Goal: Information Seeking & Learning: Find specific fact

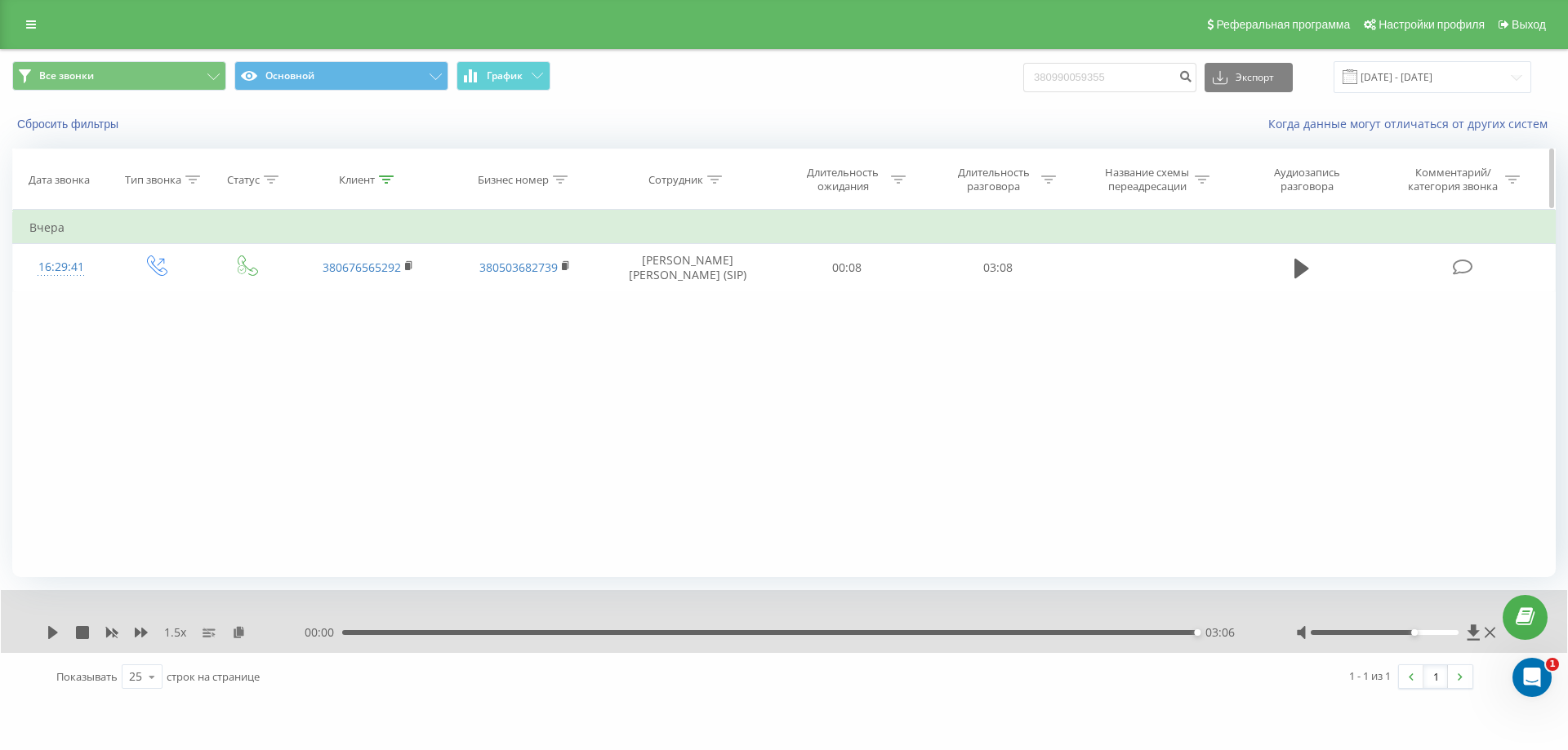
click at [383, 183] on icon at bounding box center [386, 180] width 15 height 8
click at [402, 303] on input "380676565292" at bounding box center [368, 297] width 144 height 29
type input "3"
paste input "380967514645"
click at [392, 324] on span "OK" at bounding box center [402, 328] width 45 height 25
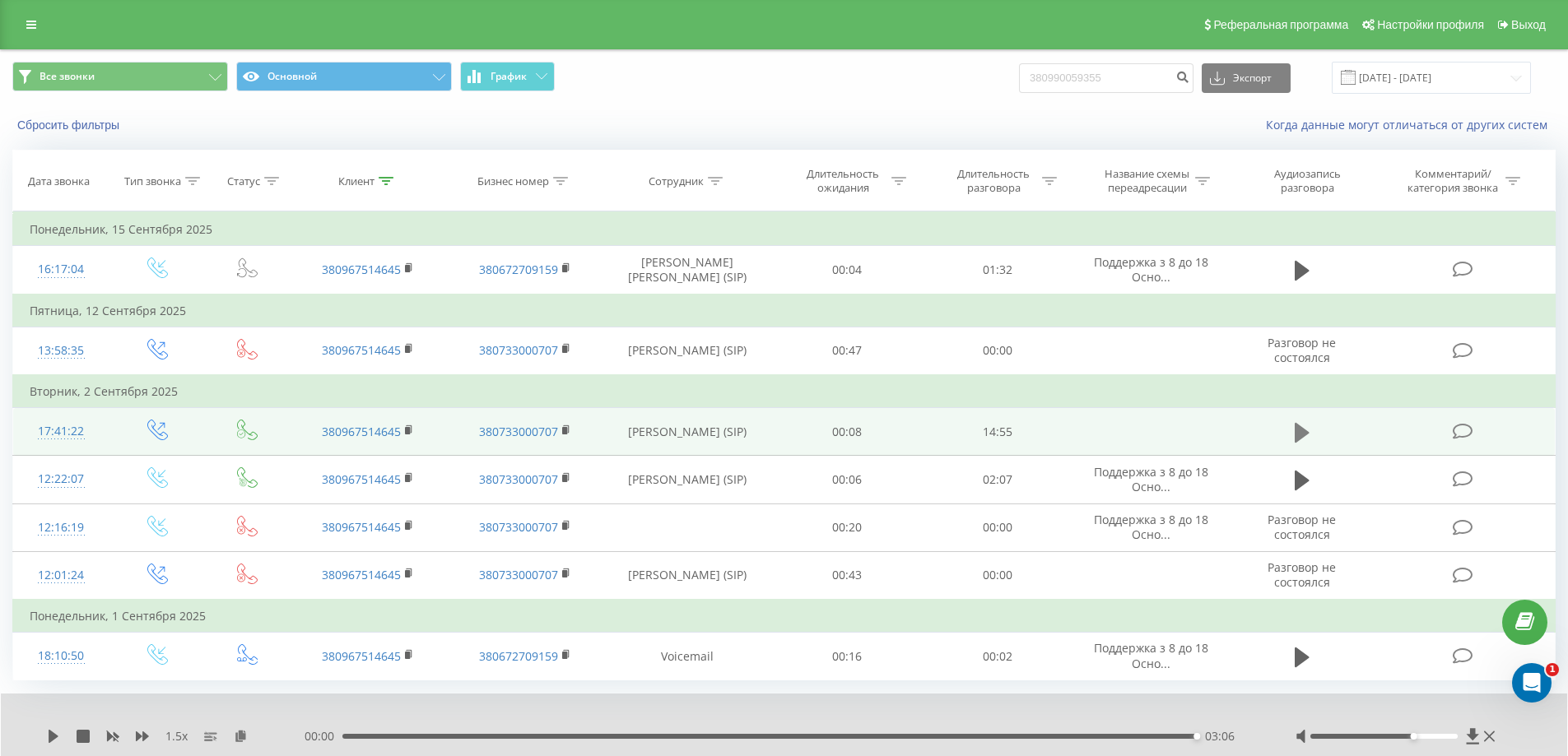
click at [1302, 436] on icon at bounding box center [1302, 431] width 15 height 19
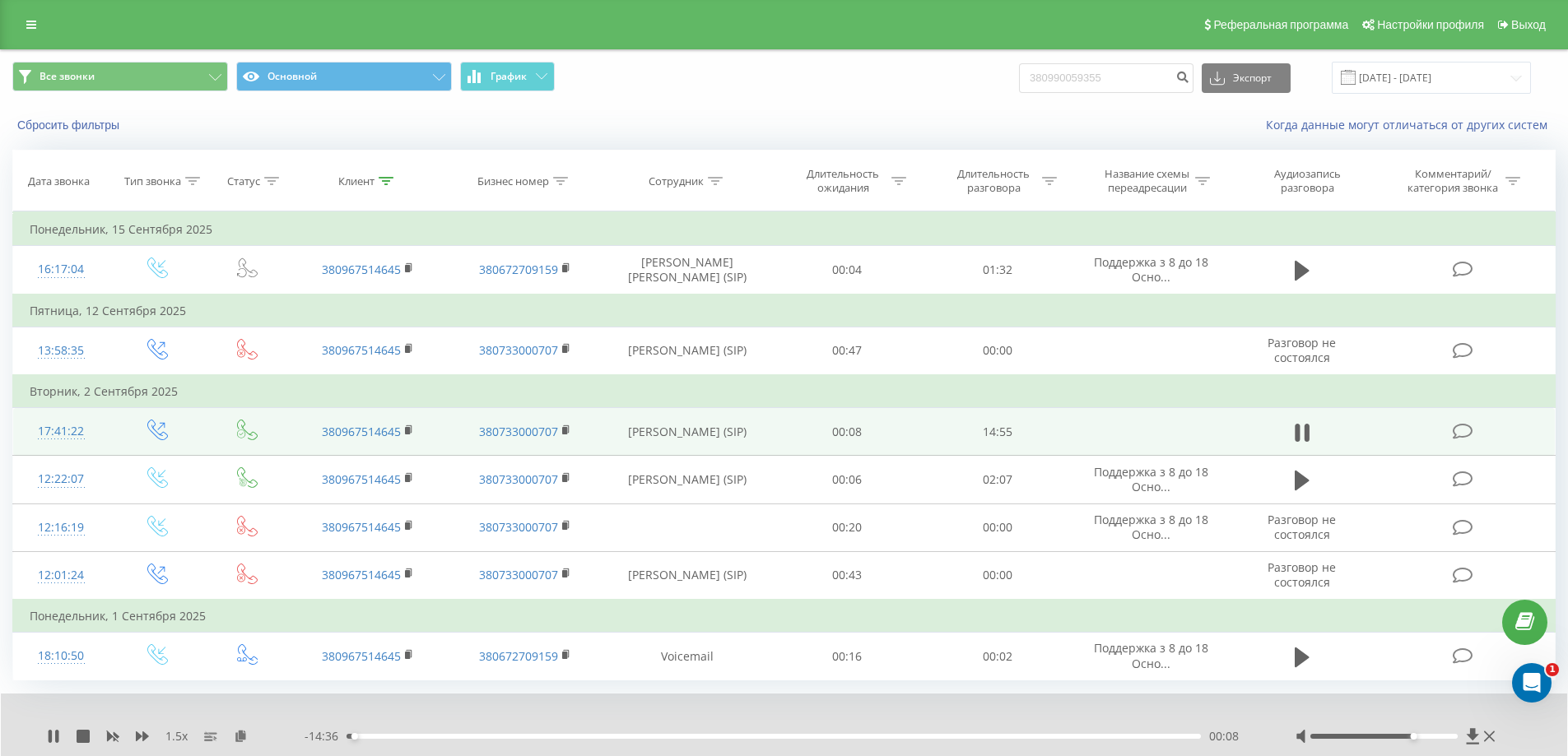
click at [490, 737] on div "00:08" at bounding box center [774, 737] width 855 height 5
click at [599, 736] on div "02:31" at bounding box center [774, 737] width 855 height 5
click at [56, 734] on icon at bounding box center [57, 737] width 3 height 14
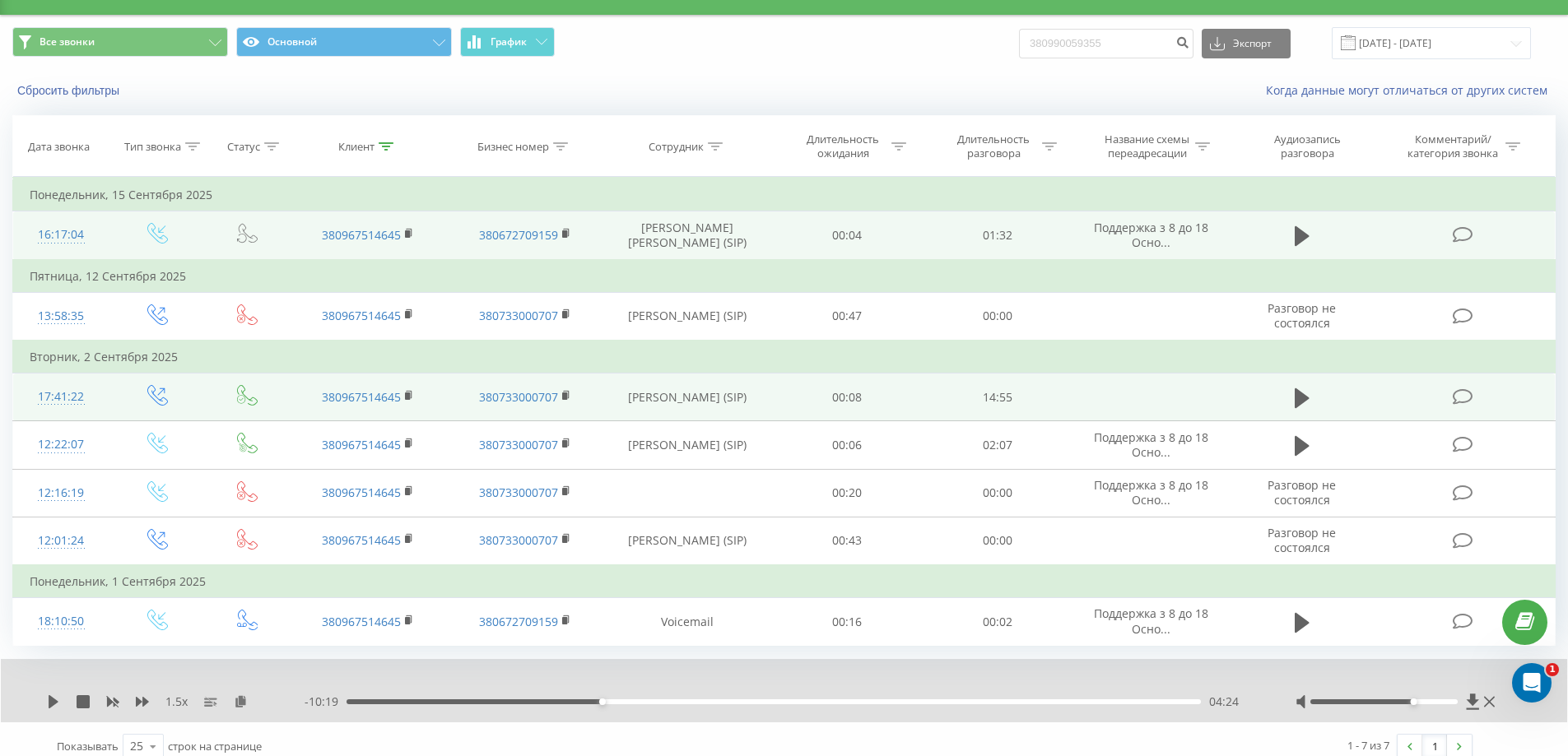
scroll to position [49, 0]
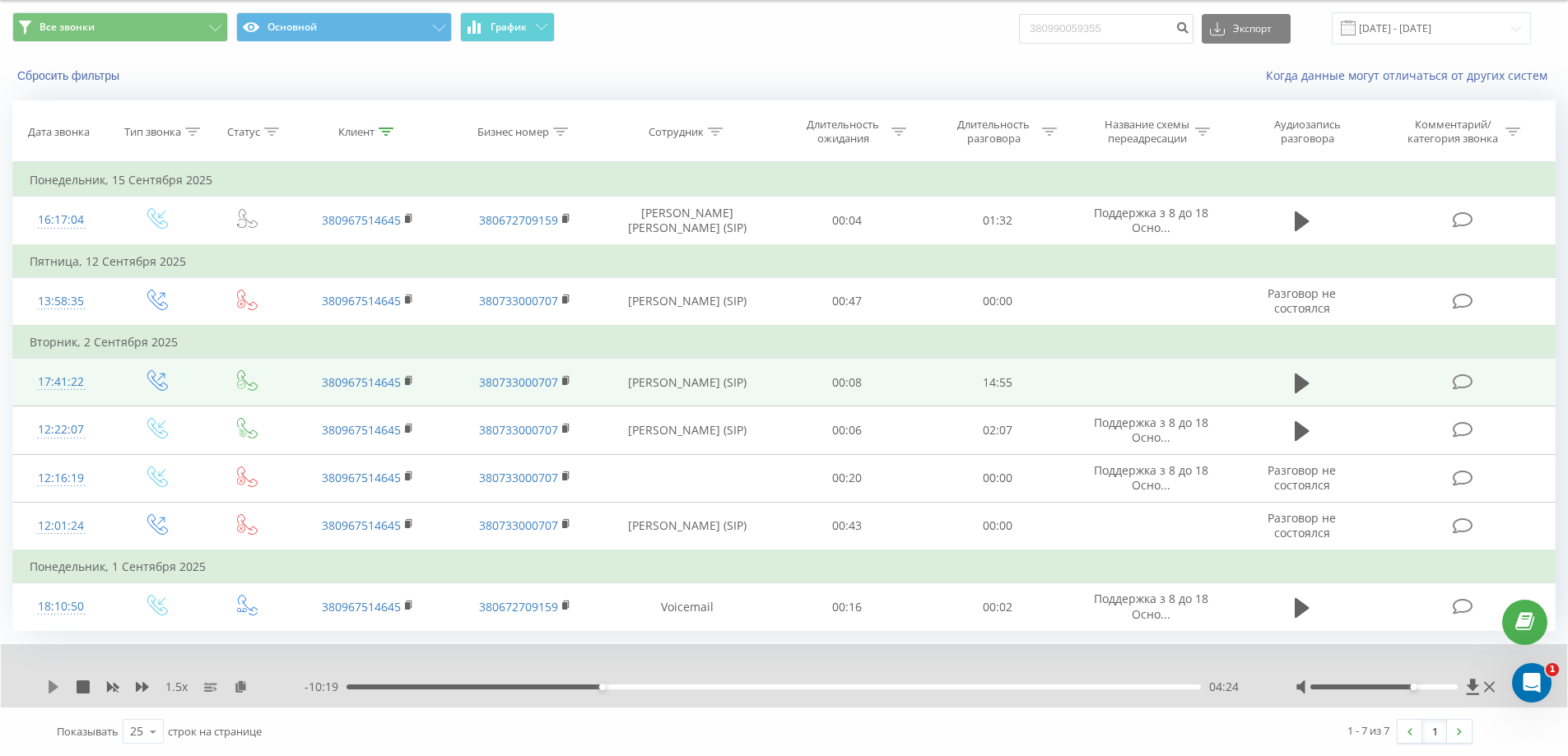
click at [52, 688] on icon at bounding box center [53, 687] width 10 height 14
click at [832, 686] on div "00:00" at bounding box center [774, 687] width 855 height 5
click at [883, 686] on div "09:15" at bounding box center [774, 687] width 855 height 5
click at [929, 686] on div "10:03" at bounding box center [774, 687] width 855 height 5
click at [972, 686] on div "10:11" at bounding box center [774, 687] width 855 height 5
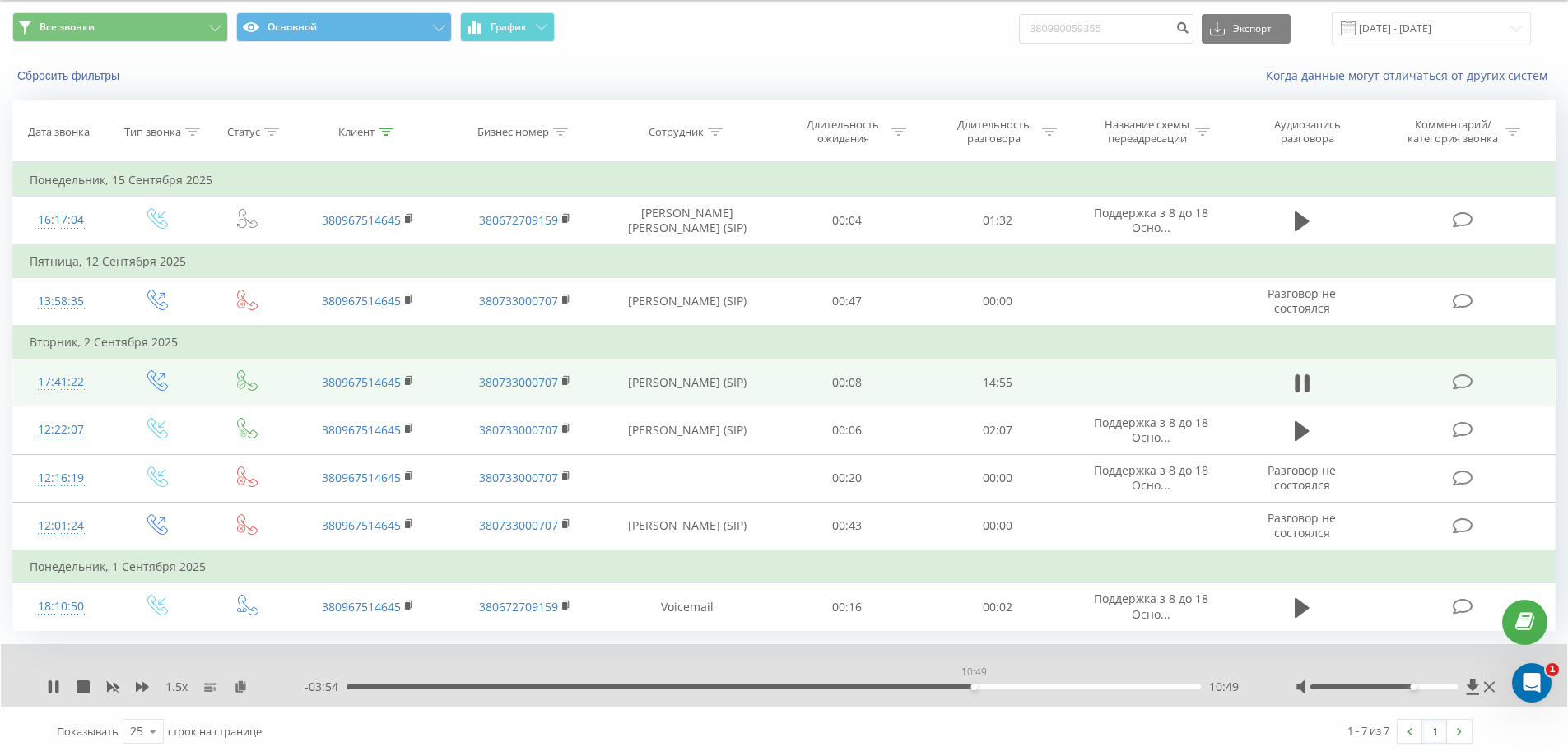
drag, startPoint x: 983, startPoint y: 688, endPoint x: 974, endPoint y: 688, distance: 9.0
click at [974, 688] on div "10:49" at bounding box center [975, 687] width 7 height 7
click at [51, 688] on icon at bounding box center [50, 687] width 3 height 14
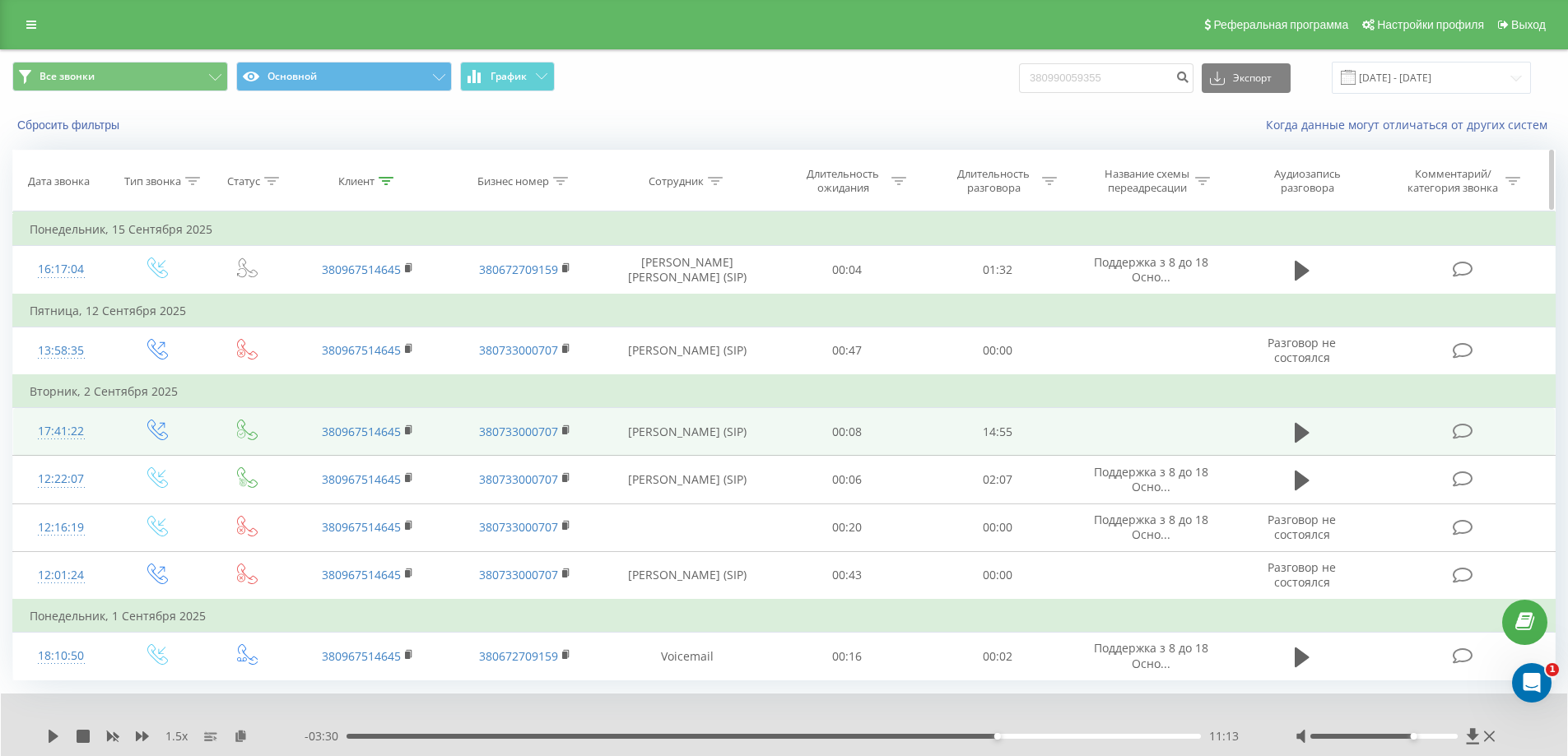
click at [356, 184] on div "Клиент" at bounding box center [356, 181] width 36 height 14
click at [408, 294] on input "380967514645" at bounding box center [368, 299] width 145 height 29
type input "3"
paste input "380982674011"
click at [401, 328] on span "OK" at bounding box center [403, 331] width 46 height 25
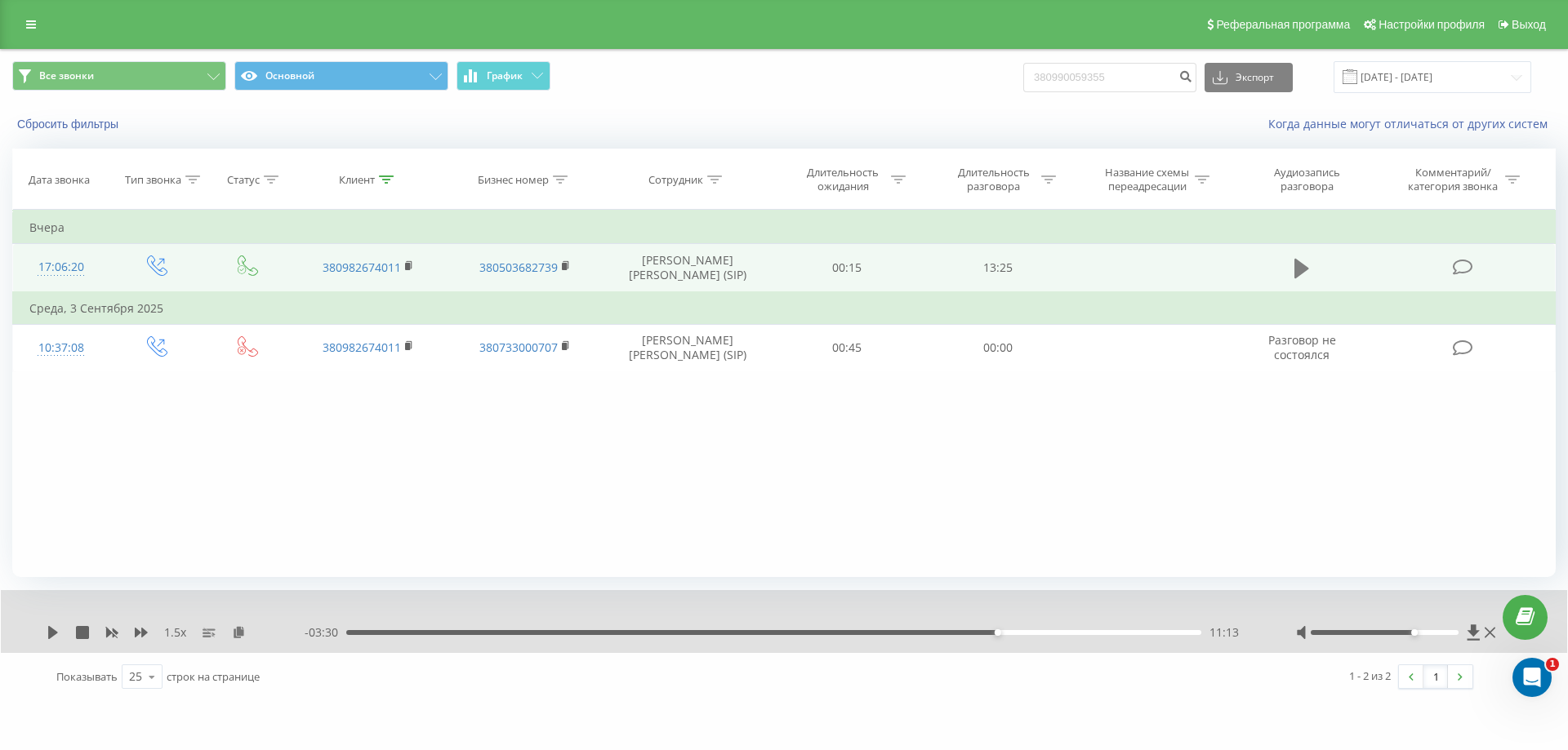
click at [1303, 279] on icon at bounding box center [1302, 268] width 15 height 23
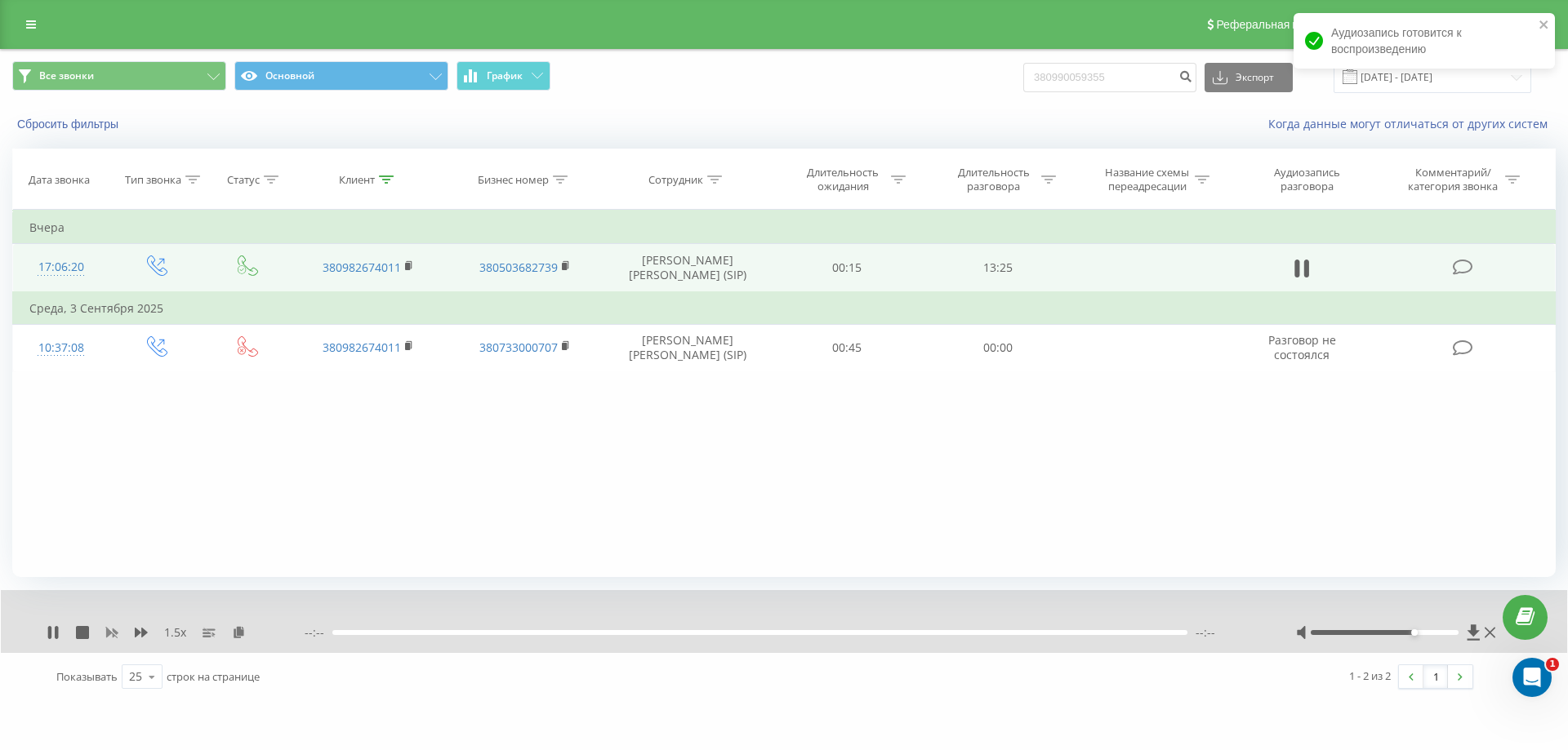
click at [108, 633] on icon at bounding box center [112, 633] width 13 height 10
click at [50, 629] on icon at bounding box center [50, 633] width 3 height 13
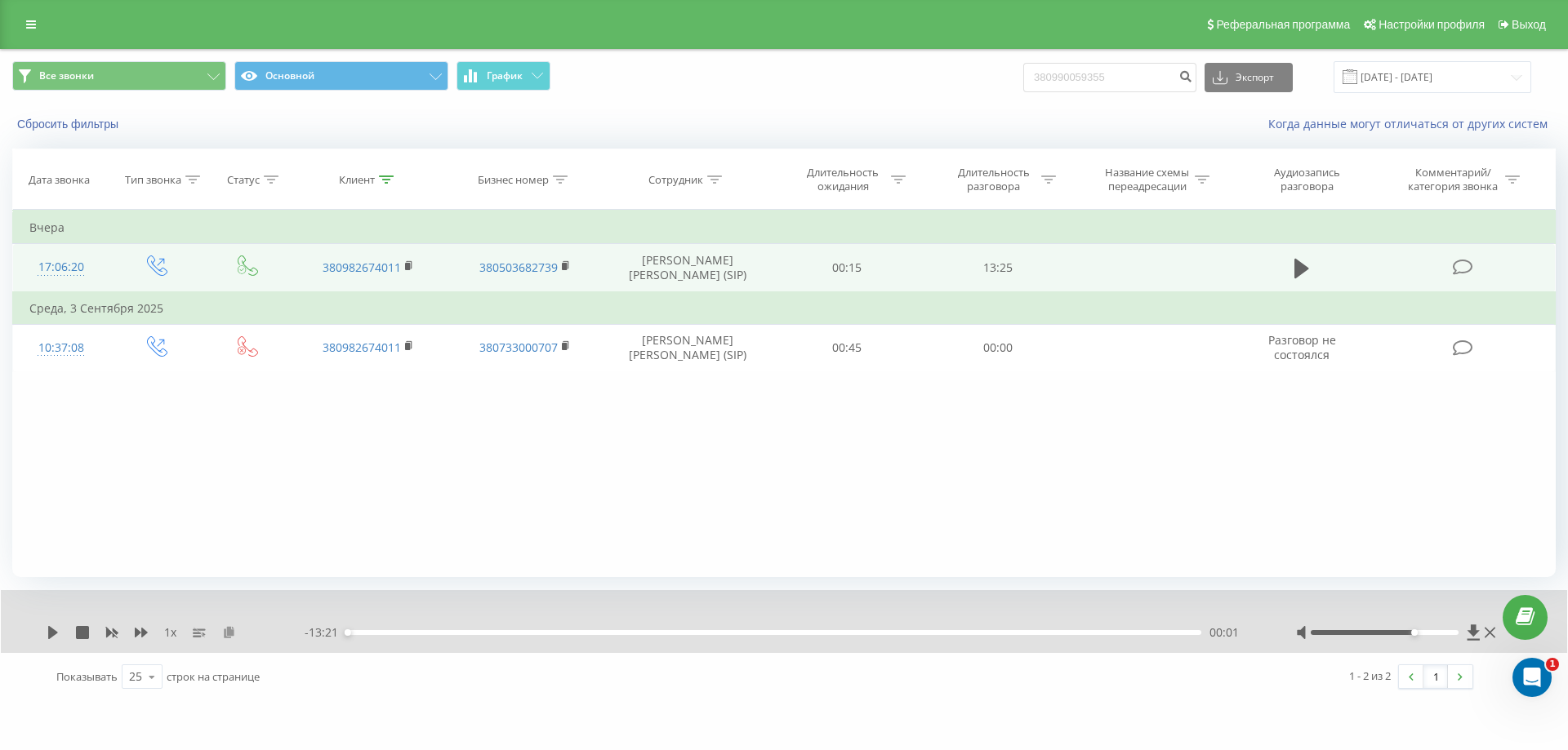
click at [233, 638] on icon at bounding box center [229, 632] width 14 height 12
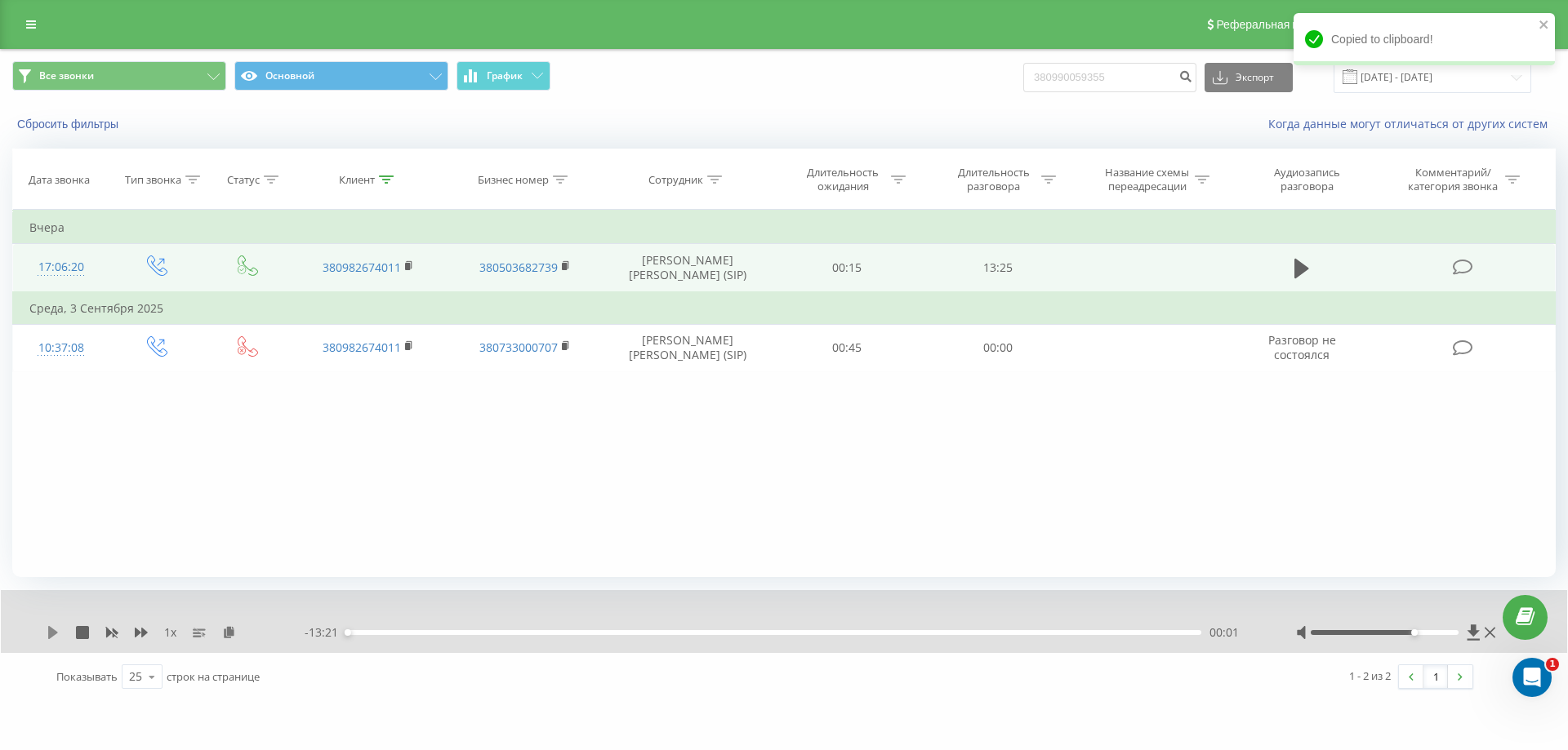
click at [50, 634] on icon at bounding box center [53, 633] width 10 height 13
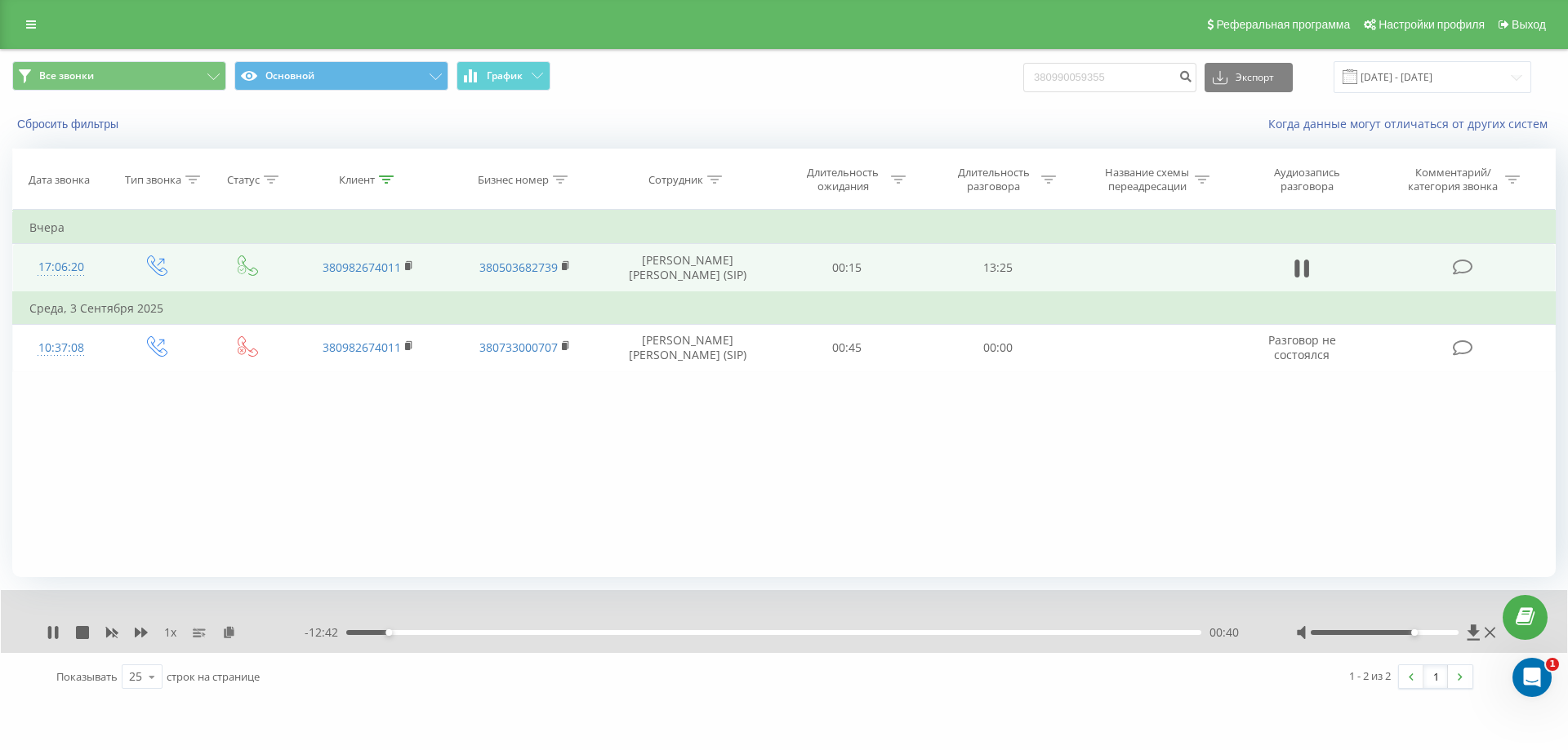
click at [346, 634] on div "00:40" at bounding box center [773, 633] width 855 height 5
click at [56, 638] on icon at bounding box center [56, 633] width 3 height 13
click at [50, 638] on icon at bounding box center [53, 633] width 10 height 13
click at [138, 633] on icon at bounding box center [142, 633] width 13 height 10
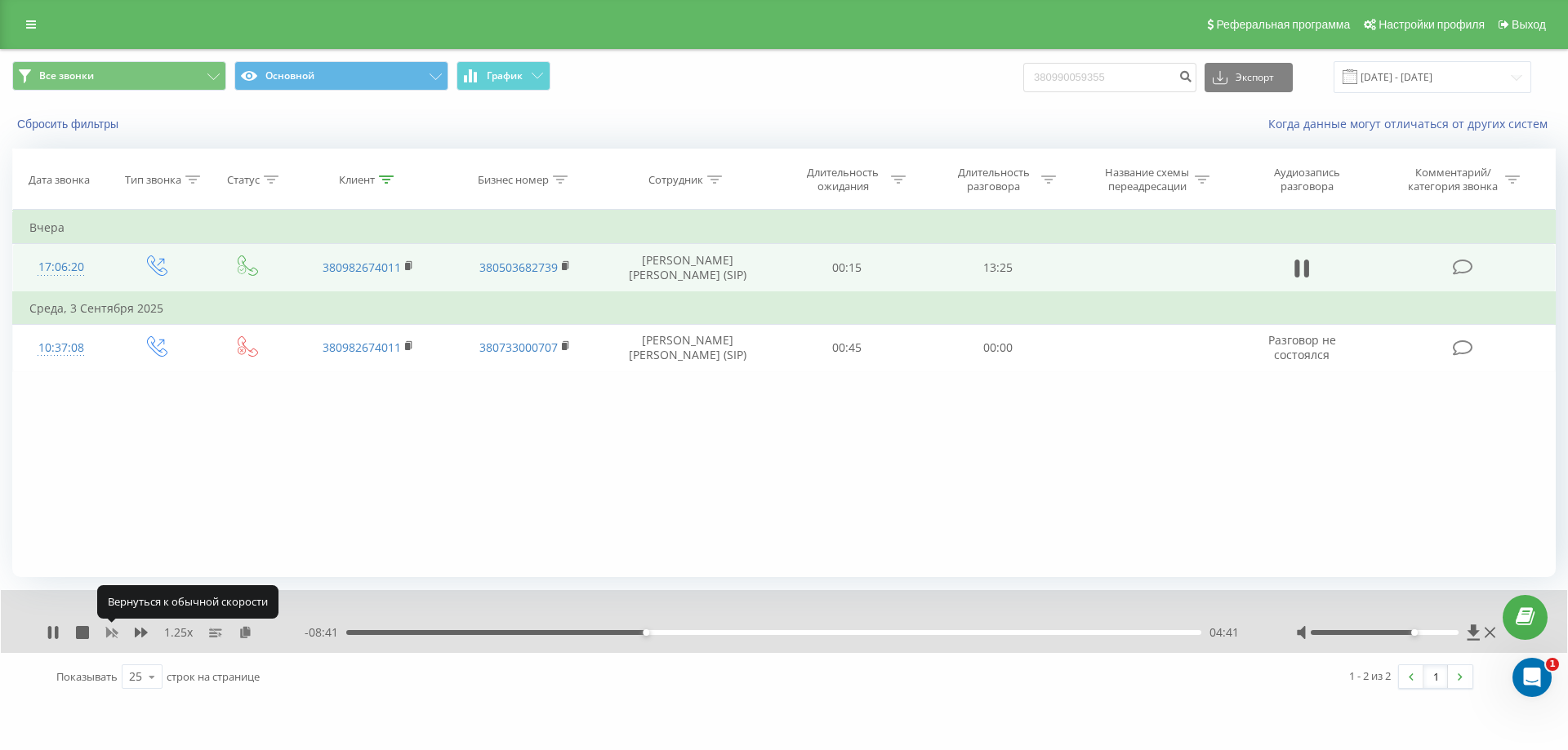
click at [111, 632] on rect at bounding box center [111, 633] width 13 height 13
click at [49, 627] on icon at bounding box center [50, 633] width 3 height 13
click at [44, 633] on div "1 x - 07:25 05:56 05:56" at bounding box center [784, 621] width 1566 height 63
click at [47, 636] on icon at bounding box center [53, 633] width 13 height 13
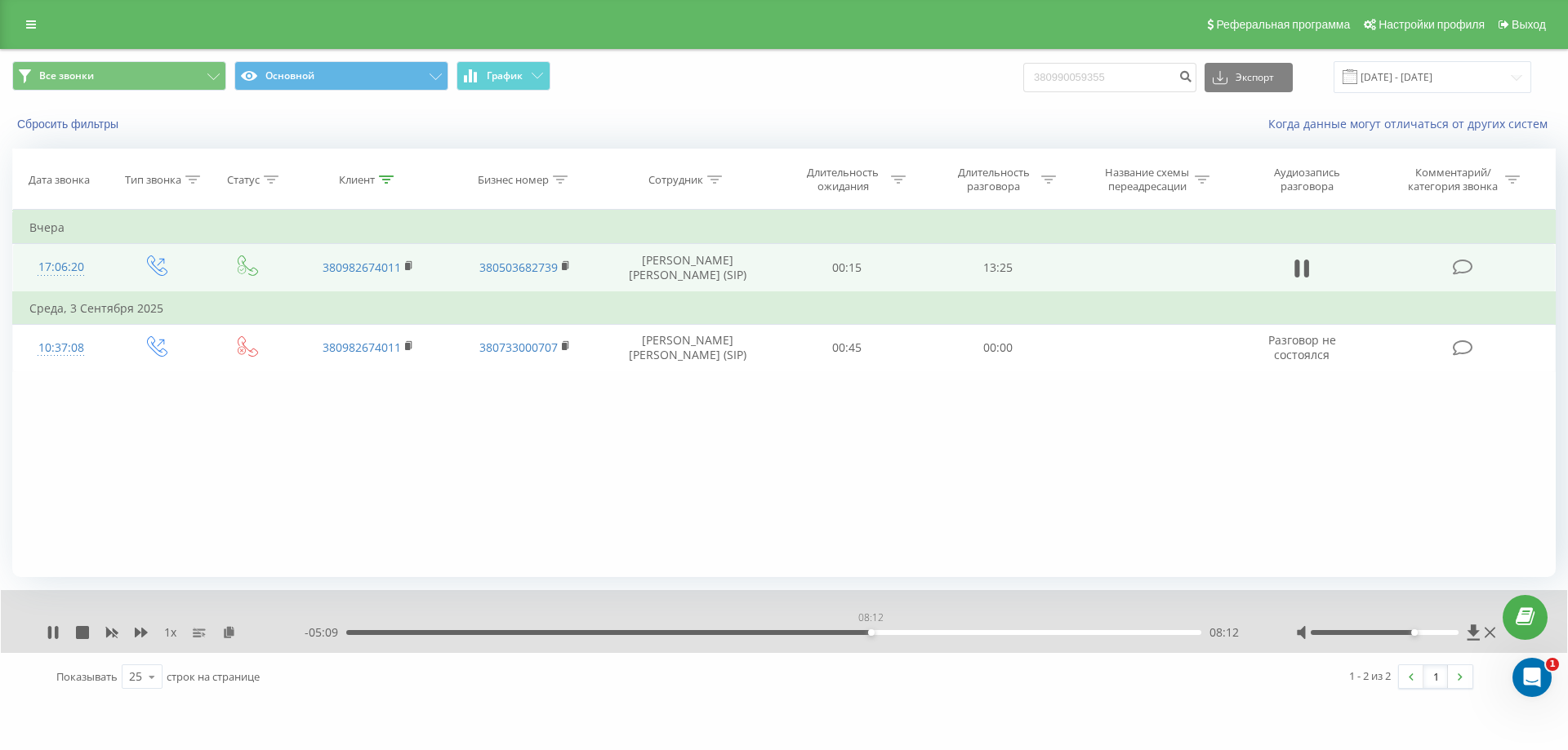
click at [870, 630] on div "08:12" at bounding box center [773, 633] width 855 height 5
click at [859, 634] on div "08:01" at bounding box center [773, 633] width 855 height 5
click at [852, 633] on div "07:55" at bounding box center [773, 633] width 855 height 5
click at [48, 634] on icon at bounding box center [50, 633] width 3 height 13
click at [47, 630] on icon at bounding box center [53, 633] width 13 height 13
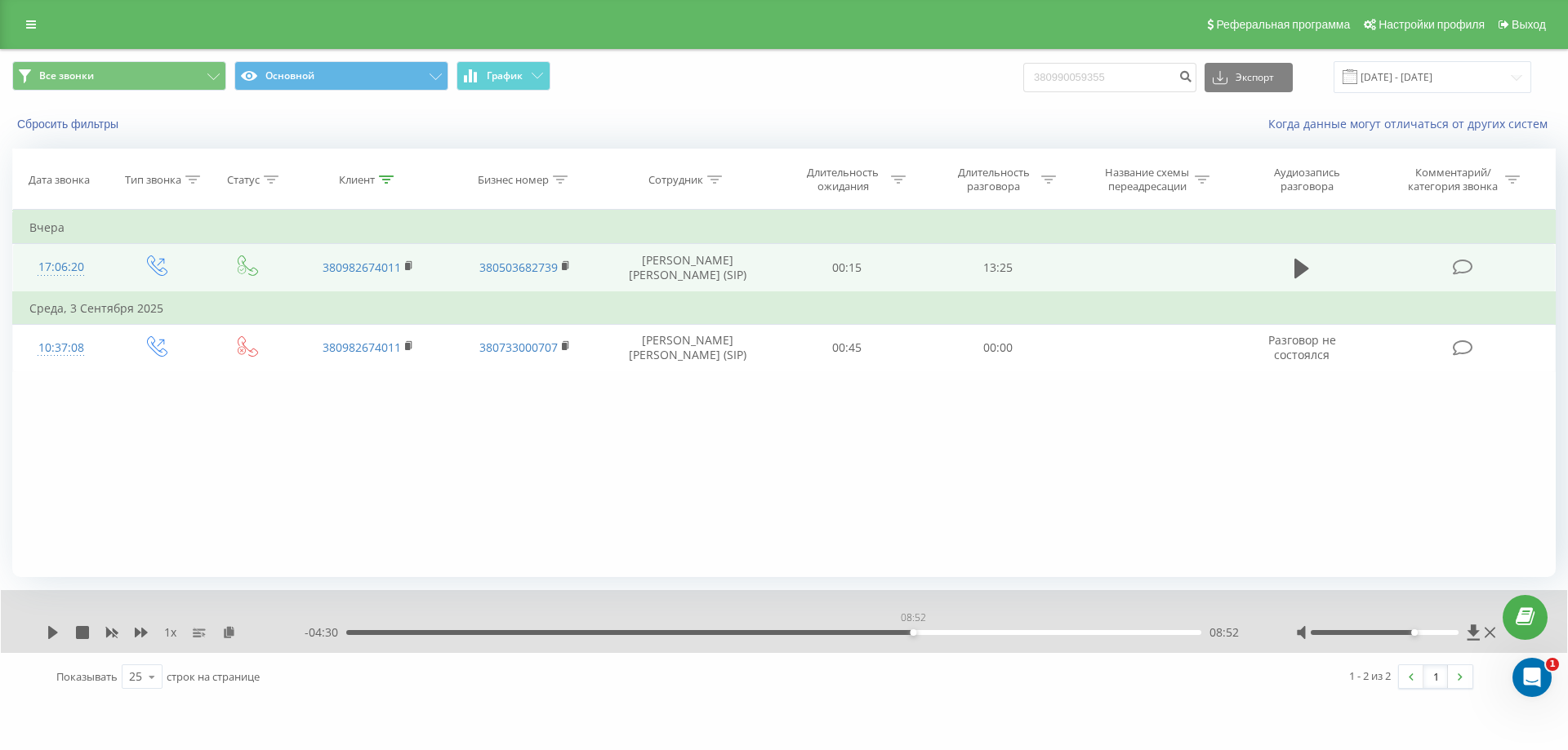
click at [909, 632] on div "08:52" at bounding box center [773, 633] width 855 height 5
click at [928, 631] on div "08:52" at bounding box center [773, 633] width 855 height 5
click at [51, 632] on icon at bounding box center [53, 633] width 10 height 13
click at [917, 632] on div "08:57" at bounding box center [773, 633] width 855 height 5
click at [894, 635] on div "08:34" at bounding box center [773, 633] width 855 height 5
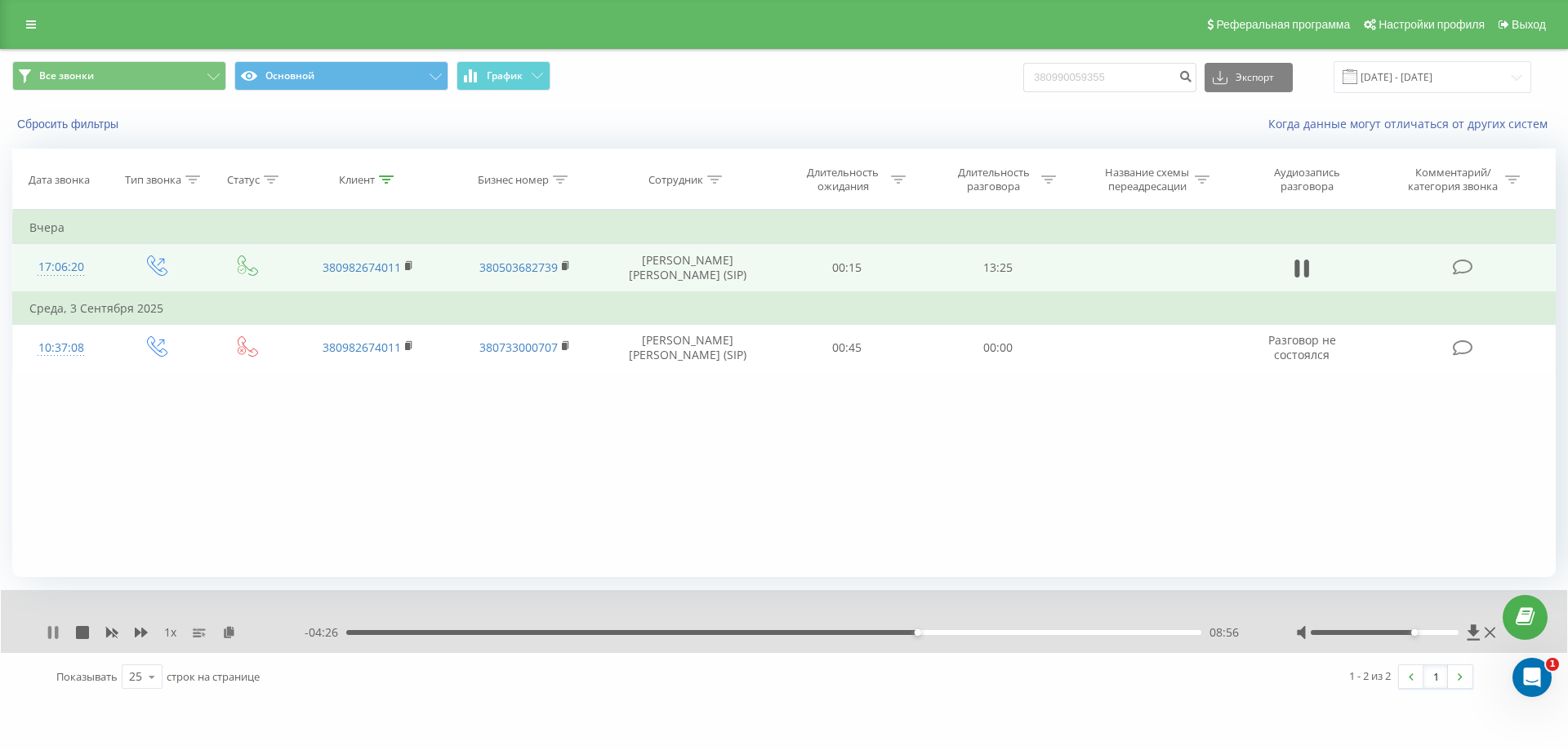
click at [50, 627] on icon at bounding box center [50, 633] width 3 height 13
click at [55, 630] on icon at bounding box center [53, 633] width 13 height 13
click at [140, 638] on icon at bounding box center [142, 633] width 13 height 13
click at [109, 634] on icon at bounding box center [112, 633] width 13 height 10
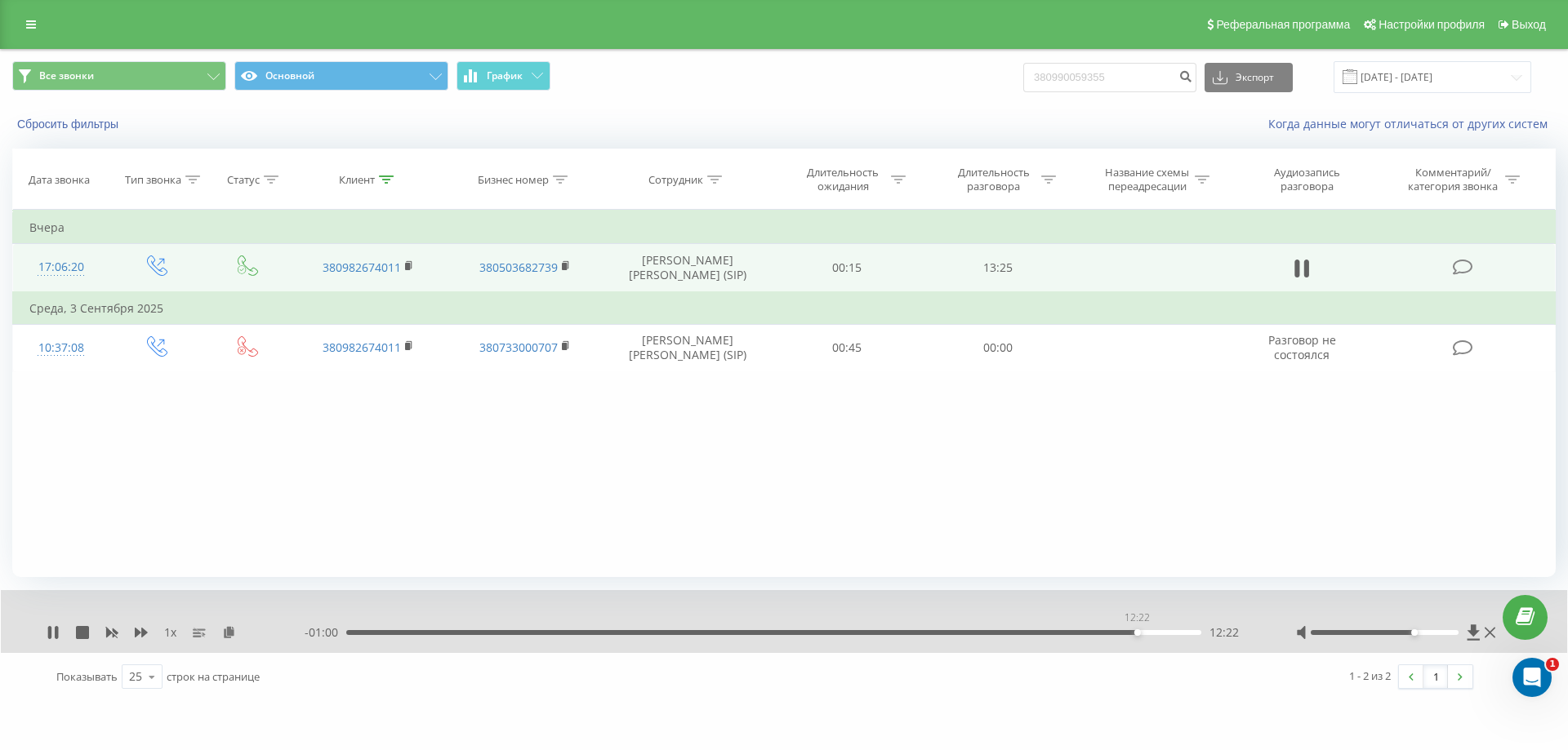
click at [1137, 631] on div "12:22" at bounding box center [773, 633] width 855 height 5
click at [1118, 632] on div "12:04" at bounding box center [773, 633] width 855 height 5
click at [1100, 632] on div "11:48" at bounding box center [773, 633] width 855 height 5
click at [1084, 631] on div "11:32" at bounding box center [773, 633] width 855 height 5
click at [1072, 631] on div "11:22" at bounding box center [773, 633] width 855 height 5
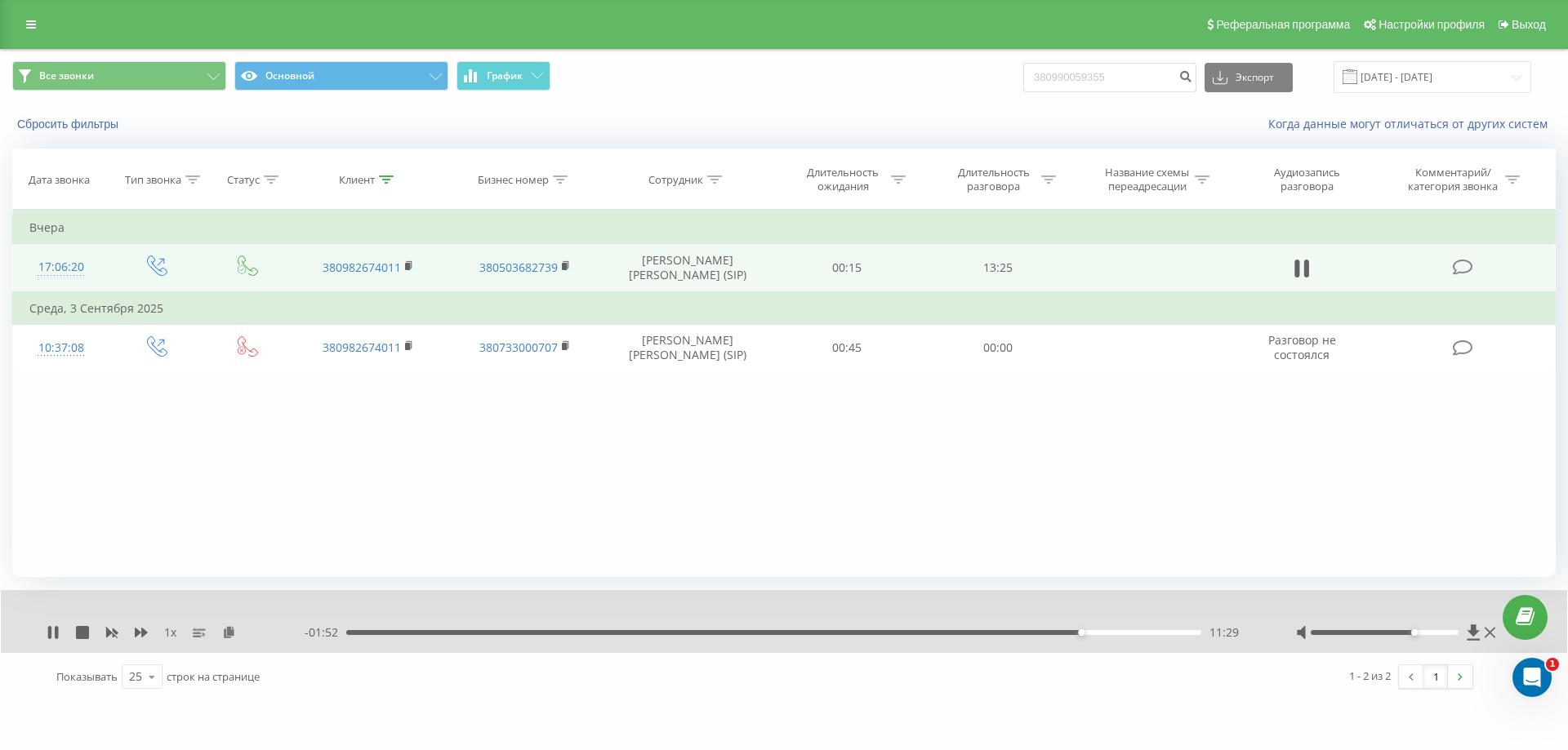
click at [1054, 629] on div "- 01:52 11:29 11:29" at bounding box center [780, 632] width 950 height 16
click at [1048, 634] on div "10:59" at bounding box center [773, 633] width 855 height 5
click at [144, 633] on icon at bounding box center [142, 633] width 13 height 10
click at [49, 636] on icon at bounding box center [50, 633] width 3 height 13
click at [374, 178] on div "Клиент" at bounding box center [357, 180] width 36 height 14
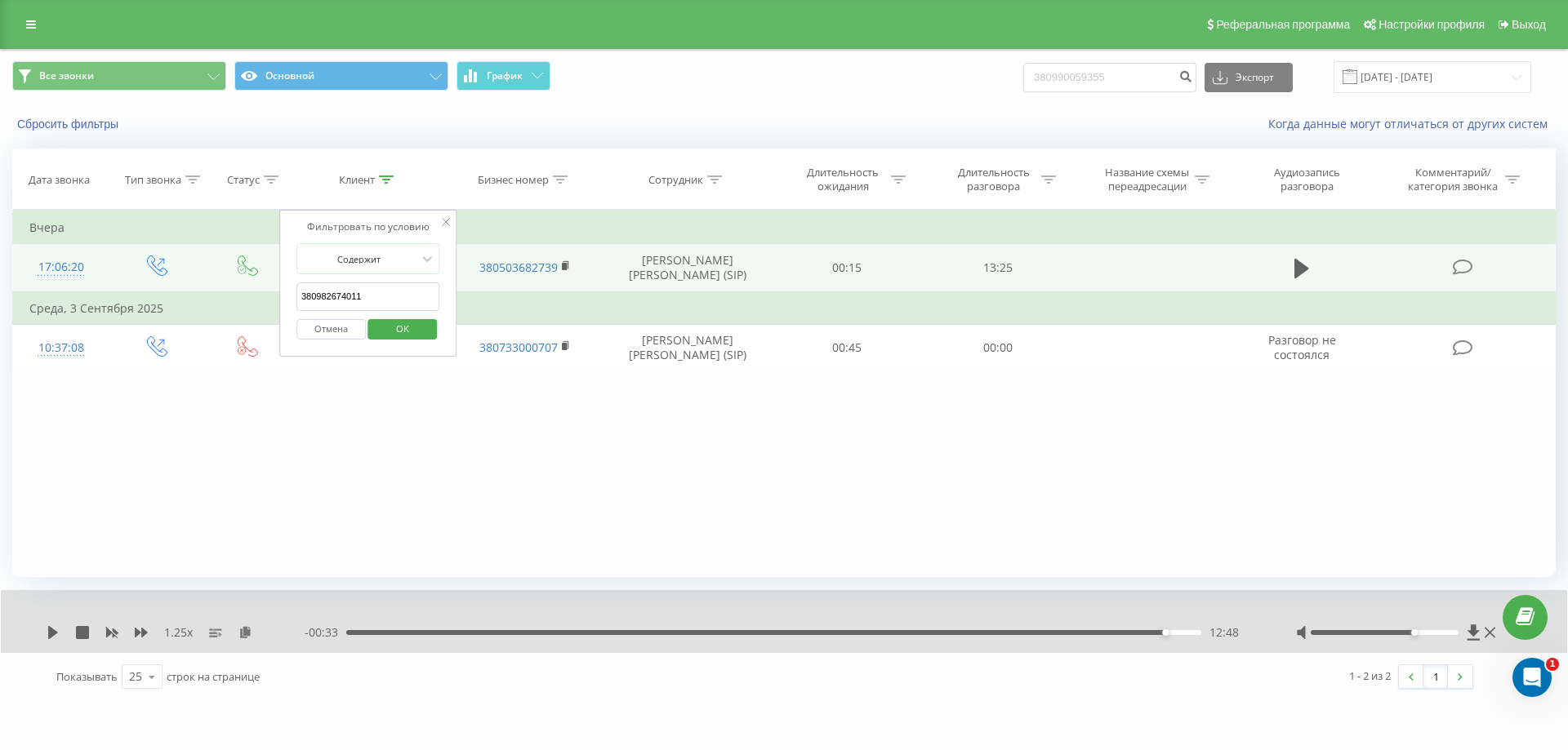
click at [379, 305] on input "380982674011" at bounding box center [368, 297] width 144 height 29
type input "3"
paste input "380680602209"
click at [405, 333] on span "OK" at bounding box center [402, 328] width 45 height 25
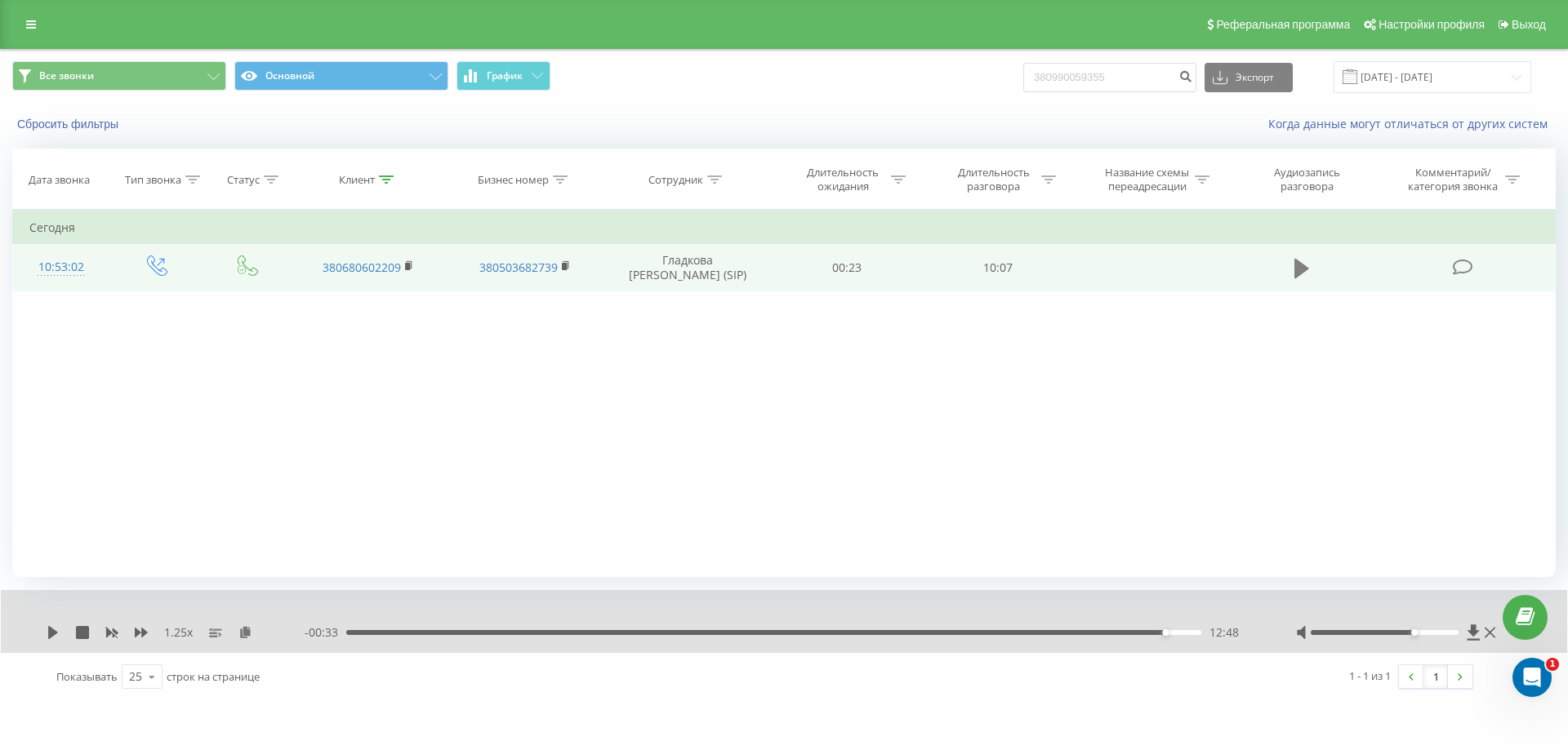
click at [1306, 265] on icon at bounding box center [1302, 268] width 15 height 23
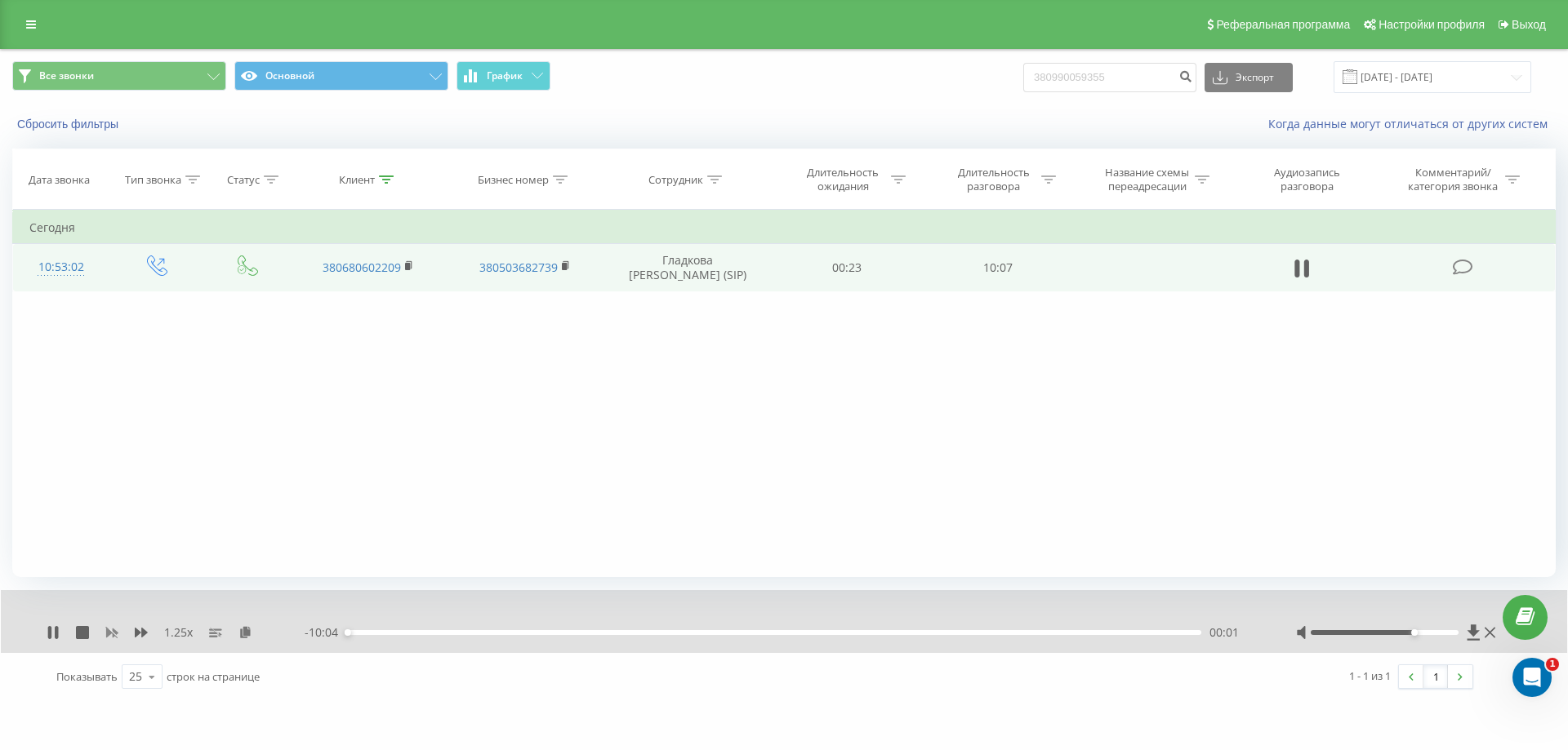
click at [112, 631] on icon at bounding box center [112, 633] width 13 height 13
click at [46, 632] on icon at bounding box center [53, 633] width 13 height 13
click at [230, 633] on icon at bounding box center [229, 632] width 14 height 12
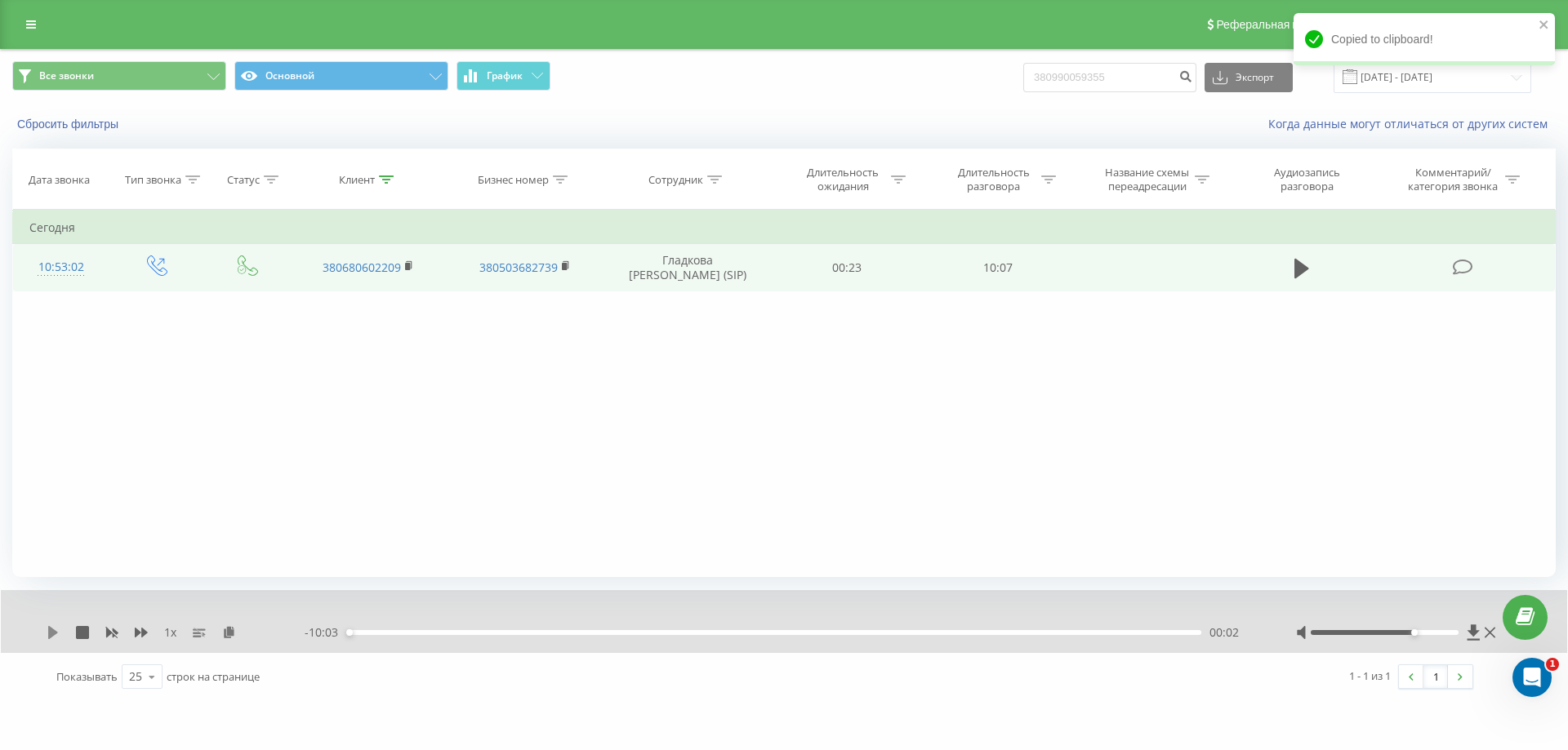
click at [56, 632] on icon at bounding box center [53, 633] width 10 height 13
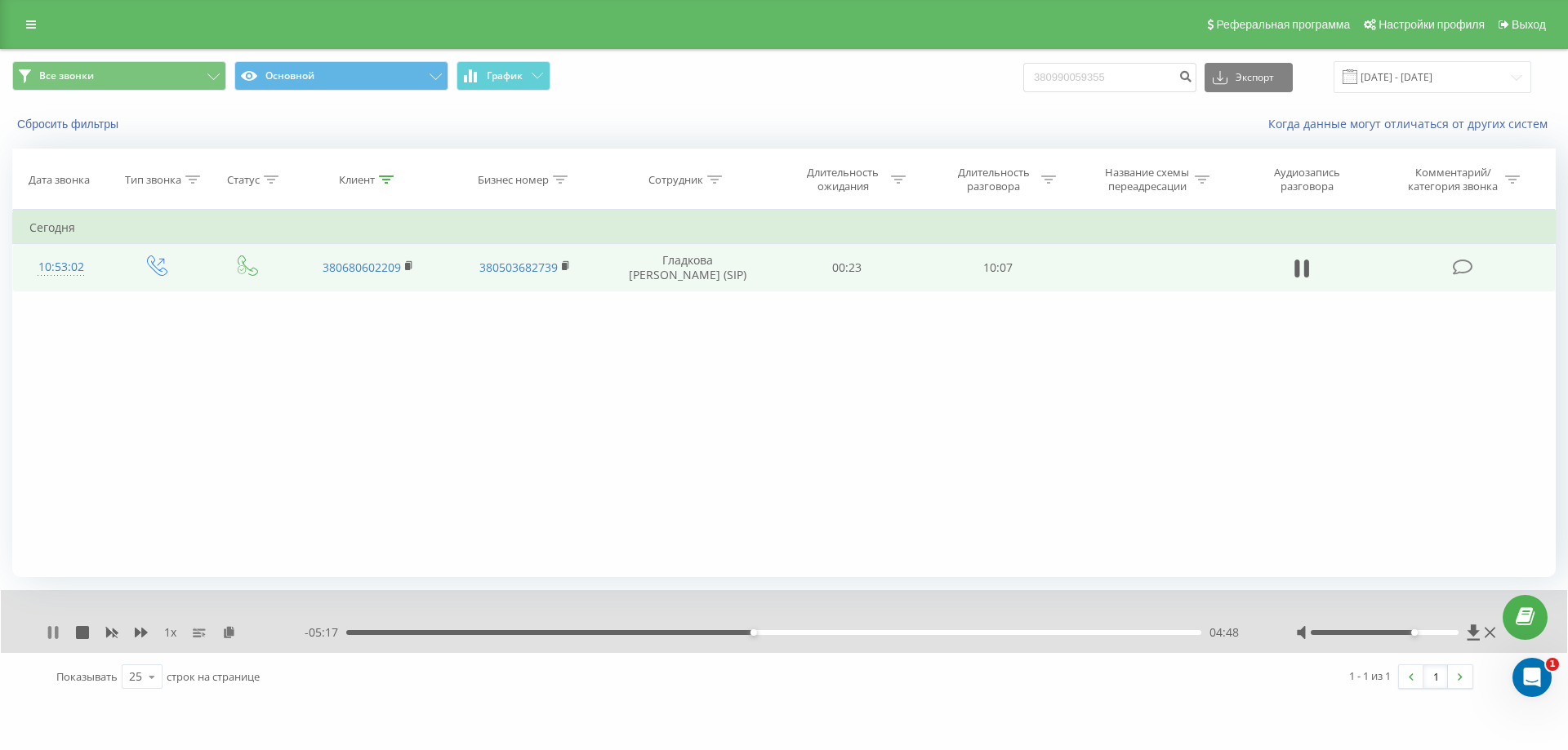
click at [48, 633] on icon at bounding box center [50, 633] width 3 height 13
click at [50, 633] on icon at bounding box center [53, 633] width 10 height 13
click at [957, 632] on div "07:12" at bounding box center [773, 633] width 855 height 5
click at [50, 633] on icon at bounding box center [50, 633] width 3 height 13
click at [47, 636] on icon at bounding box center [53, 633] width 13 height 13
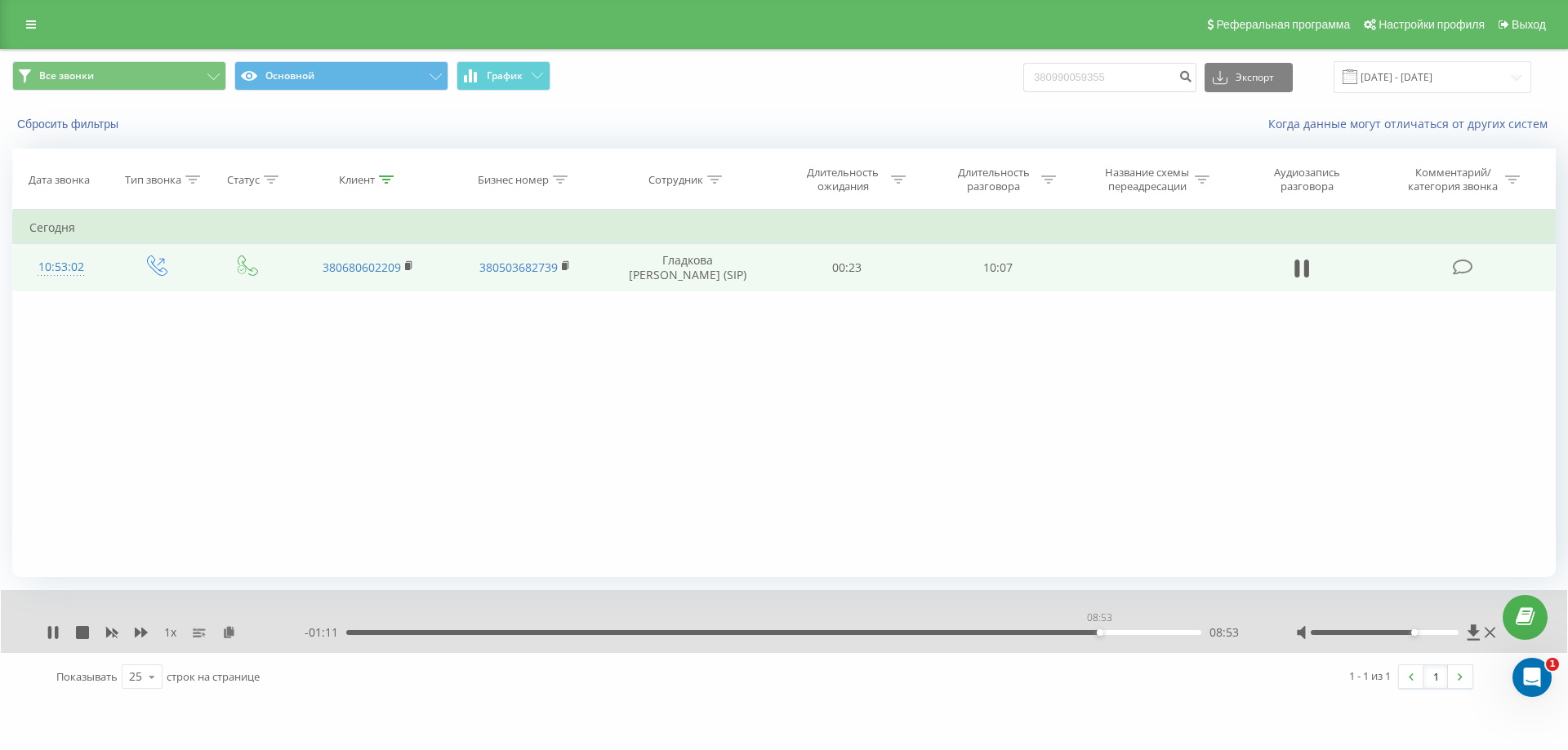
click at [1099, 633] on div "08:53" at bounding box center [773, 633] width 855 height 5
click at [1073, 634] on div "08:58" at bounding box center [773, 633] width 855 height 5
click at [1179, 633] on div "10:05" at bounding box center [770, 633] width 855 height 5
click at [52, 640] on div "1 x" at bounding box center [175, 632] width 258 height 16
click at [50, 631] on icon at bounding box center [53, 633] width 10 height 13
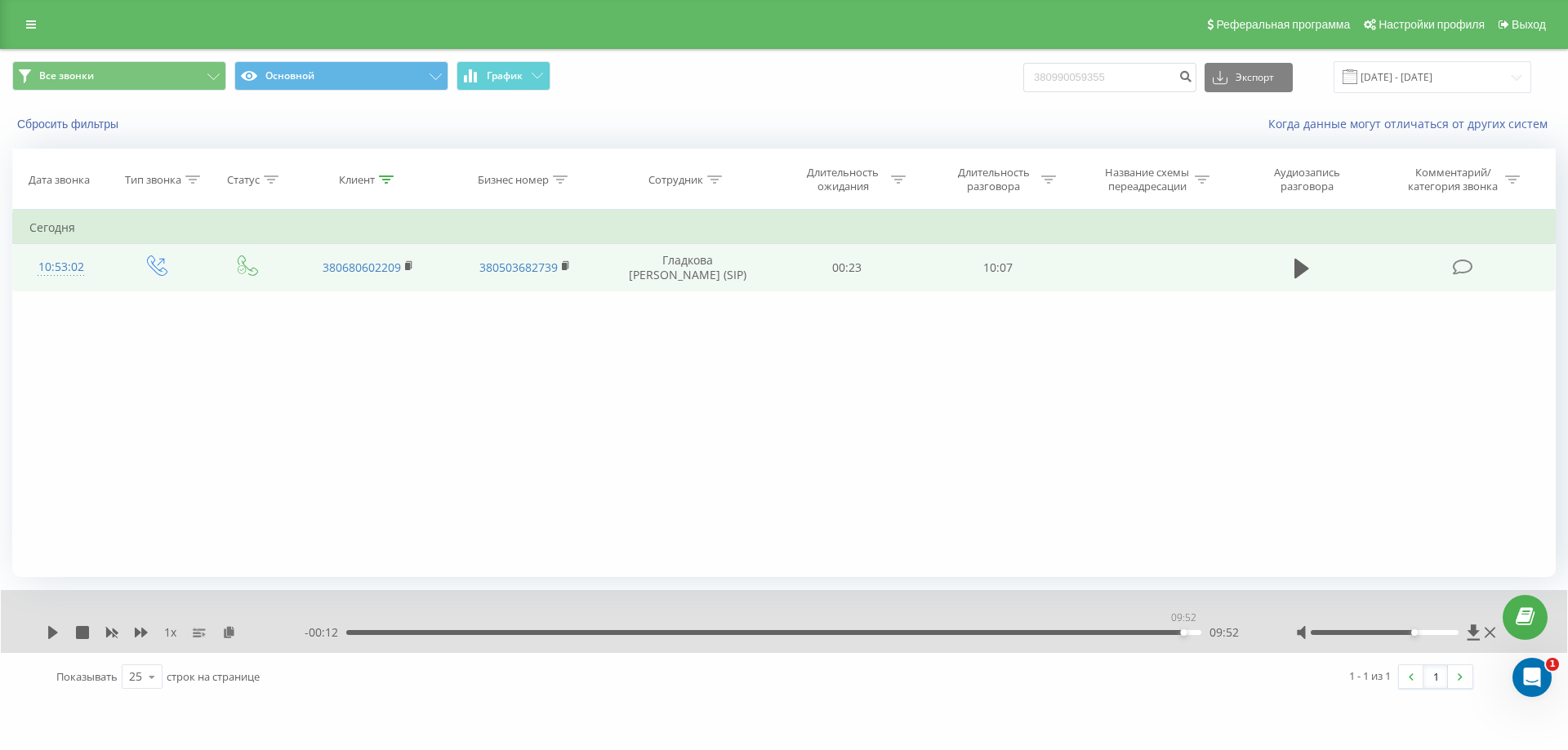
click at [1179, 634] on div "09:52" at bounding box center [773, 633] width 855 height 5
click at [50, 633] on icon at bounding box center [53, 633] width 10 height 13
click at [1168, 633] on div "09:53" at bounding box center [773, 633] width 855 height 5
click at [1148, 632] on div "10:05" at bounding box center [770, 633] width 855 height 5
click at [55, 629] on icon at bounding box center [53, 633] width 13 height 13
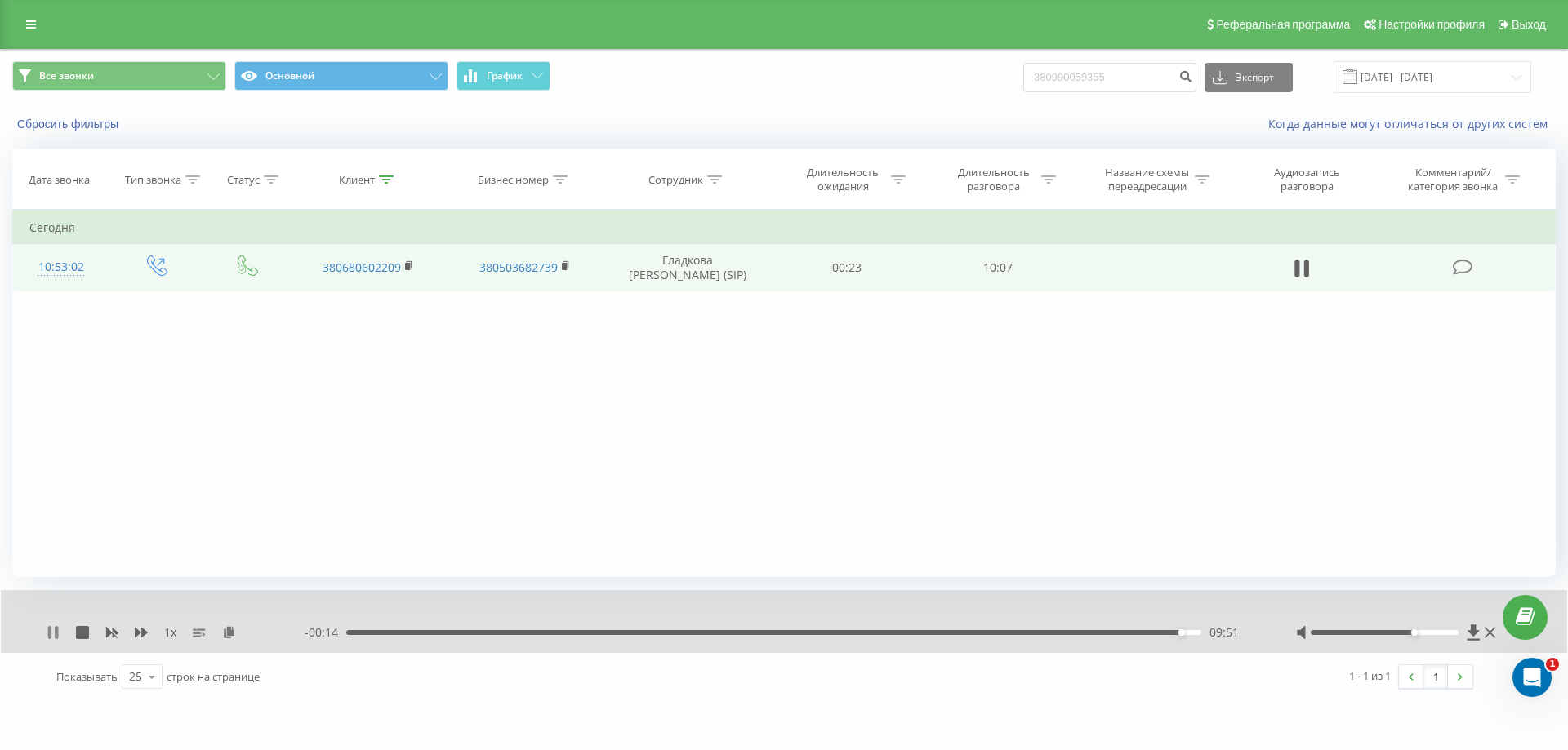
click at [55, 630] on icon at bounding box center [56, 633] width 3 height 13
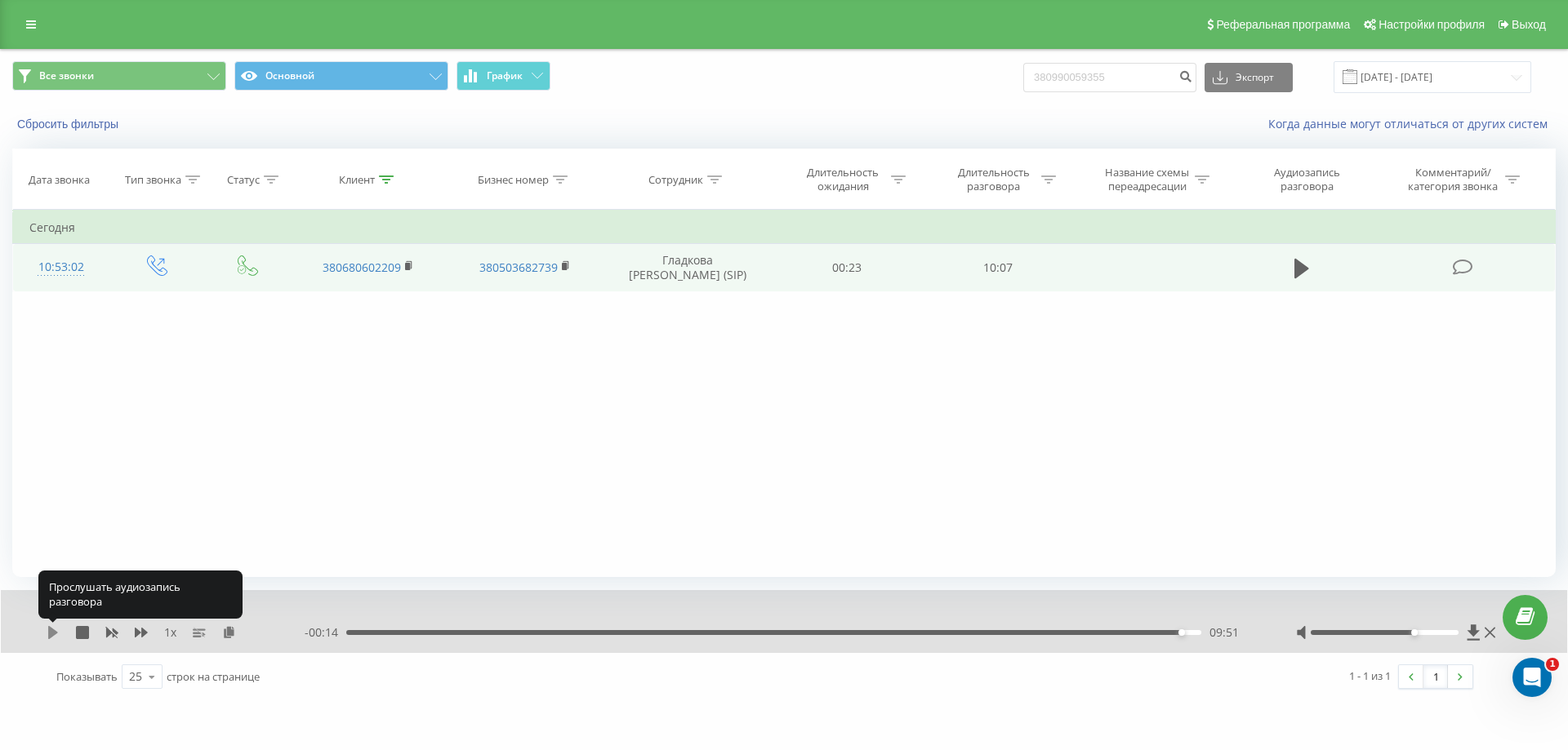
click at [52, 631] on icon at bounding box center [53, 633] width 10 height 13
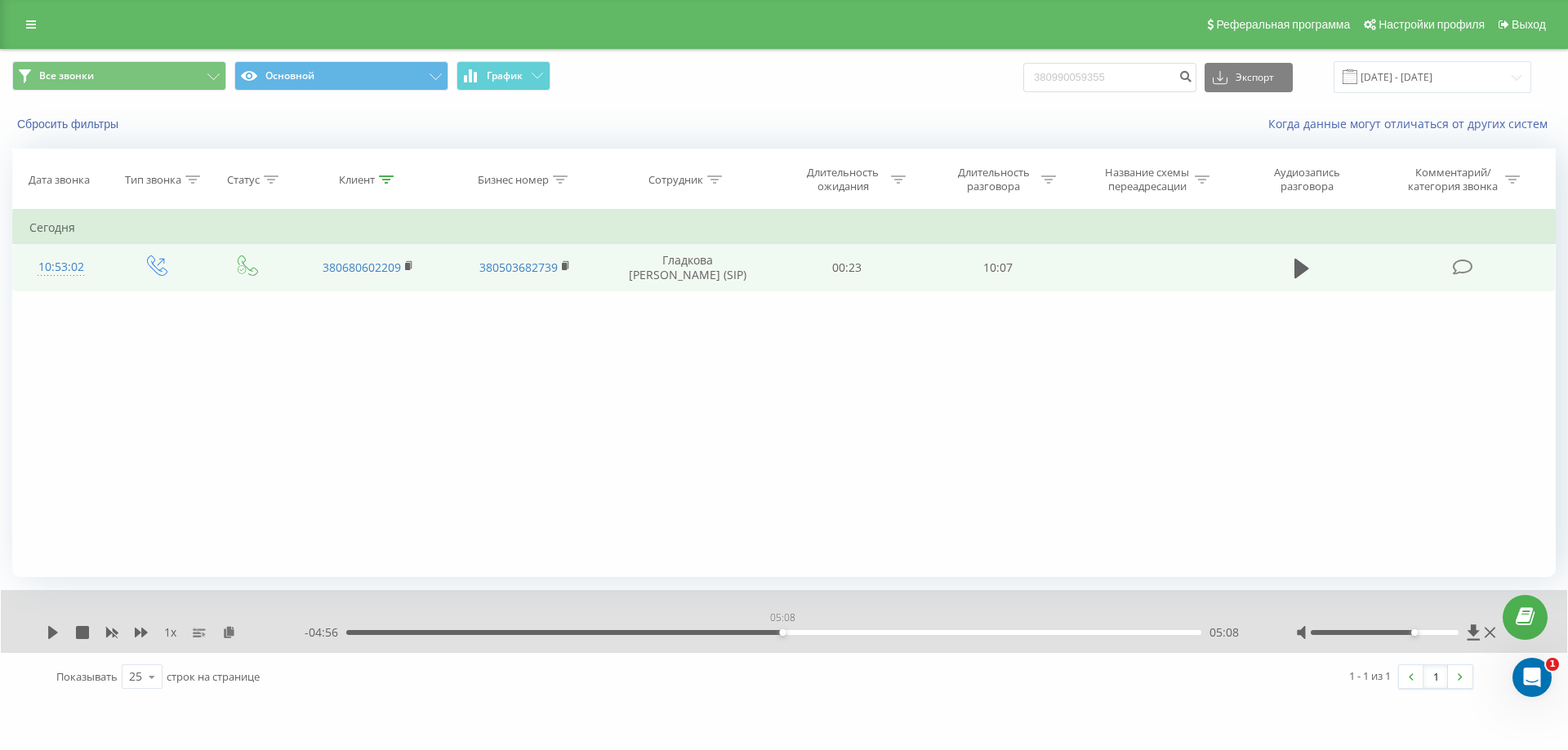
click at [778, 633] on div "05:08" at bounding box center [773, 633] width 855 height 5
click at [47, 632] on icon at bounding box center [53, 633] width 13 height 13
click at [845, 632] on div "05:11" at bounding box center [773, 633] width 855 height 5
click at [860, 631] on div "06:04" at bounding box center [773, 633] width 855 height 5
click at [873, 633] on div "06:13" at bounding box center [773, 633] width 855 height 5
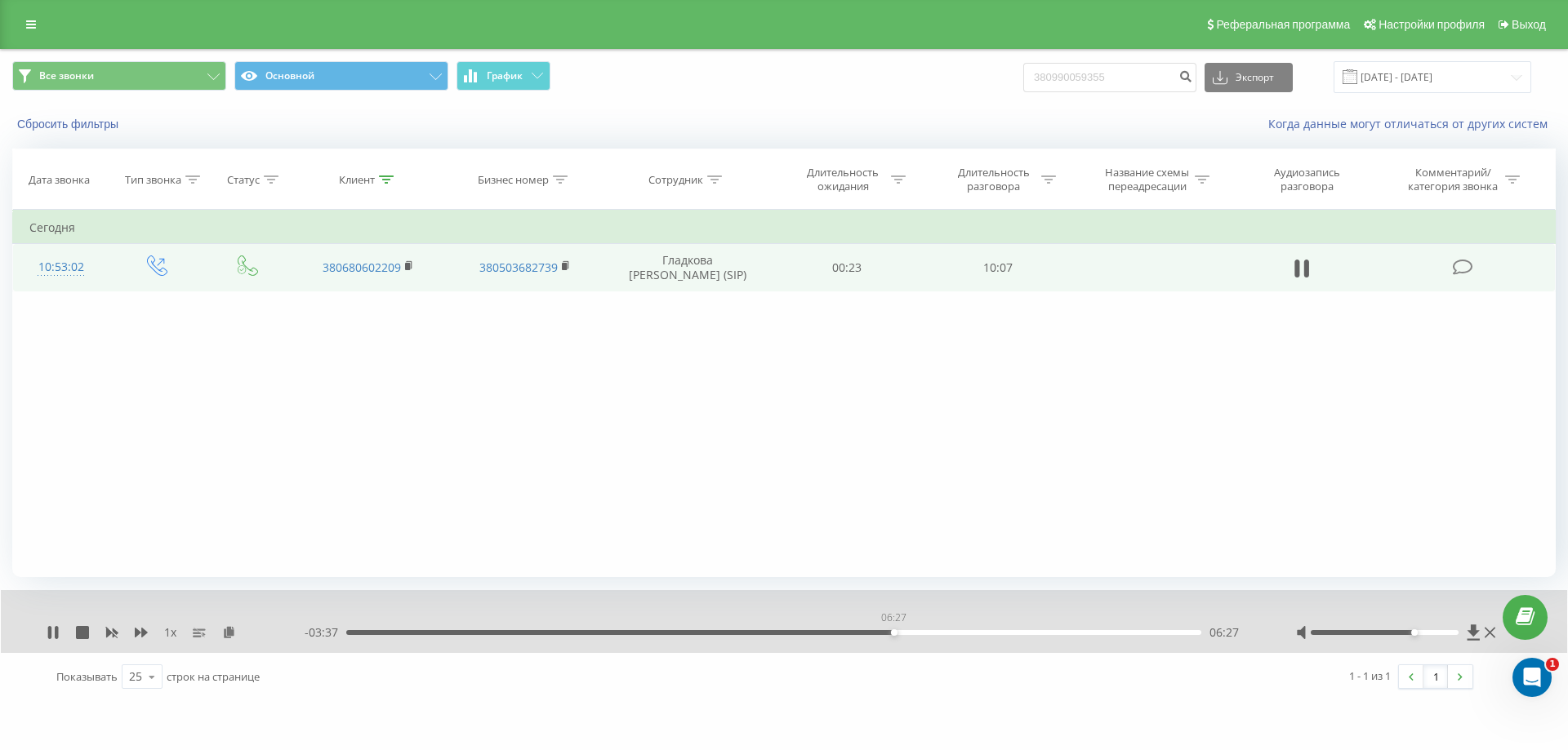
click at [893, 630] on div "06:27" at bounding box center [773, 633] width 855 height 5
click at [134, 633] on div "1 x" at bounding box center [175, 632] width 258 height 16
click at [144, 628] on icon at bounding box center [142, 633] width 13 height 13
click at [137, 633] on icon at bounding box center [142, 633] width 13 height 10
click at [112, 636] on icon at bounding box center [112, 633] width 13 height 13
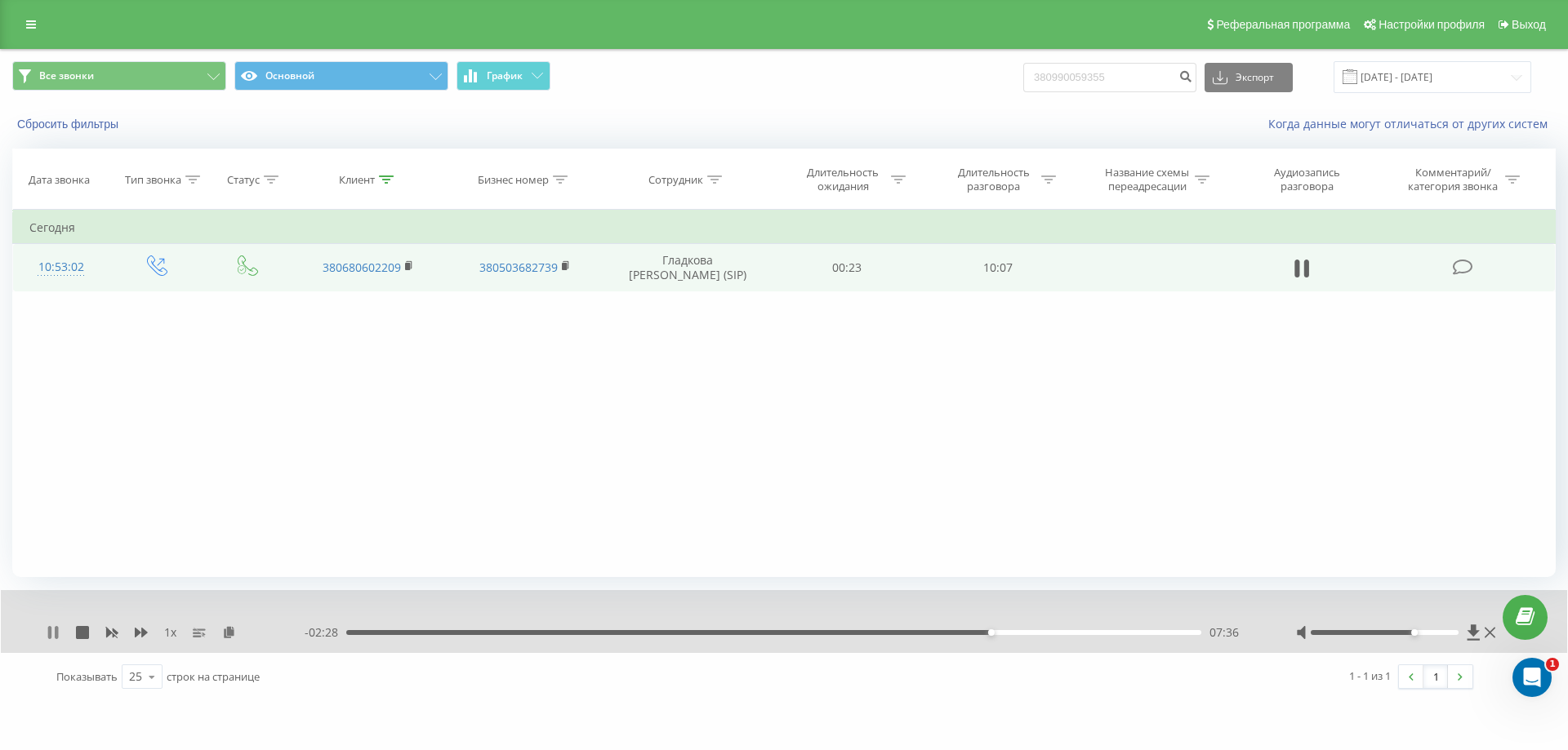
click at [52, 638] on icon at bounding box center [53, 633] width 13 height 13
click at [54, 632] on icon at bounding box center [53, 633] width 10 height 13
click at [51, 631] on icon at bounding box center [50, 633] width 3 height 13
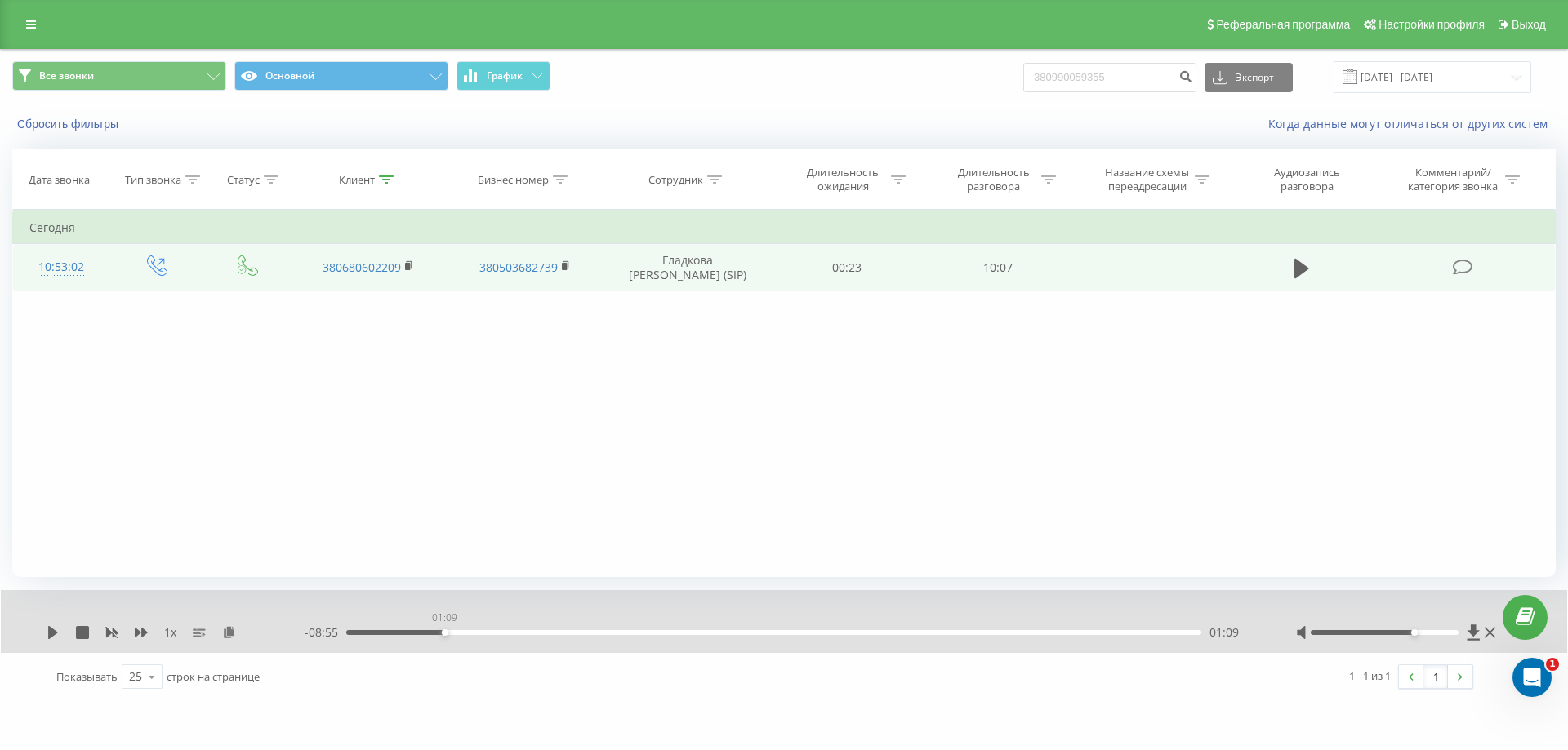
click at [444, 630] on div "01:09" at bounding box center [773, 633] width 855 height 5
click at [50, 631] on icon at bounding box center [53, 633] width 10 height 13
drag, startPoint x: 446, startPoint y: 633, endPoint x: 519, endPoint y: 633, distance: 73.0
click at [519, 633] on div "02:02" at bounding box center [520, 633] width 7 height 7
drag, startPoint x: 528, startPoint y: 630, endPoint x: 587, endPoint y: 636, distance: 59.3
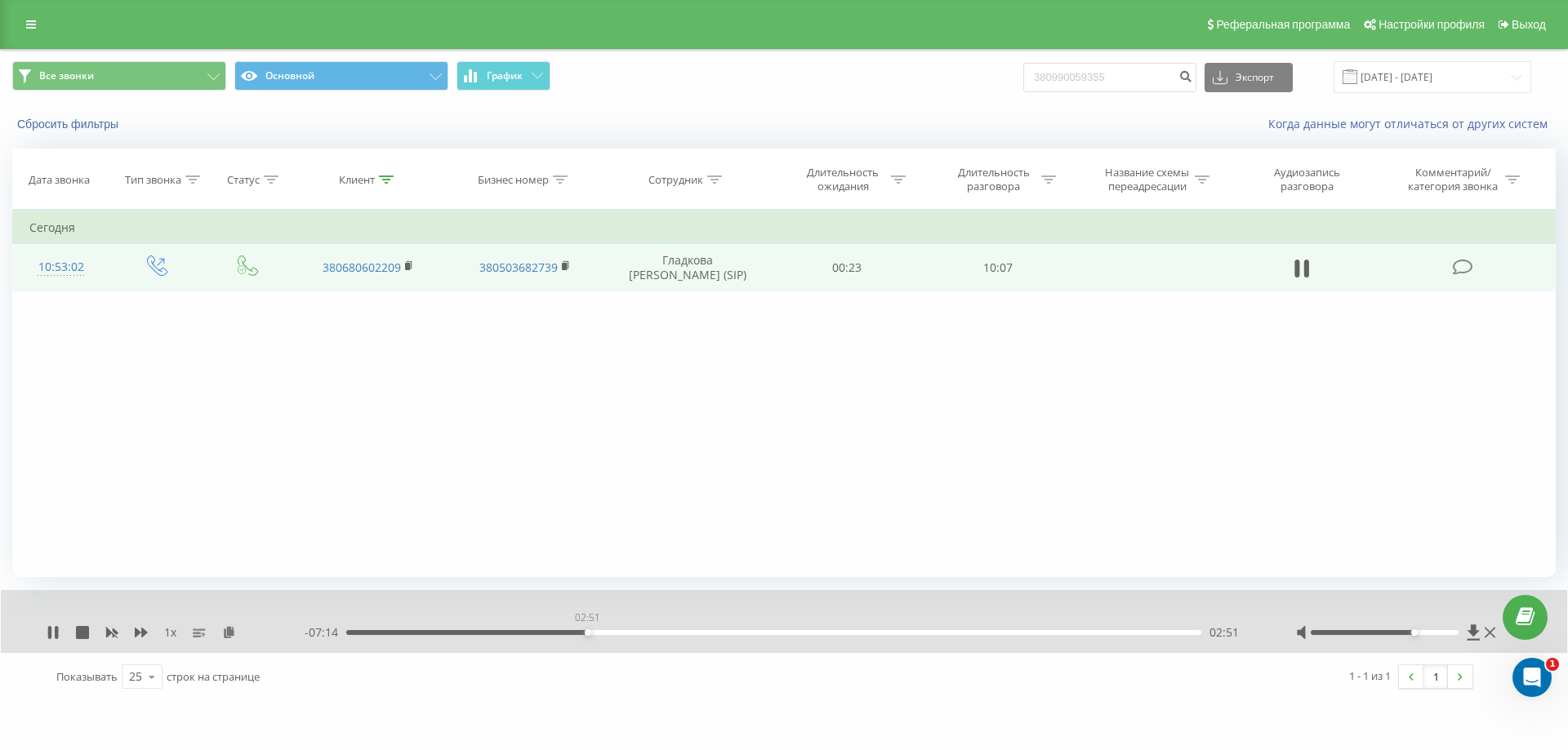
click at [587, 635] on div "02:51" at bounding box center [773, 633] width 855 height 5
click at [604, 631] on div "02:53" at bounding box center [773, 633] width 855 height 5
click at [628, 632] on div "03:19" at bounding box center [773, 633] width 855 height 5
click at [642, 633] on div "03:22" at bounding box center [773, 633] width 855 height 5
click at [654, 633] on div "03:38" at bounding box center [773, 633] width 855 height 5
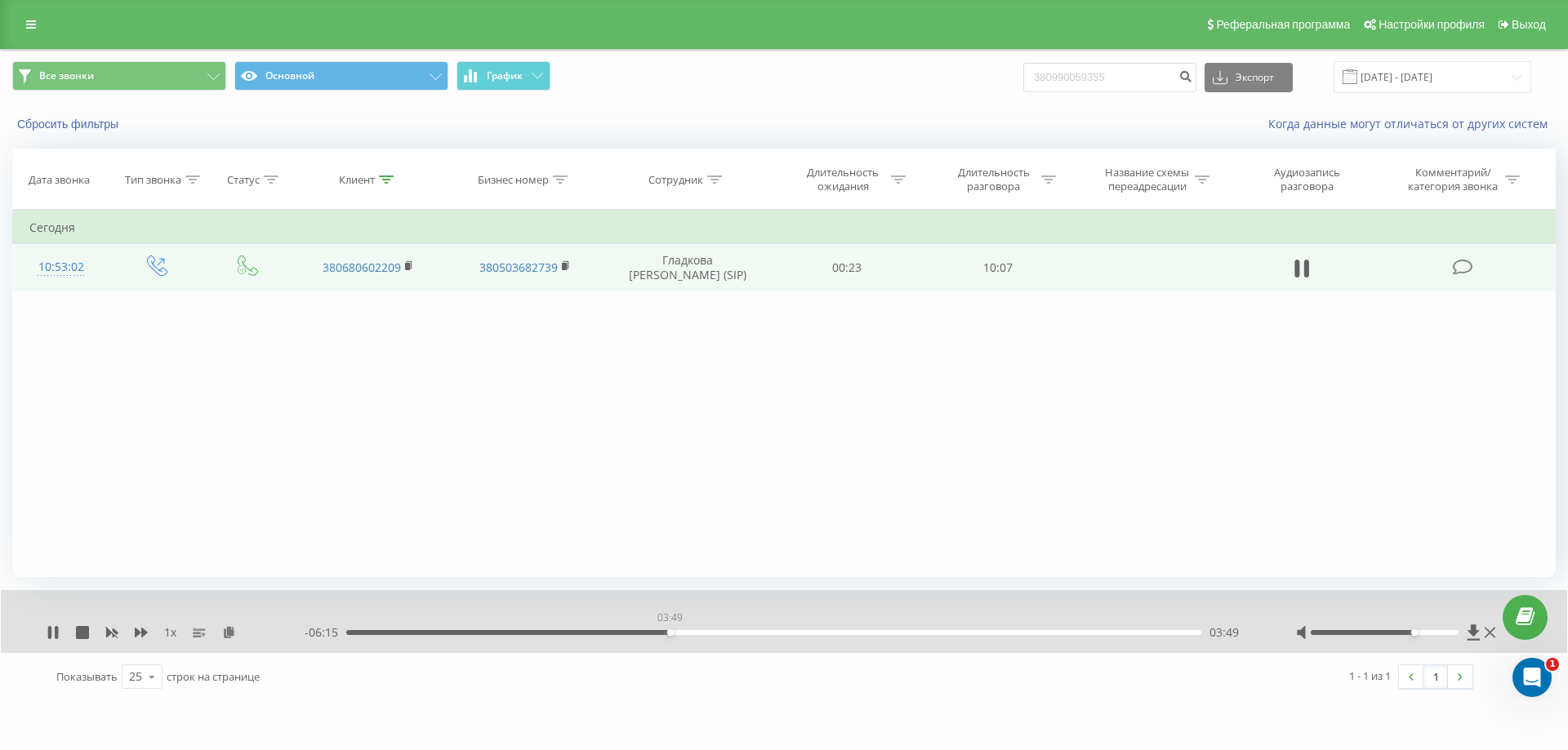
click at [670, 632] on div "03:49" at bounding box center [773, 633] width 855 height 5
click at [680, 631] on div "03:56" at bounding box center [773, 633] width 855 height 5
click at [690, 632] on div "04:00" at bounding box center [773, 633] width 855 height 5
click at [700, 632] on div "04:10" at bounding box center [773, 633] width 855 height 5
click at [710, 633] on div "04:18" at bounding box center [773, 633] width 855 height 5
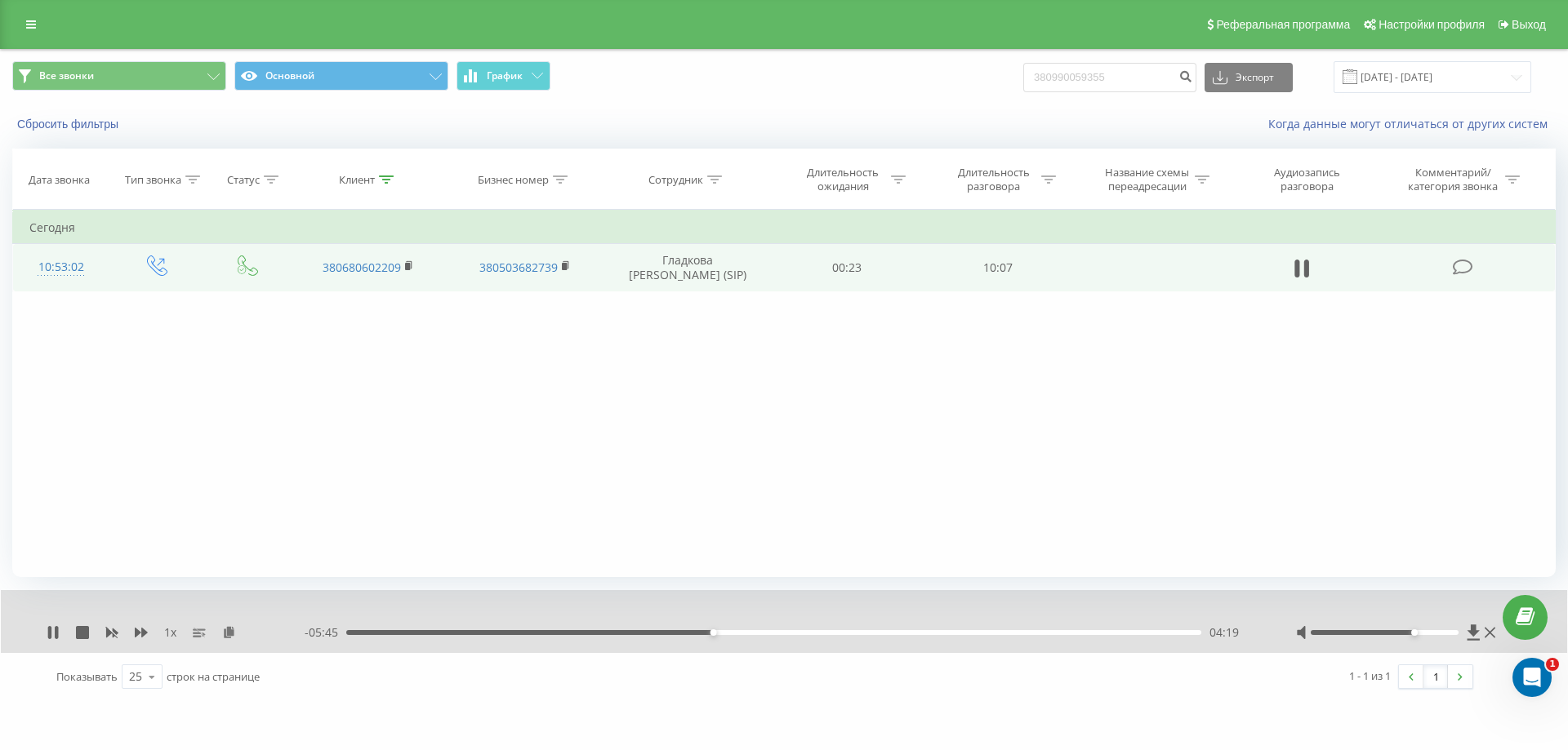
click at [720, 632] on div "04:19" at bounding box center [773, 633] width 855 height 5
click at [727, 633] on div "04:29" at bounding box center [773, 633] width 855 height 5
click at [735, 633] on div "04:35" at bounding box center [773, 633] width 855 height 5
click at [750, 632] on div "04:39" at bounding box center [773, 633] width 855 height 5
click at [763, 632] on div "04:51" at bounding box center [773, 633] width 855 height 5
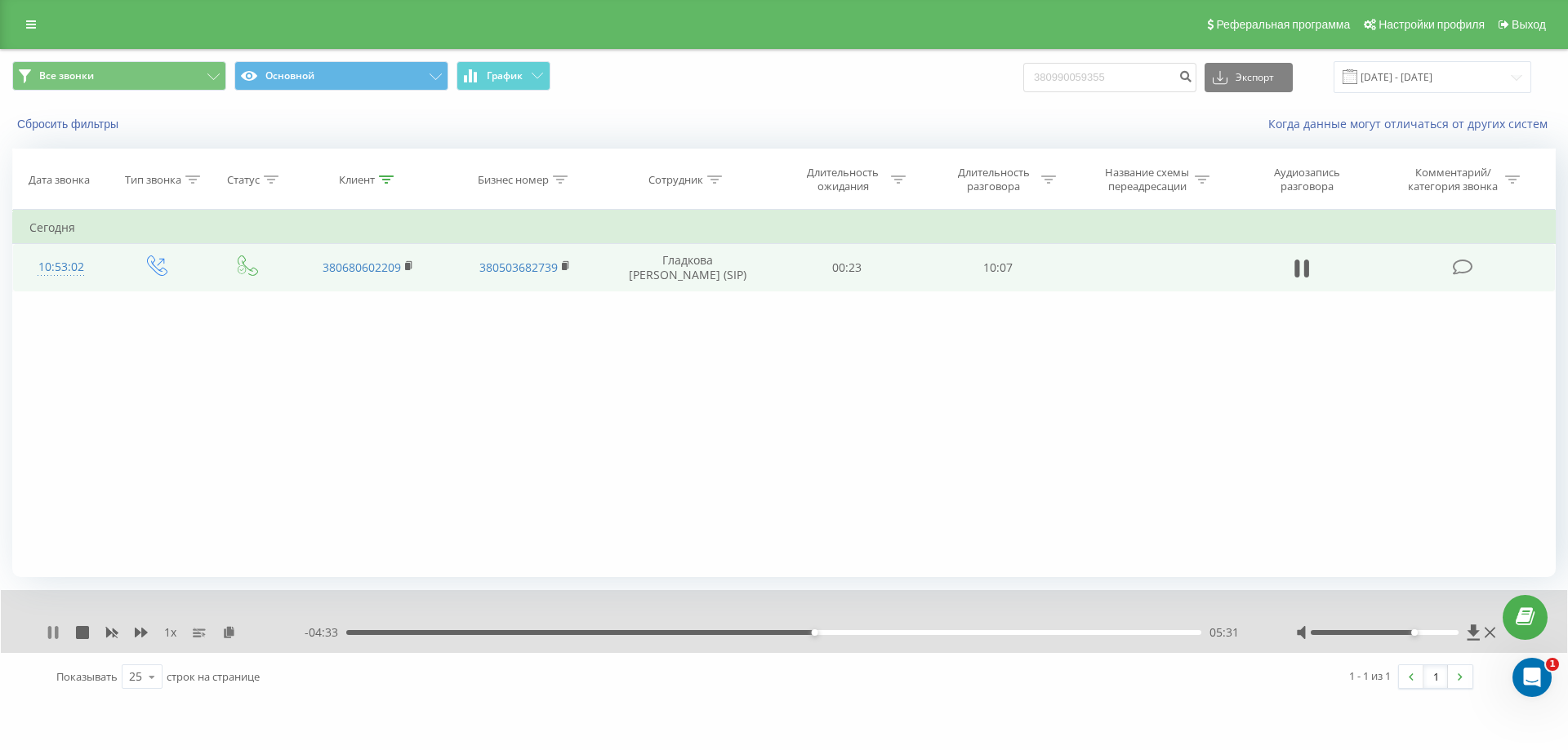
click at [51, 639] on icon at bounding box center [53, 633] width 13 height 13
click at [55, 634] on icon at bounding box center [53, 633] width 10 height 13
click at [1178, 633] on div "05:32" at bounding box center [773, 633] width 855 height 5
click at [1170, 633] on div "09:43" at bounding box center [773, 633] width 855 height 5
click at [49, 635] on icon at bounding box center [50, 633] width 3 height 13
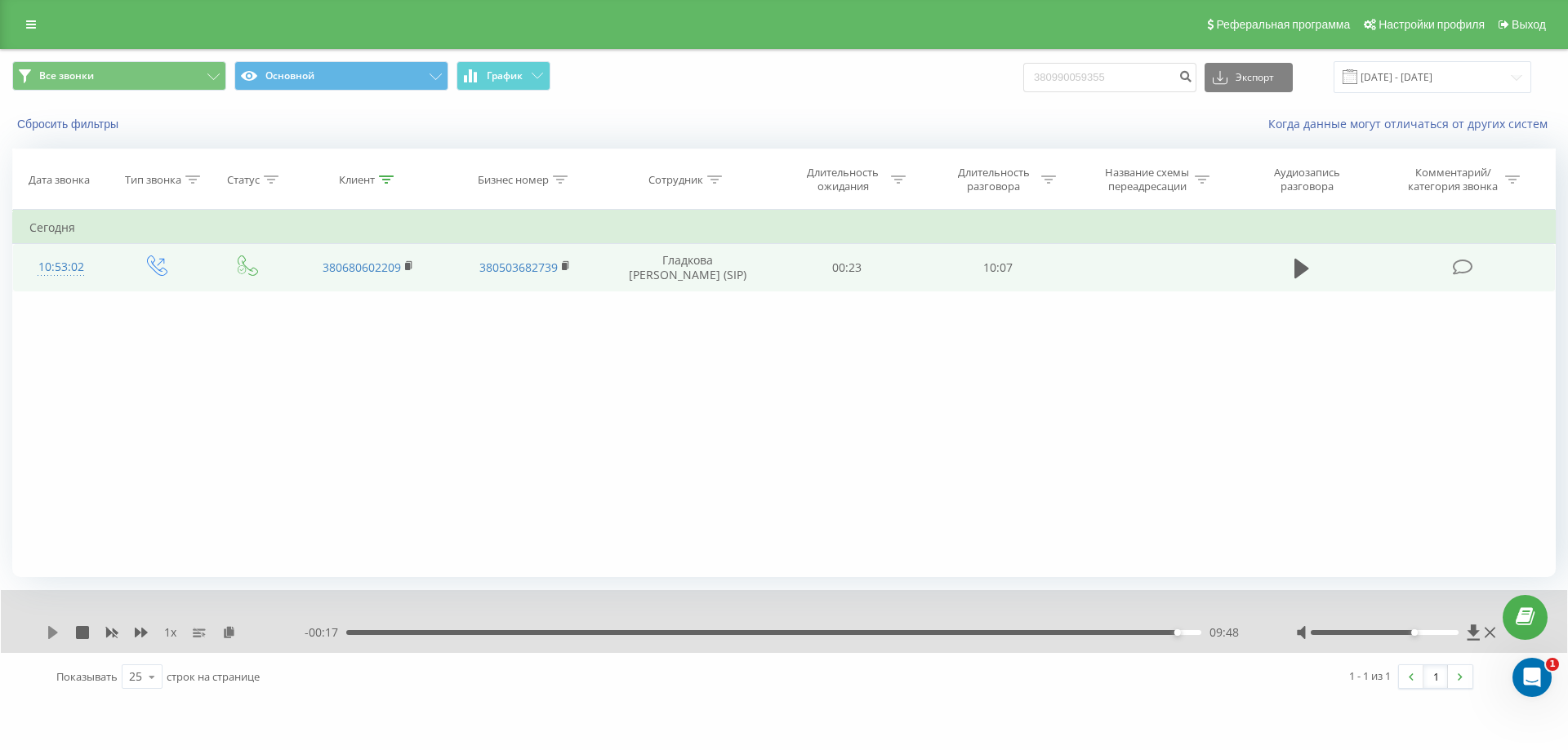
click at [49, 633] on icon at bounding box center [53, 633] width 13 height 13
click at [51, 636] on icon at bounding box center [50, 633] width 3 height 13
click at [1164, 634] on div "09:51" at bounding box center [773, 633] width 855 height 5
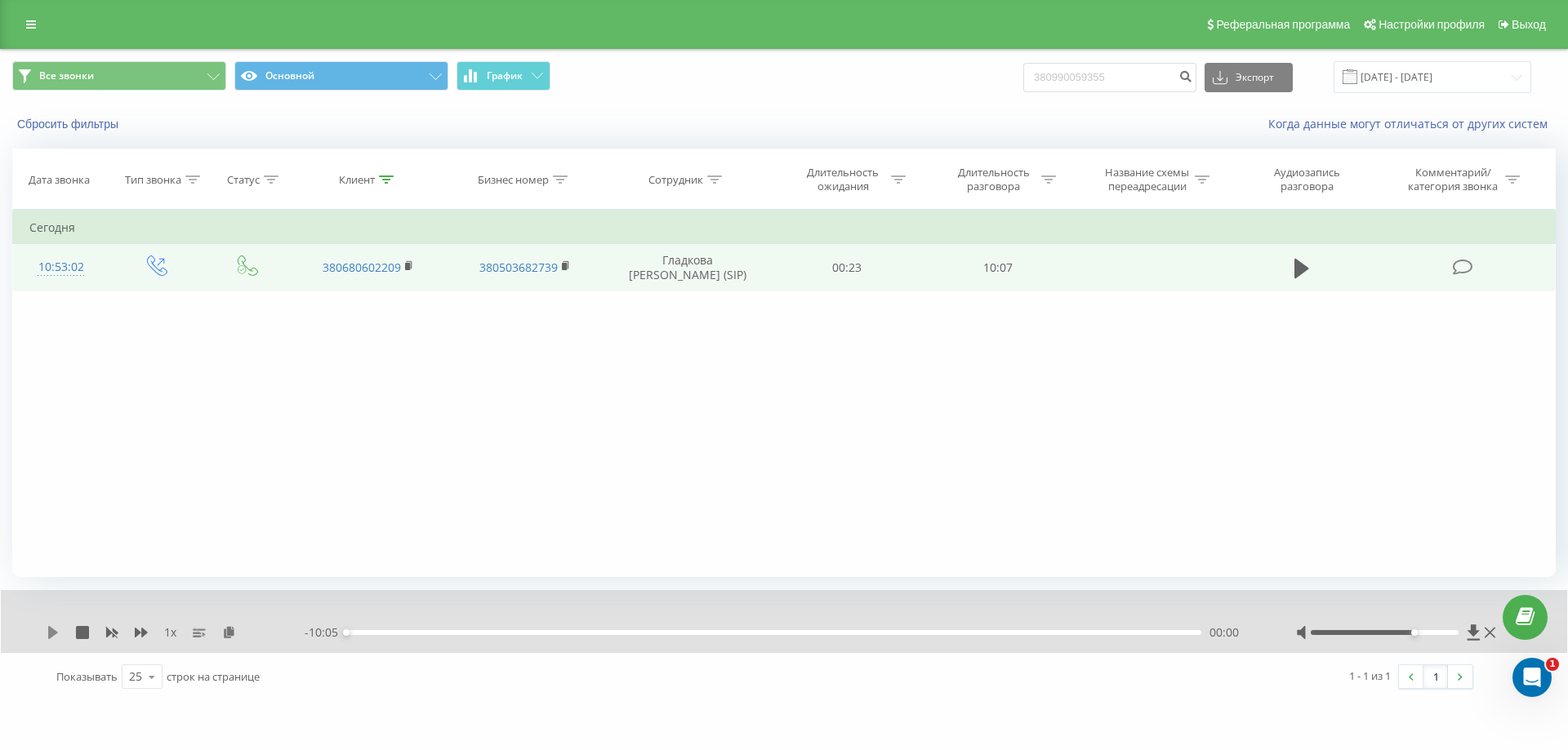
click at [51, 632] on icon at bounding box center [53, 633] width 10 height 13
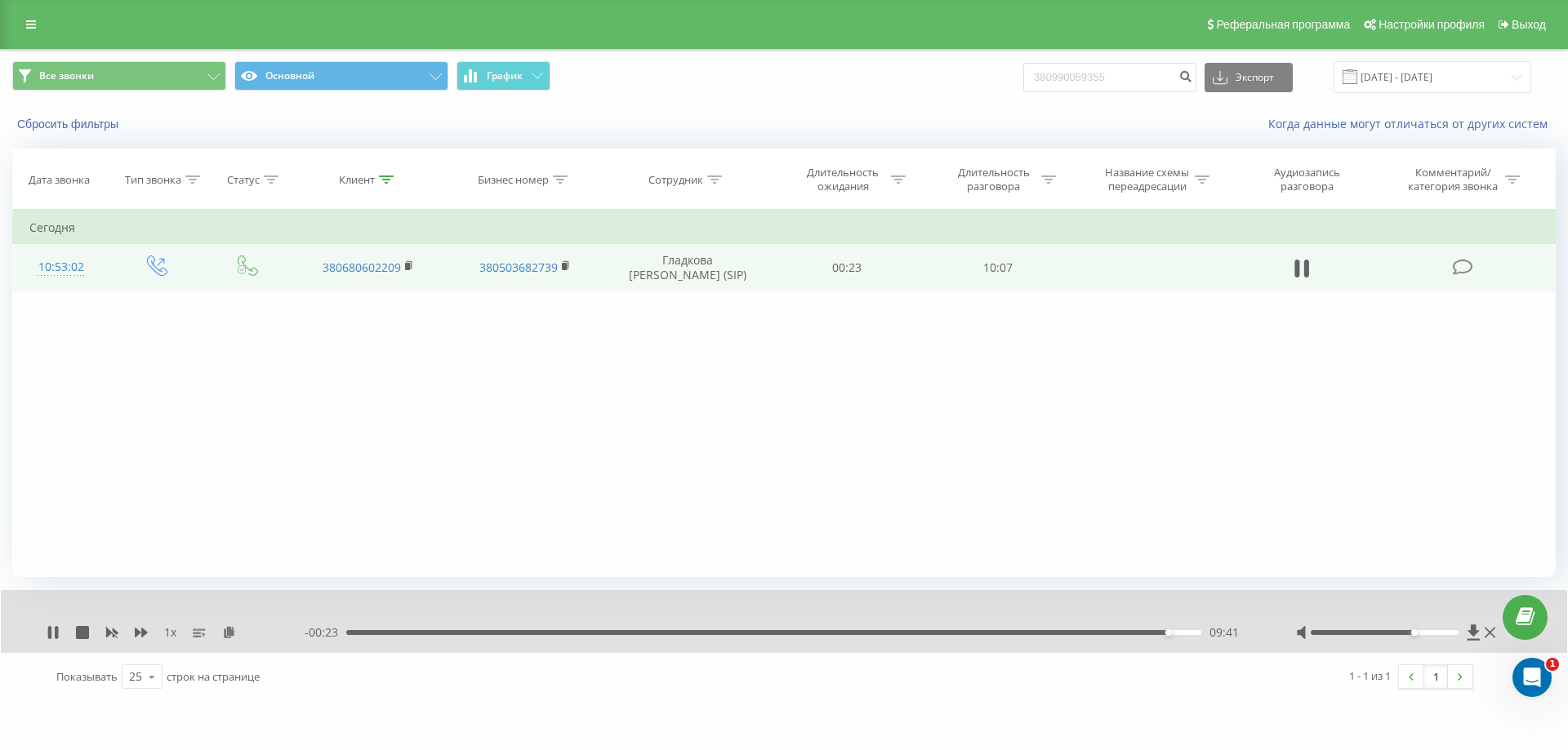
click at [134, 628] on div "1 x" at bounding box center [175, 632] width 258 height 16
click at [138, 632] on icon at bounding box center [142, 633] width 13 height 10
click at [107, 633] on icon at bounding box center [112, 633] width 13 height 10
click at [50, 634] on icon at bounding box center [50, 633] width 3 height 13
click at [377, 184] on div "Клиент" at bounding box center [366, 180] width 55 height 14
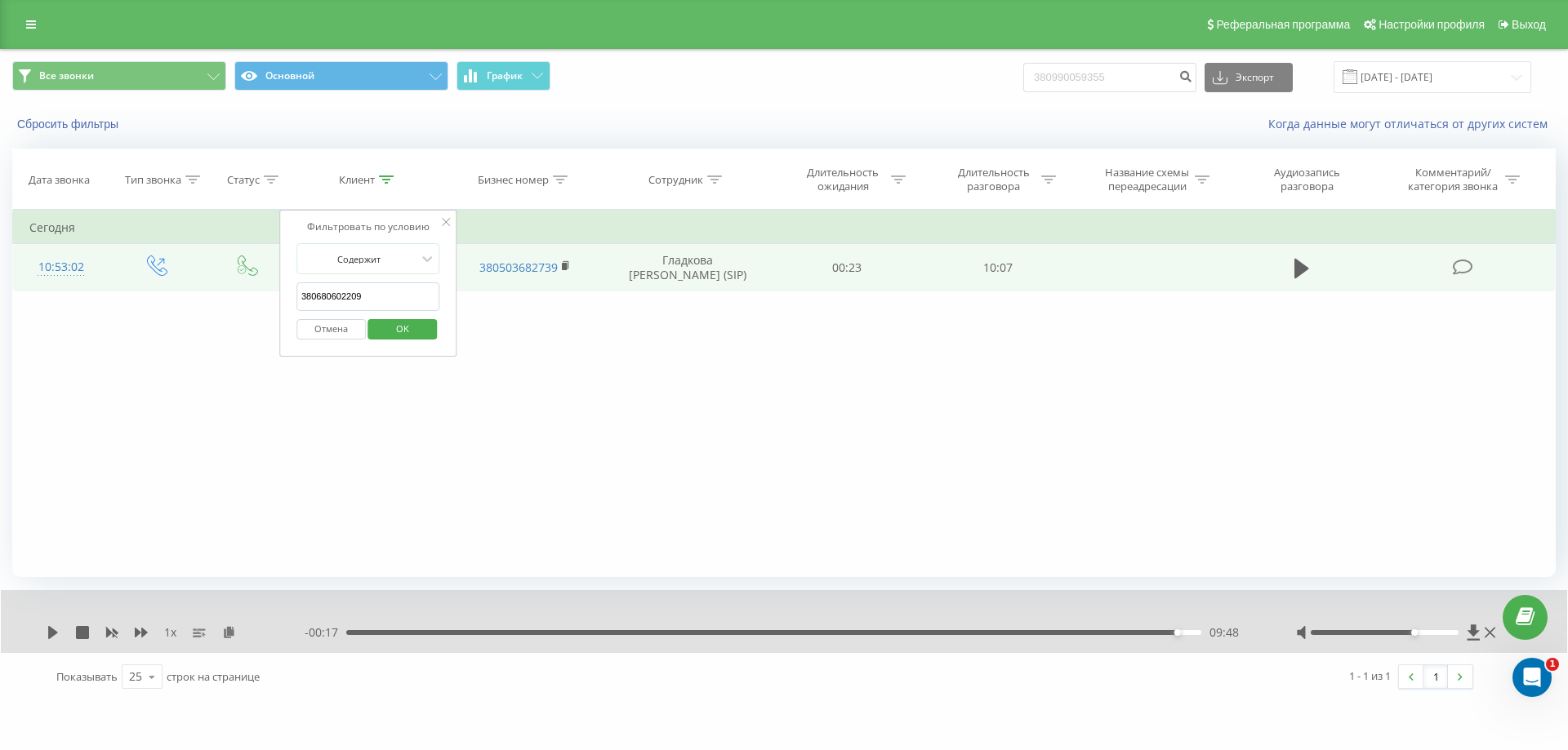
click at [385, 295] on input "380680602209" at bounding box center [368, 297] width 144 height 29
type input "3"
paste input "380682056086"
click at [395, 326] on span "OK" at bounding box center [402, 328] width 45 height 25
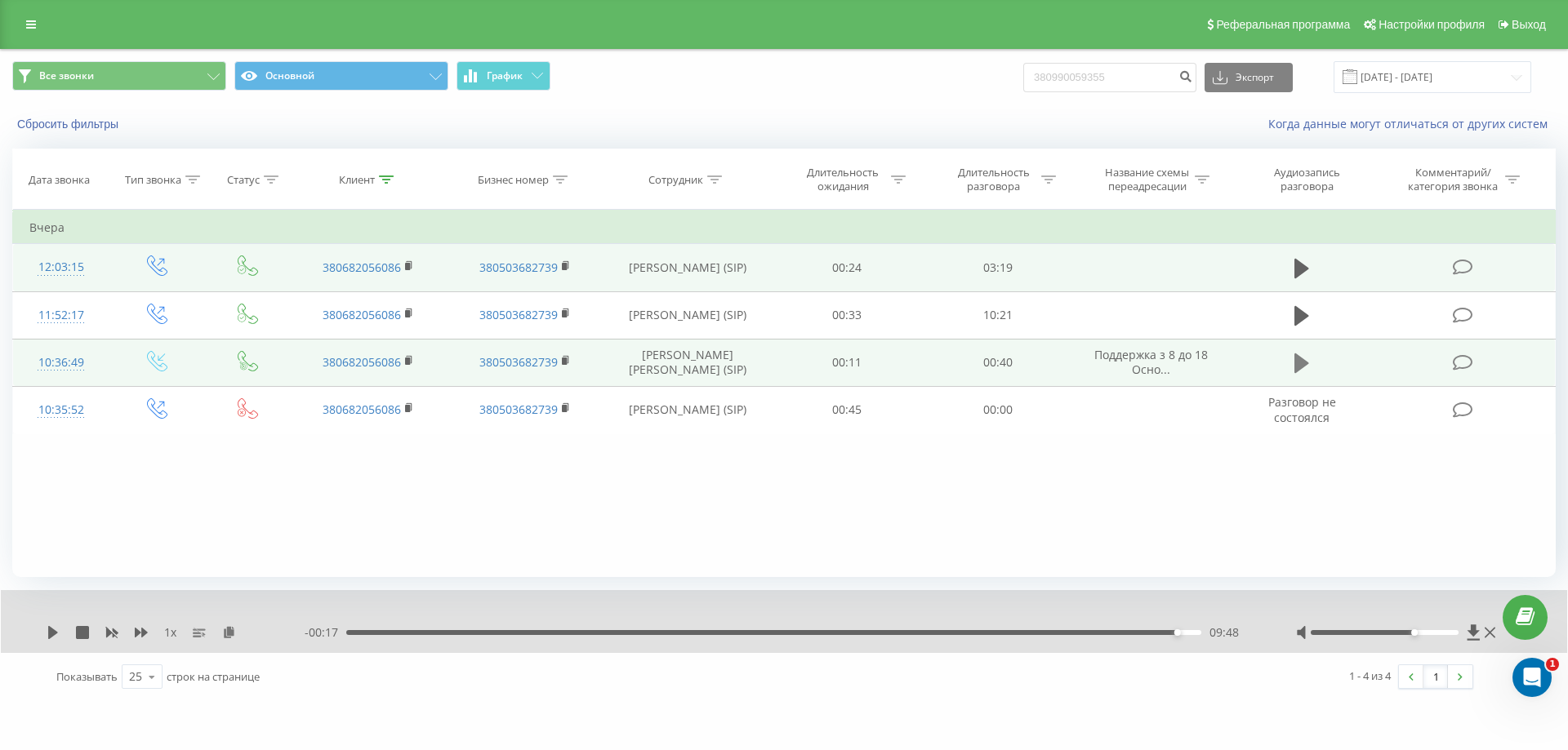
click at [1297, 369] on icon at bounding box center [1302, 362] width 15 height 19
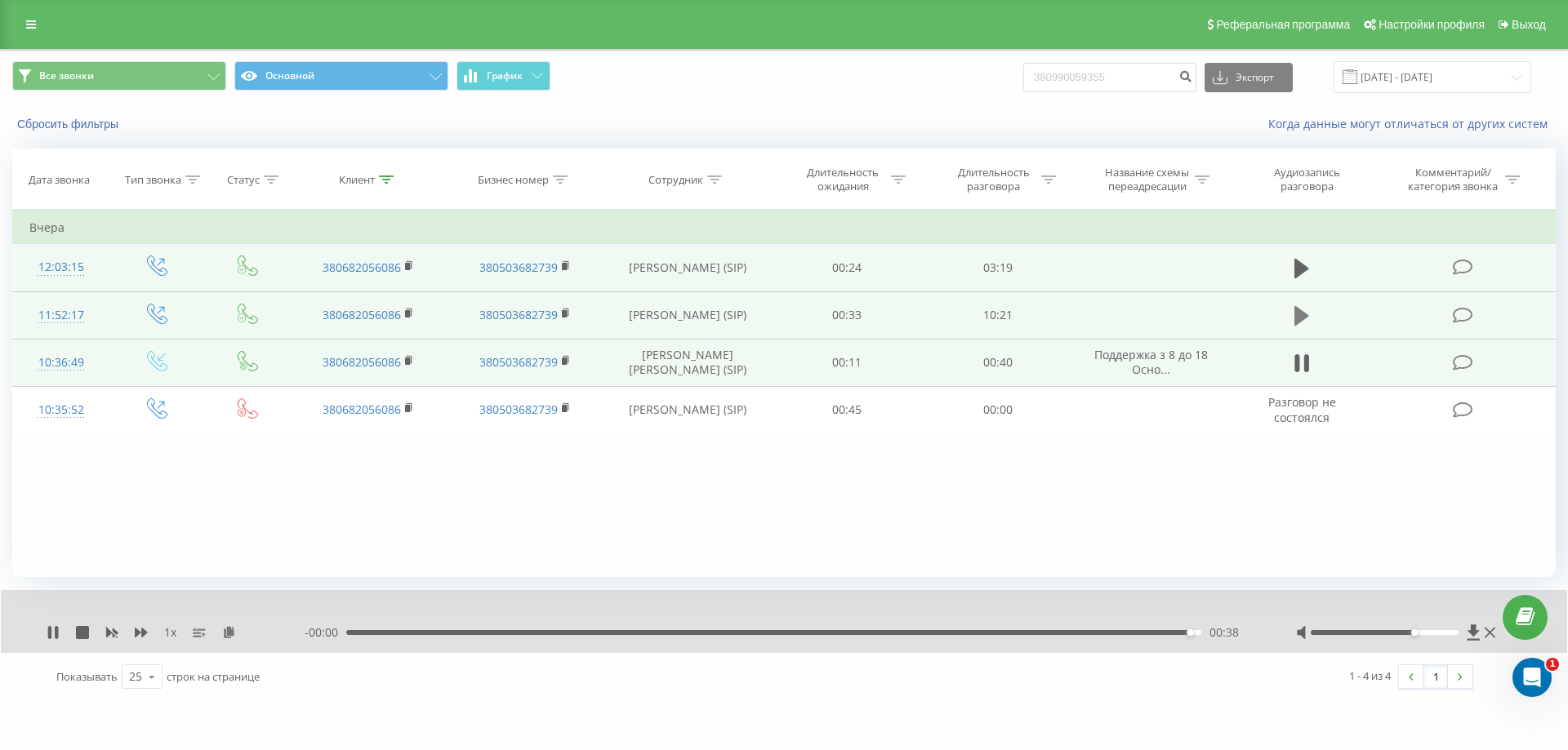
click at [1290, 324] on button at bounding box center [1301, 315] width 24 height 24
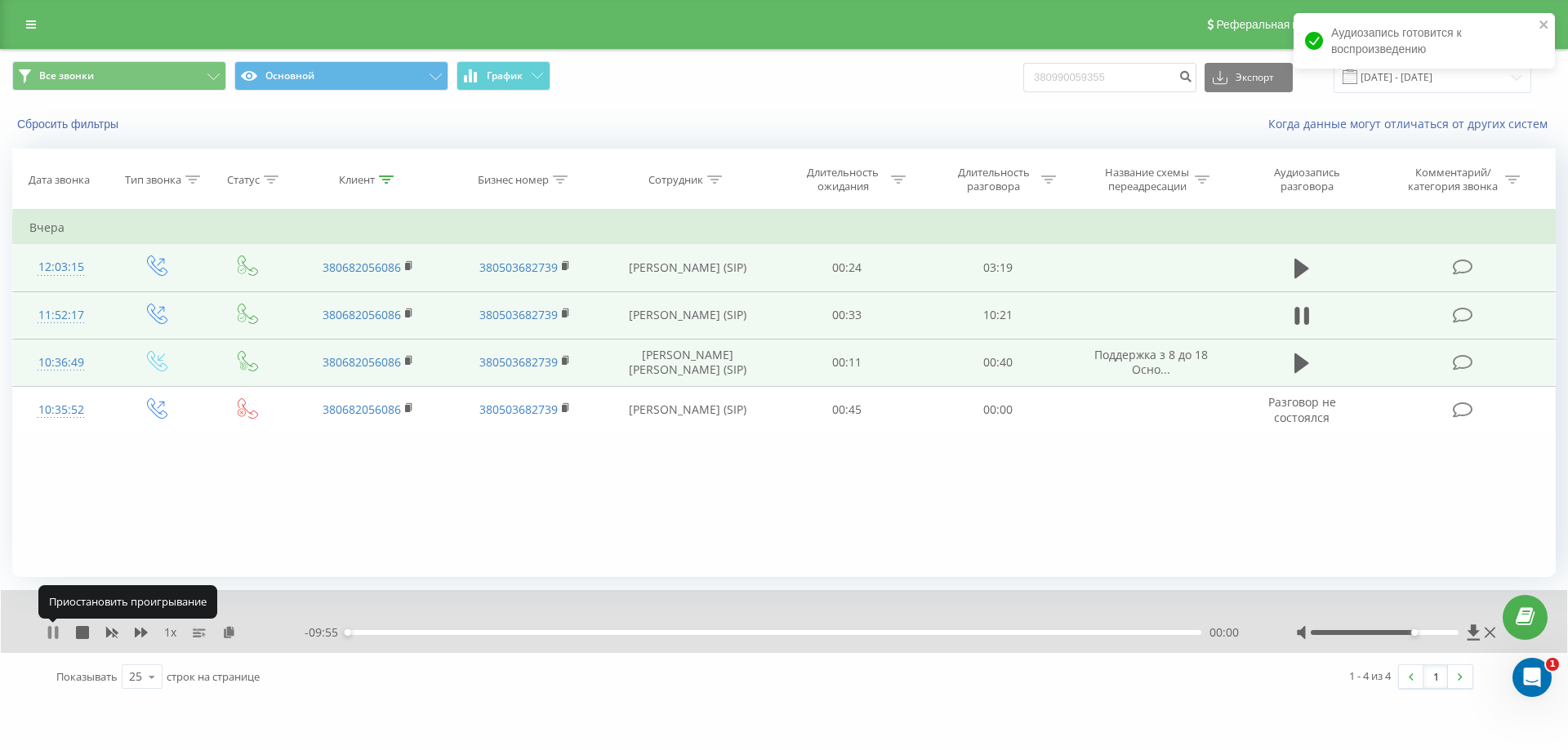
click at [50, 633] on icon at bounding box center [50, 633] width 3 height 13
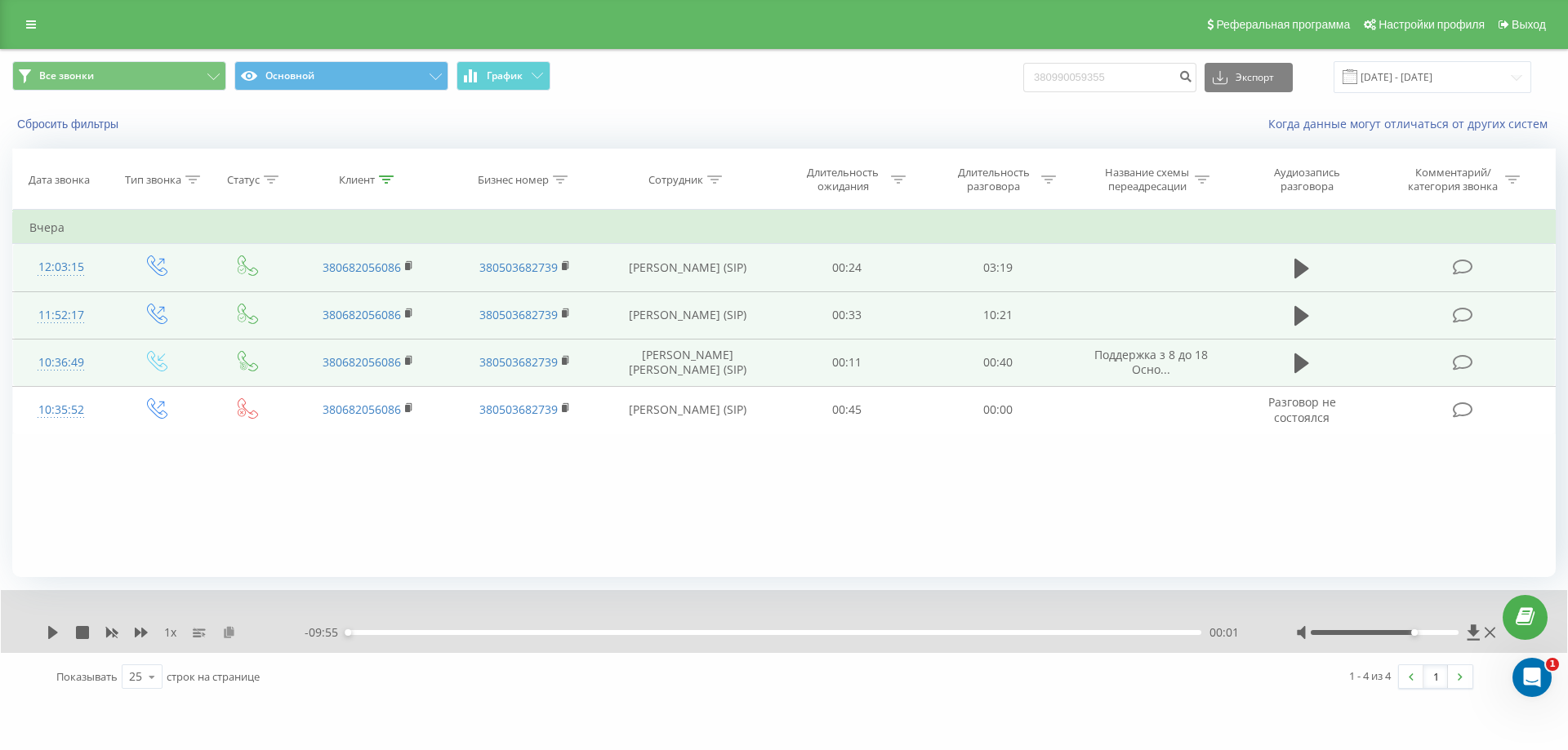
click at [230, 639] on div "1 x" at bounding box center [175, 632] width 258 height 16
click at [225, 634] on icon at bounding box center [229, 632] width 14 height 12
click at [51, 634] on icon at bounding box center [53, 633] width 10 height 13
click at [56, 627] on icon at bounding box center [56, 633] width 3 height 13
click at [54, 634] on icon at bounding box center [53, 633] width 10 height 13
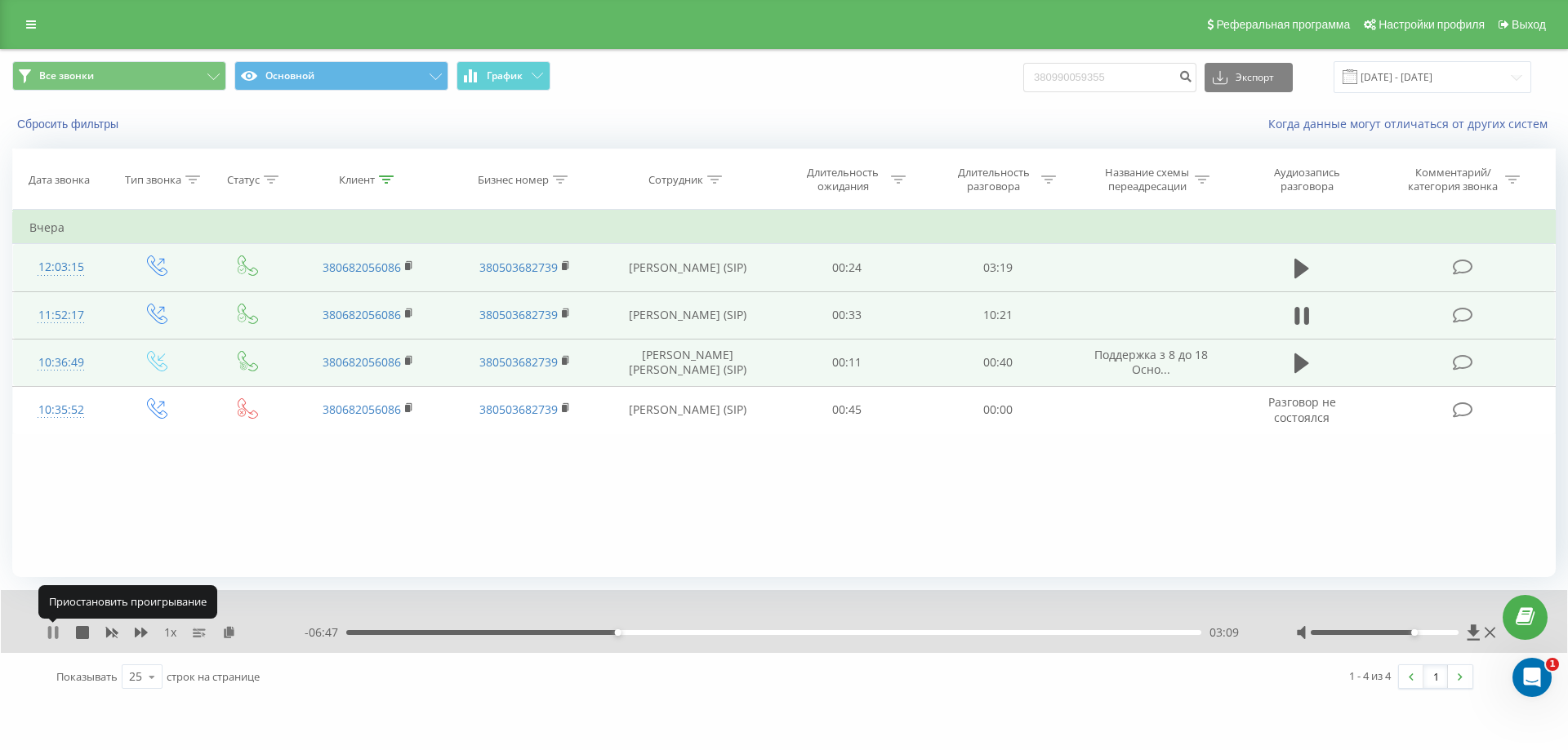
click at [55, 633] on icon at bounding box center [56, 633] width 3 height 13
click at [52, 629] on icon at bounding box center [53, 633] width 10 height 13
click at [632, 633] on div "03:19" at bounding box center [773, 633] width 855 height 5
click at [54, 632] on icon at bounding box center [53, 633] width 13 height 13
click at [50, 636] on icon at bounding box center [53, 633] width 10 height 13
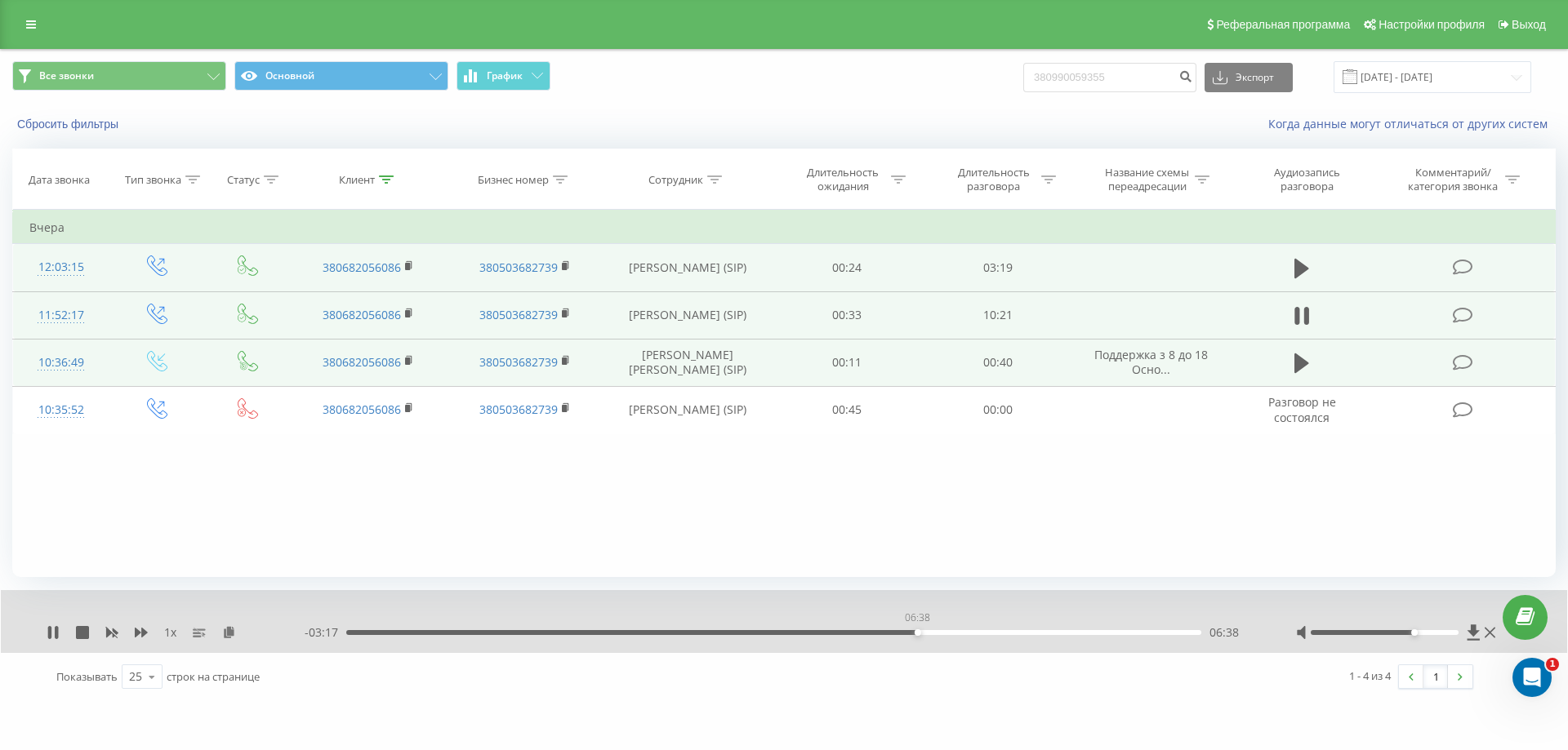
click at [917, 632] on div "06:38" at bounding box center [773, 633] width 855 height 5
click at [905, 633] on div "06:30" at bounding box center [773, 633] width 855 height 5
click at [53, 628] on icon at bounding box center [53, 633] width 13 height 13
click at [912, 631] on div "06:54" at bounding box center [773, 633] width 855 height 5
click at [904, 633] on div "06:34" at bounding box center [773, 633] width 855 height 5
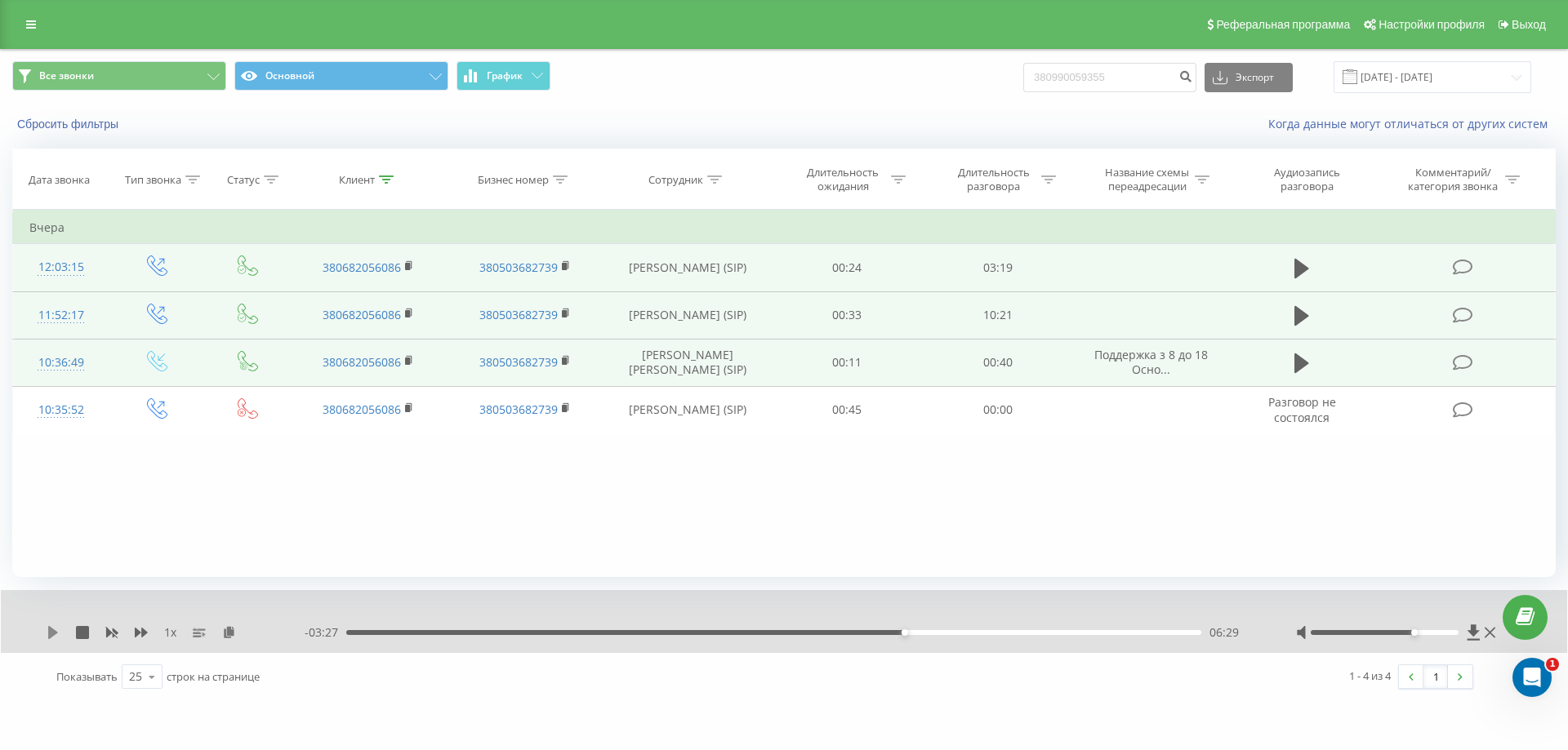
click at [49, 635] on icon at bounding box center [53, 633] width 10 height 13
click at [49, 633] on icon at bounding box center [50, 633] width 3 height 13
click at [49, 633] on icon at bounding box center [53, 633] width 10 height 13
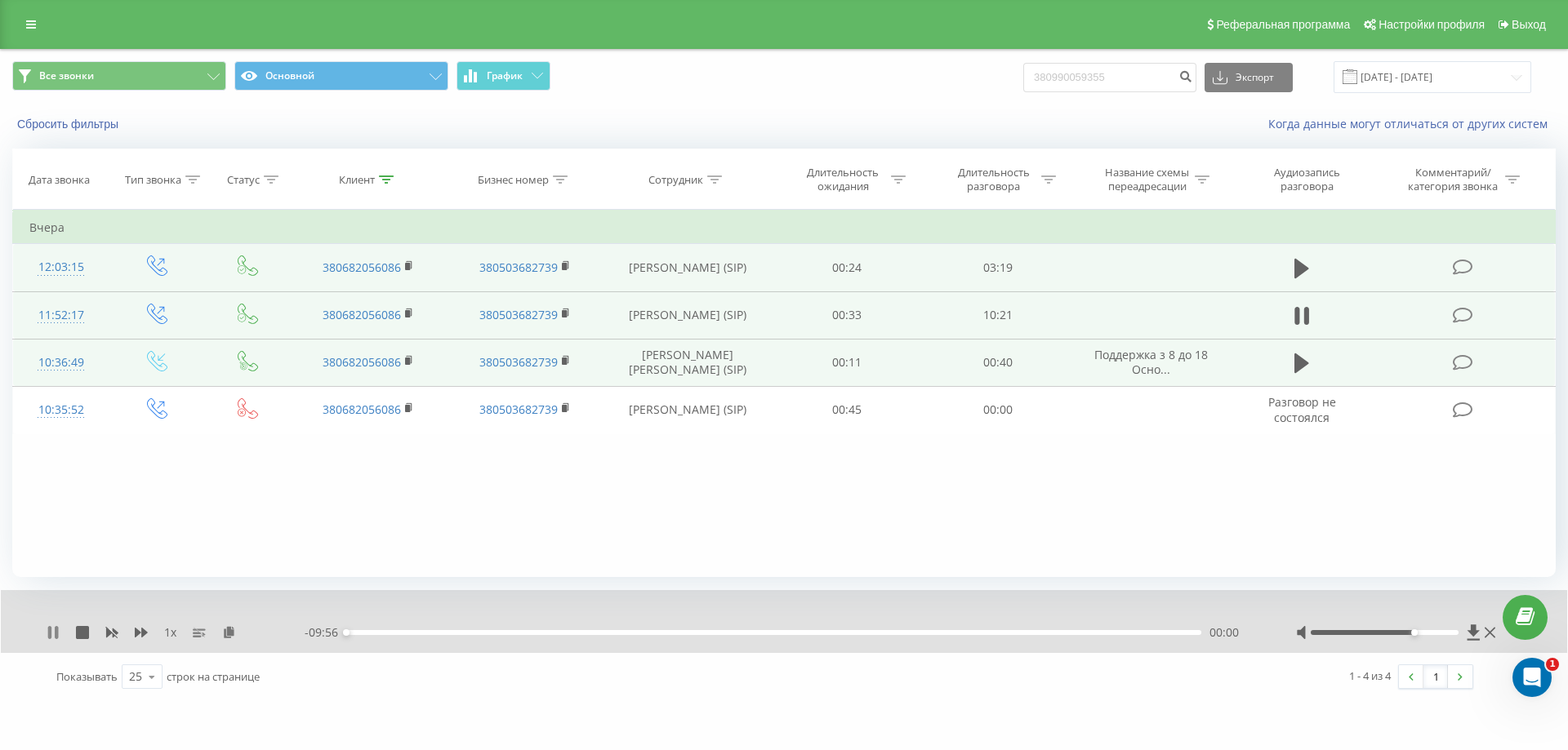
click at [55, 628] on icon at bounding box center [56, 633] width 3 height 13
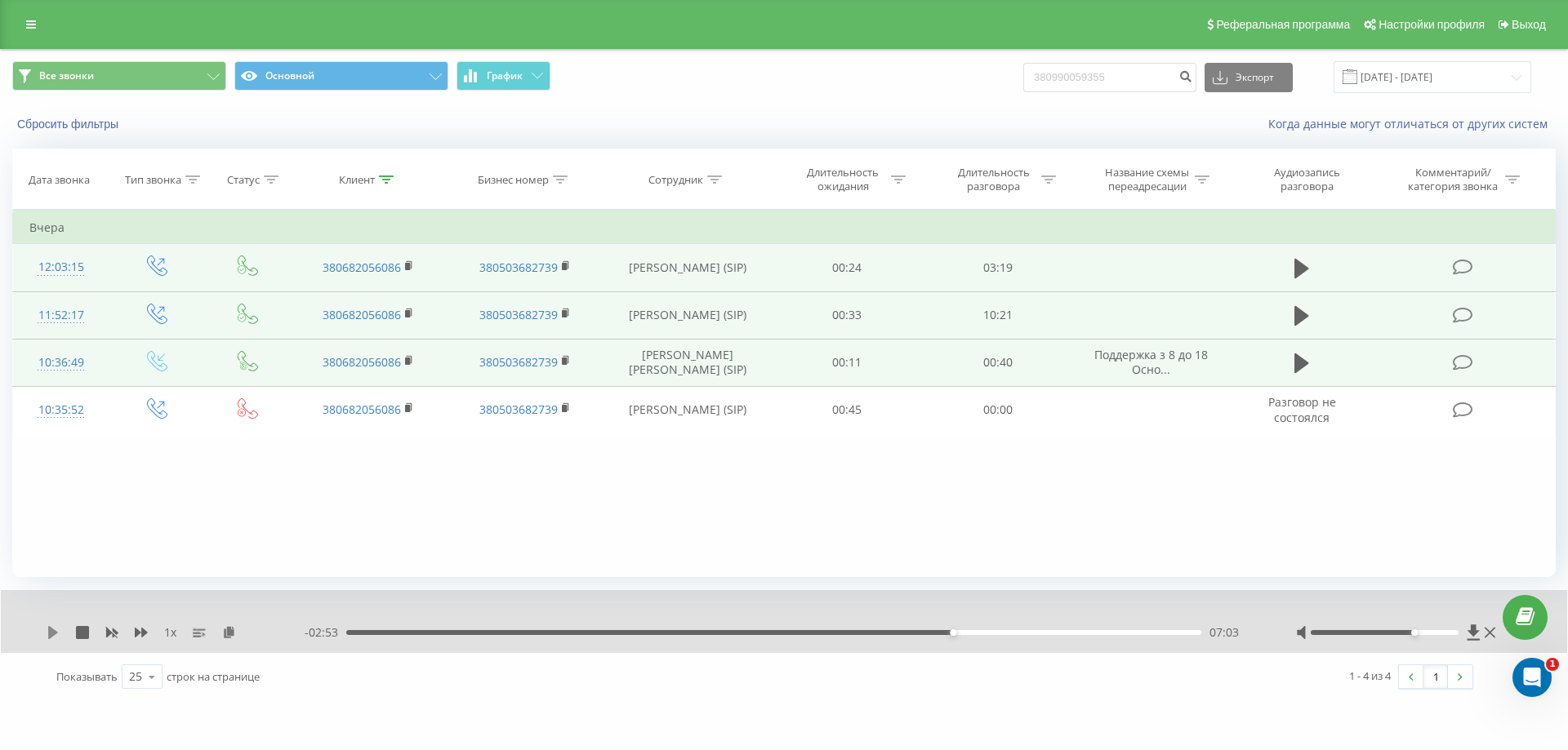
click at [49, 632] on icon at bounding box center [53, 633] width 10 height 13
click at [1113, 631] on div "08:57" at bounding box center [773, 633] width 855 height 5
click at [55, 631] on icon at bounding box center [53, 633] width 10 height 13
click at [886, 634] on div "06:17" at bounding box center [773, 633] width 855 height 5
click at [895, 631] on div "06:23" at bounding box center [773, 633] width 855 height 5
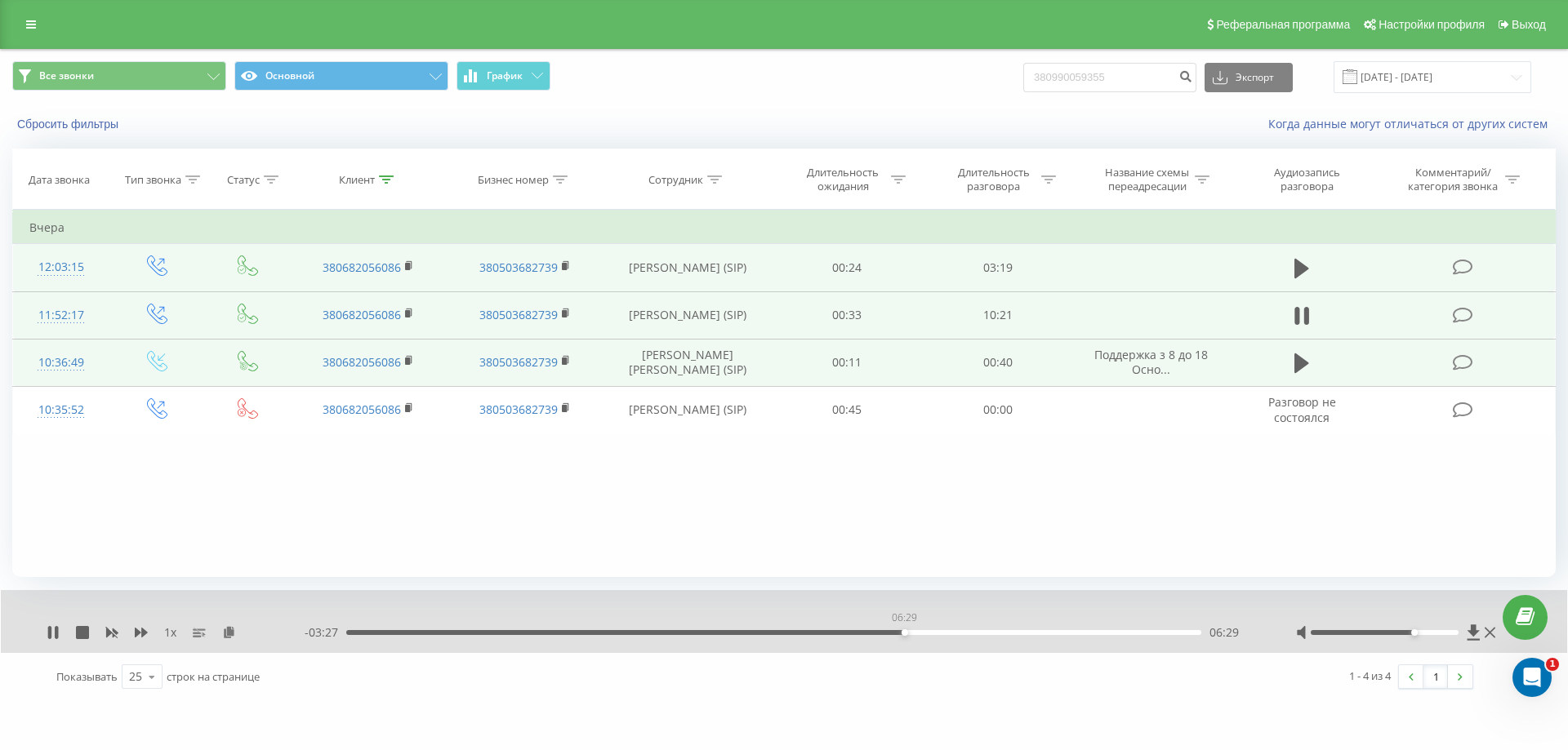
click at [904, 632] on div "06:29" at bounding box center [773, 633] width 855 height 5
click at [141, 637] on icon at bounding box center [142, 633] width 13 height 13
click at [141, 629] on icon at bounding box center [142, 633] width 13 height 13
click at [107, 633] on icon at bounding box center [112, 633] width 13 height 10
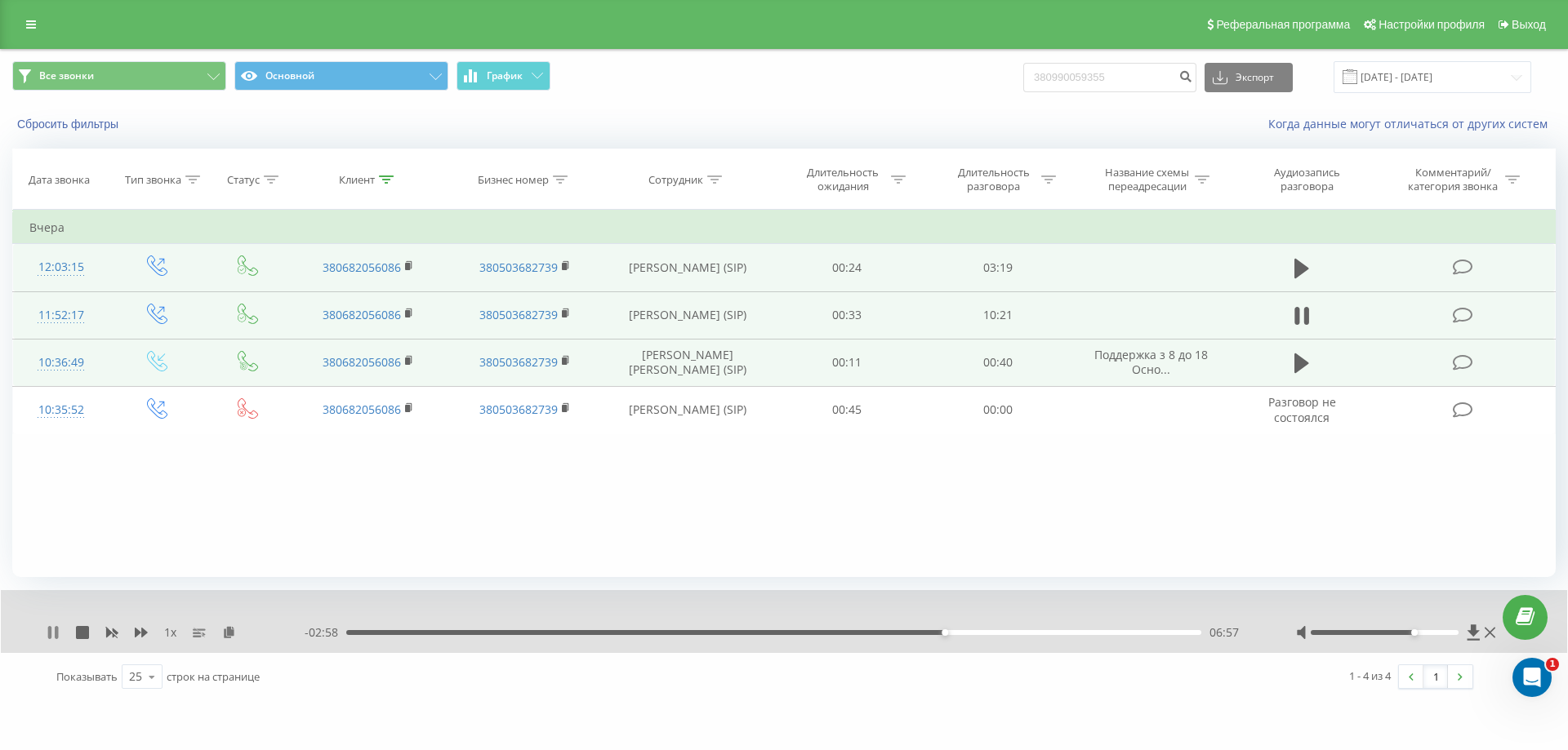
click at [51, 637] on icon at bounding box center [50, 633] width 3 height 13
click at [1291, 263] on button at bounding box center [1301, 268] width 24 height 24
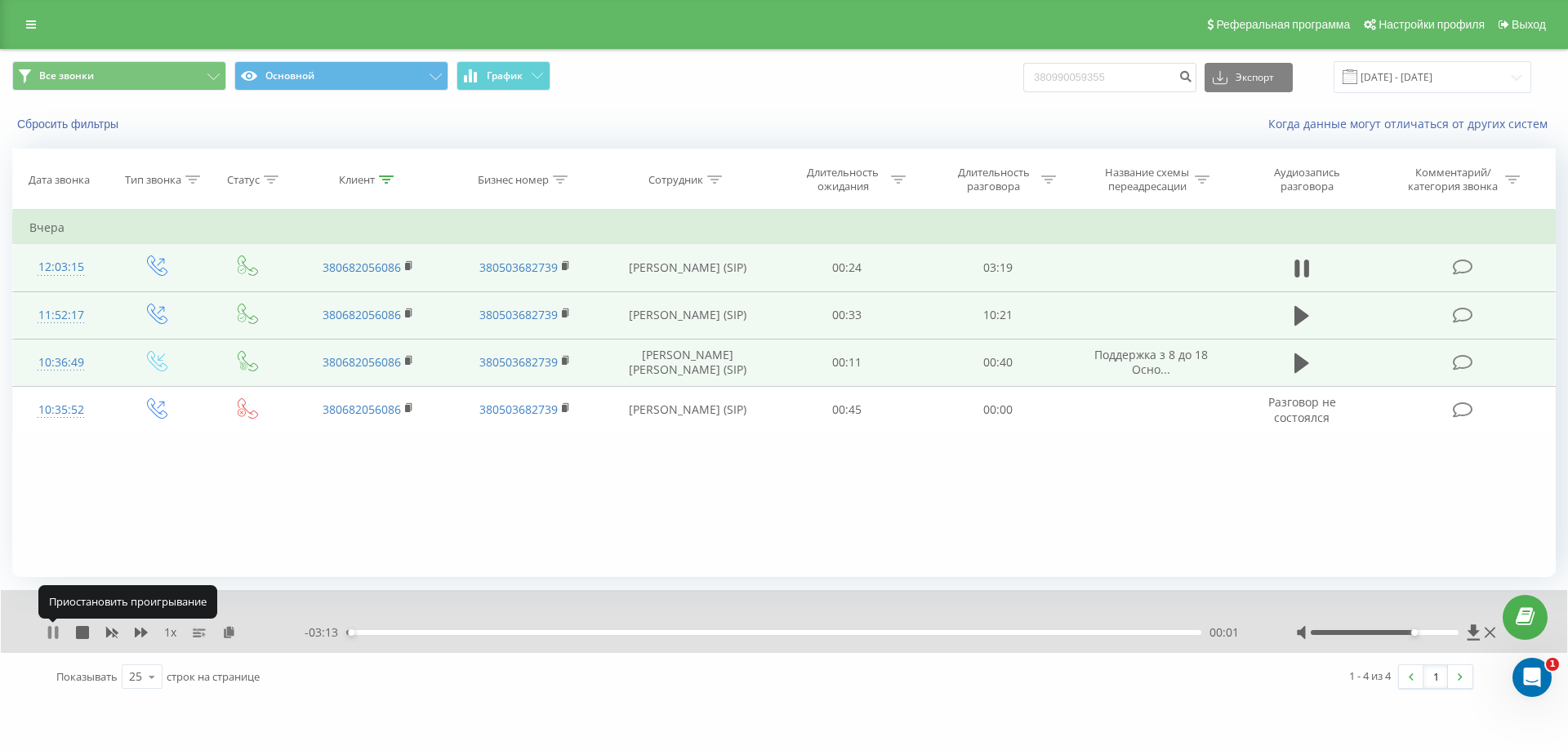
click at [52, 630] on icon at bounding box center [53, 633] width 13 height 13
click at [229, 633] on icon at bounding box center [229, 632] width 14 height 12
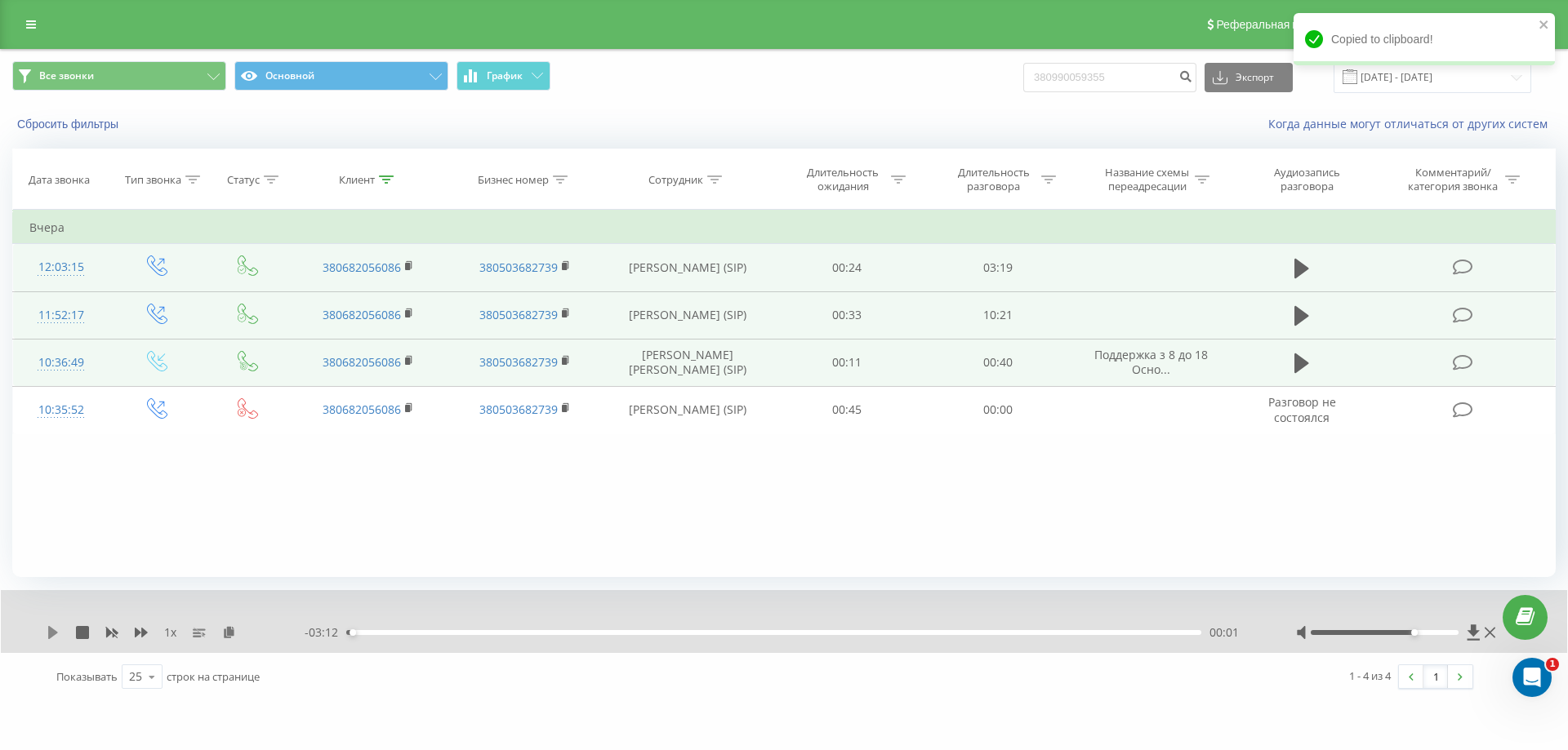
click at [47, 638] on icon at bounding box center [53, 633] width 13 height 13
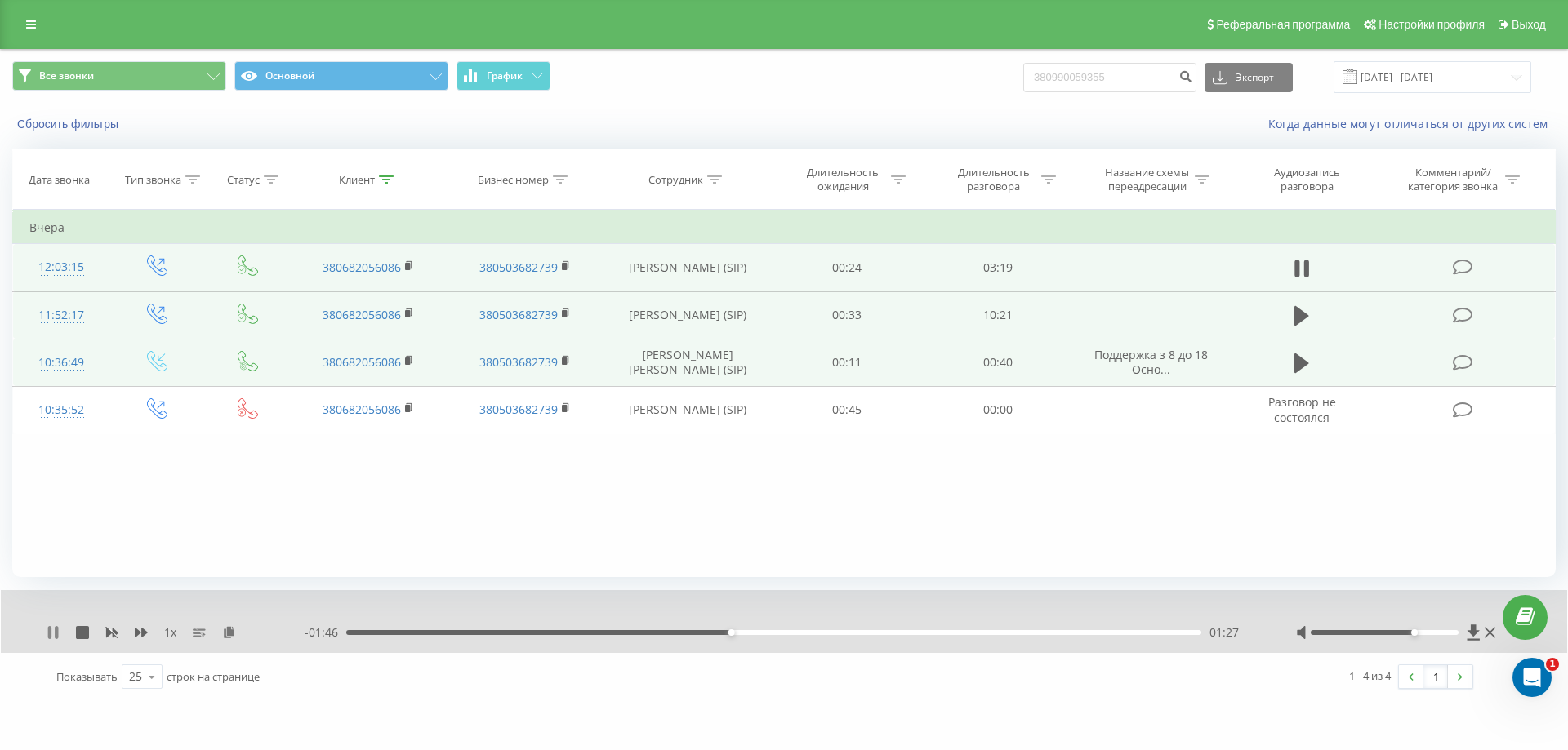
click at [50, 629] on icon at bounding box center [50, 633] width 3 height 13
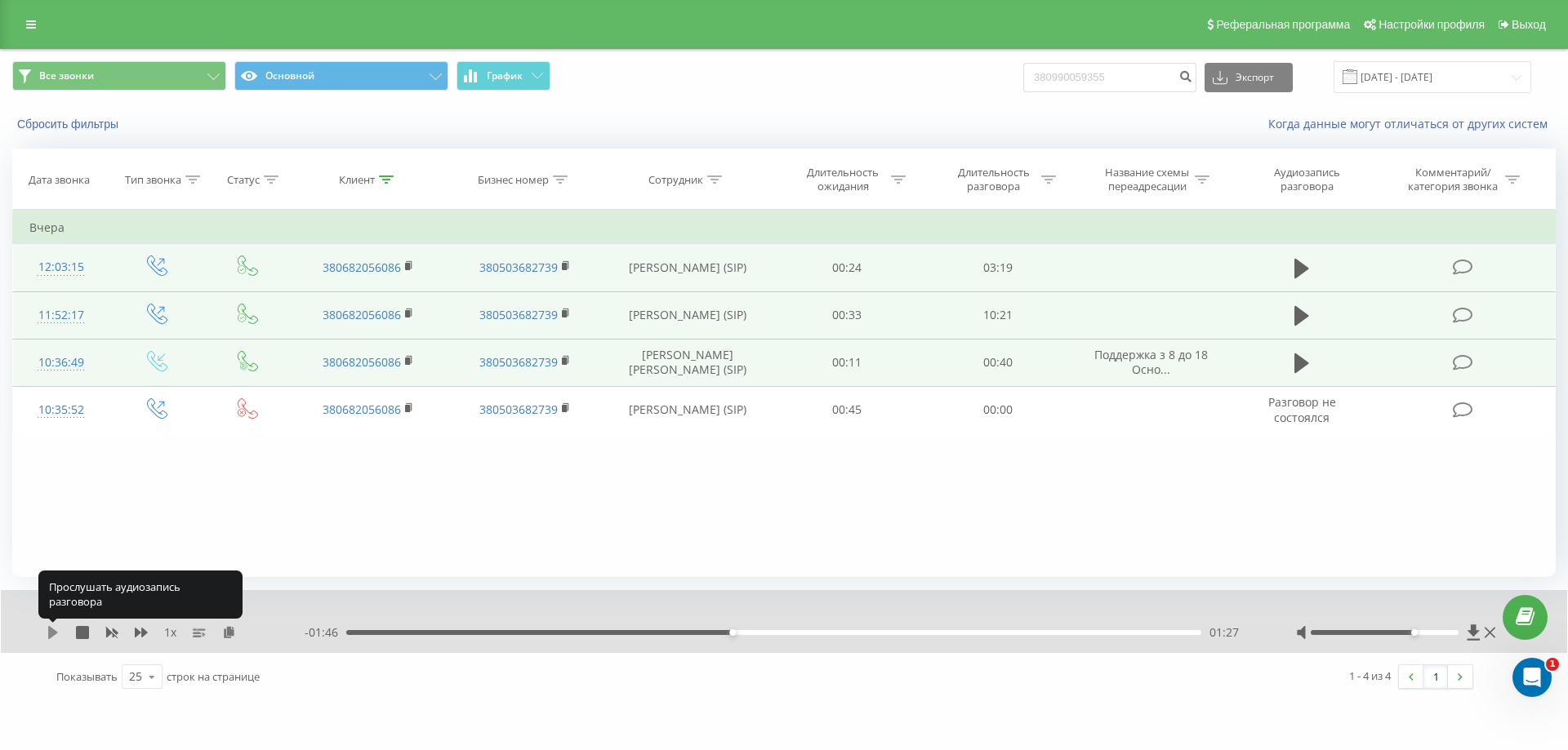
click at [52, 633] on icon at bounding box center [53, 633] width 10 height 13
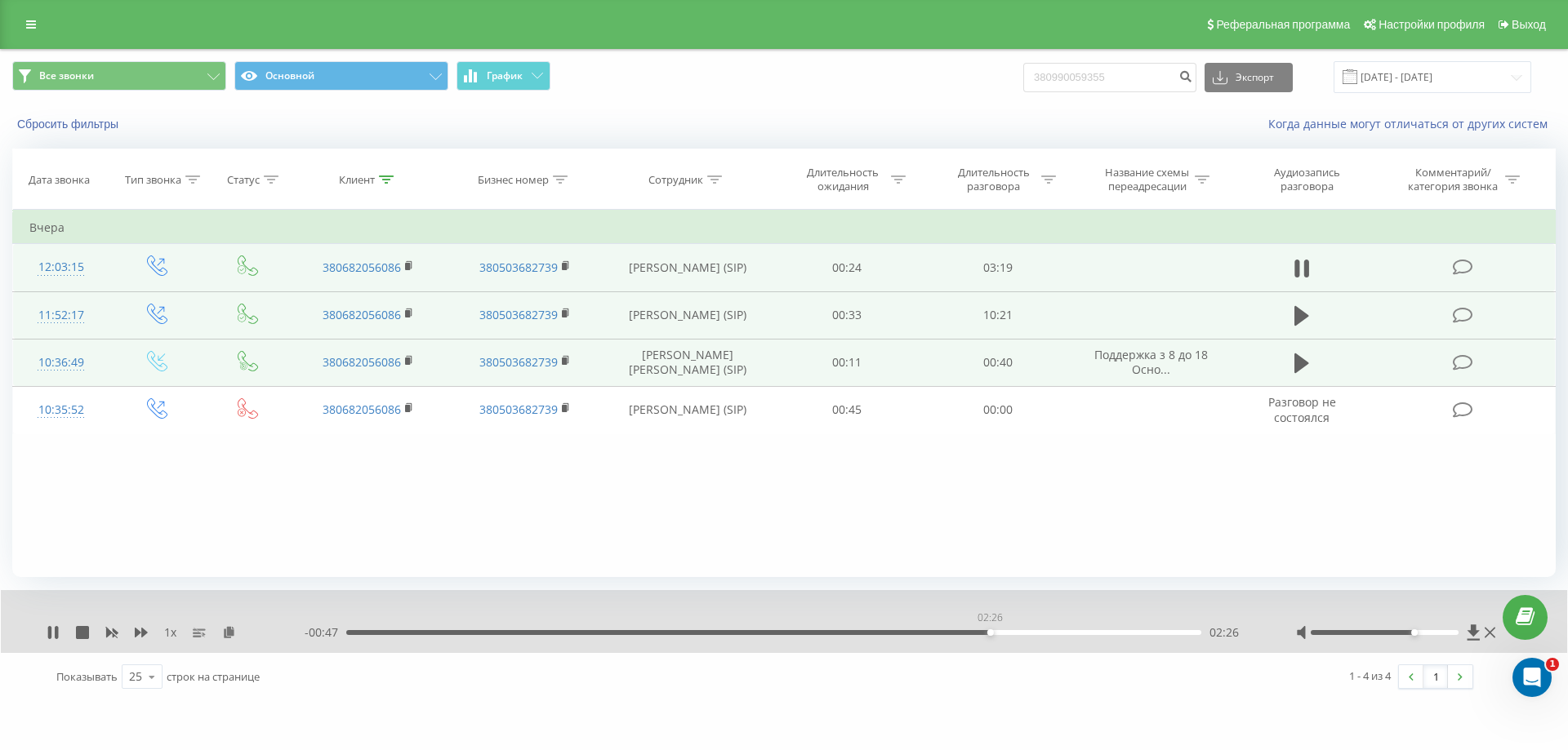
click at [990, 632] on div "02:26" at bounding box center [773, 633] width 855 height 5
click at [935, 630] on div "02:13" at bounding box center [773, 633] width 855 height 5
click at [820, 632] on div "01:47" at bounding box center [773, 633] width 855 height 5
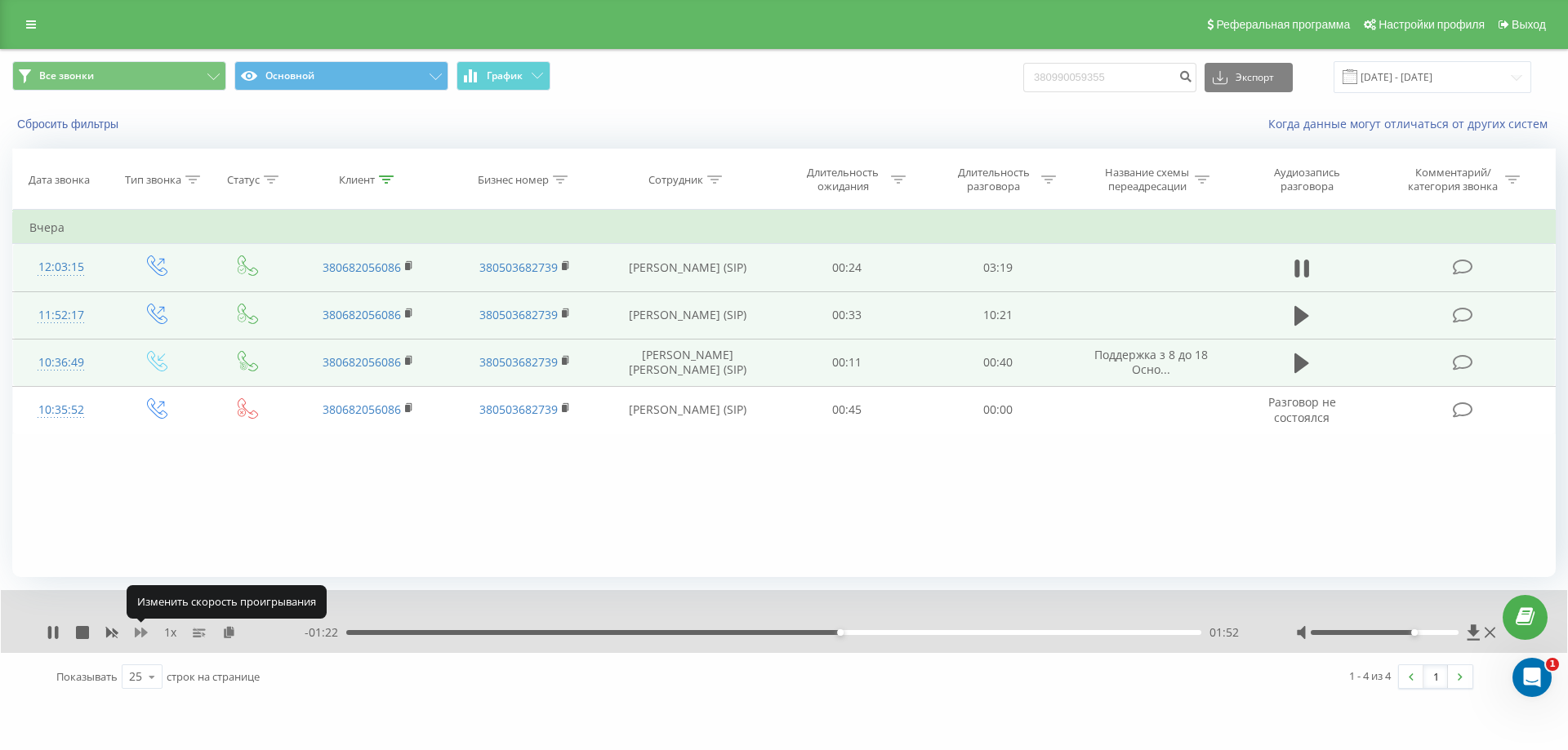
click at [144, 635] on icon at bounding box center [142, 633] width 13 height 10
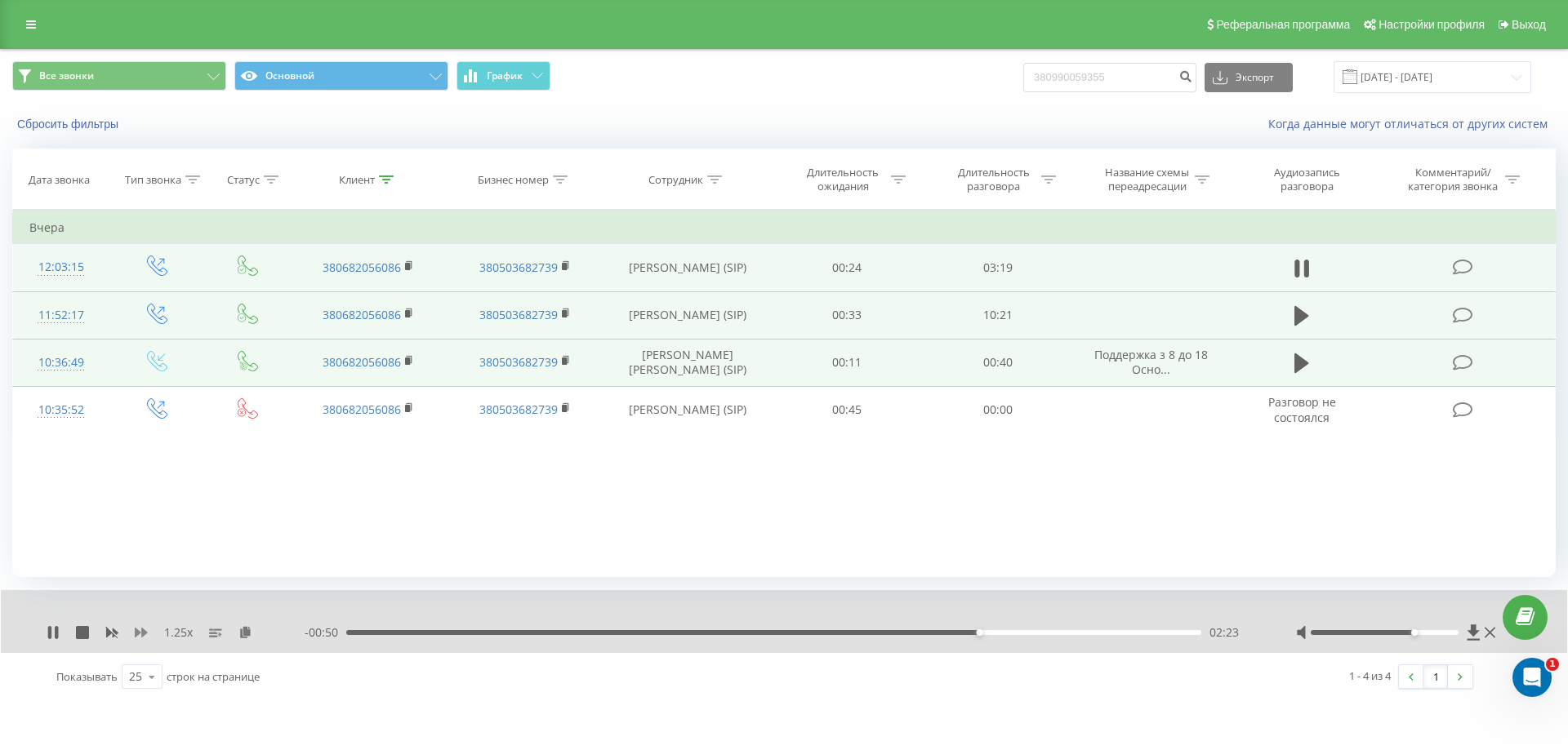
click at [143, 628] on icon at bounding box center [142, 633] width 13 height 13
click at [110, 633] on icon at bounding box center [112, 633] width 13 height 10
click at [1104, 629] on div "- 00:16 02:57 02:57" at bounding box center [780, 632] width 950 height 16
click at [1099, 630] on div "02:51" at bounding box center [773, 633] width 855 height 5
click at [1073, 630] on div "02:45" at bounding box center [773, 633] width 855 height 5
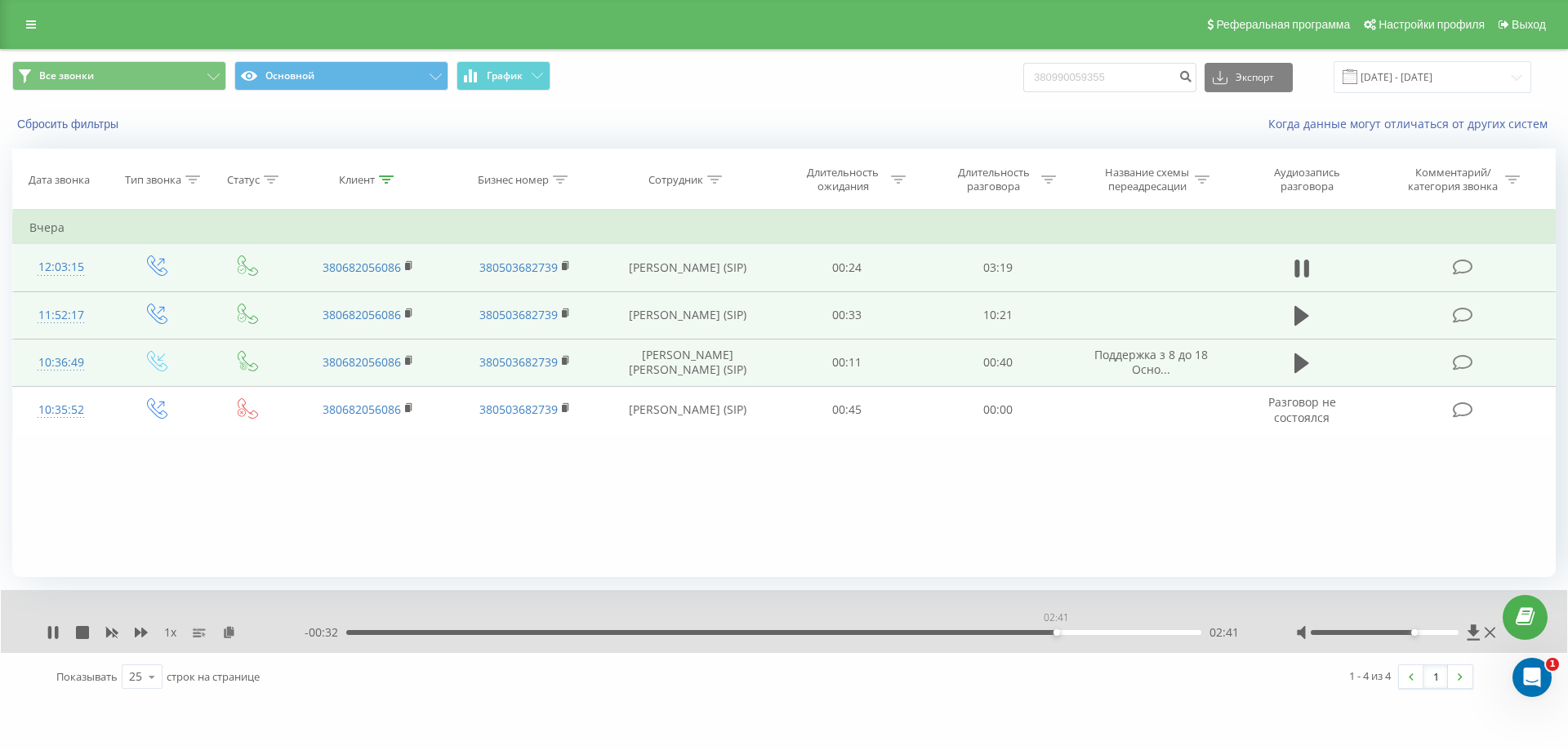
click at [1056, 631] on div "02:41" at bounding box center [773, 633] width 855 height 5
click at [1027, 632] on div "02:34" at bounding box center [773, 633] width 855 height 5
click at [1163, 631] on div "03:06" at bounding box center [773, 633] width 855 height 5
click at [51, 627] on icon at bounding box center [53, 633] width 13 height 13
click at [1105, 632] on div "02:52" at bounding box center [773, 633] width 855 height 5
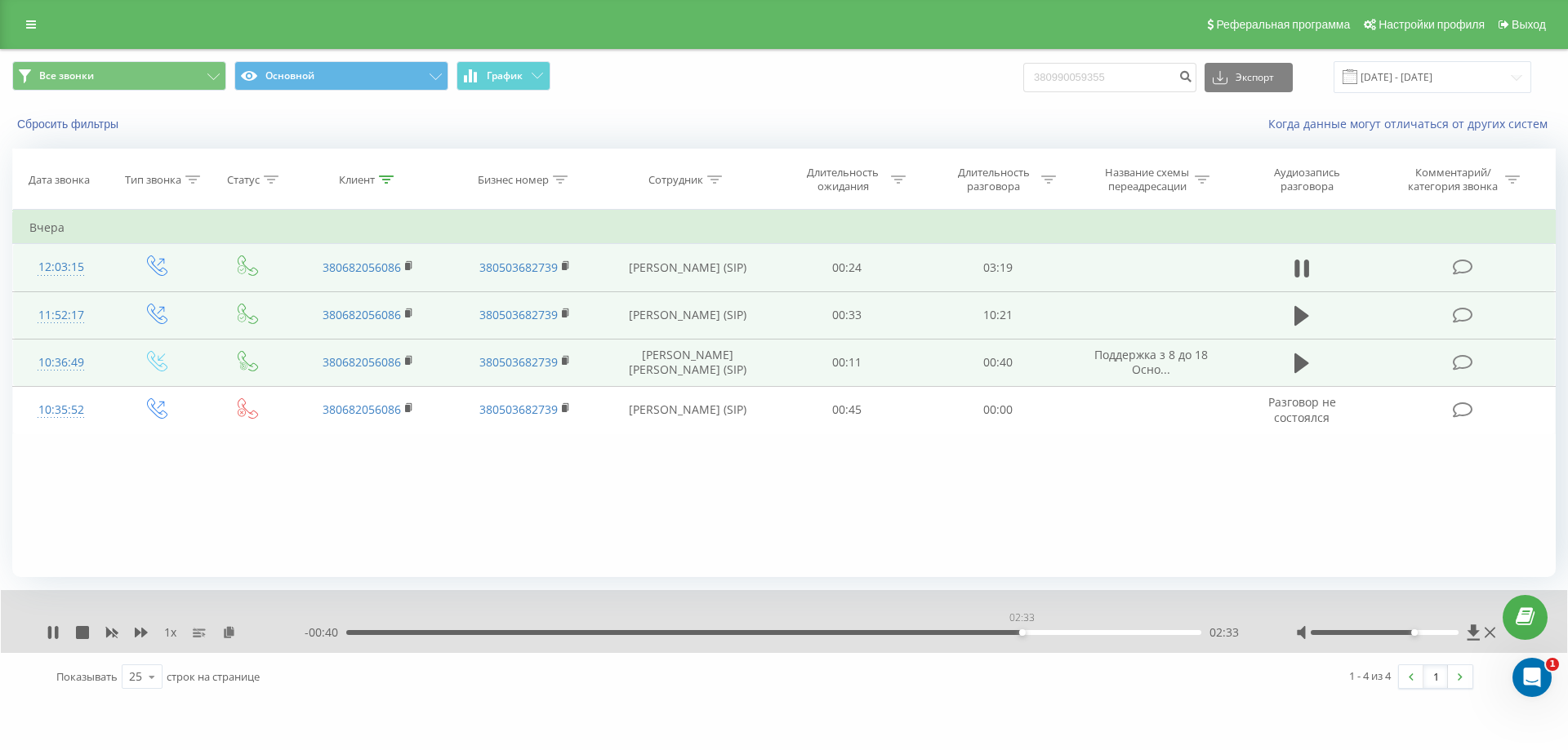
click at [1022, 632] on div "02:33" at bounding box center [773, 633] width 855 height 5
click at [912, 633] on div "02:08" at bounding box center [773, 633] width 855 height 5
click at [812, 633] on div "01:45" at bounding box center [773, 633] width 855 height 5
click at [345, 633] on div "- 01:11 02:02 02:02" at bounding box center [780, 632] width 950 height 16
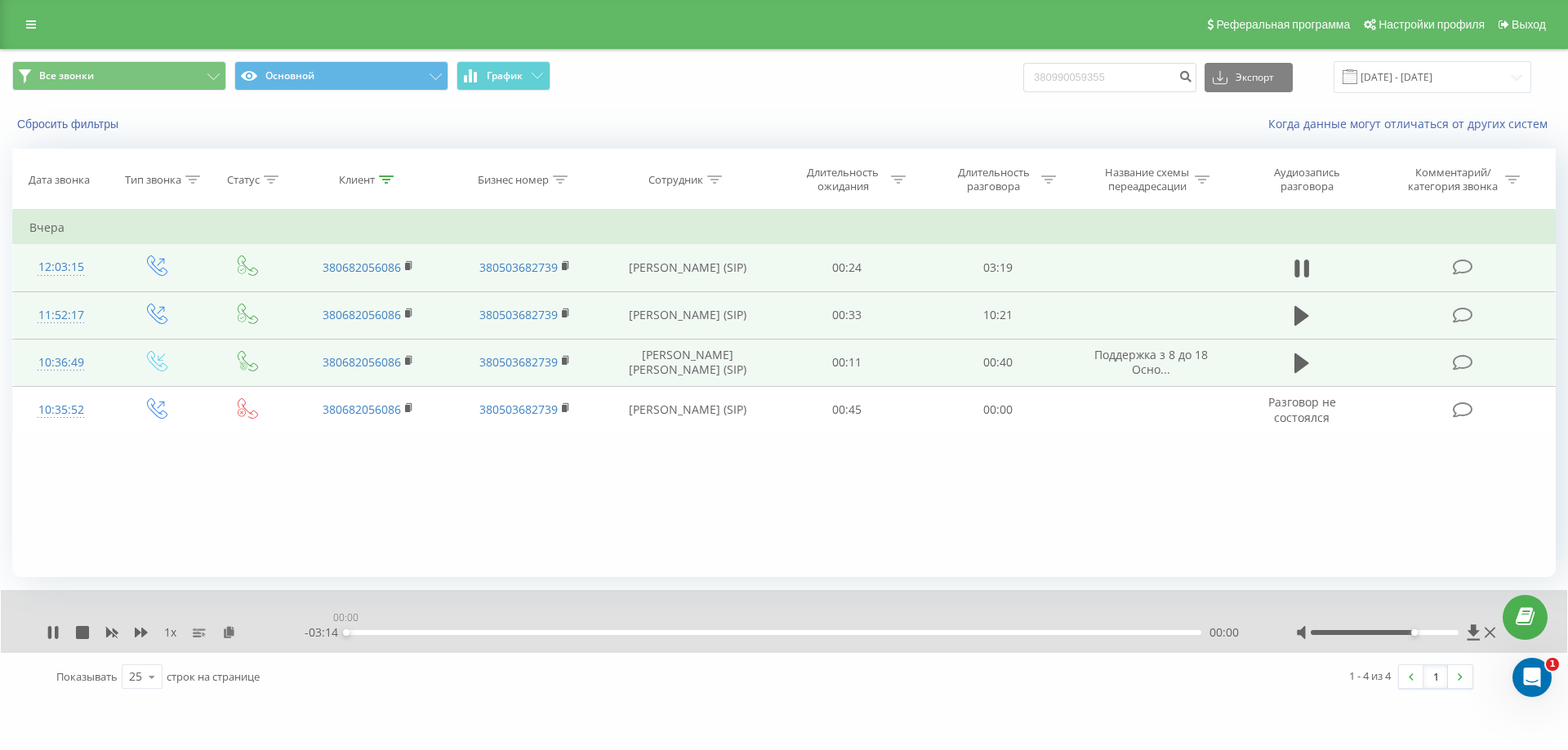
click at [346, 633] on div "00:00" at bounding box center [773, 633] width 855 height 5
click at [142, 632] on icon at bounding box center [142, 633] width 13 height 10
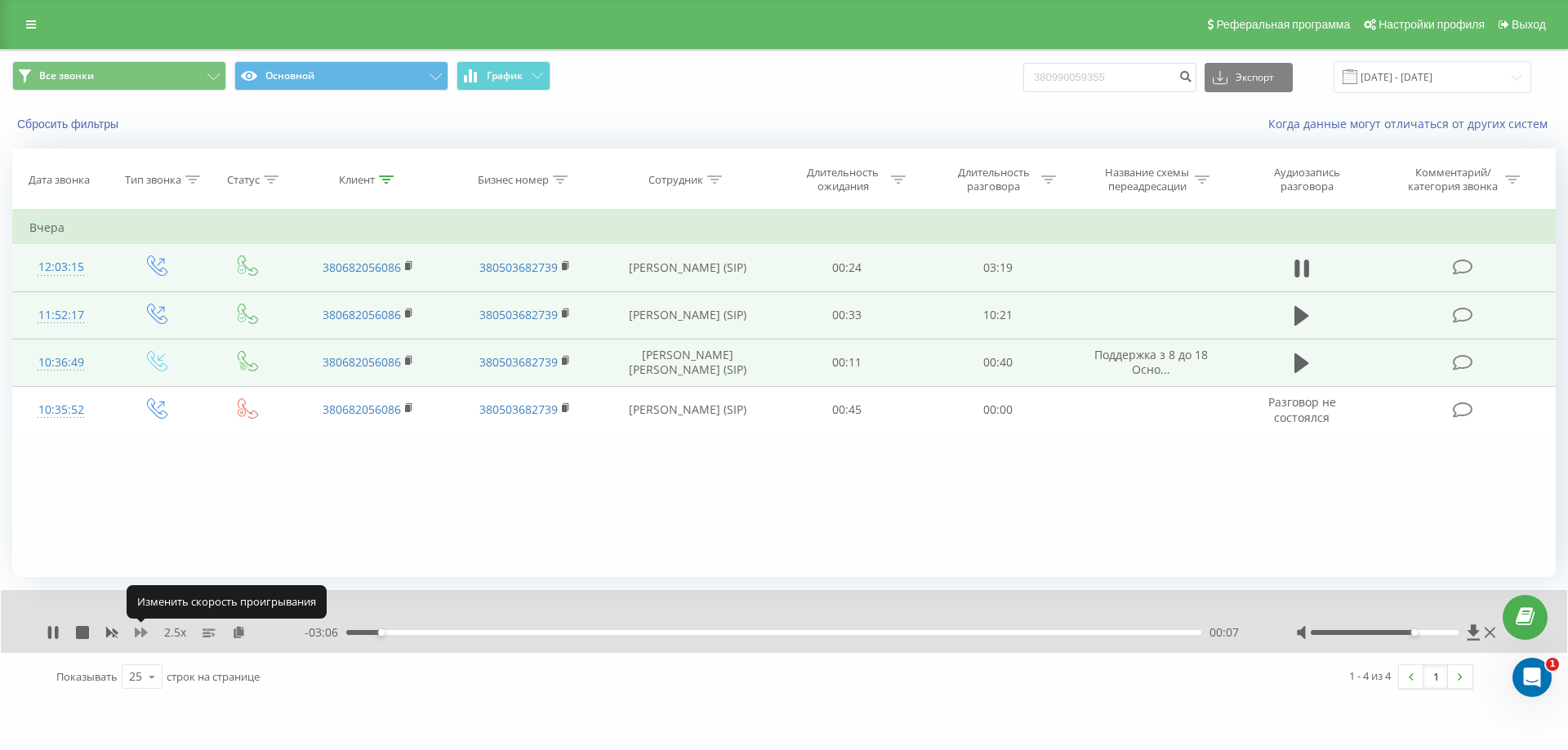
click at [142, 632] on icon at bounding box center [142, 633] width 13 height 10
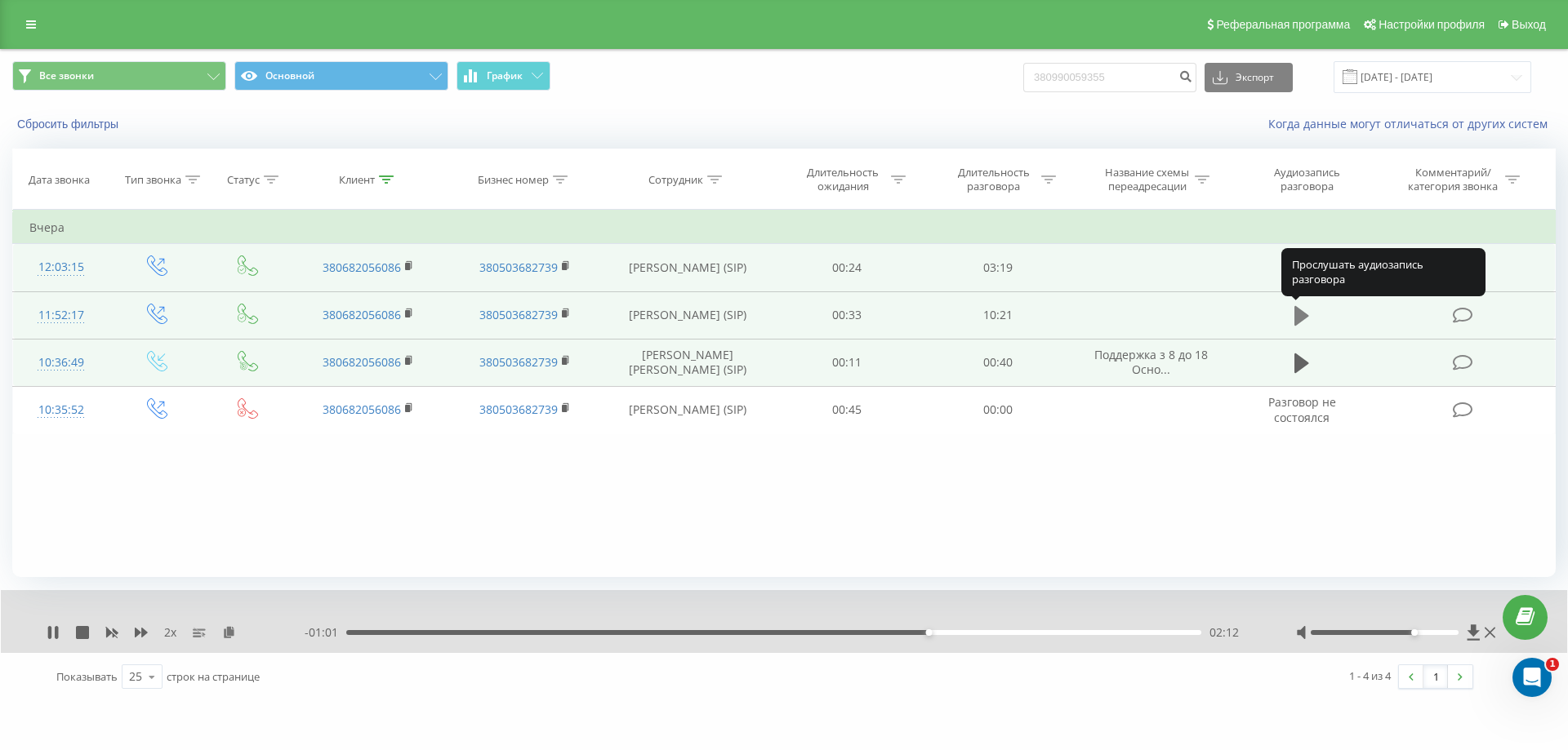
click at [1297, 317] on icon at bounding box center [1302, 315] width 15 height 19
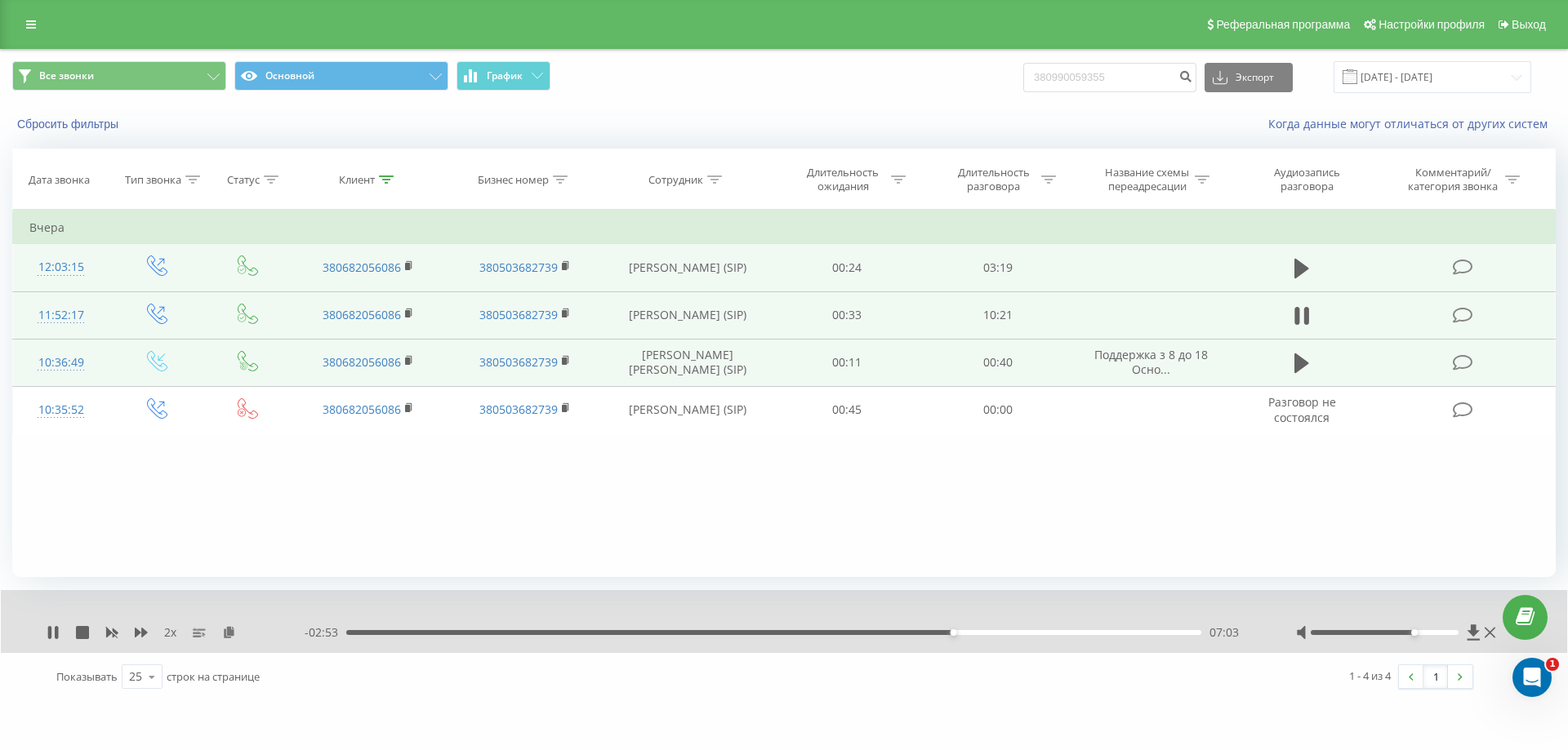
click at [346, 630] on div "07:03" at bounding box center [773, 633] width 855 height 5
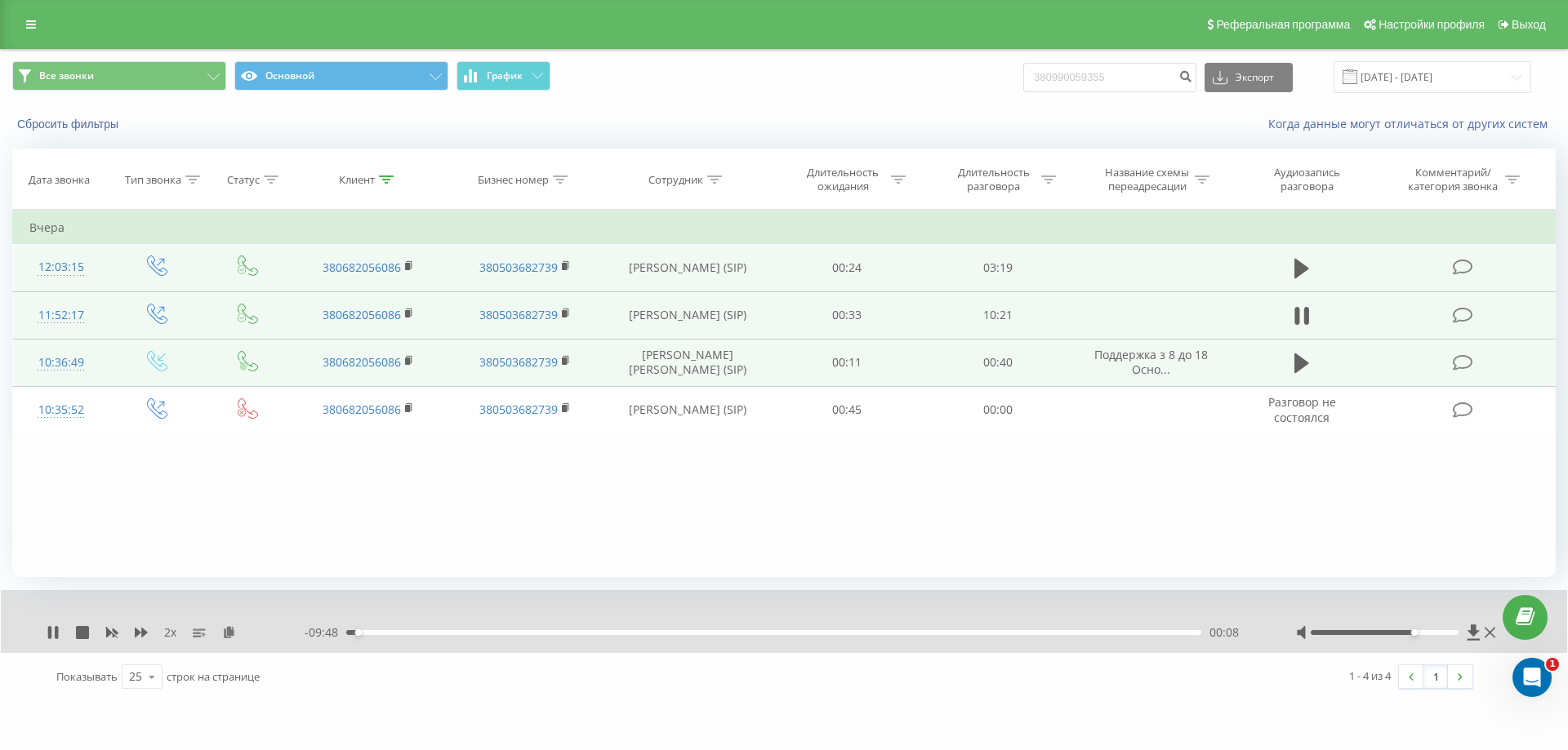
click at [512, 630] on div "00:08" at bounding box center [773, 633] width 855 height 5
click at [642, 632] on div "03:26" at bounding box center [773, 633] width 855 height 5
click at [724, 633] on div "04:23" at bounding box center [773, 633] width 855 height 5
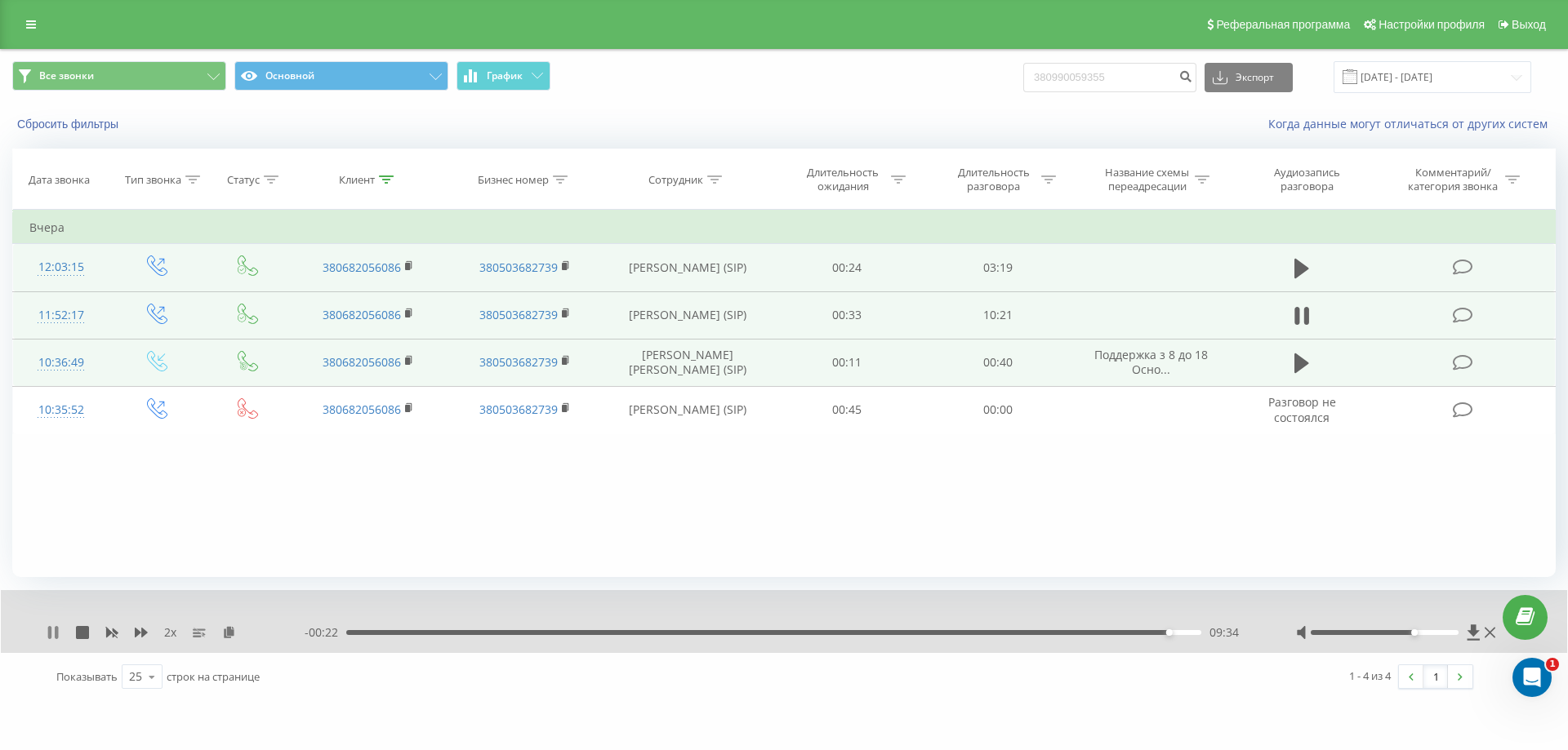
click at [56, 635] on icon at bounding box center [56, 633] width 3 height 13
click at [380, 176] on icon at bounding box center [386, 180] width 15 height 8
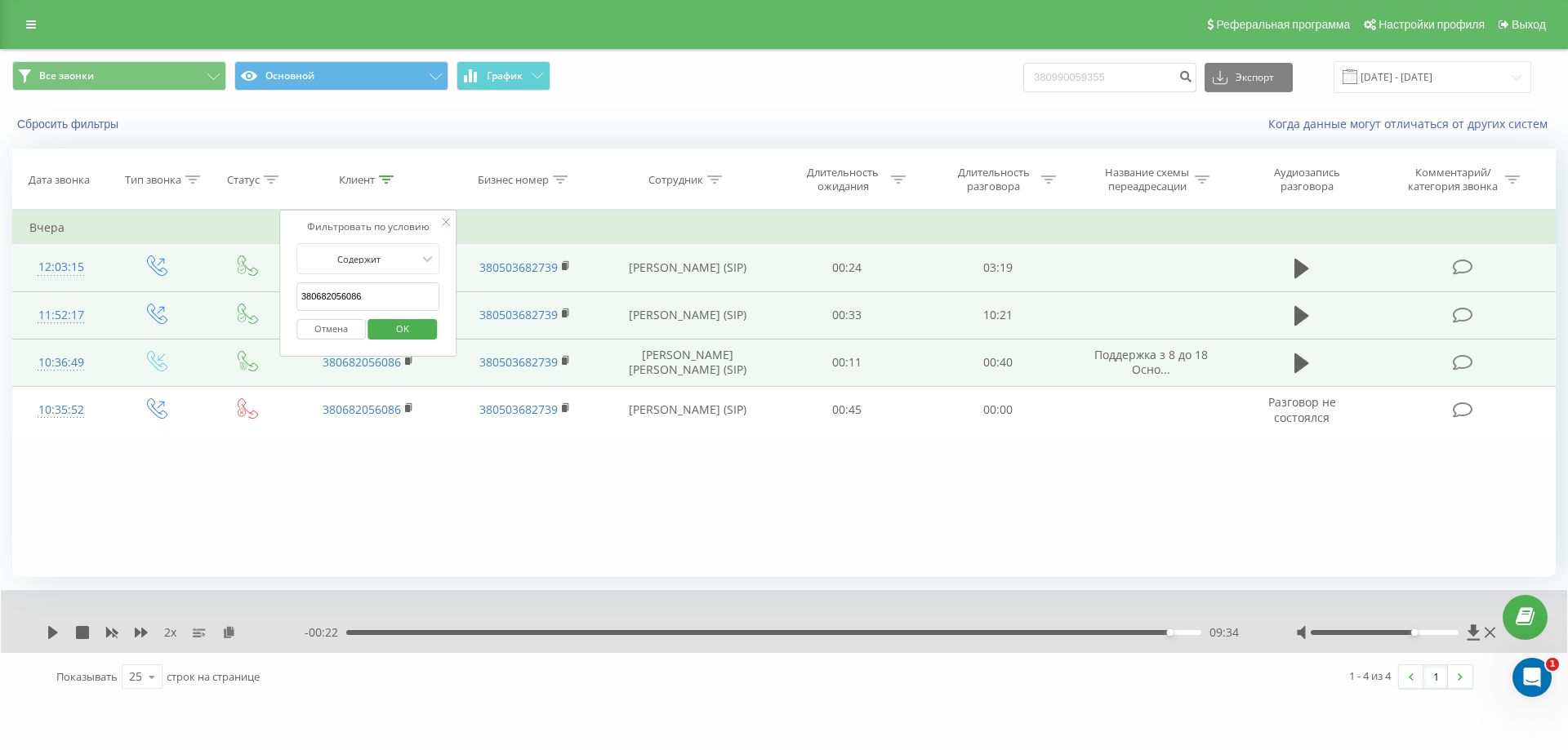
click at [376, 294] on input "380682056086" at bounding box center [368, 297] width 144 height 29
type input "3"
paste input "380680602209"
click at [411, 322] on span "OK" at bounding box center [402, 328] width 45 height 25
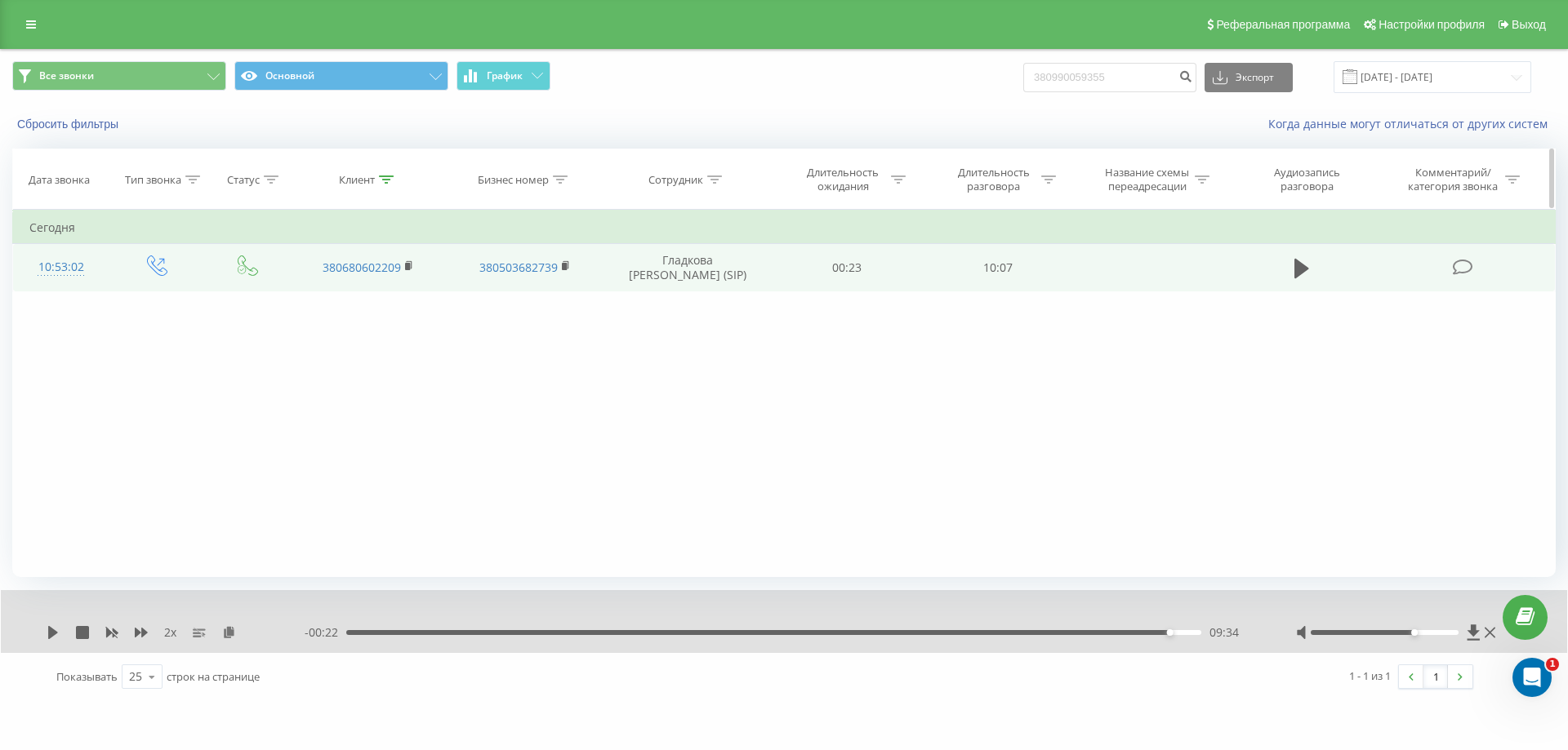
drag, startPoint x: 388, startPoint y: 178, endPoint x: 384, endPoint y: 188, distance: 10.8
click at [387, 178] on icon at bounding box center [386, 180] width 15 height 8
click at [384, 290] on input "380680602209" at bounding box center [368, 297] width 144 height 29
type input "3"
paste input "380982674011"
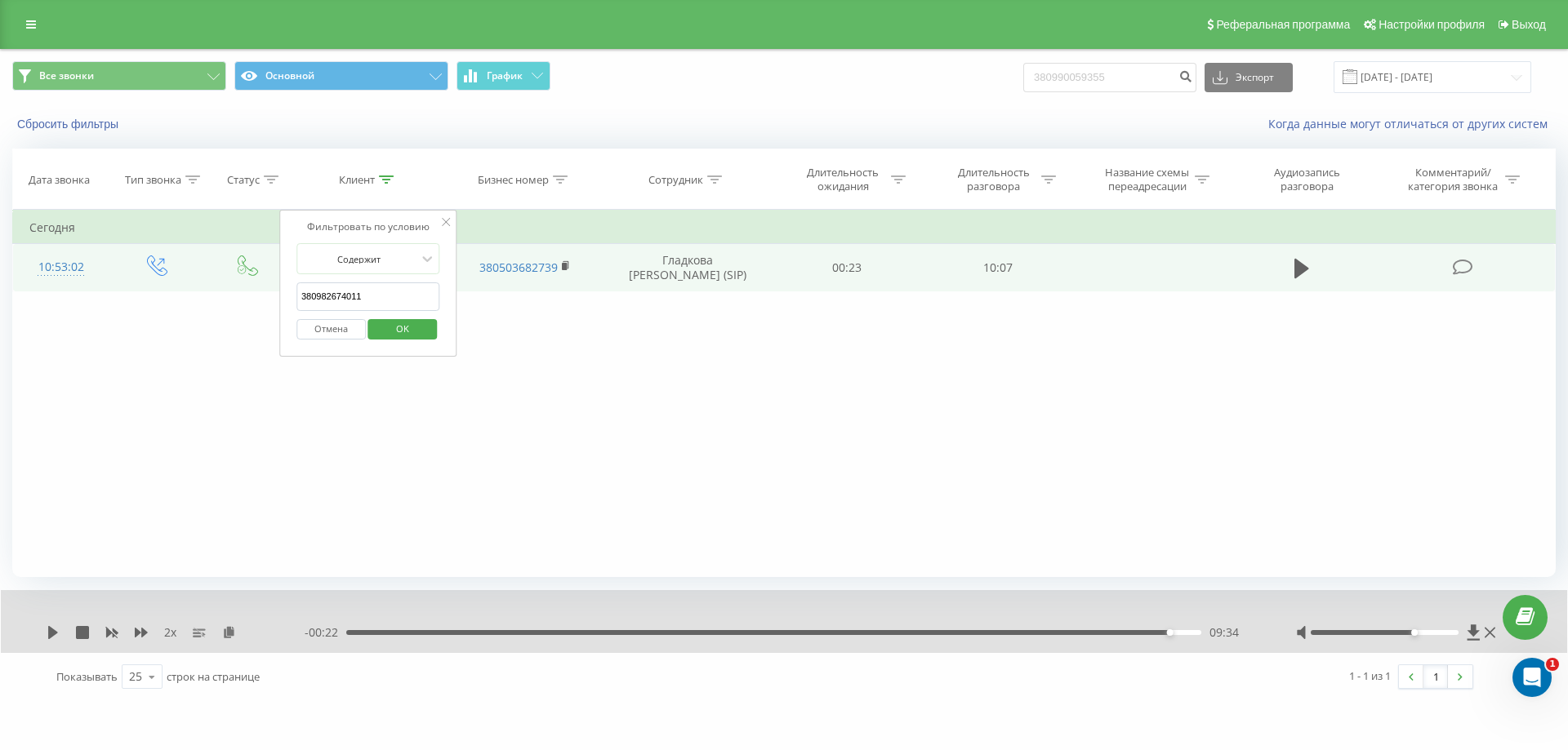
click at [382, 327] on span "OK" at bounding box center [402, 328] width 45 height 25
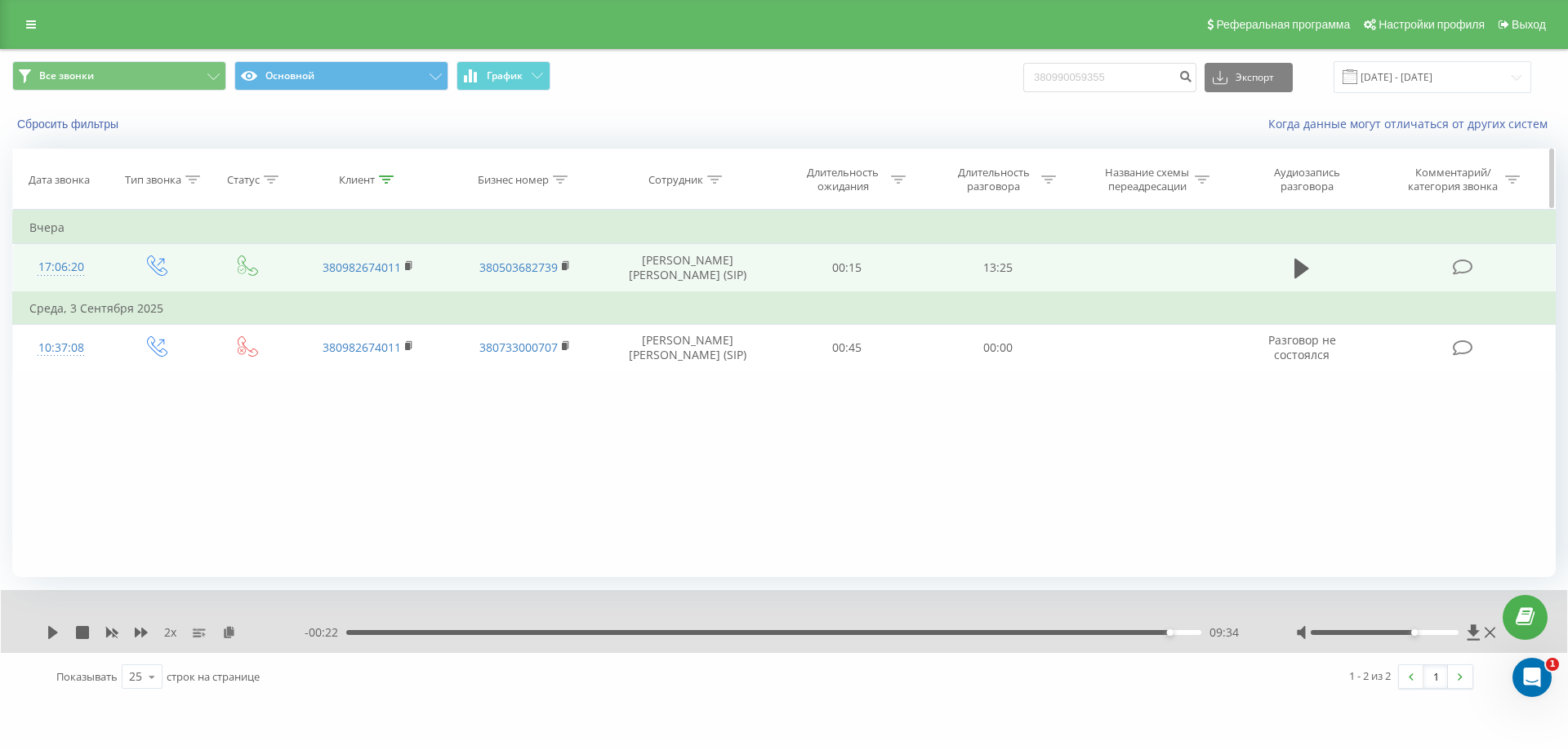
click at [380, 175] on icon at bounding box center [386, 180] width 15 height 8
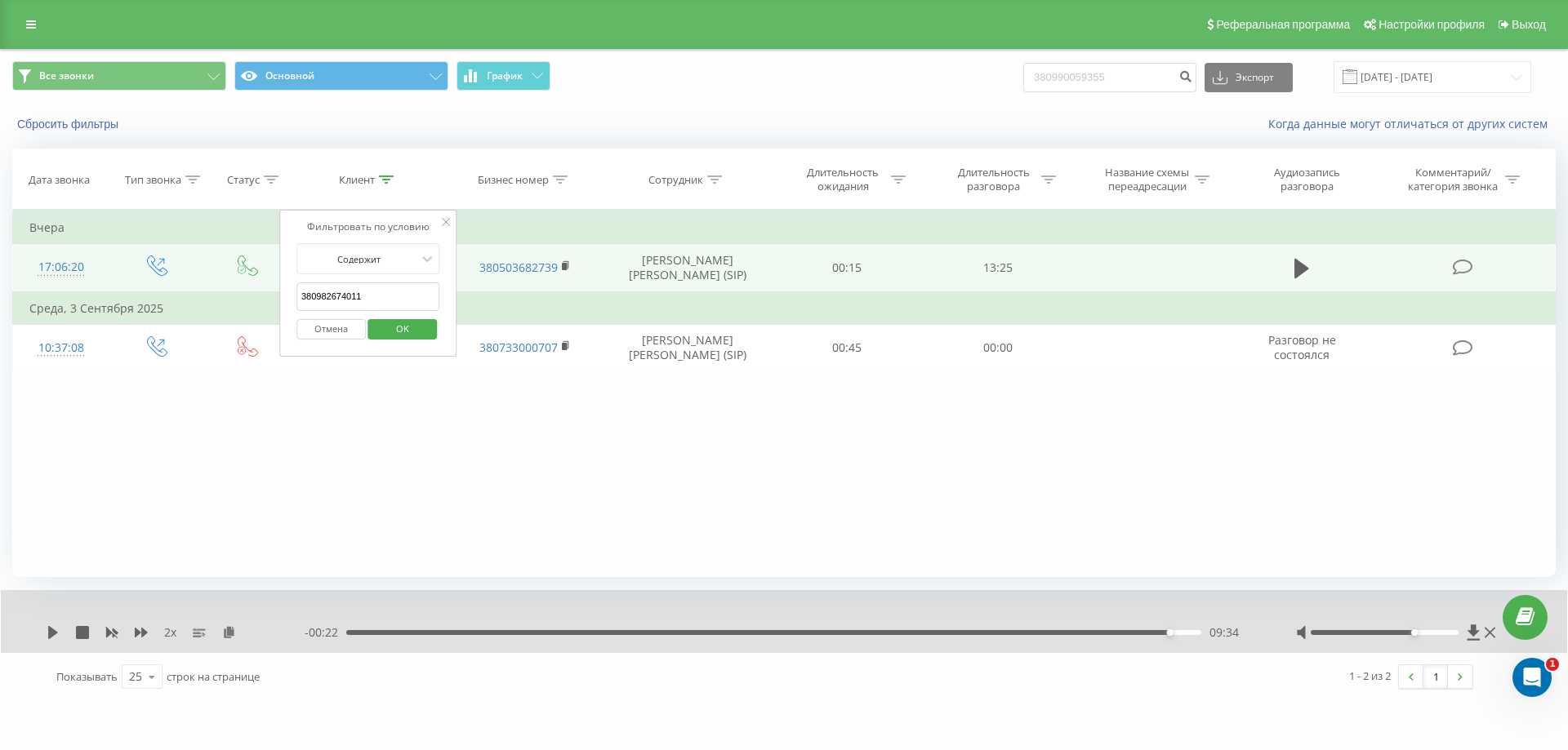
click at [391, 301] on input "380982674011" at bounding box center [368, 297] width 144 height 29
type input "3"
paste input "380962517805"
click at [389, 322] on span "OK" at bounding box center [402, 328] width 45 height 25
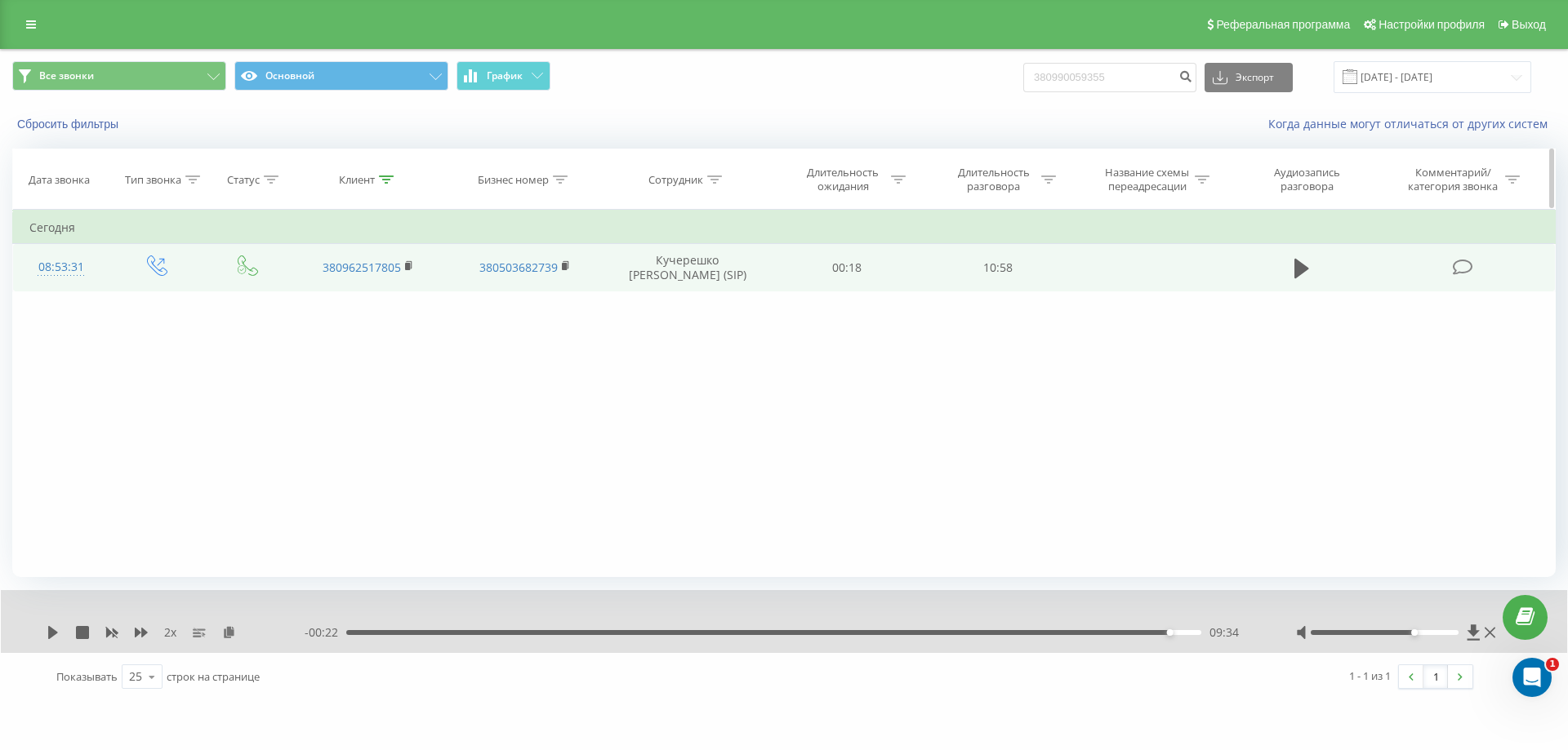
click at [356, 182] on div "Клиент" at bounding box center [357, 180] width 36 height 14
click at [395, 300] on input "380962517805" at bounding box center [368, 297] width 144 height 29
type input "3"
paste input "380957731273"
click at [399, 315] on div "Отмена OK" at bounding box center [368, 330] width 144 height 37
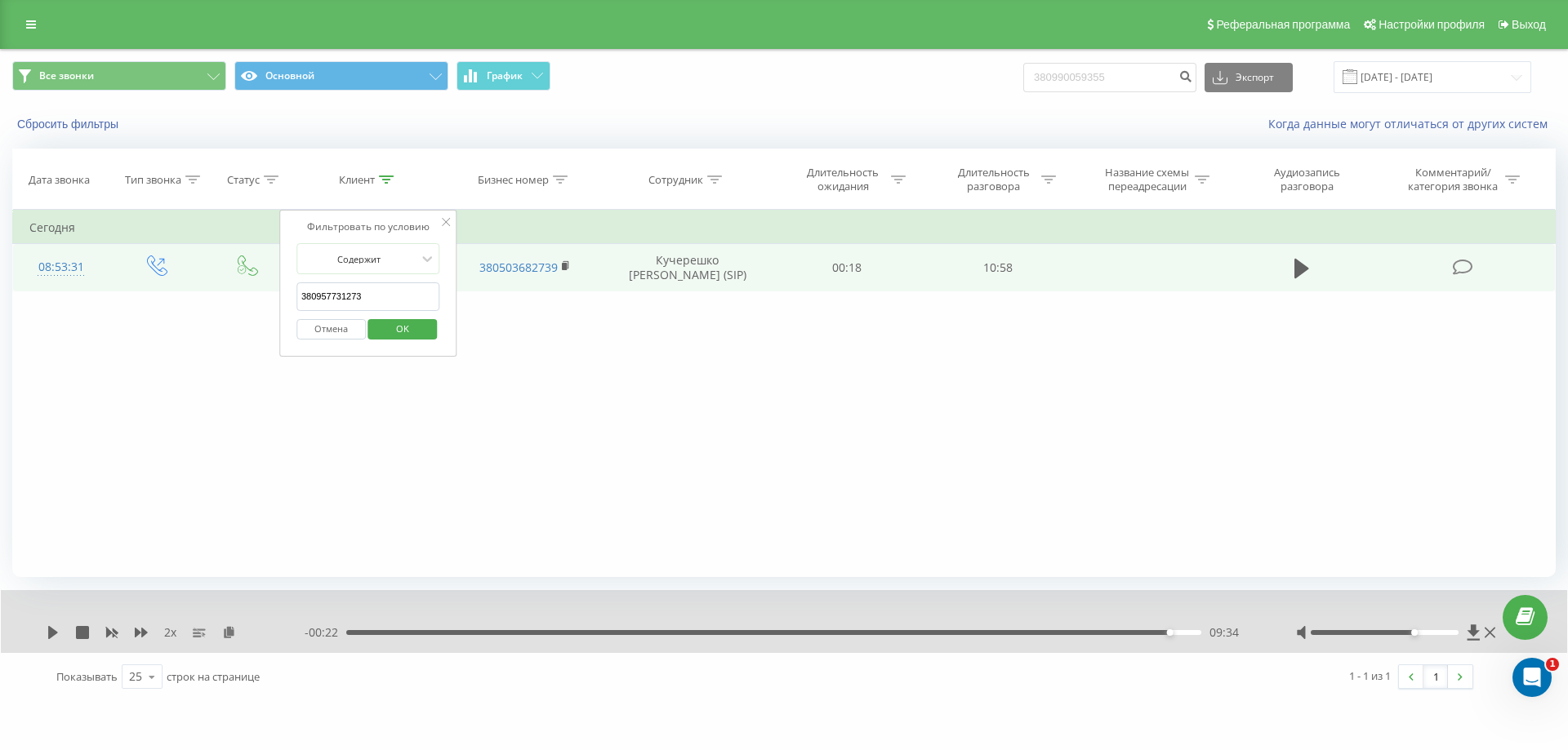
click at [400, 323] on span "OK" at bounding box center [402, 328] width 45 height 25
click at [376, 174] on div "Клиент" at bounding box center [366, 180] width 55 height 14
click at [400, 295] on input "380957731273" at bounding box center [368, 297] width 144 height 29
type input "3"
paste input "380993638929"
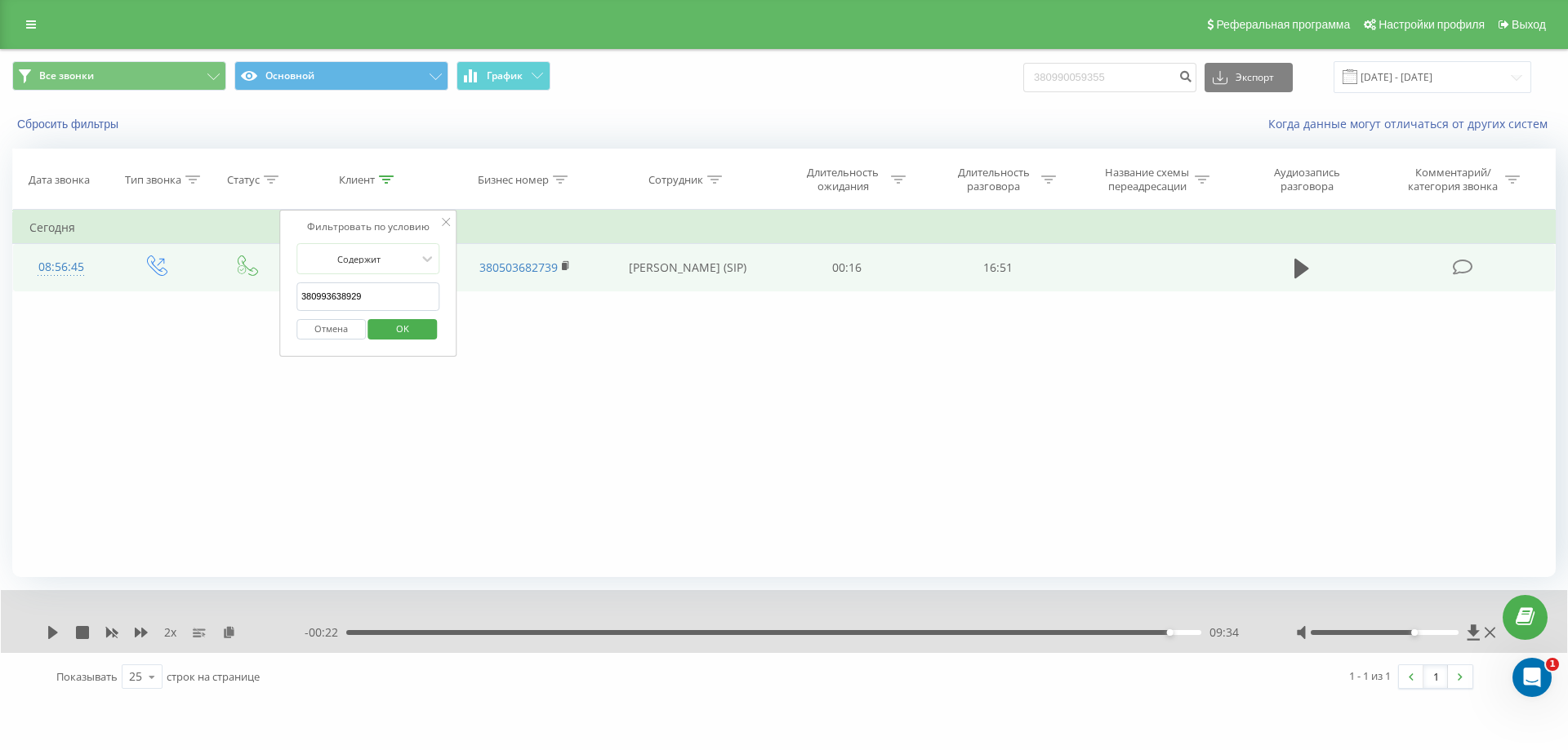
click at [398, 321] on span "OK" at bounding box center [402, 328] width 45 height 25
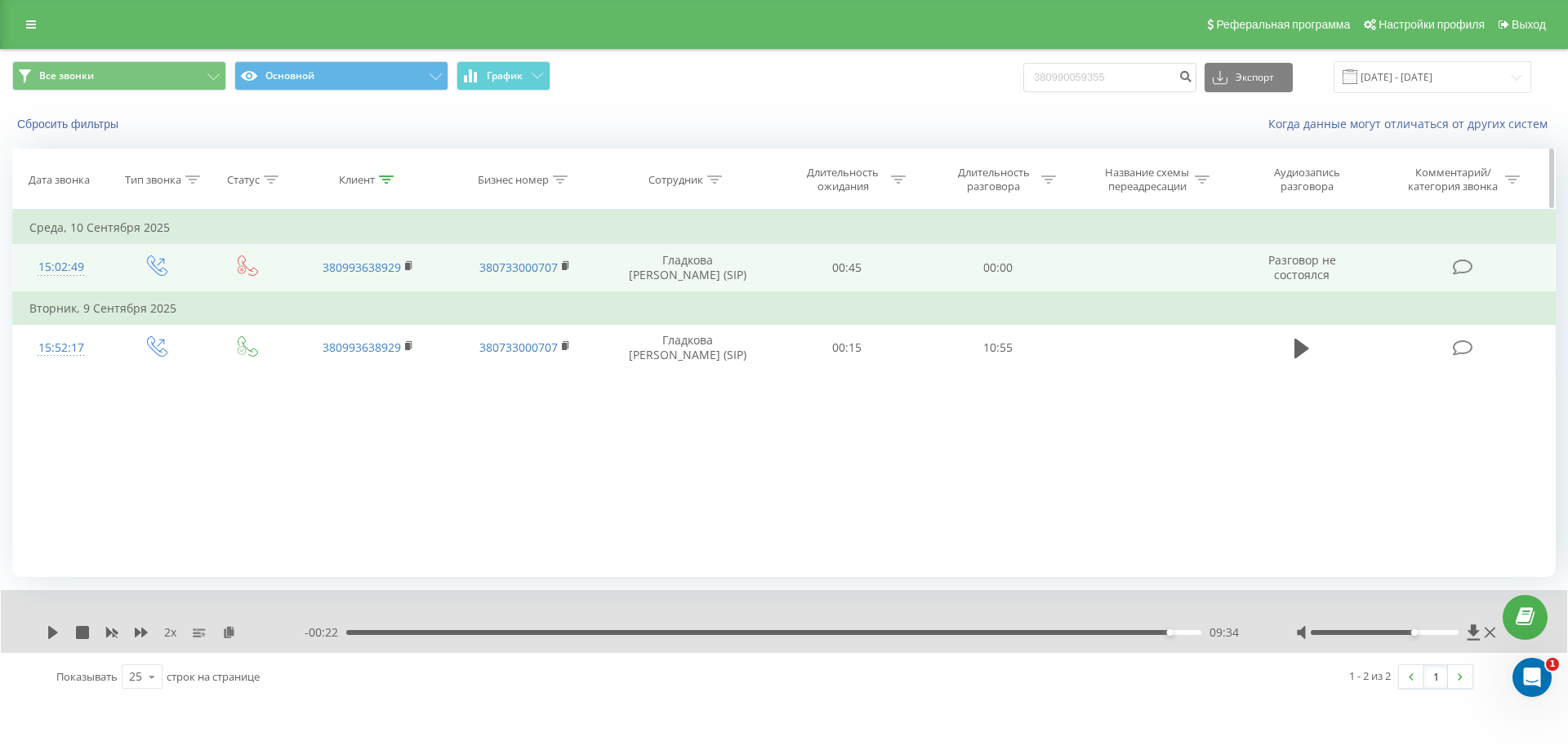
click at [363, 180] on div "Клиент" at bounding box center [357, 180] width 36 height 14
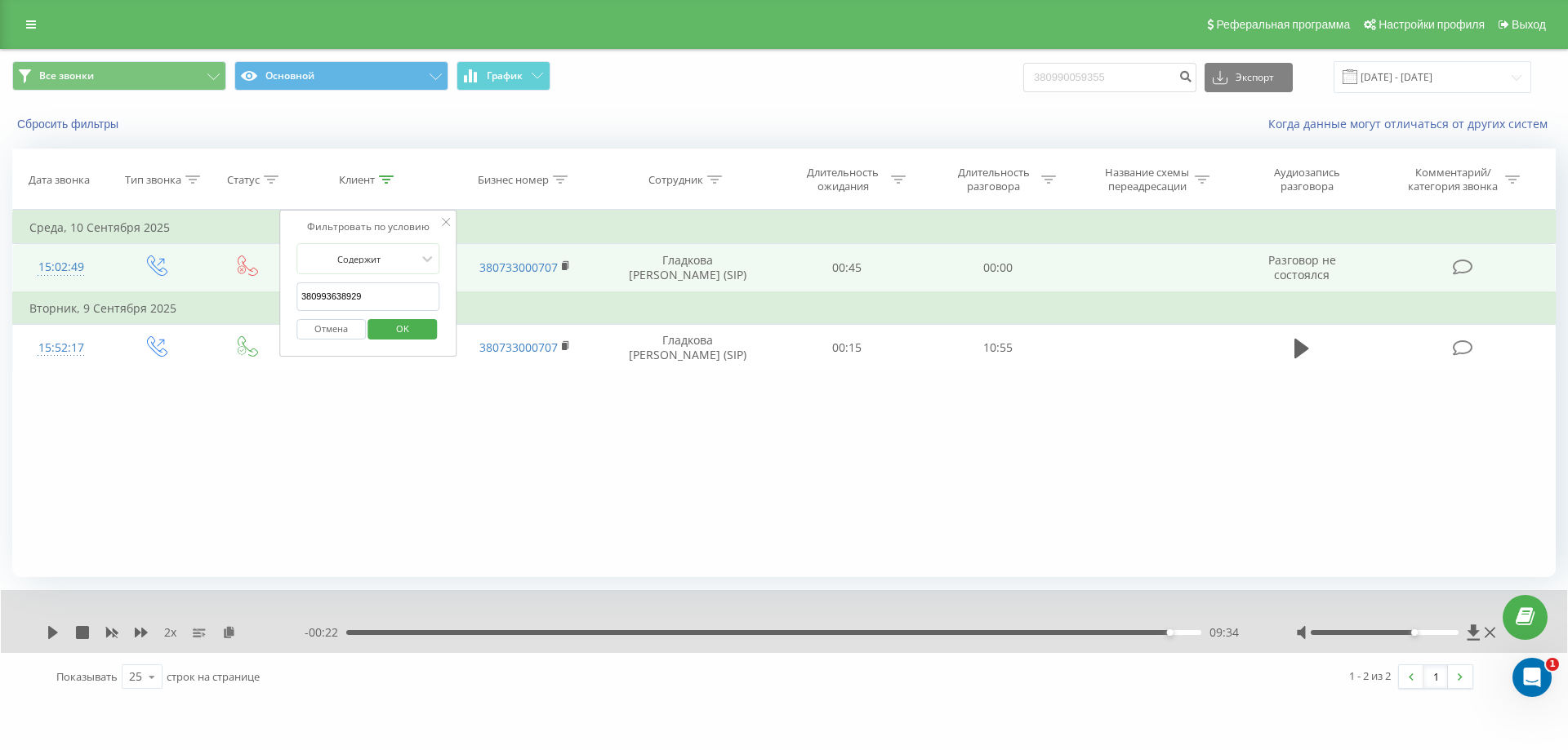
click at [405, 299] on input "380993638929" at bounding box center [368, 297] width 144 height 29
type input "3"
paste input "380636047183"
type input "380636047183"
click at [403, 329] on span "OK" at bounding box center [402, 328] width 45 height 25
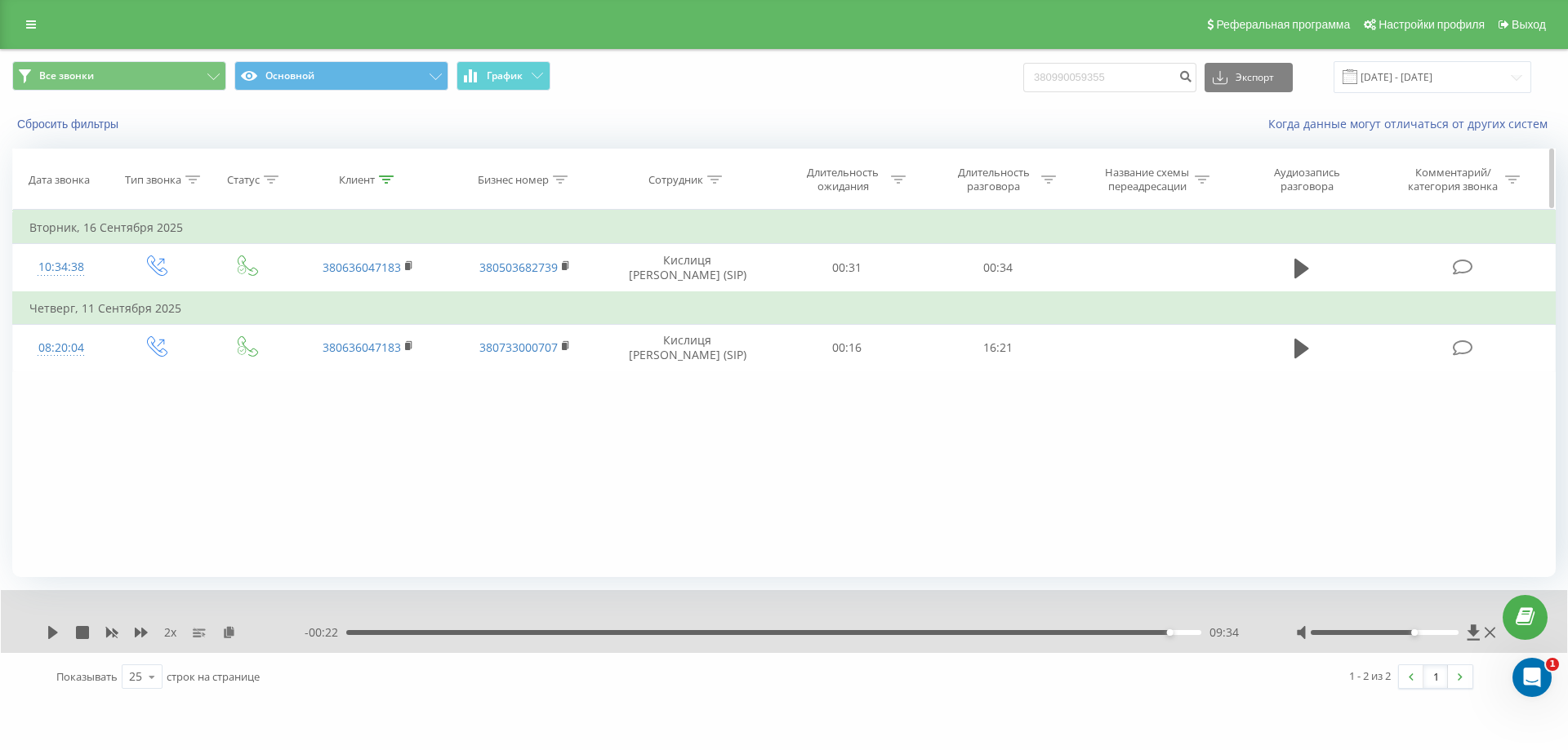
click at [366, 187] on th "Клиент" at bounding box center [368, 180] width 157 height 60
click at [370, 180] on div "Клиент" at bounding box center [357, 180] width 36 height 14
click at [375, 299] on input "380636047183" at bounding box center [368, 297] width 144 height 29
type input "3"
paste input "380678931893"
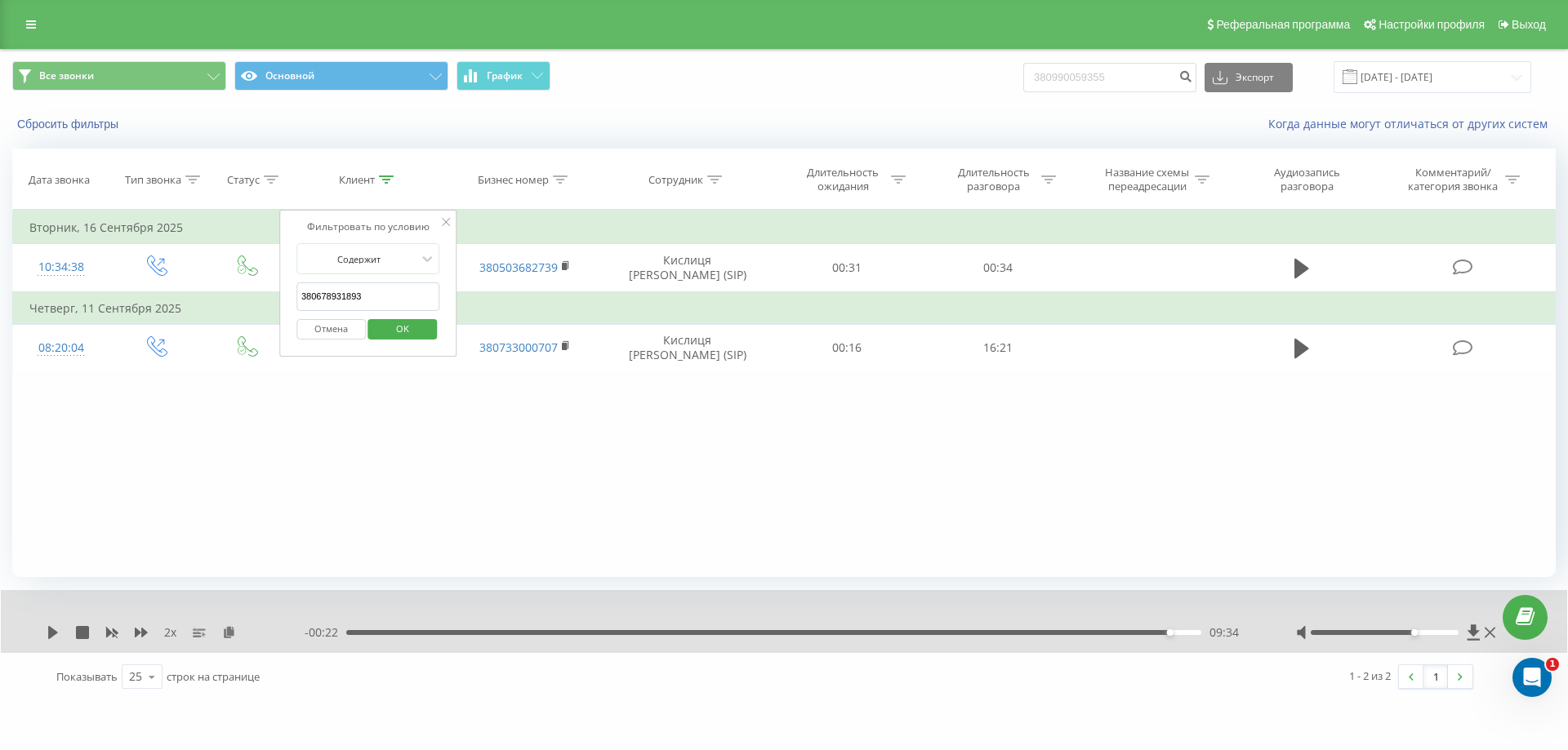
click at [406, 331] on span "OK" at bounding box center [402, 328] width 45 height 25
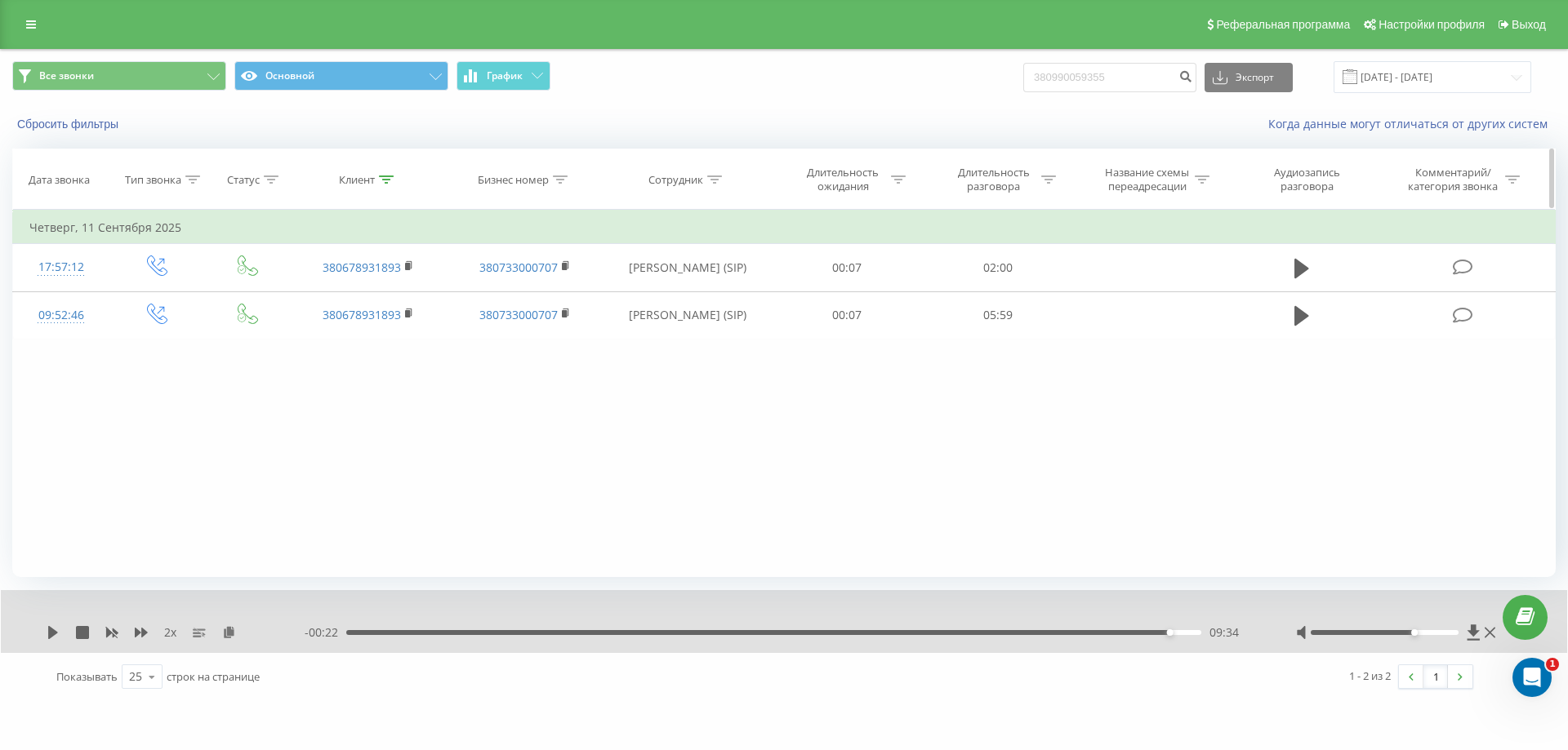
click at [372, 186] on div "Клиент" at bounding box center [357, 180] width 36 height 14
click at [404, 290] on input "380678931893" at bounding box center [368, 297] width 144 height 29
type input "3"
paste input "380967514645"
click at [407, 320] on span "OK" at bounding box center [402, 328] width 45 height 25
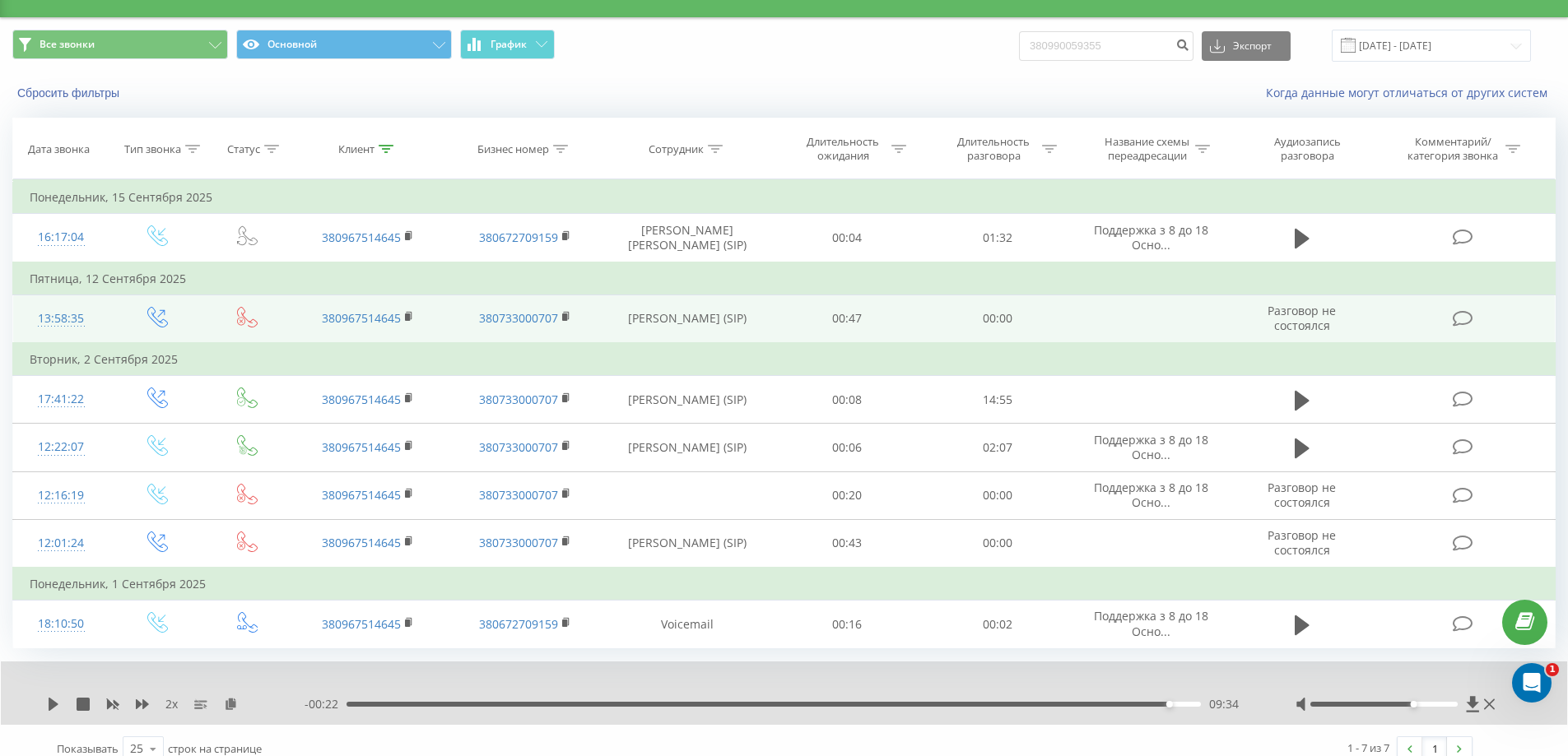
scroll to position [49, 0]
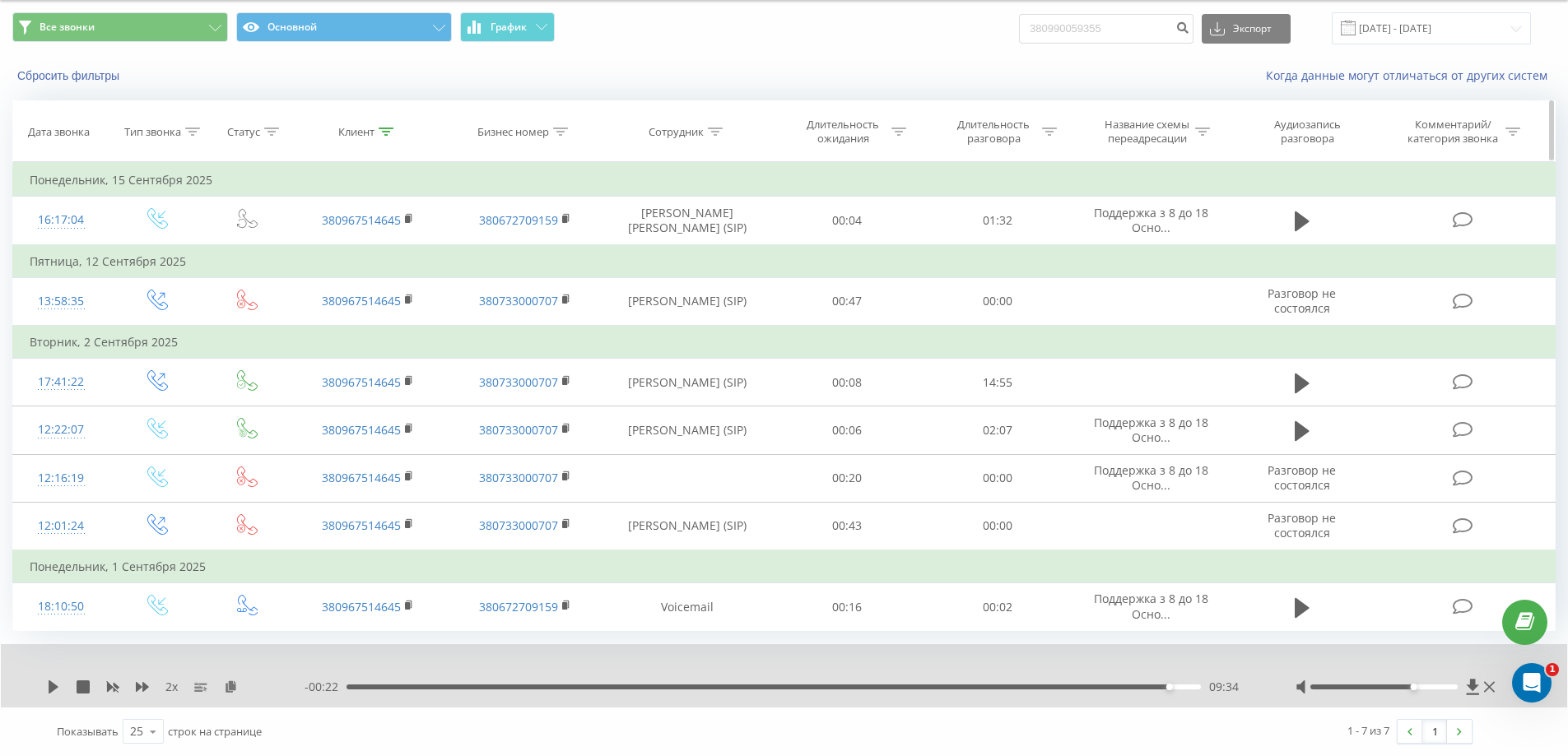
click at [389, 136] on div at bounding box center [386, 132] width 15 height 14
click at [396, 247] on input "380967514645" at bounding box center [368, 249] width 145 height 29
type input "3"
paste input "380684283834"
click at [401, 281] on span "OK" at bounding box center [403, 282] width 46 height 25
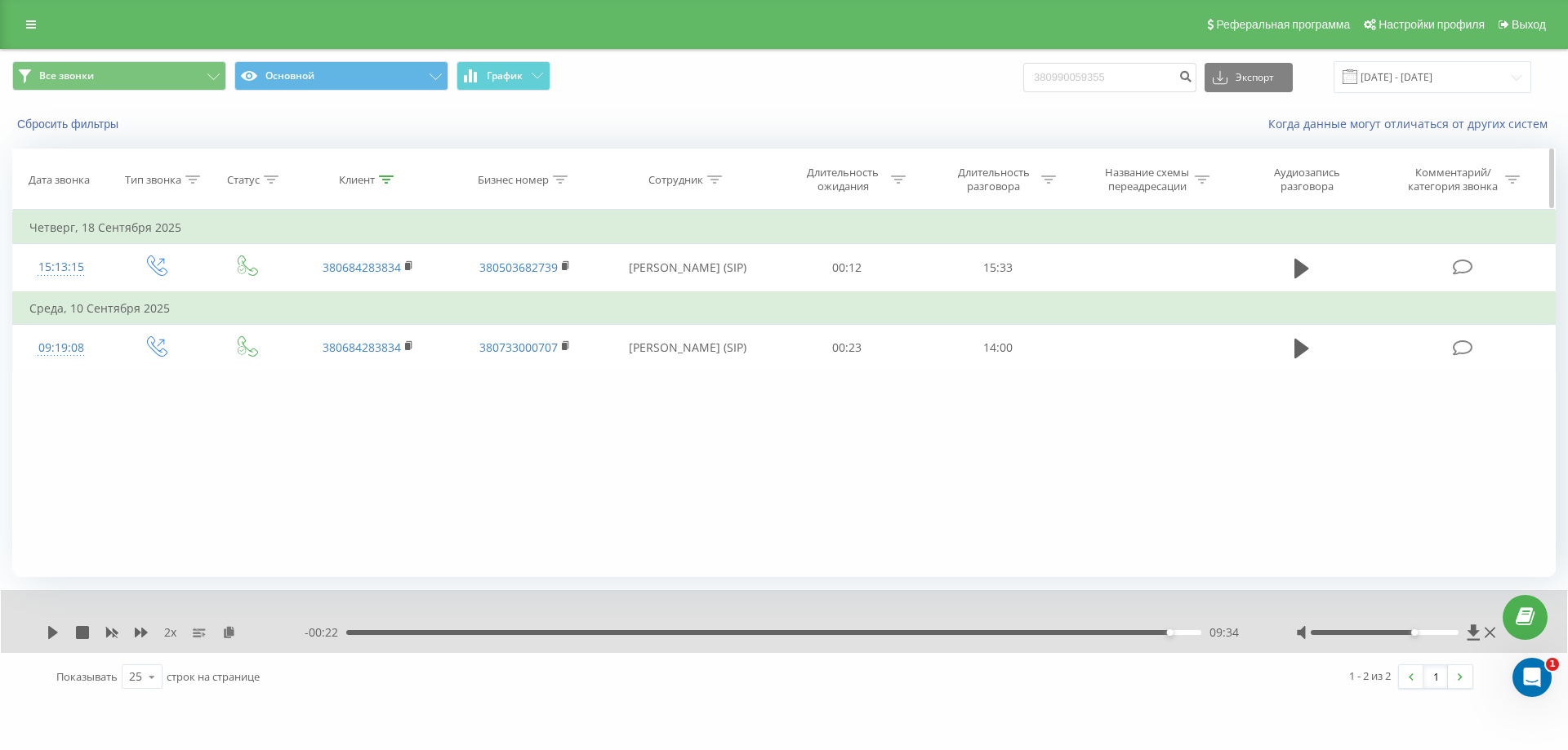
click at [382, 184] on div at bounding box center [386, 180] width 15 height 14
click at [374, 289] on input "380684283834" at bounding box center [368, 297] width 144 height 29
type input "3"
paste input "380981749649"
click at [422, 324] on span "OK" at bounding box center [402, 328] width 45 height 25
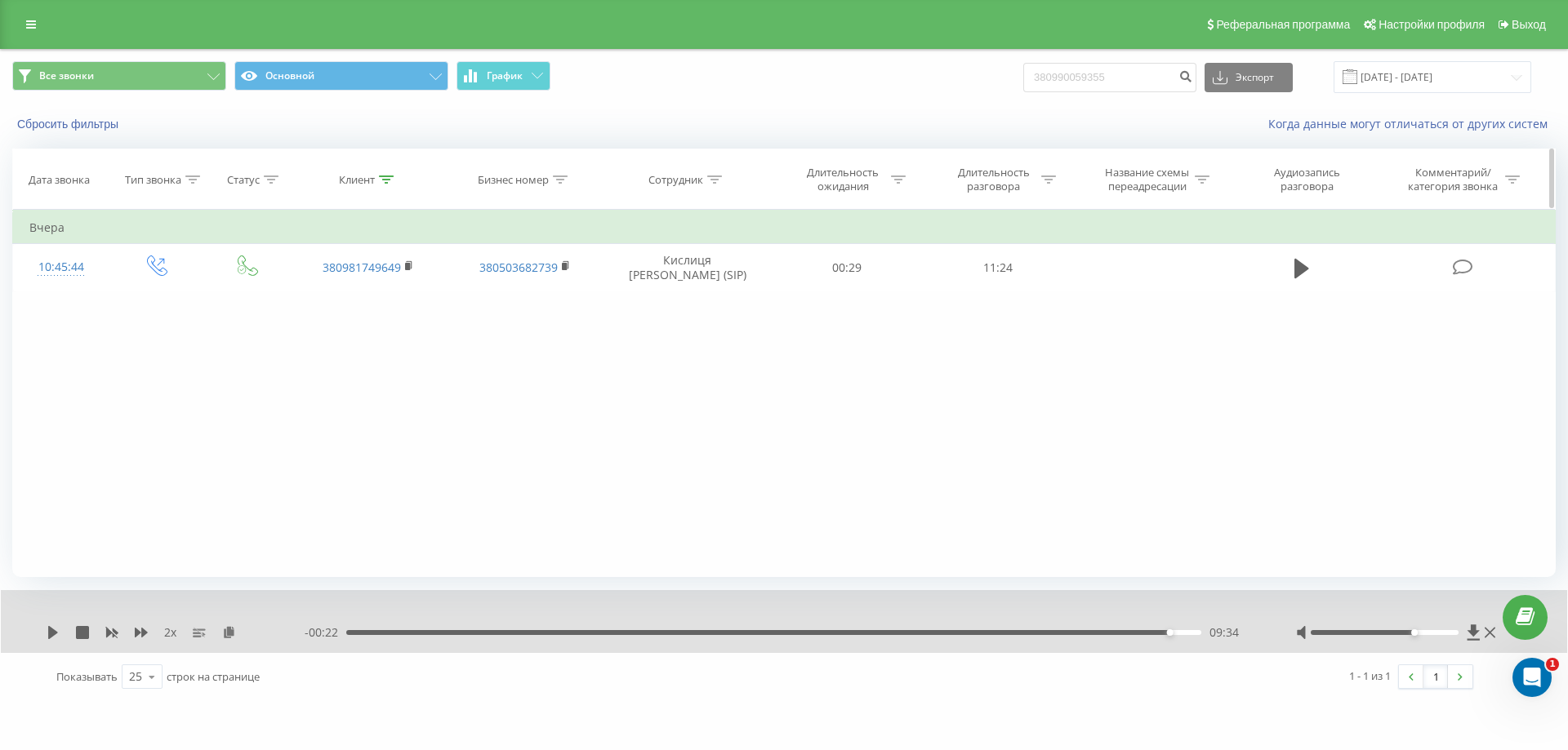
click at [371, 181] on div "Клиент" at bounding box center [357, 180] width 36 height 14
click at [371, 298] on input "380981749649" at bounding box center [368, 297] width 144 height 29
type input "3"
paste input "380977707413"
click at [395, 325] on span "OK" at bounding box center [402, 328] width 45 height 25
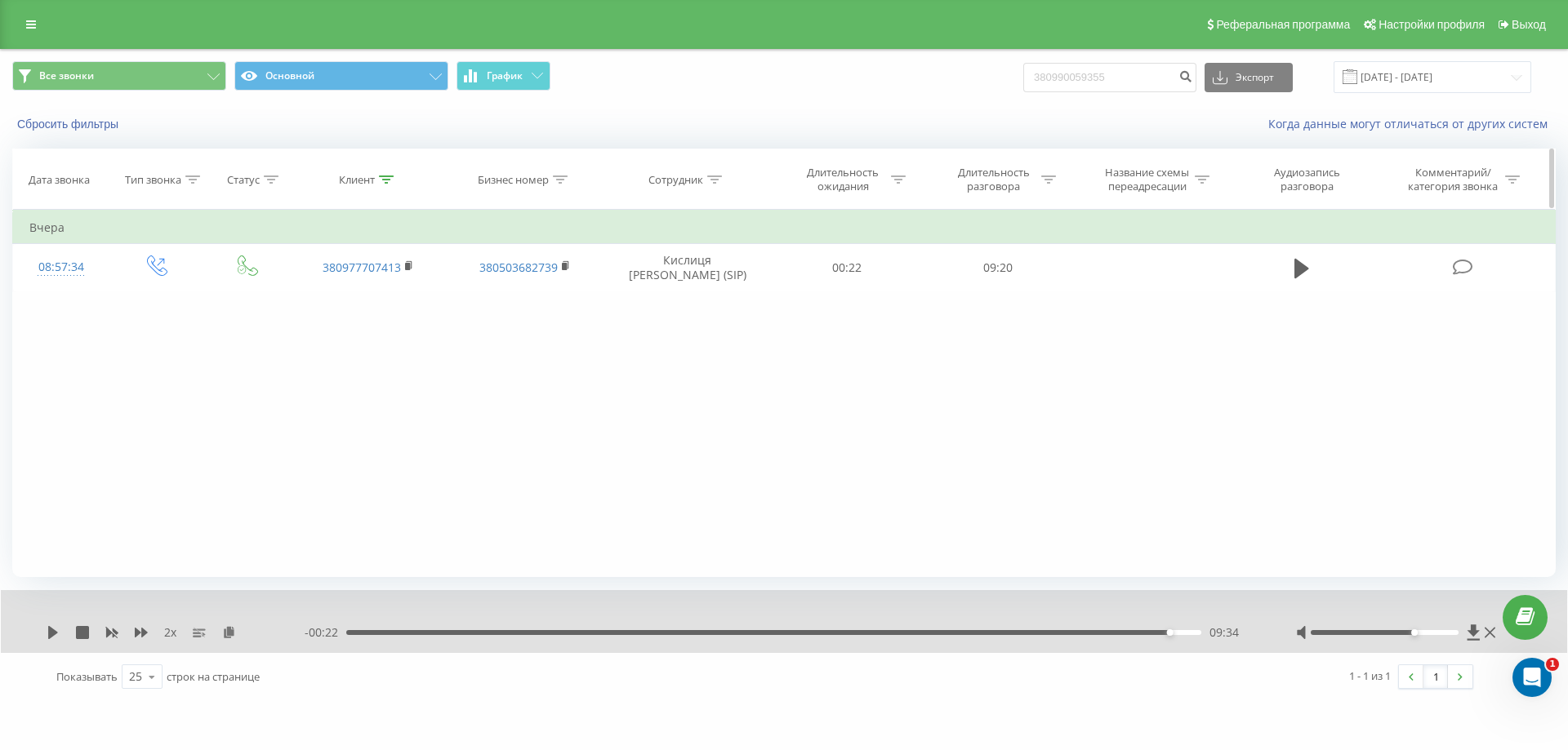
click at [358, 185] on div "Клиент" at bounding box center [357, 180] width 36 height 14
click at [380, 295] on input "380977707413" at bounding box center [368, 297] width 144 height 29
type input "3"
paste input "380990059355"
click at [400, 326] on span "OK" at bounding box center [402, 328] width 45 height 25
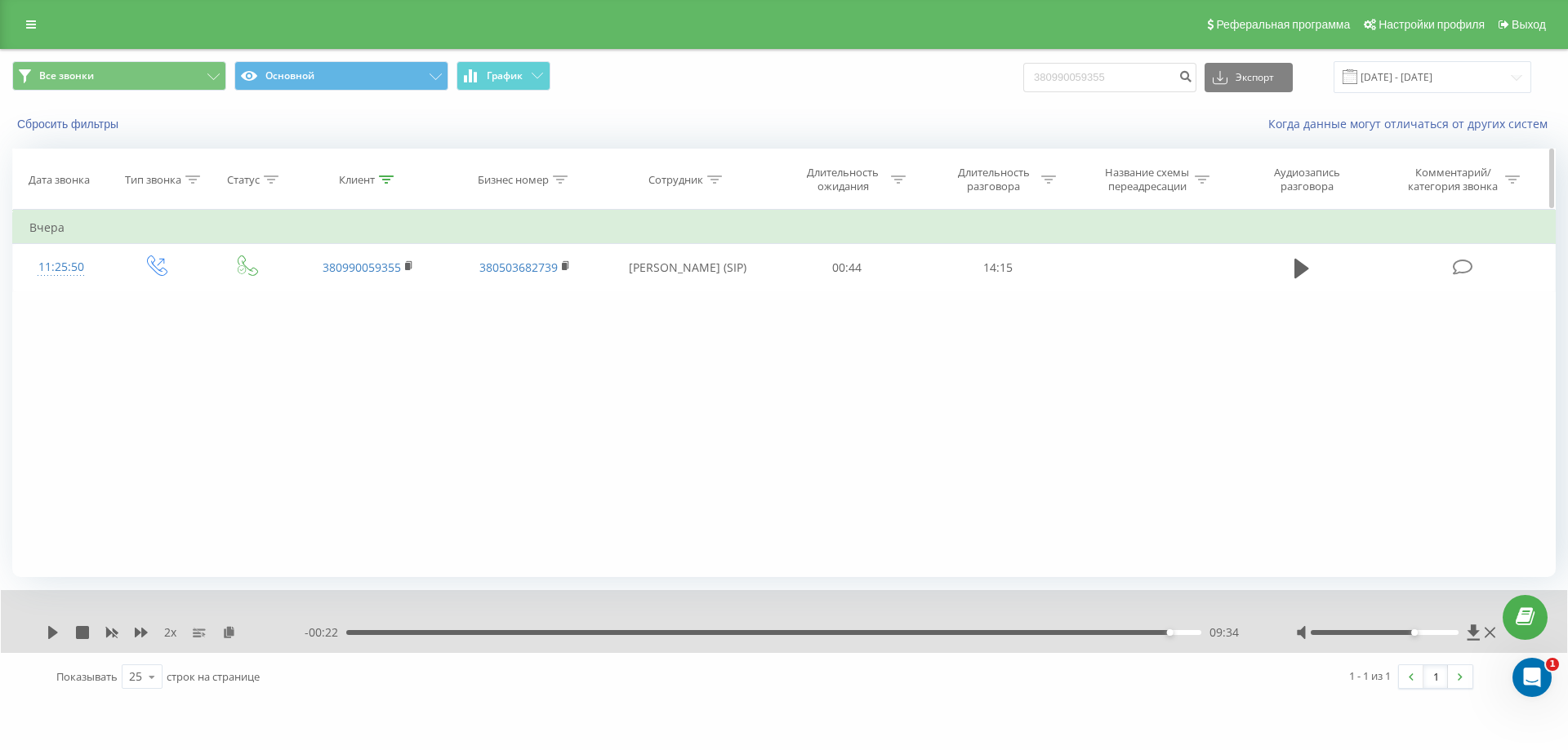
click at [384, 178] on icon at bounding box center [386, 180] width 15 height 8
click at [400, 299] on input "380990059355" at bounding box center [368, 297] width 144 height 29
type input "3"
paste input "380676565292"
click at [415, 326] on span "OK" at bounding box center [402, 328] width 45 height 25
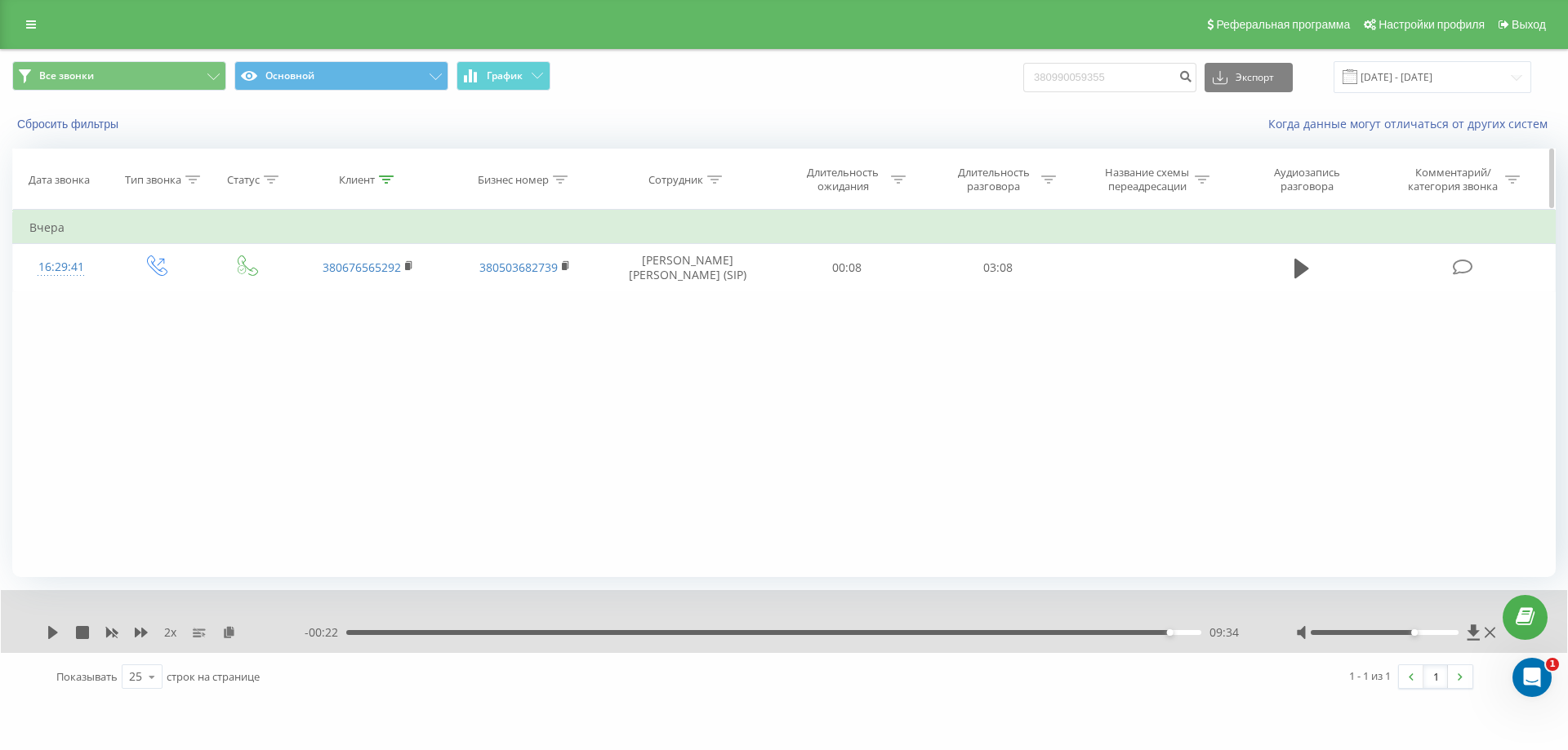
click at [383, 180] on icon at bounding box center [386, 180] width 15 height 8
click at [415, 294] on input "380676565292" at bounding box center [368, 297] width 144 height 29
type input "3"
paste input "380509803320"
type input "380509803320"
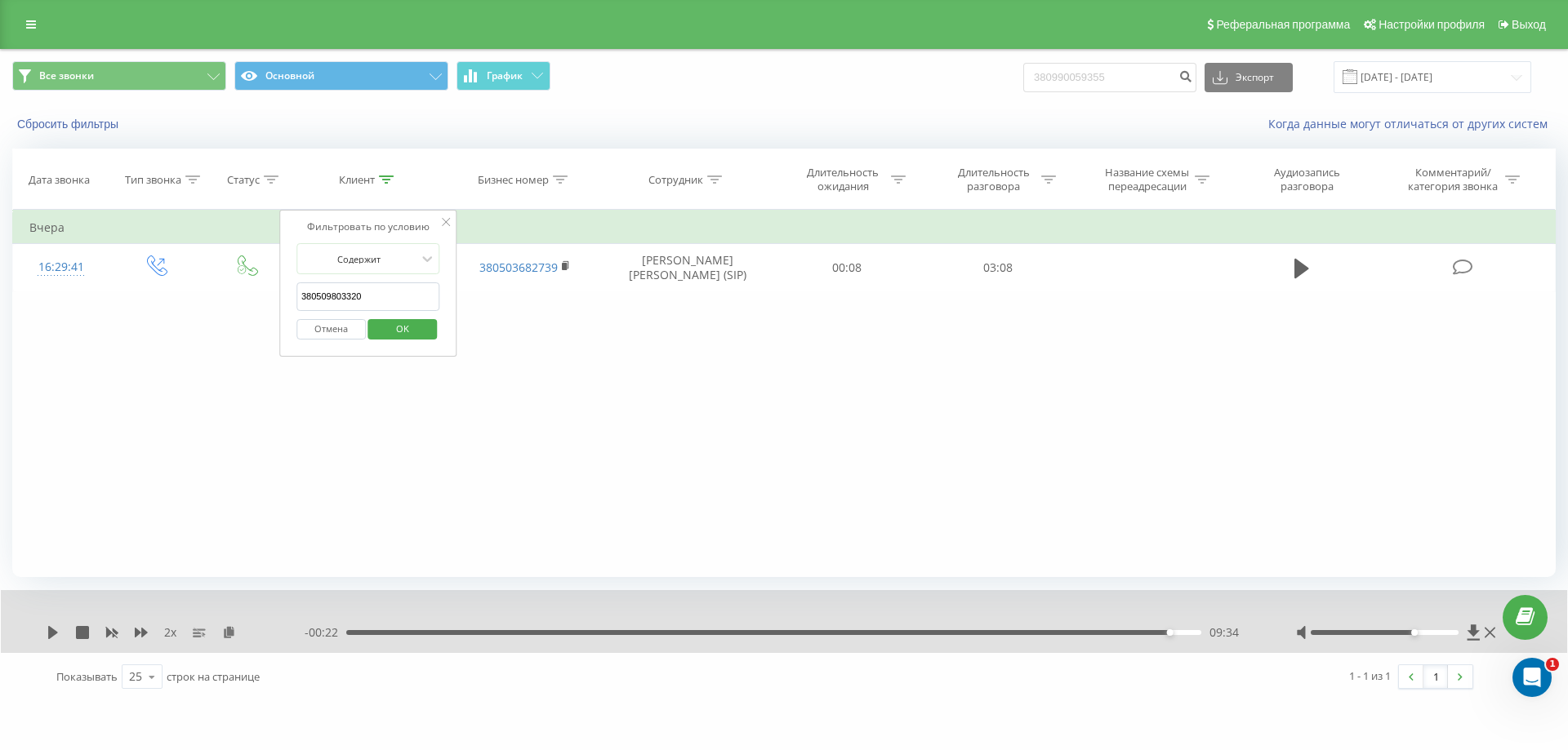
click at [416, 328] on span "OK" at bounding box center [402, 328] width 45 height 25
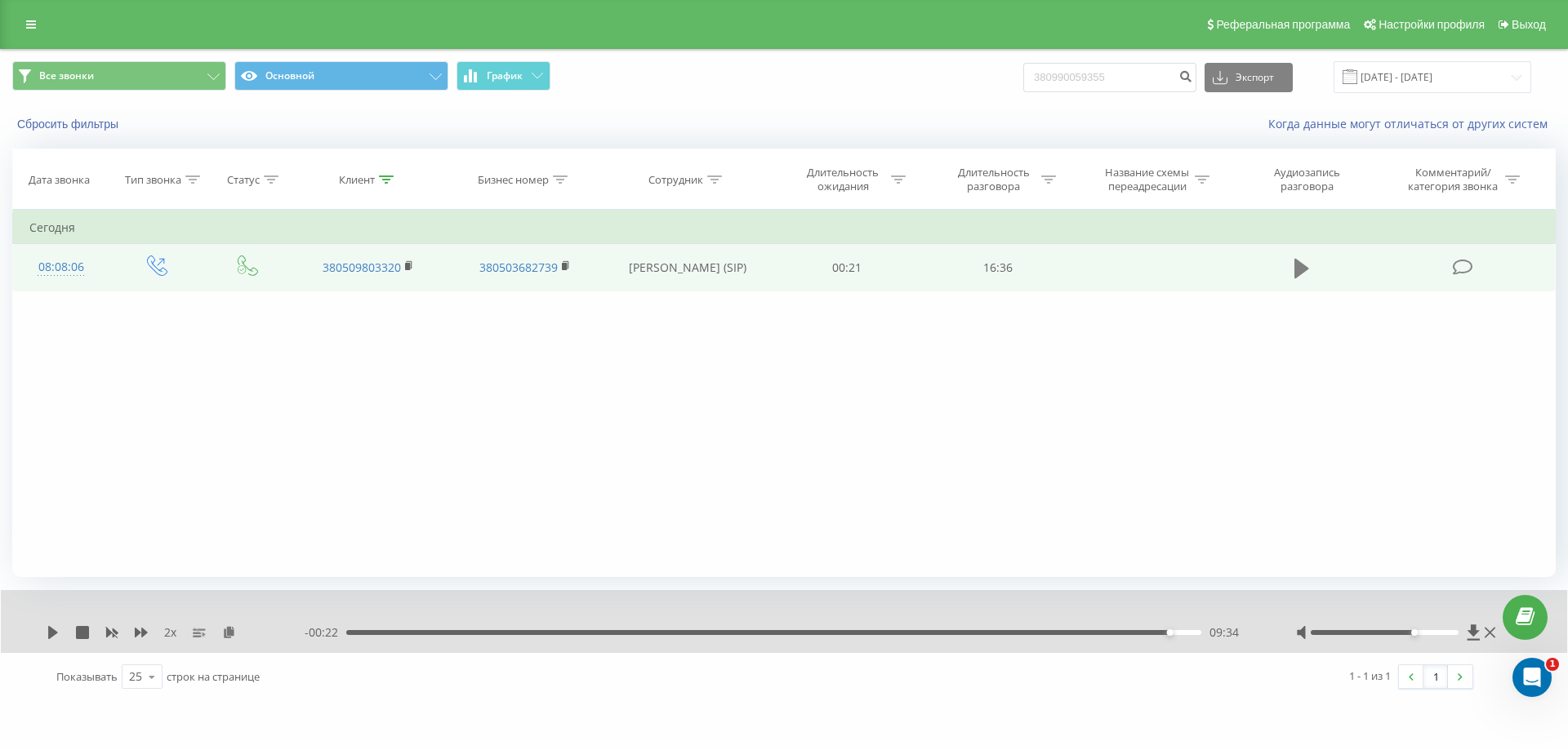
click at [1308, 268] on icon at bounding box center [1302, 268] width 15 height 19
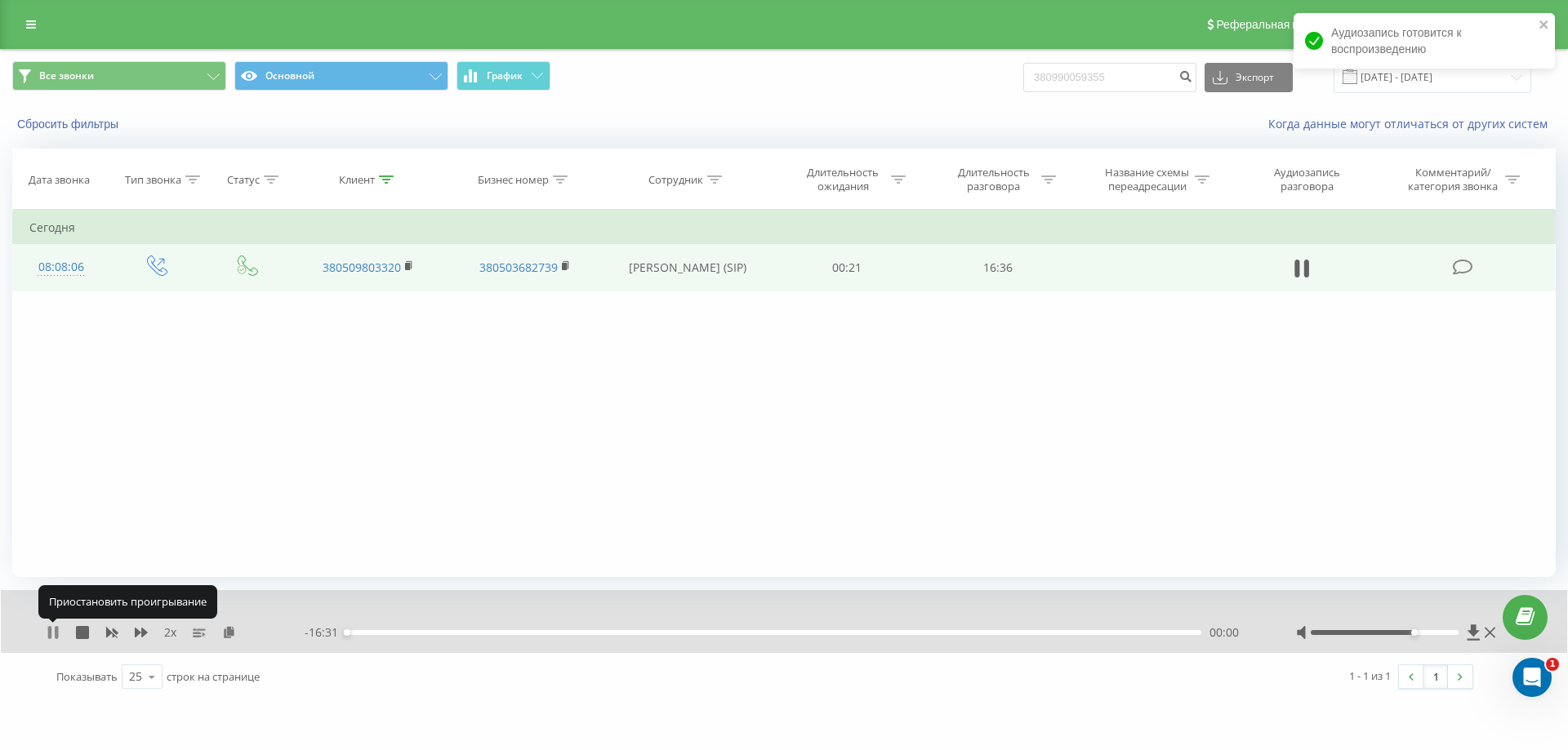
click at [50, 628] on icon at bounding box center [50, 633] width 3 height 13
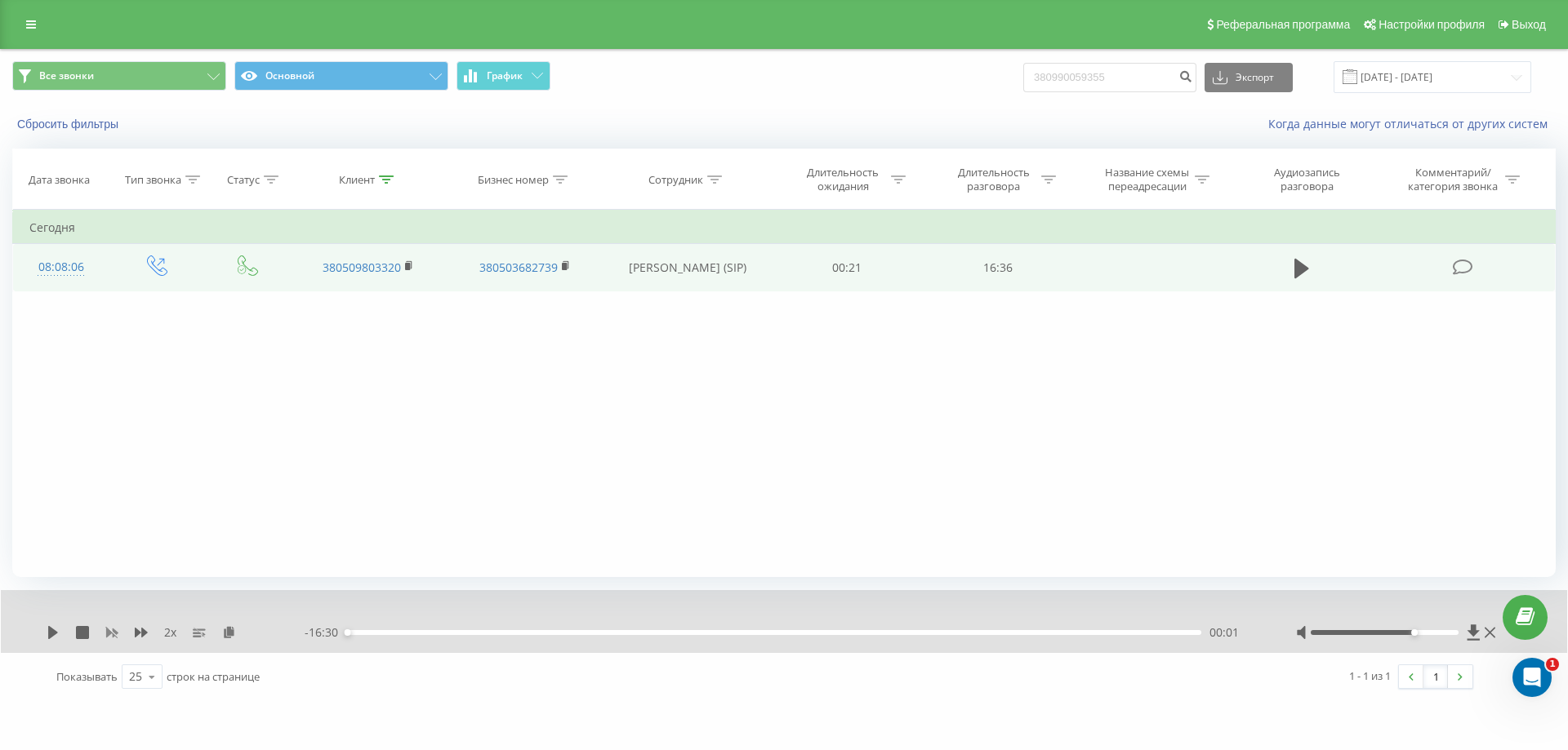
click at [111, 633] on icon at bounding box center [112, 633] width 13 height 10
click at [228, 635] on icon at bounding box center [229, 632] width 14 height 12
click at [45, 633] on div "1 x - 16:30 00:01 00:01" at bounding box center [784, 621] width 1566 height 63
click at [53, 634] on icon at bounding box center [53, 633] width 10 height 13
drag, startPoint x: 350, startPoint y: 635, endPoint x: 324, endPoint y: 640, distance: 26.5
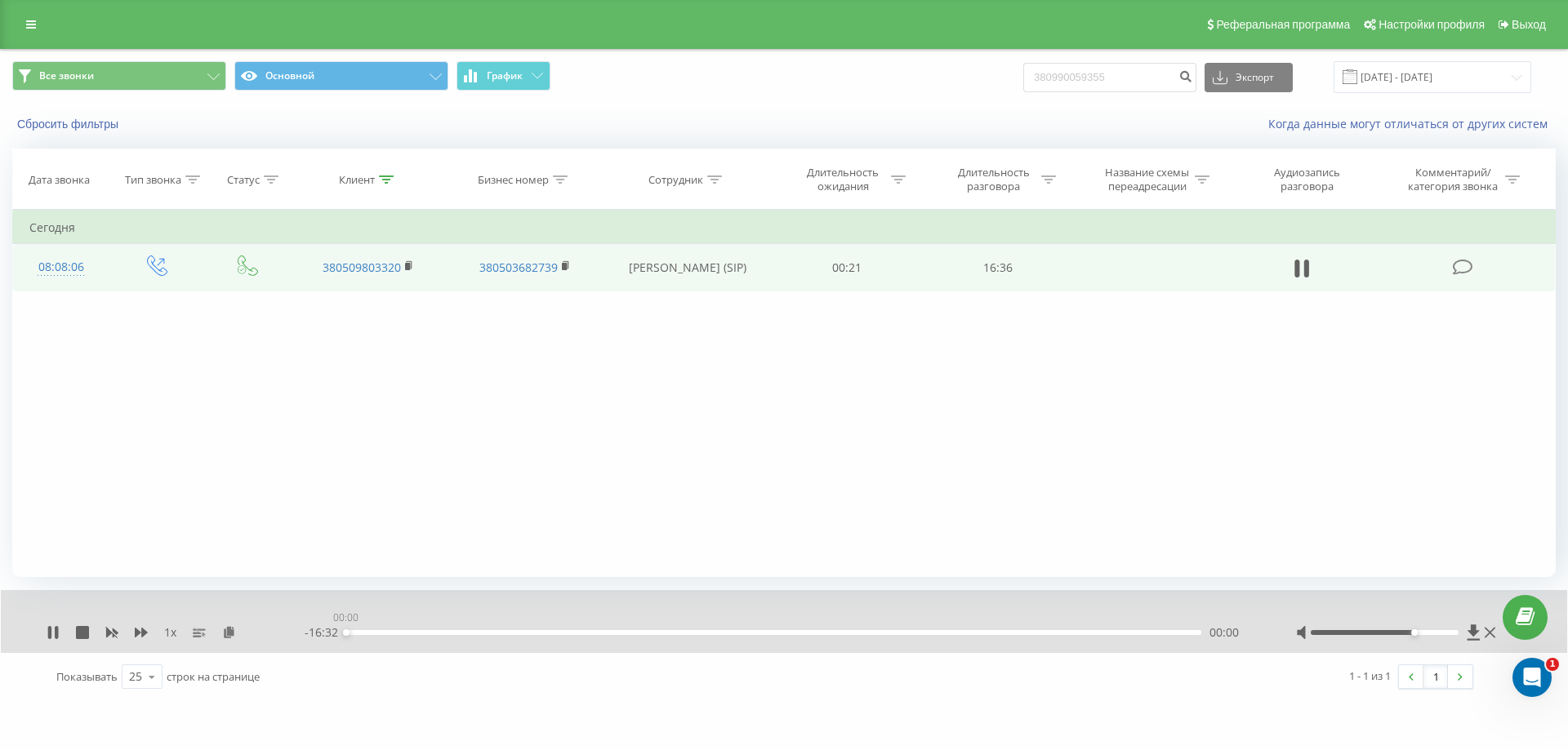
click at [324, 640] on div "- 16:32 00:00 00:00" at bounding box center [780, 632] width 950 height 16
click at [347, 633] on div "00:17" at bounding box center [773, 633] width 855 height 5
click at [52, 634] on icon at bounding box center [53, 633] width 13 height 13
click at [55, 634] on icon at bounding box center [53, 633] width 10 height 13
click at [143, 633] on icon at bounding box center [142, 633] width 13 height 10
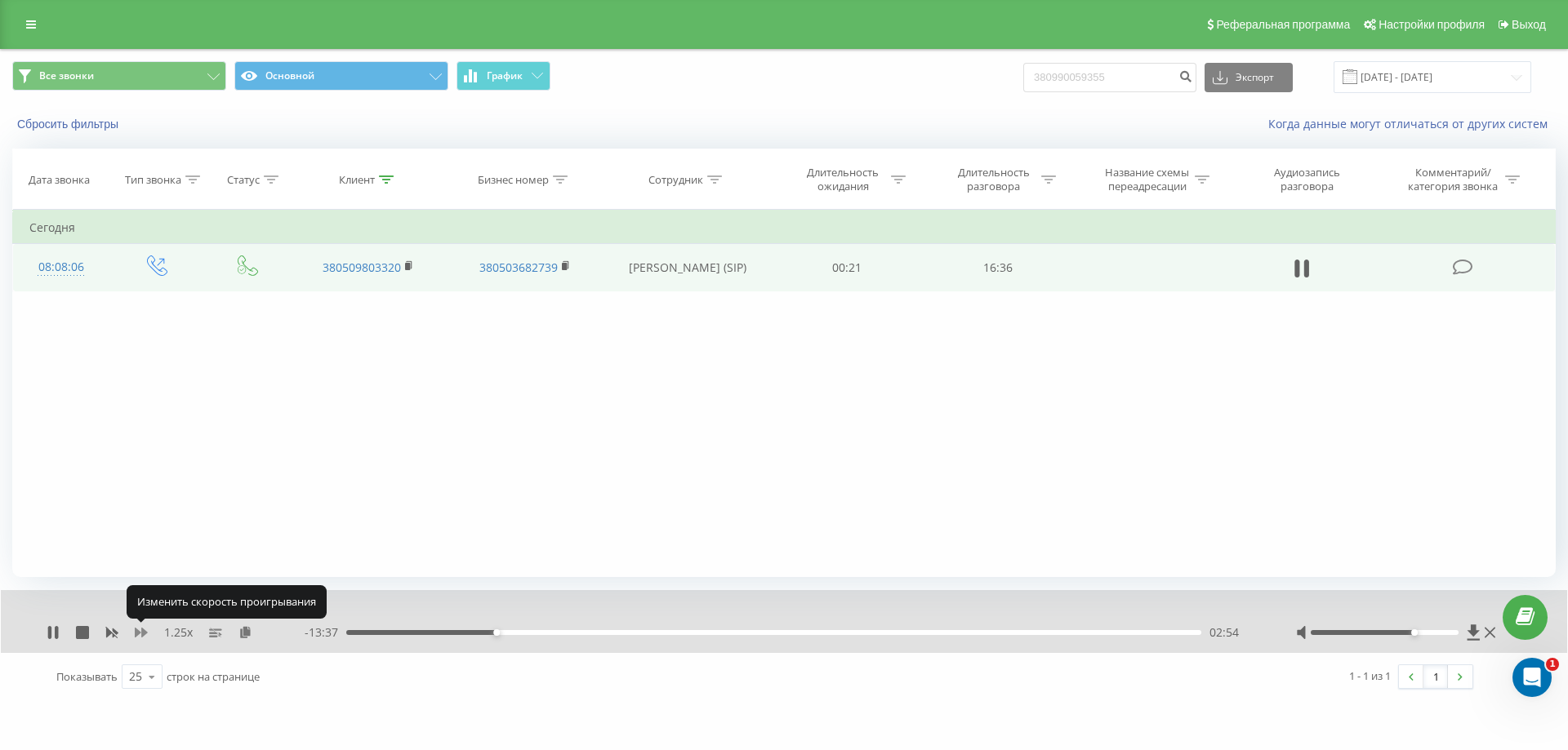
click at [143, 633] on icon at bounding box center [142, 633] width 13 height 10
click at [138, 628] on icon at bounding box center [142, 633] width 13 height 13
click at [109, 633] on icon at bounding box center [112, 633] width 13 height 10
click at [136, 632] on icon at bounding box center [142, 633] width 13 height 10
click at [135, 632] on icon at bounding box center [142, 633] width 13 height 10
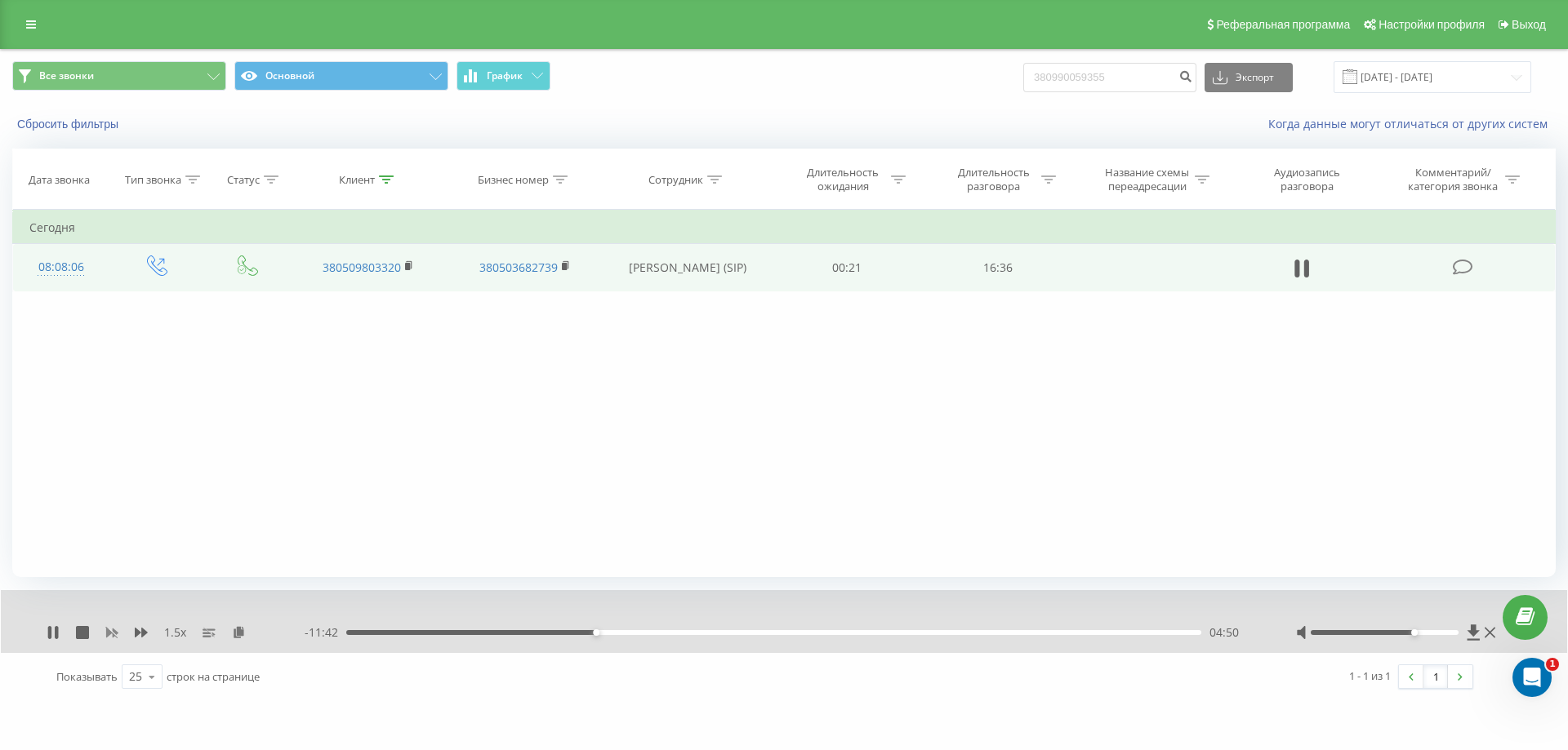
click at [116, 633] on icon at bounding box center [112, 633] width 13 height 10
click at [138, 634] on icon at bounding box center [142, 633] width 13 height 10
click at [107, 633] on icon at bounding box center [112, 633] width 13 height 10
click at [139, 634] on icon at bounding box center [142, 633] width 13 height 13
click at [106, 635] on icon at bounding box center [112, 633] width 13 height 10
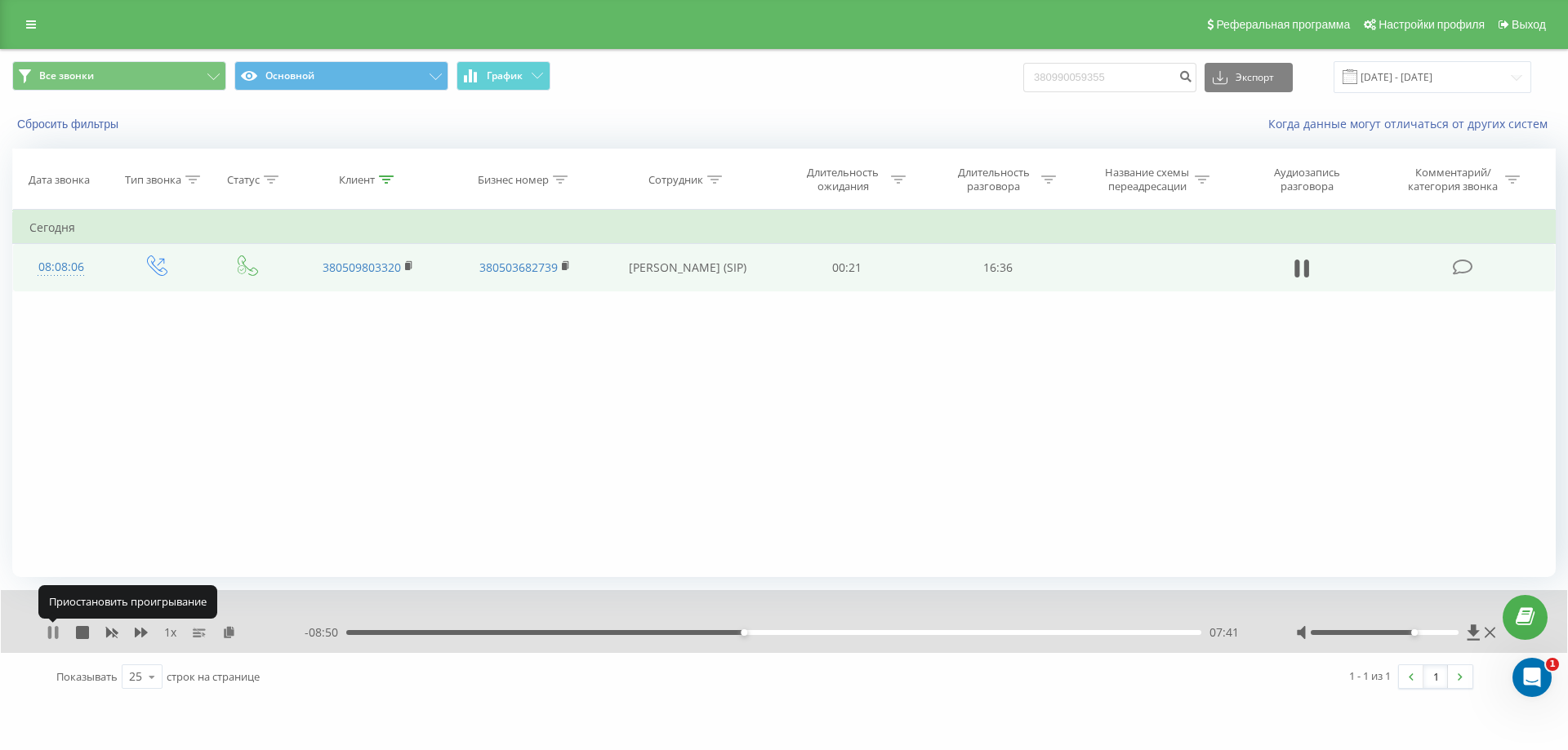
click at [50, 635] on icon at bounding box center [50, 633] width 3 height 13
click at [50, 634] on icon at bounding box center [53, 633] width 10 height 13
click at [50, 634] on icon at bounding box center [50, 633] width 3 height 13
click at [50, 634] on icon at bounding box center [53, 633] width 10 height 13
click at [142, 632] on icon at bounding box center [142, 633] width 13 height 10
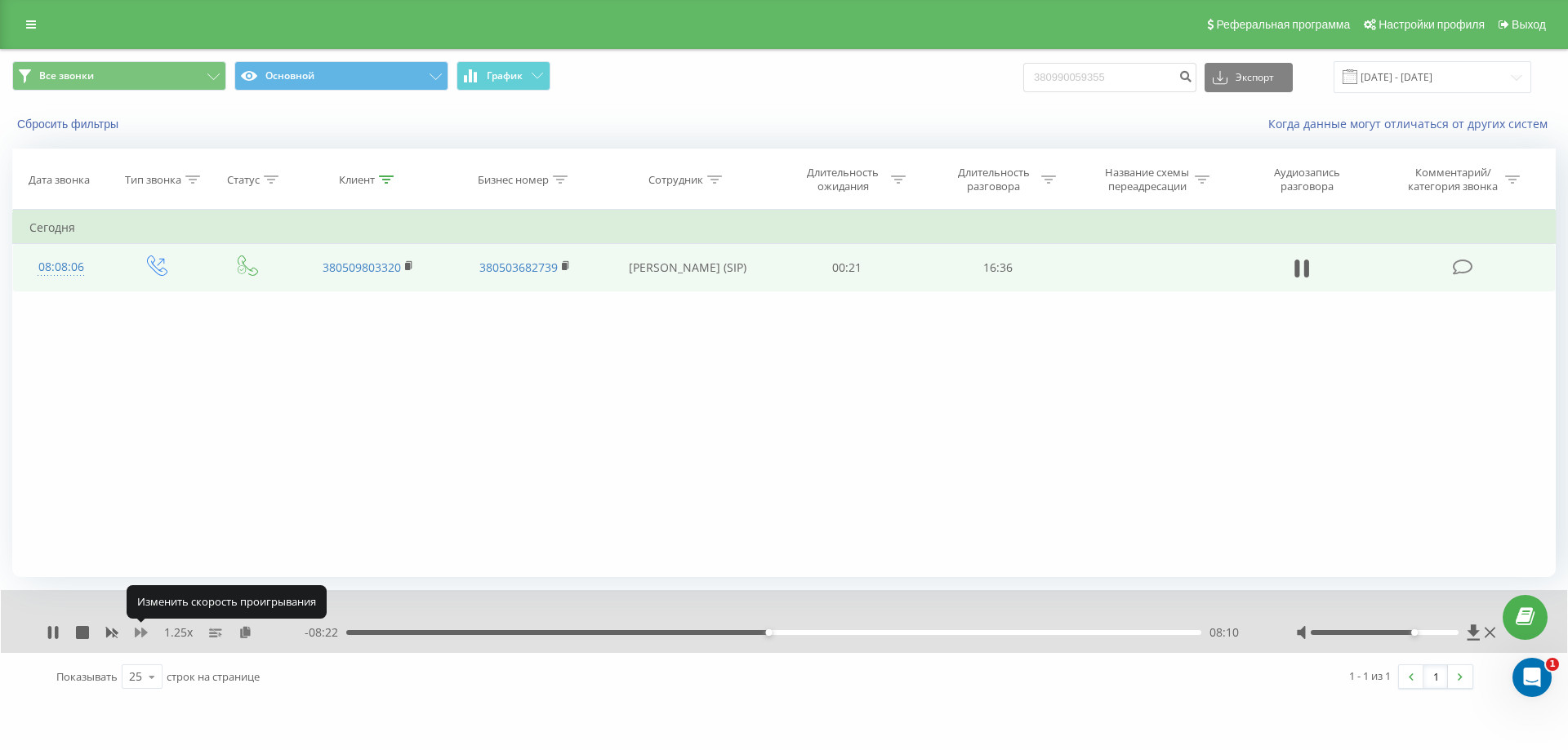
click at [142, 632] on icon at bounding box center [142, 633] width 13 height 10
click at [110, 633] on icon at bounding box center [112, 633] width 13 height 10
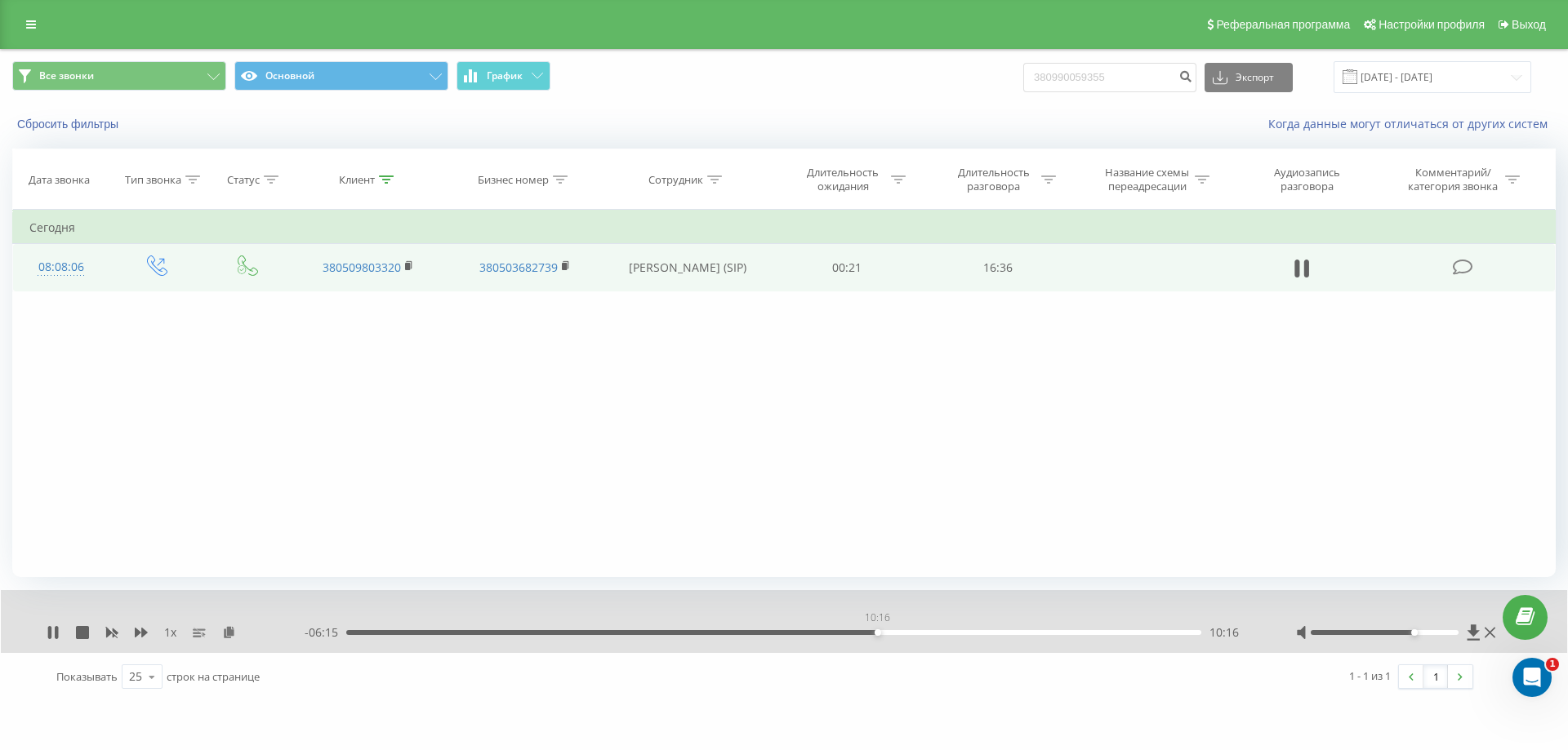
click at [877, 633] on div "10:16" at bounding box center [773, 633] width 855 height 5
click at [137, 634] on icon at bounding box center [142, 633] width 13 height 10
click at [113, 628] on icon at bounding box center [112, 633] width 13 height 13
click at [52, 637] on icon at bounding box center [53, 633] width 13 height 13
click at [49, 632] on icon at bounding box center [53, 633] width 10 height 13
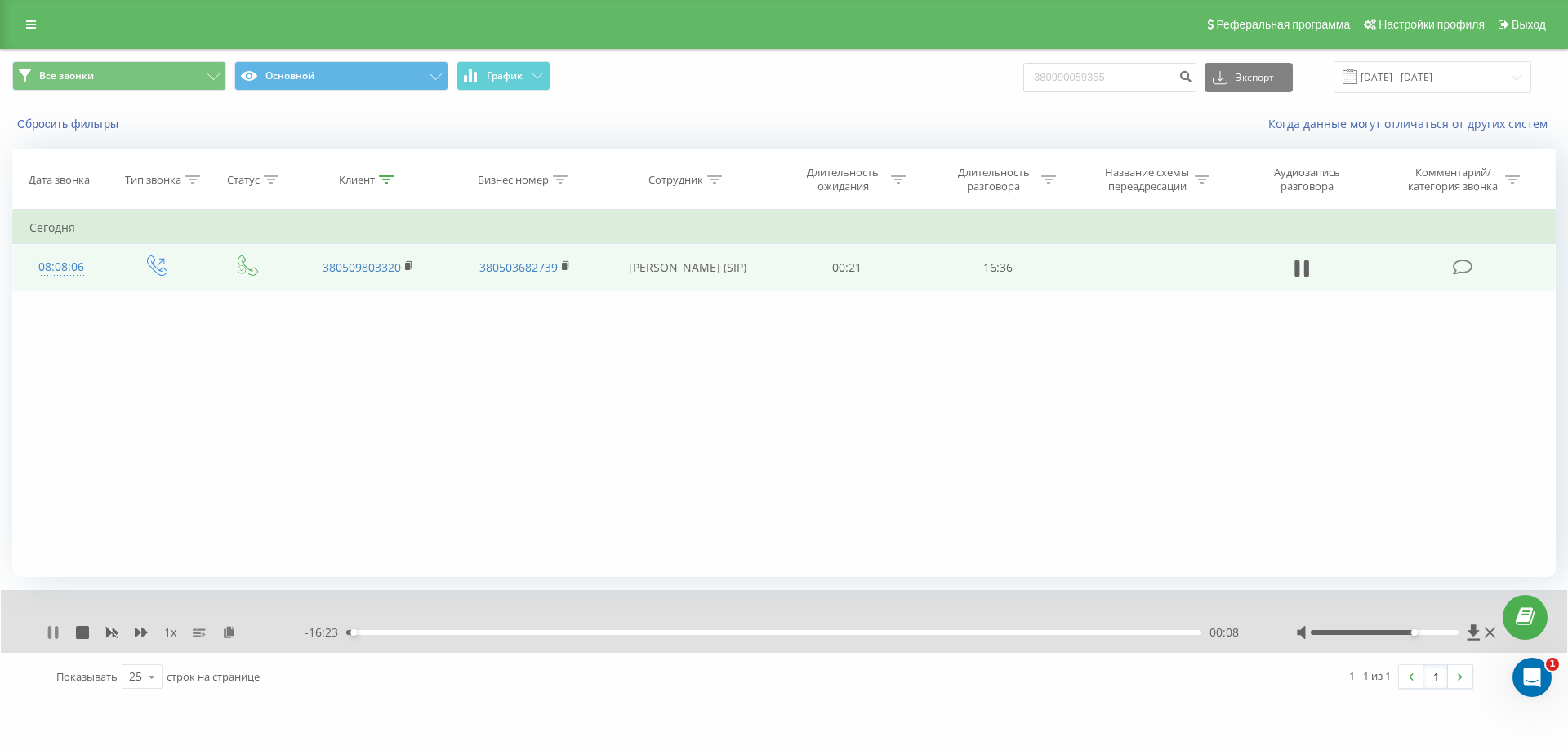
click at [50, 630] on icon at bounding box center [50, 633] width 3 height 13
click at [46, 628] on icon at bounding box center [53, 633] width 13 height 13
click at [493, 632] on div "02:50" at bounding box center [773, 633] width 855 height 5
click at [557, 634] on div "04:05" at bounding box center [773, 633] width 855 height 5
drag, startPoint x: 557, startPoint y: 634, endPoint x: 602, endPoint y: 635, distance: 45.0
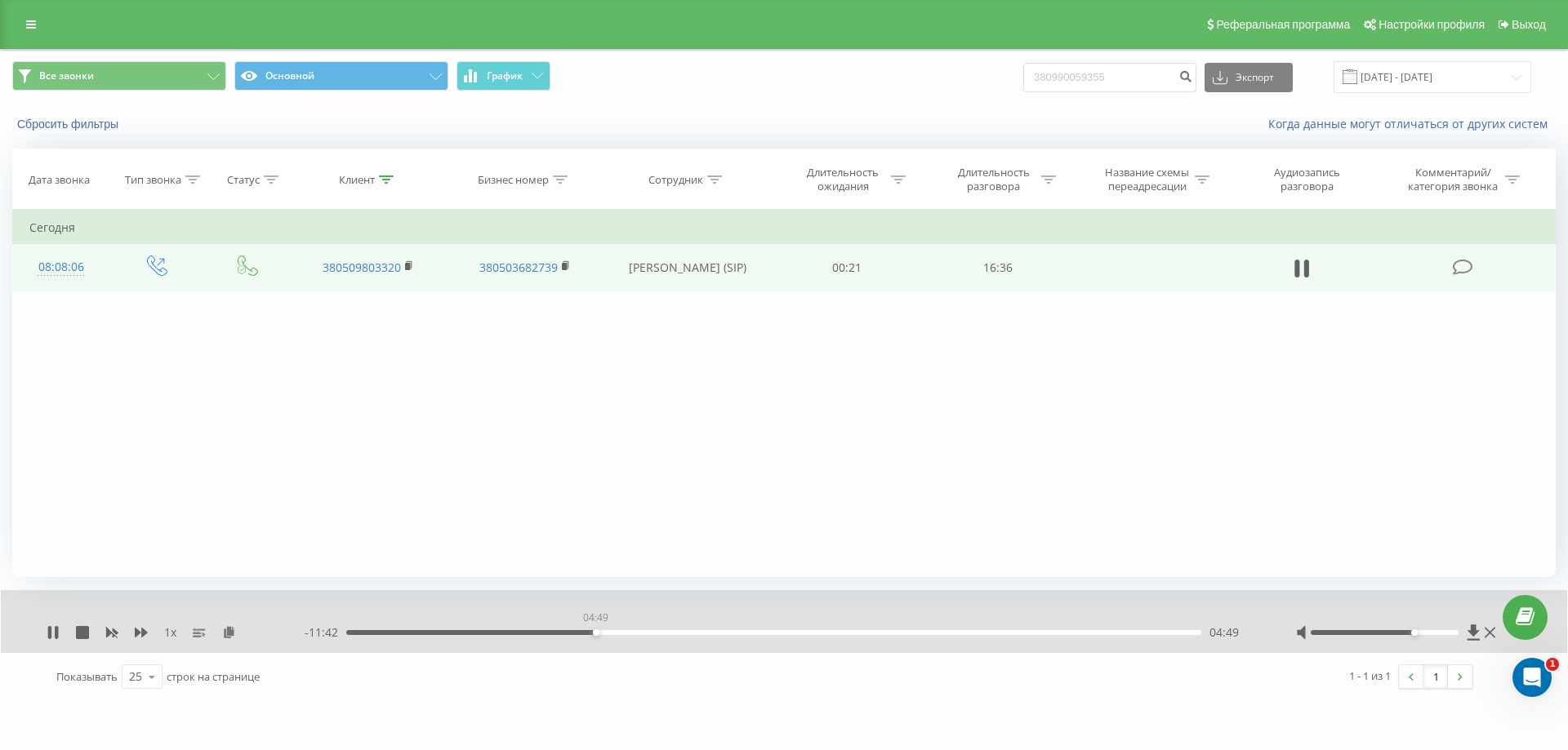
click at [599, 635] on div "04:49" at bounding box center [596, 633] width 7 height 7
drag, startPoint x: 602, startPoint y: 633, endPoint x: 632, endPoint y: 638, distance: 30.4
click at [632, 638] on div "- 11:16 05:16 05:16" at bounding box center [780, 632] width 950 height 16
drag, startPoint x: 632, startPoint y: 633, endPoint x: 651, endPoint y: 638, distance: 19.6
click at [651, 638] on div "- 10:38 05:54 05:54" at bounding box center [780, 632] width 950 height 16
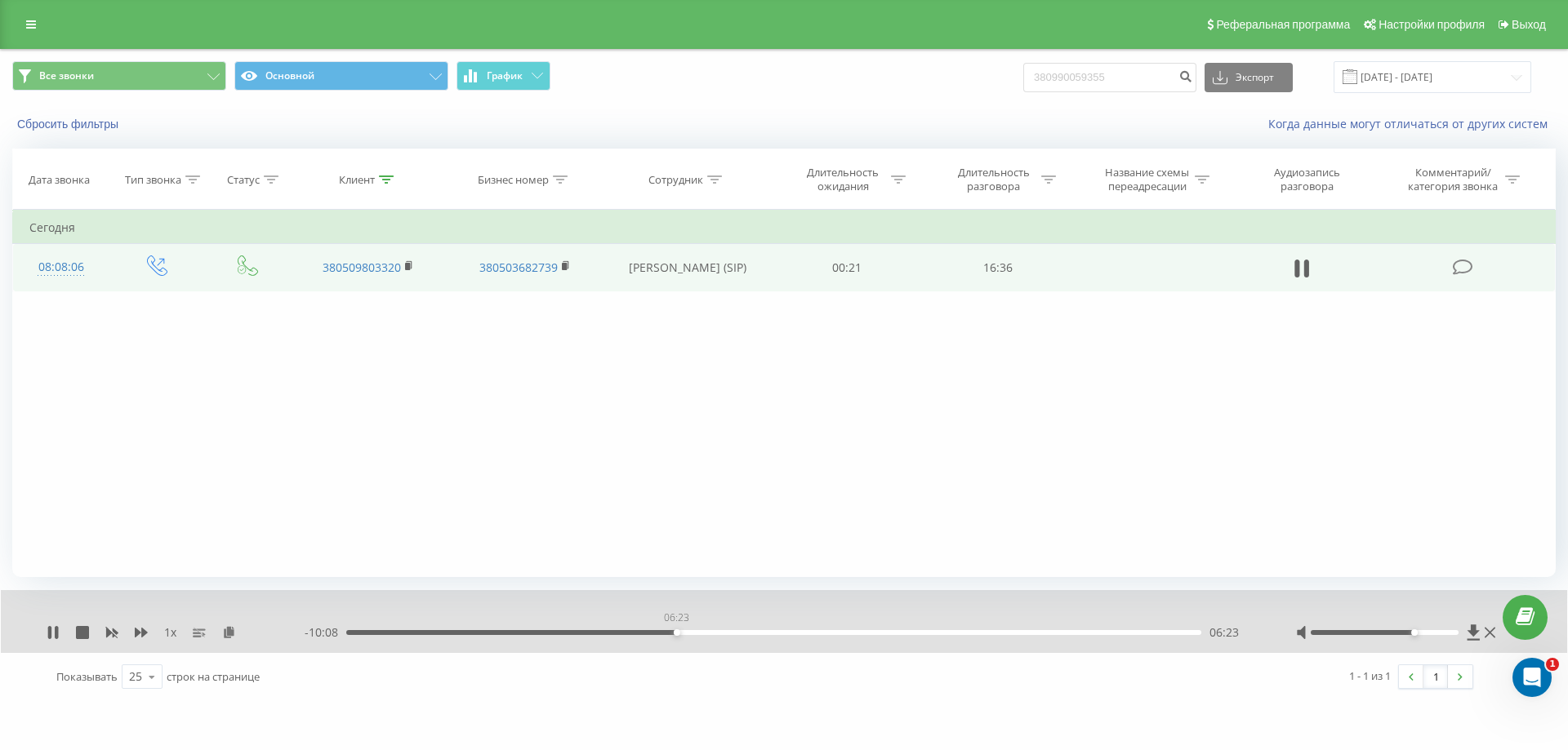
drag, startPoint x: 651, startPoint y: 635, endPoint x: 680, endPoint y: 638, distance: 29.2
click at [680, 638] on div "- 10:08 06:23 06:23" at bounding box center [780, 632] width 950 height 16
drag, startPoint x: 679, startPoint y: 633, endPoint x: 705, endPoint y: 635, distance: 26.1
click at [705, 635] on div "06:57" at bounding box center [707, 633] width 7 height 7
drag, startPoint x: 705, startPoint y: 633, endPoint x: 725, endPoint y: 635, distance: 20.1
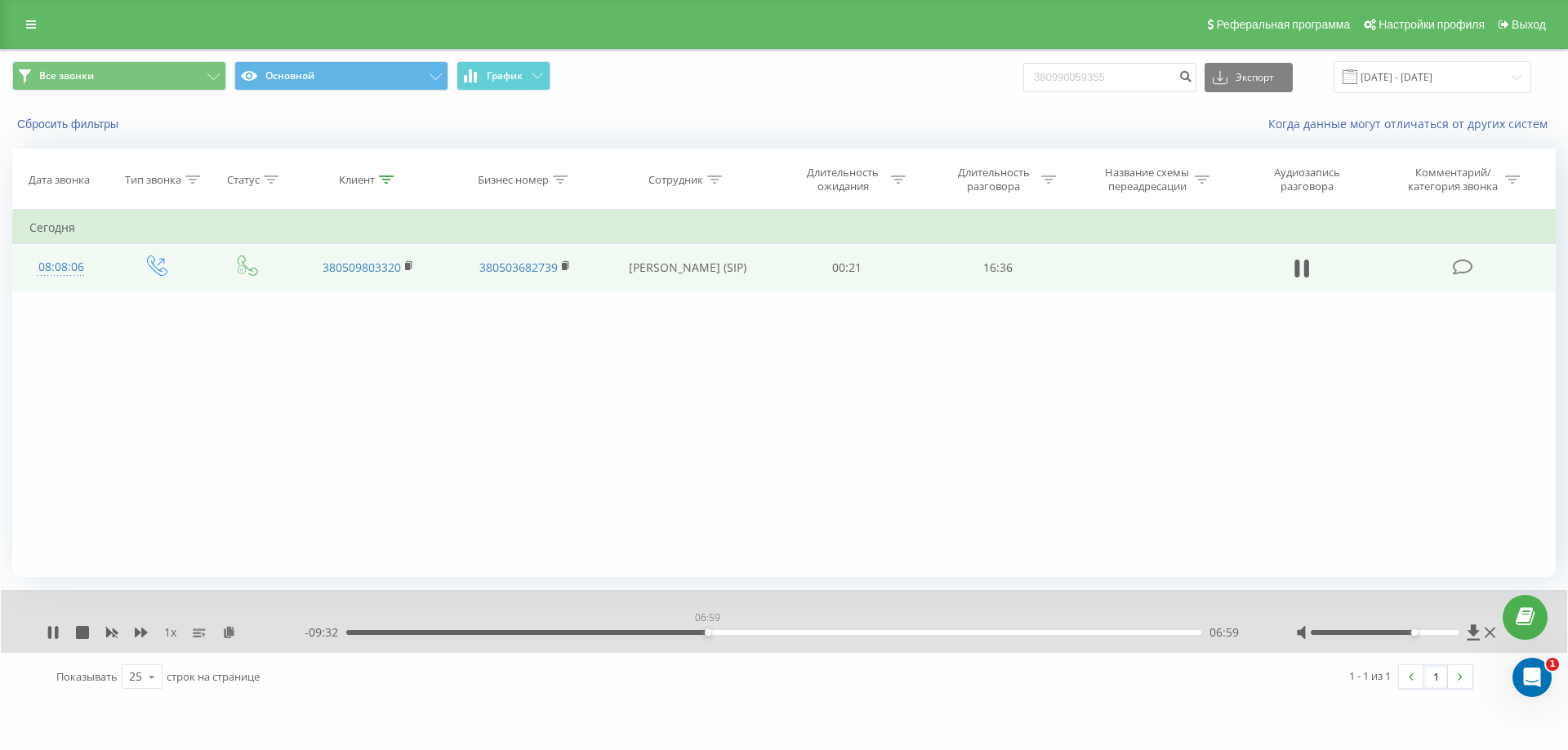
click at [711, 635] on div "06:59" at bounding box center [708, 633] width 7 height 7
drag, startPoint x: 724, startPoint y: 633, endPoint x: 736, endPoint y: 635, distance: 12.2
click at [736, 635] on div "07:33" at bounding box center [738, 633] width 7 height 7
drag, startPoint x: 736, startPoint y: 632, endPoint x: 786, endPoint y: 641, distance: 50.8
click at [786, 641] on div "- 08:01 08:30 08:30" at bounding box center [780, 632] width 950 height 16
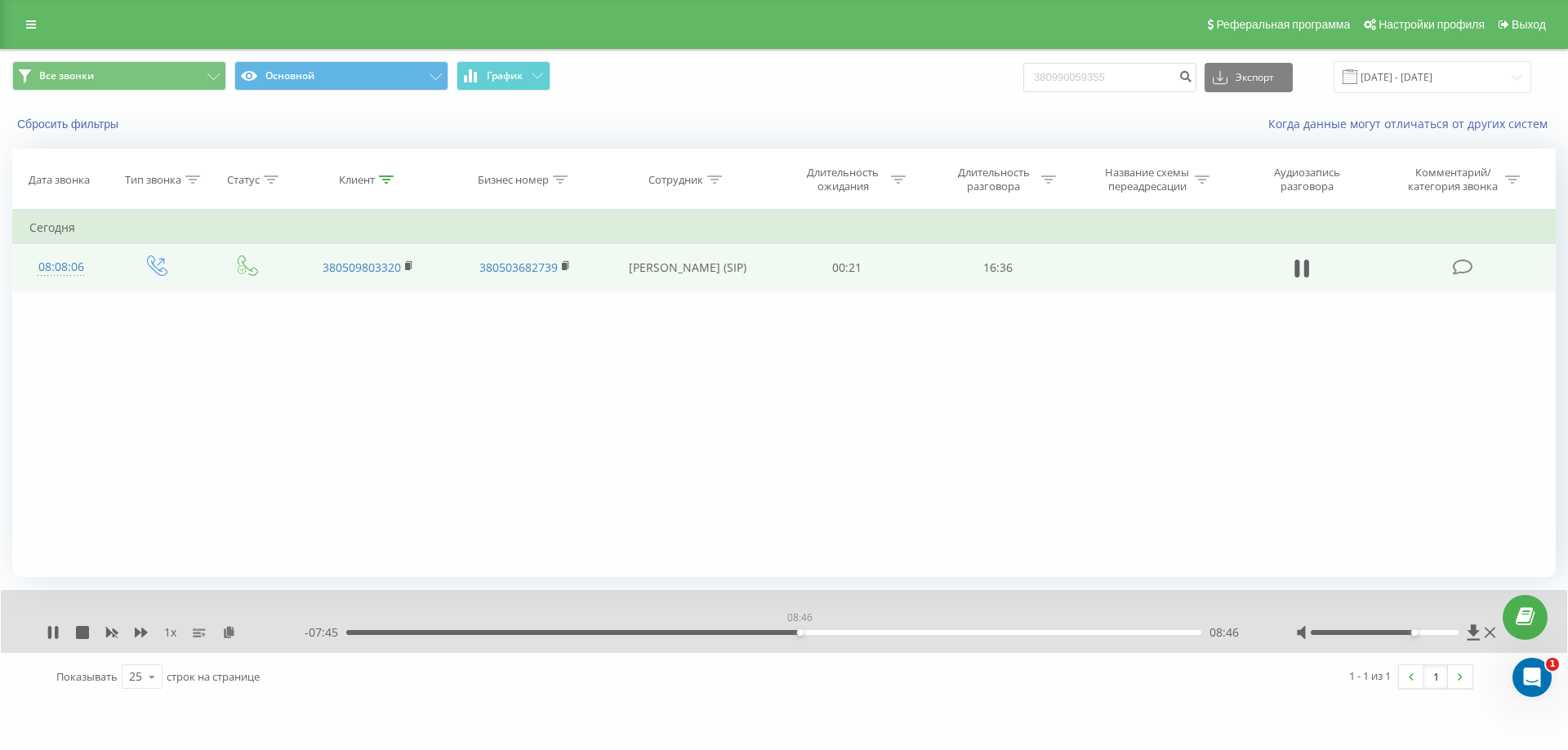
click at [799, 632] on div "08:46" at bounding box center [773, 633] width 855 height 5
click at [807, 633] on div "00:00" at bounding box center [773, 633] width 855 height 5
click at [817, 633] on div "09:06" at bounding box center [773, 633] width 855 height 5
click at [894, 633] on div "10:36" at bounding box center [773, 633] width 855 height 5
click at [135, 628] on icon at bounding box center [142, 633] width 13 height 13
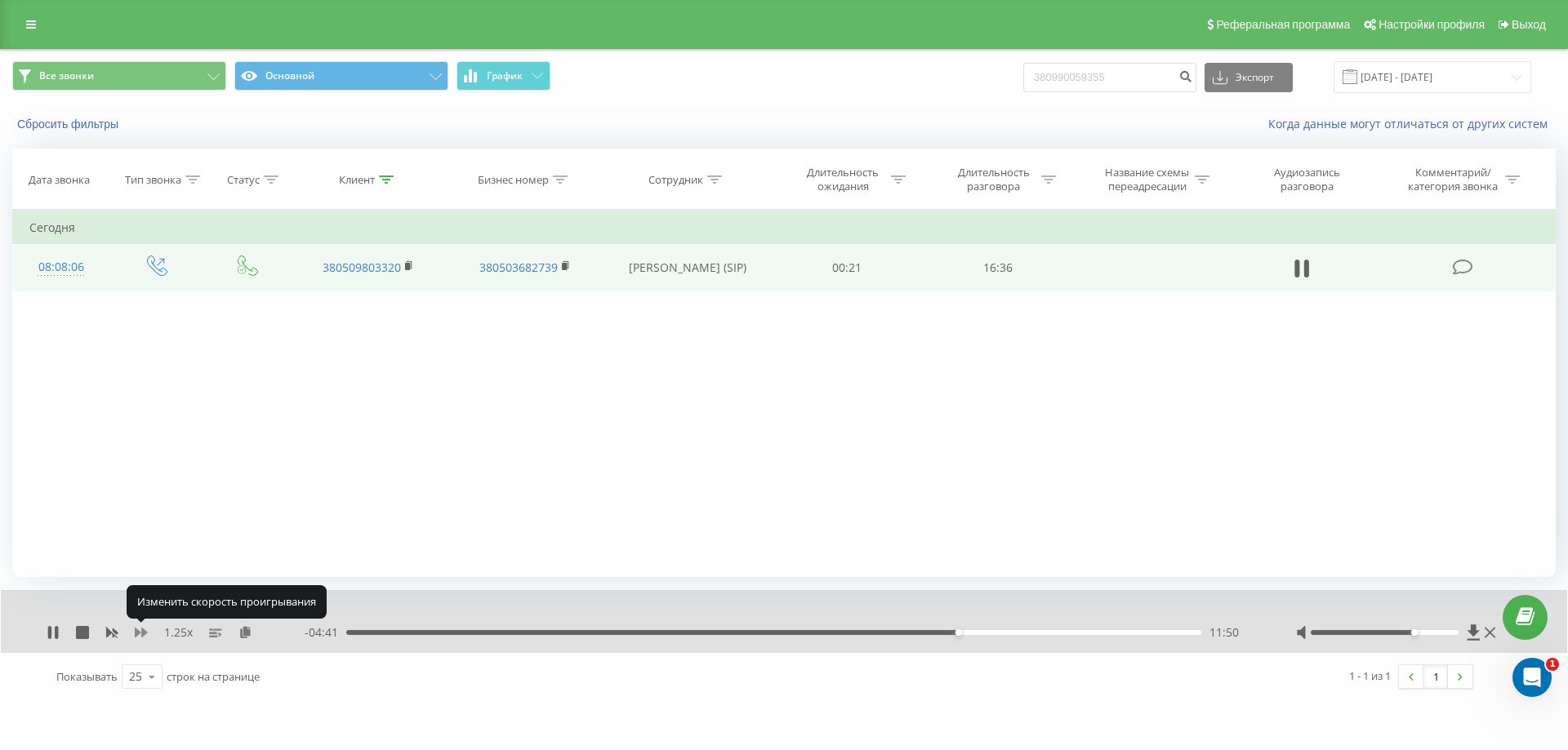
click at [135, 628] on icon at bounding box center [142, 633] width 13 height 13
click at [107, 633] on icon at bounding box center [112, 633] width 13 height 10
click at [135, 630] on icon at bounding box center [142, 633] width 13 height 10
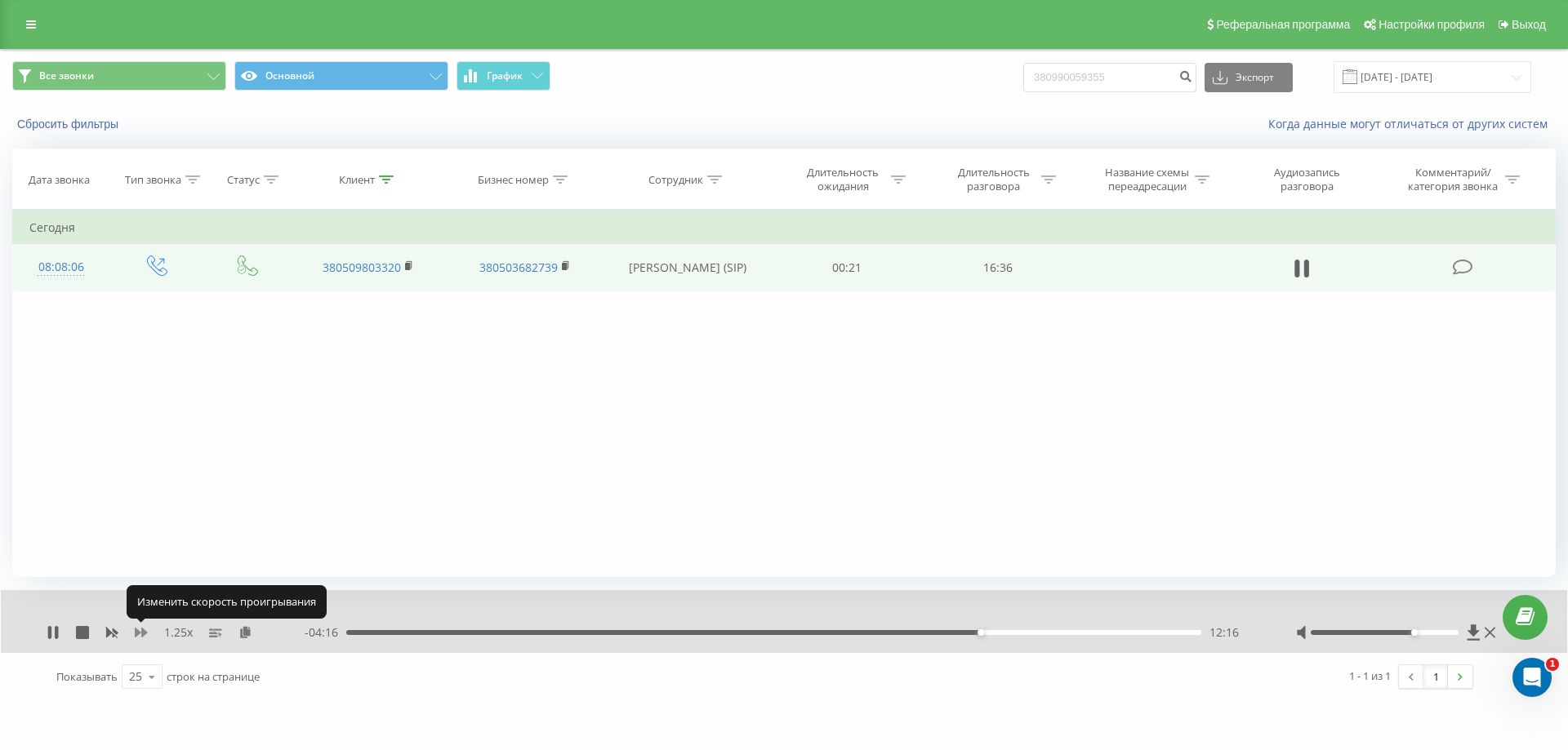
click at [135, 630] on icon at bounding box center [142, 633] width 13 height 10
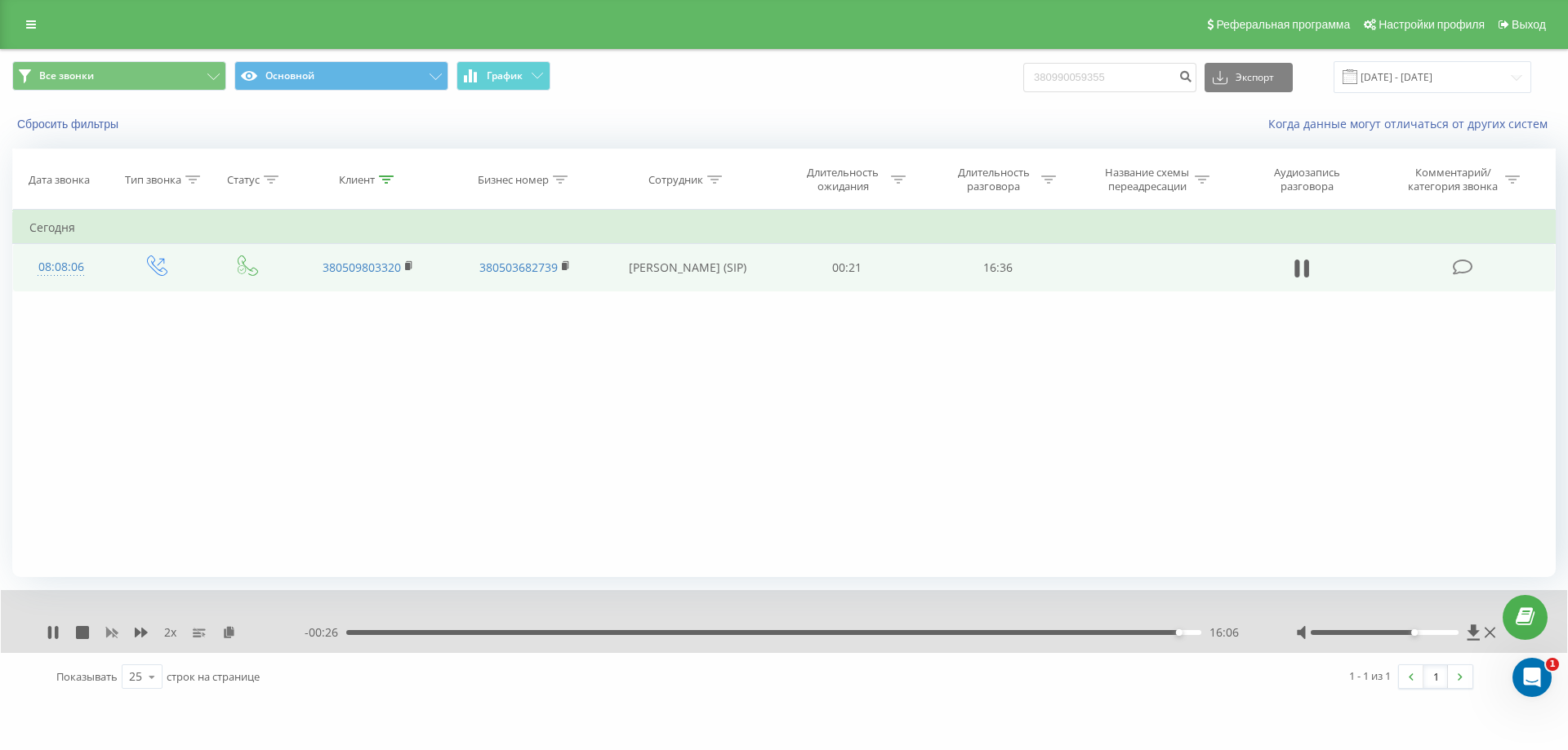
click at [116, 633] on icon at bounding box center [112, 633] width 13 height 10
click at [1156, 635] on div "15:40" at bounding box center [773, 633] width 855 height 5
click at [1163, 634] on div "15:48" at bounding box center [773, 633] width 855 height 5
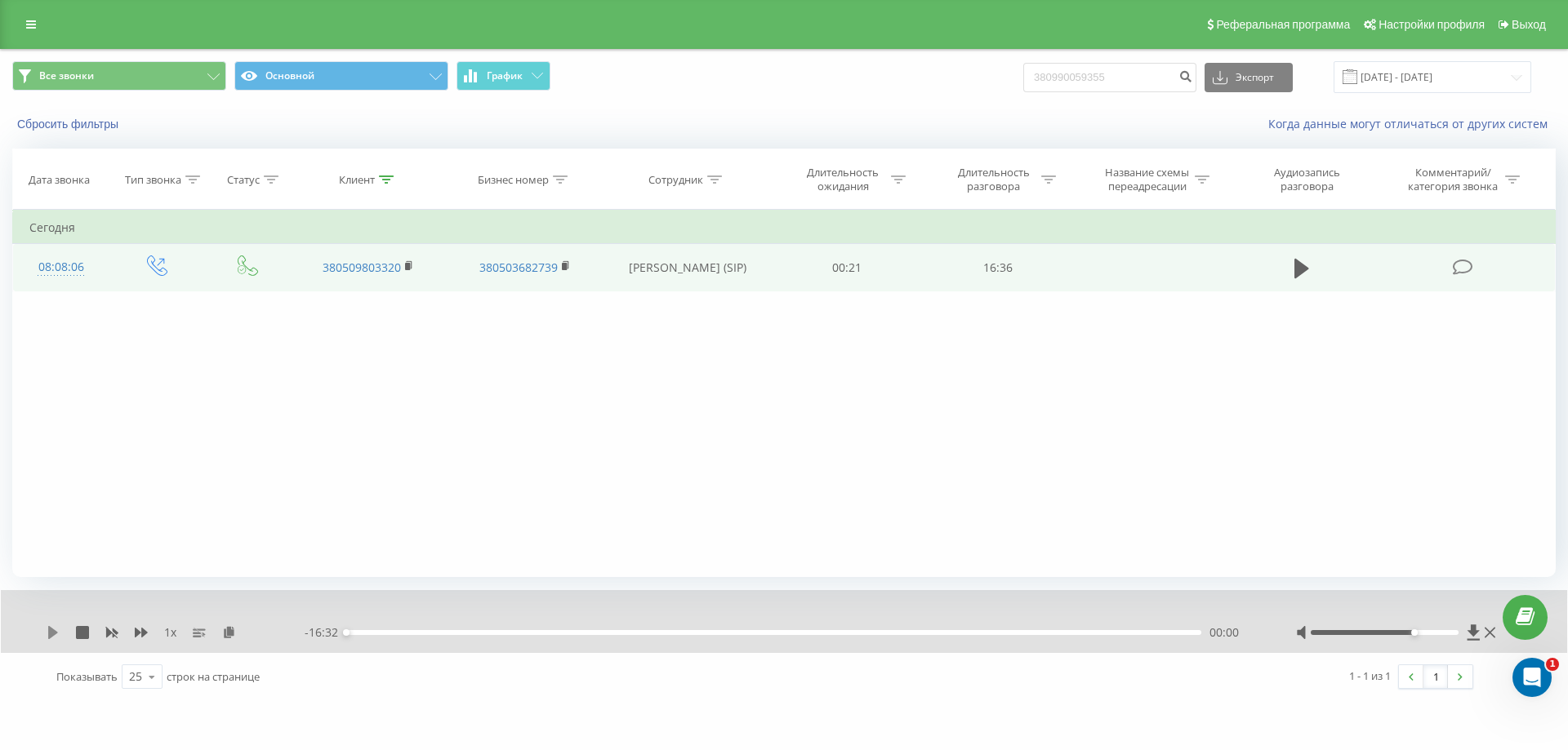
click at [46, 636] on icon at bounding box center [53, 633] width 13 height 13
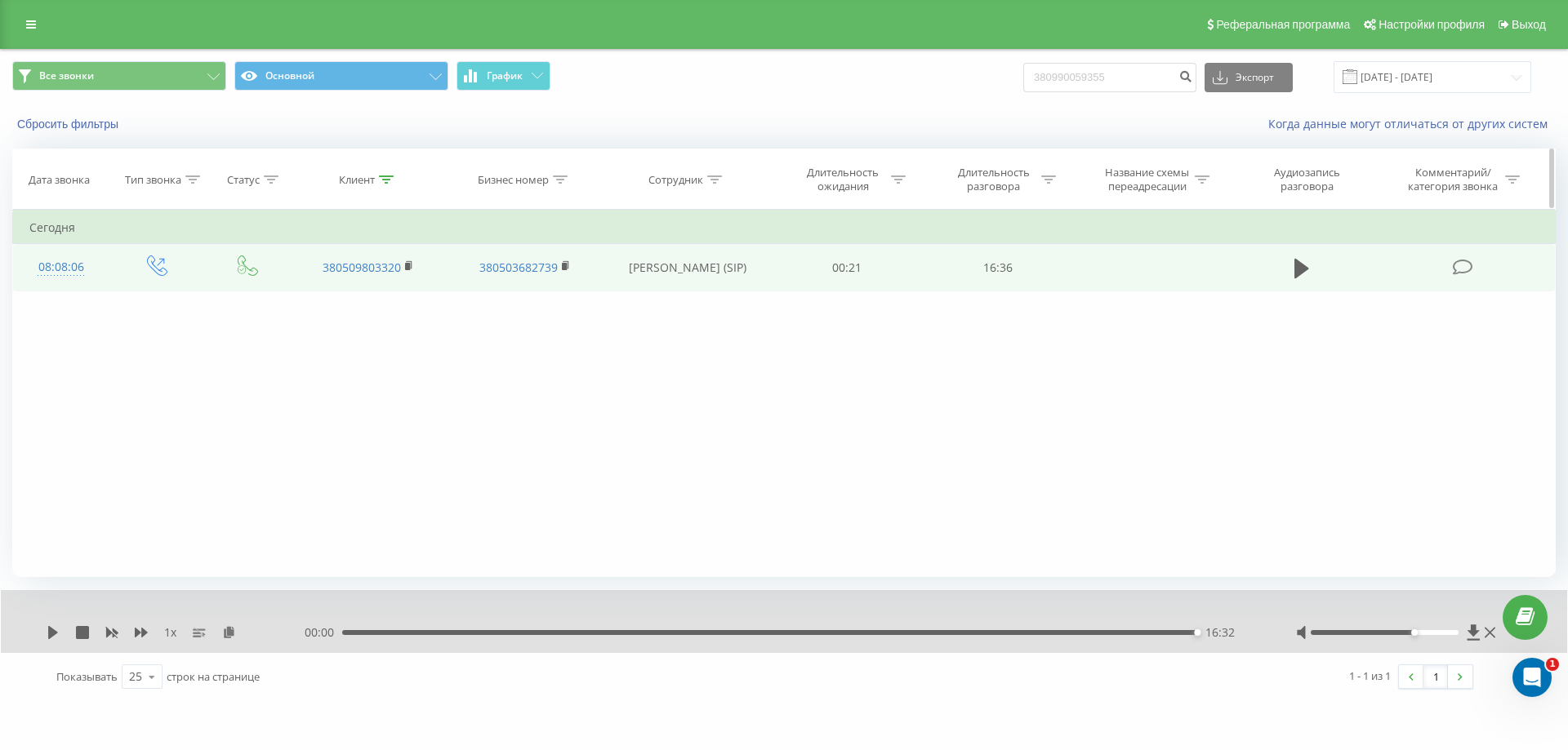
click at [373, 180] on div "Клиент" at bounding box center [357, 180] width 36 height 14
click at [379, 294] on input "380509803320" at bounding box center [368, 297] width 144 height 29
type input "3"
paste input "380959304790"
click at [421, 331] on span "OK" at bounding box center [402, 328] width 45 height 25
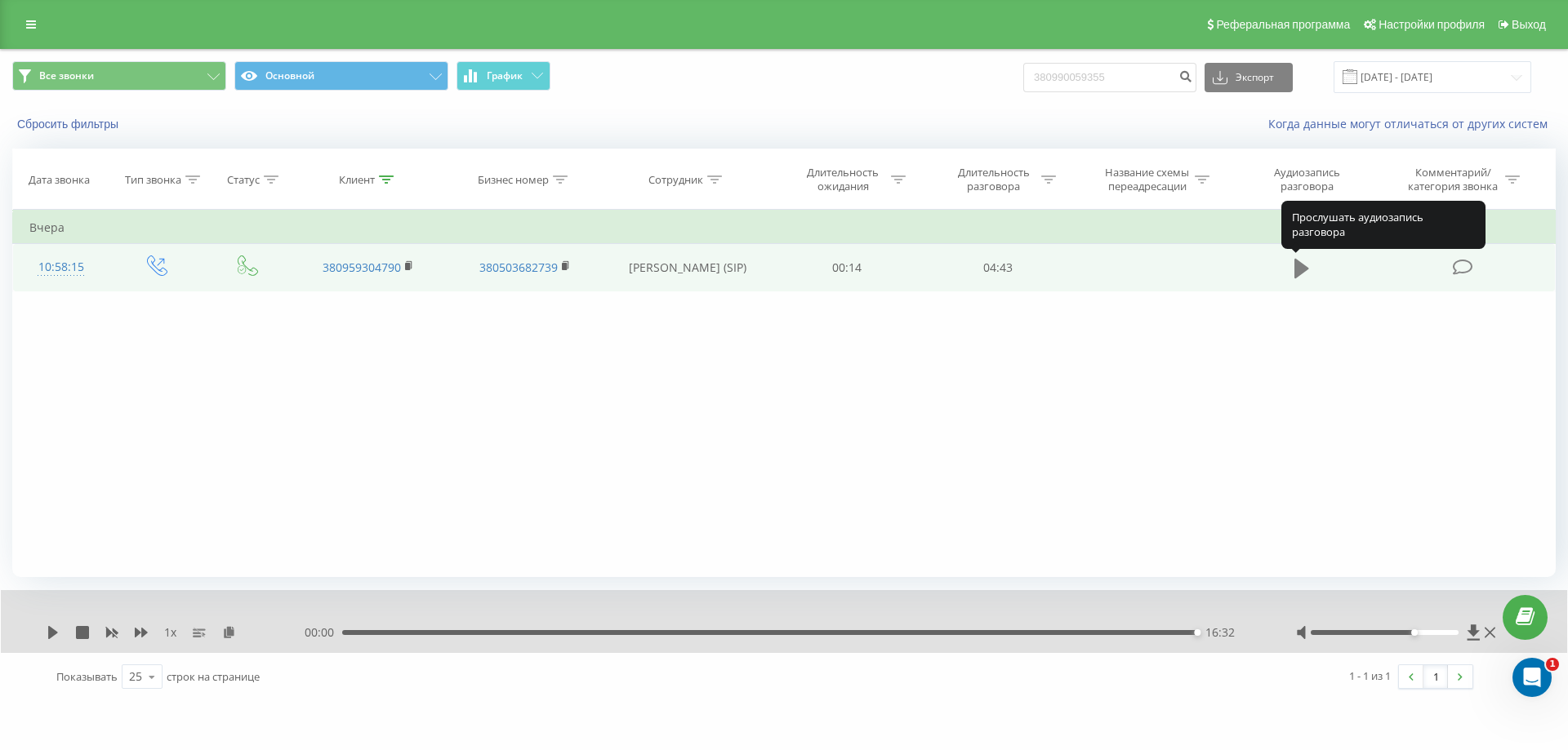
click at [1304, 267] on icon at bounding box center [1302, 268] width 15 height 19
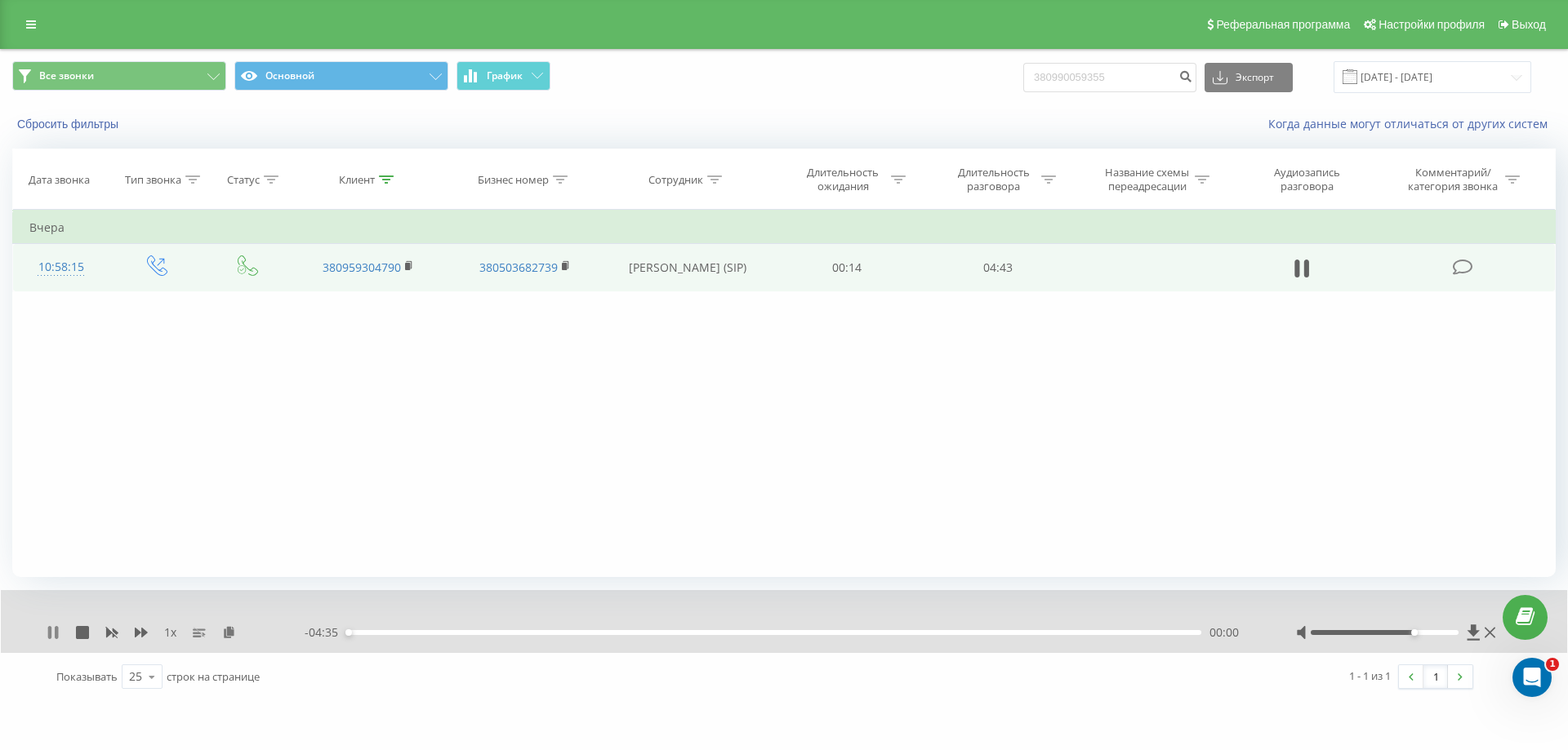
click at [52, 632] on icon at bounding box center [53, 633] width 13 height 13
click at [224, 634] on icon at bounding box center [229, 632] width 14 height 12
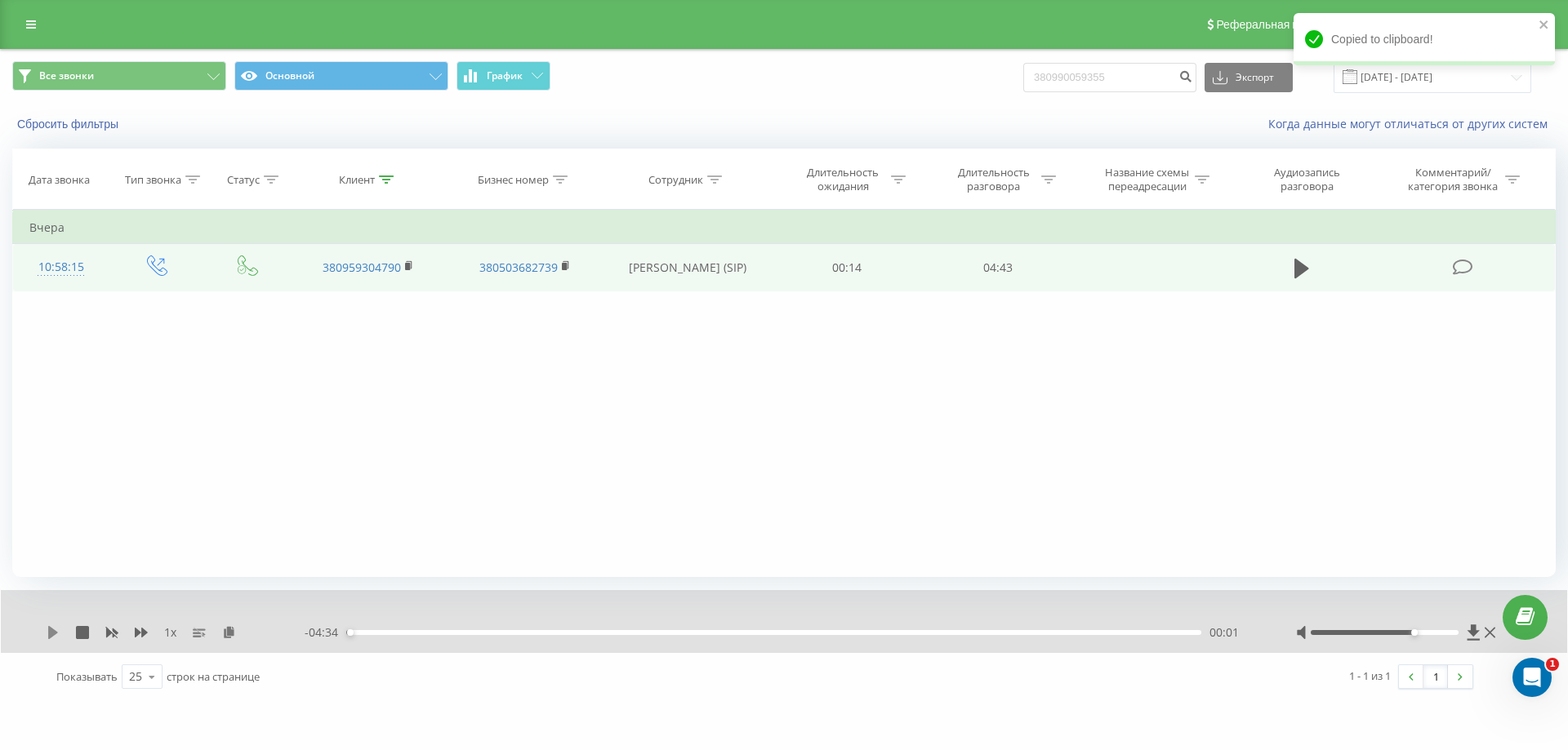
click at [55, 635] on icon at bounding box center [53, 633] width 13 height 13
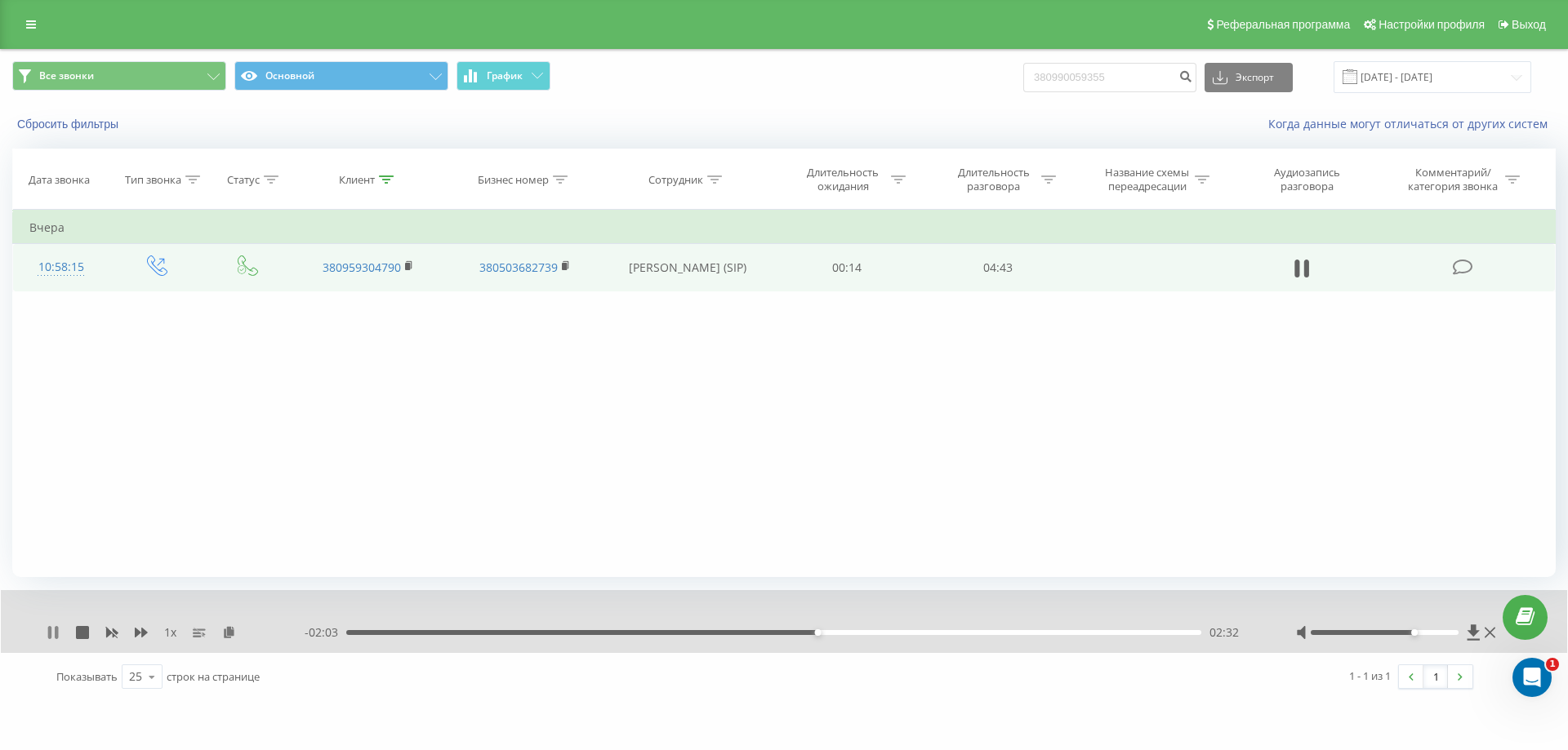
click at [51, 635] on icon at bounding box center [50, 633] width 3 height 13
click at [375, 181] on div "Клиент" at bounding box center [366, 180] width 55 height 14
click at [384, 289] on input "380959304790" at bounding box center [368, 297] width 144 height 29
type input "3"
paste input "380661461062"
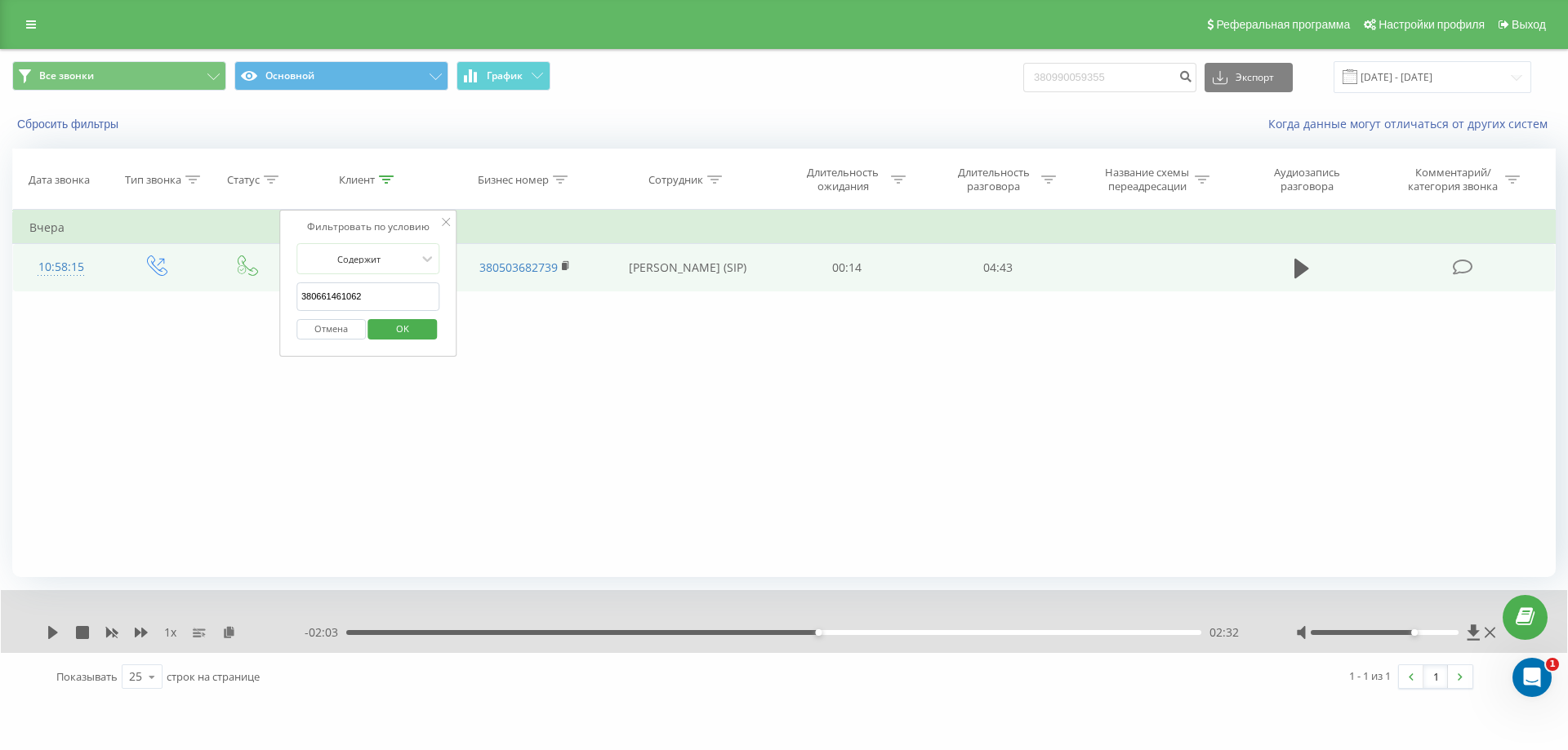
click at [392, 329] on span "OK" at bounding box center [402, 328] width 45 height 25
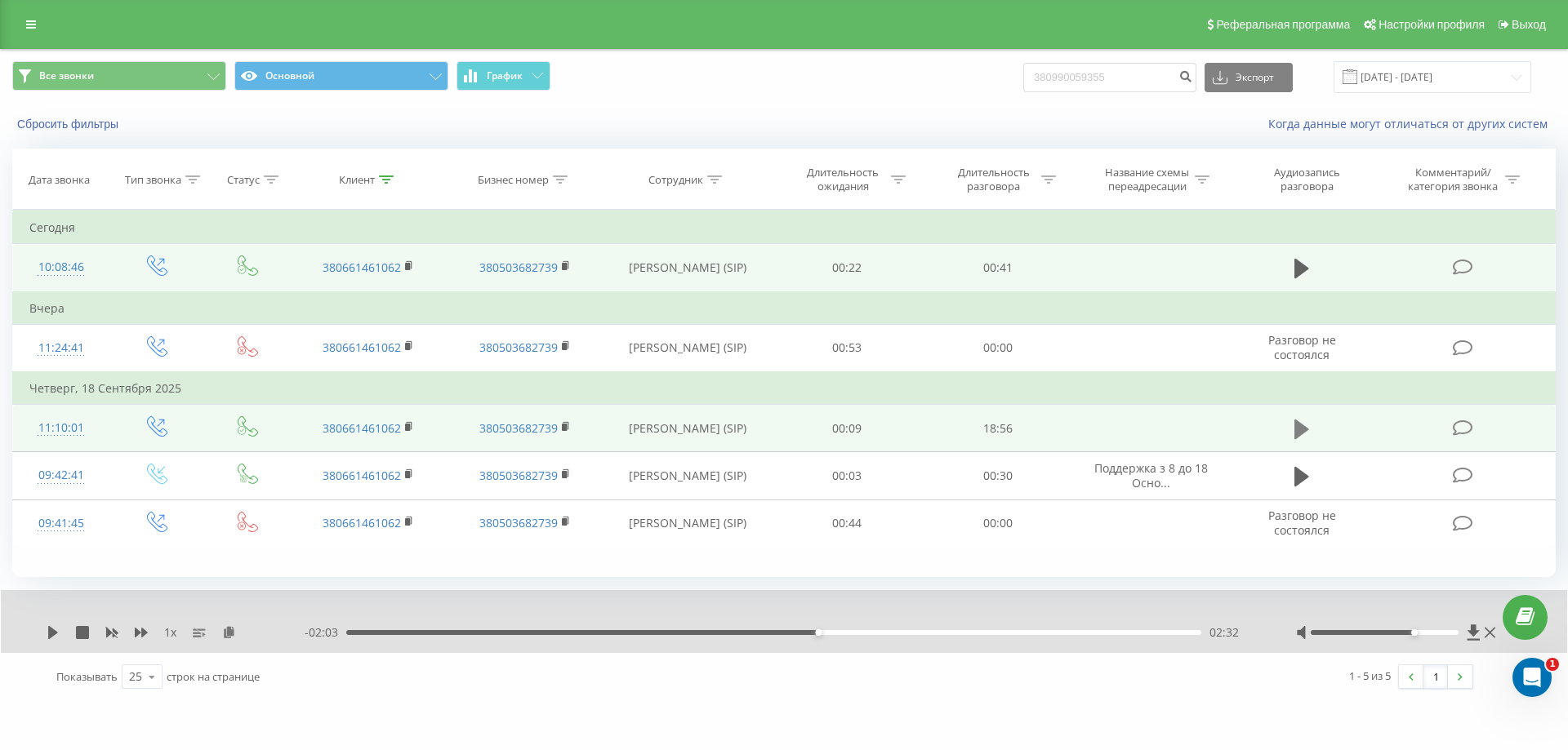
click at [1304, 426] on icon at bounding box center [1302, 428] width 15 height 19
click at [53, 635] on icon at bounding box center [53, 633] width 13 height 13
click at [224, 636] on icon at bounding box center [229, 632] width 14 height 12
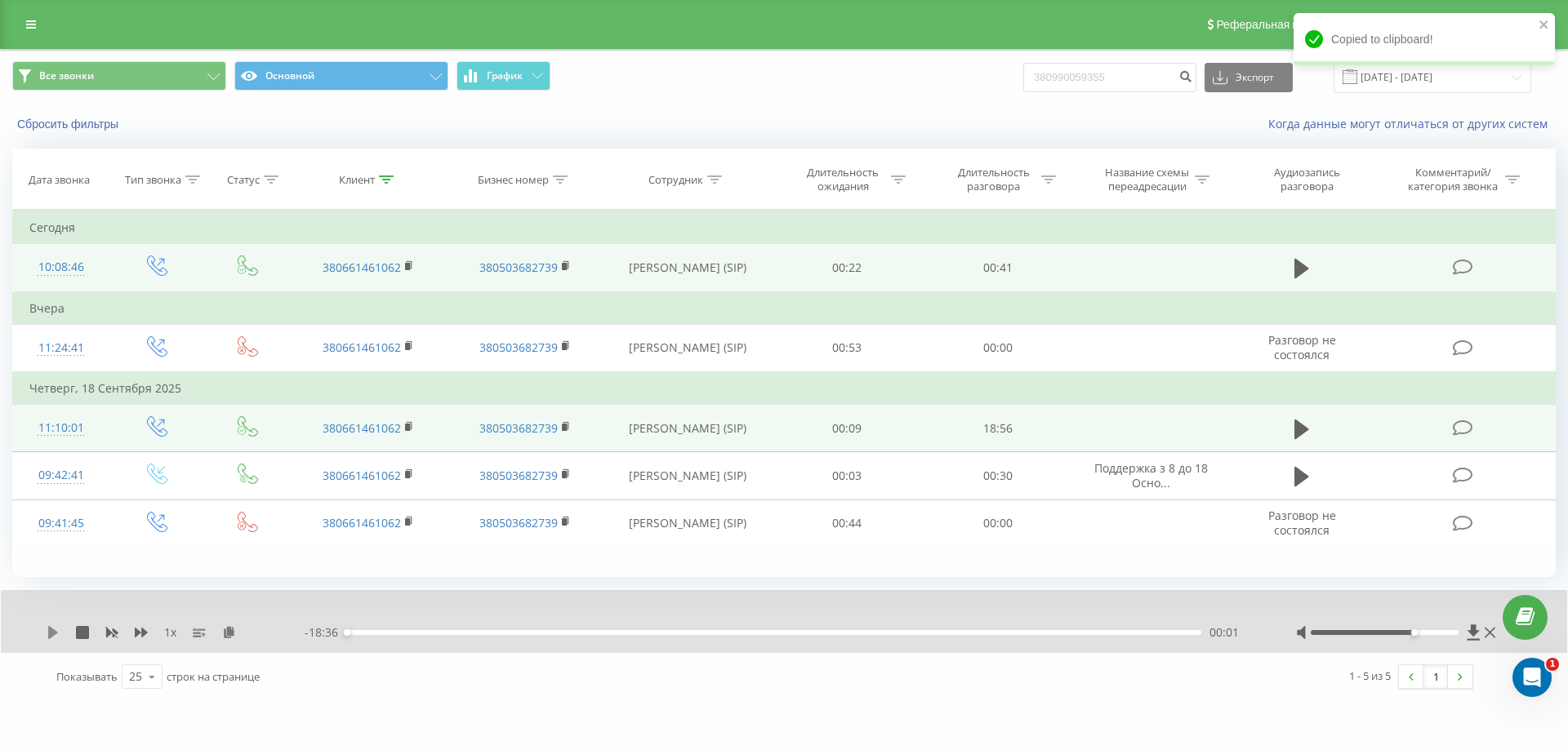
click at [55, 635] on icon at bounding box center [53, 633] width 13 height 13
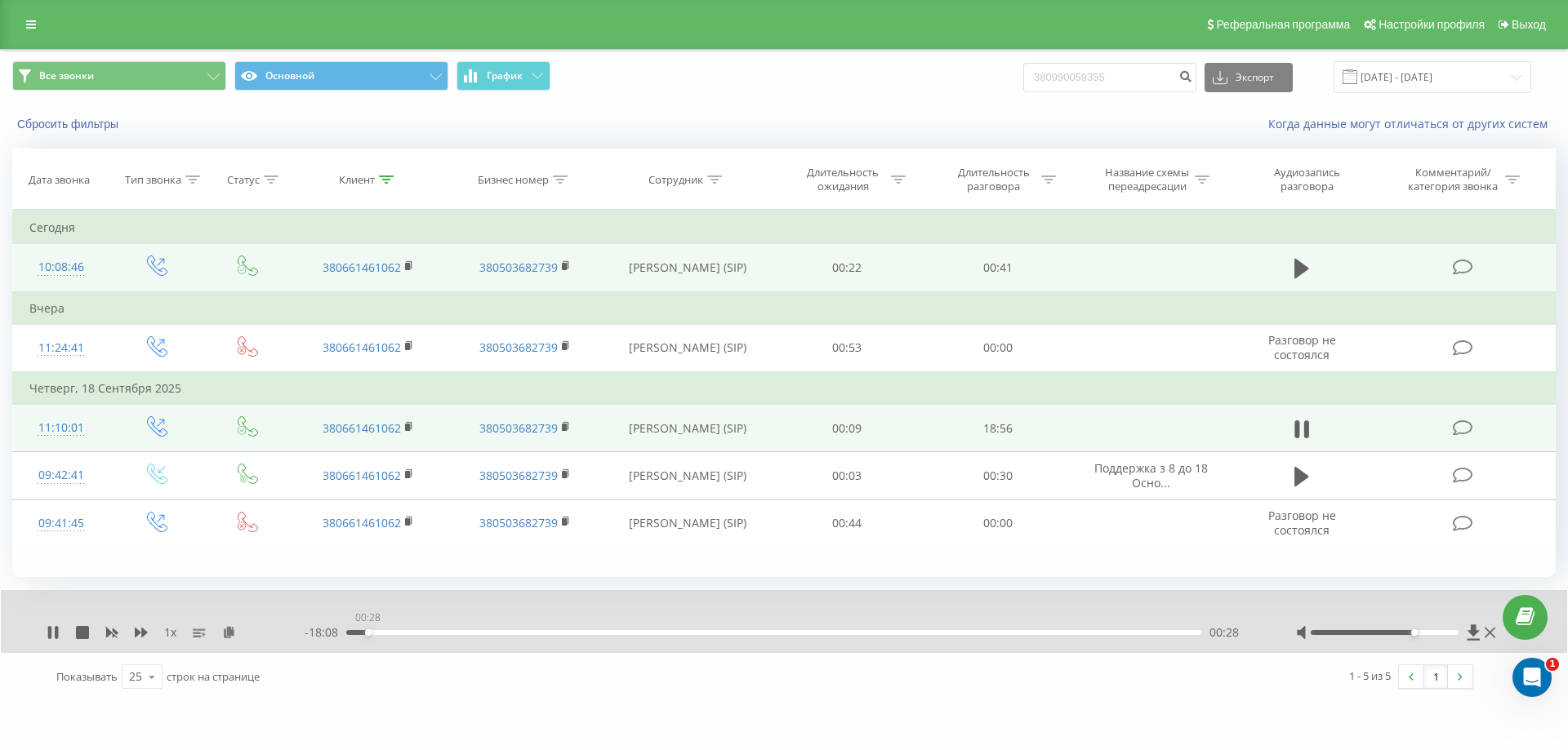
click at [368, 633] on div "00:28" at bounding box center [773, 633] width 855 height 5
click at [52, 637] on icon at bounding box center [53, 633] width 13 height 13
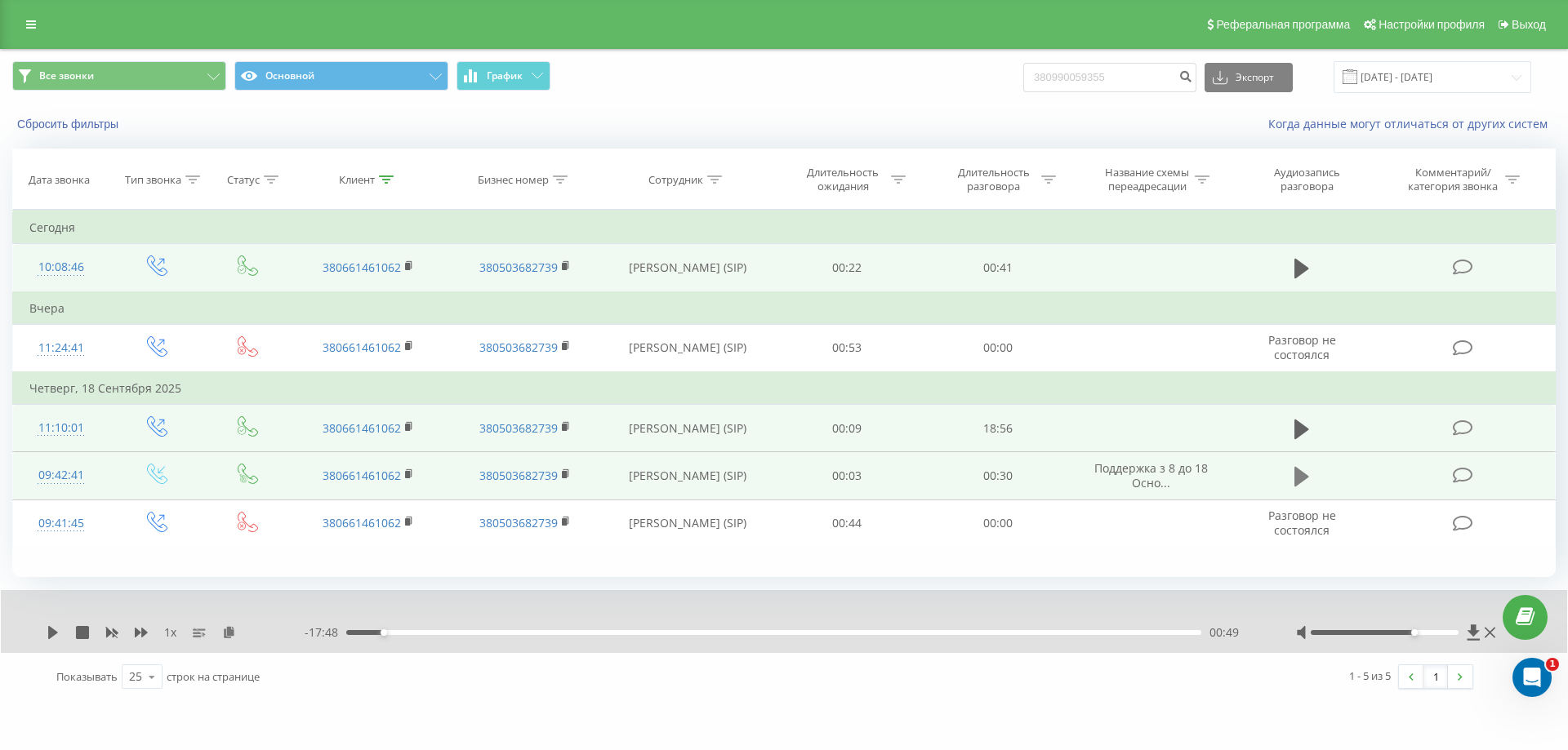
click at [1300, 483] on icon at bounding box center [1302, 476] width 15 height 19
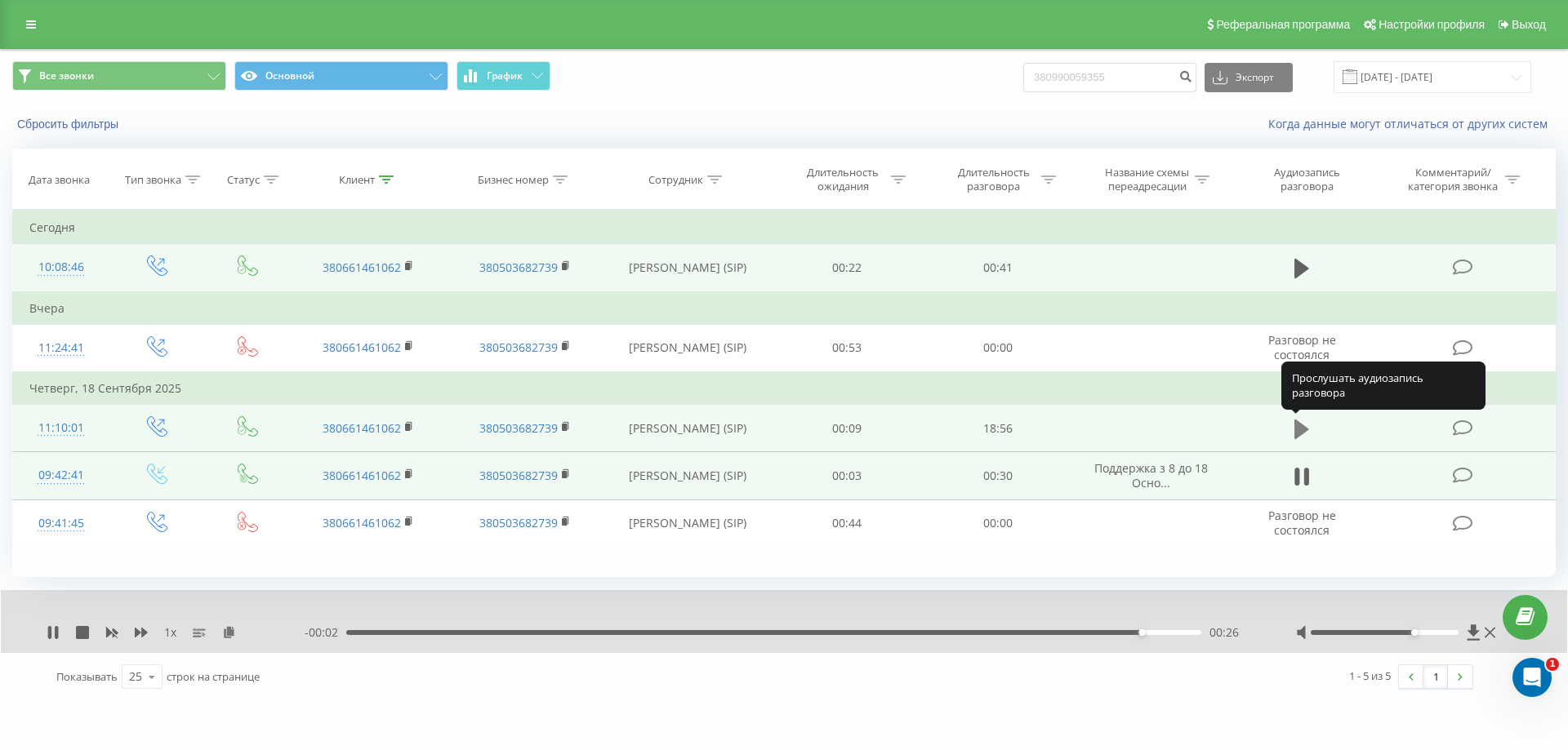
click at [1299, 435] on icon at bounding box center [1302, 428] width 15 height 19
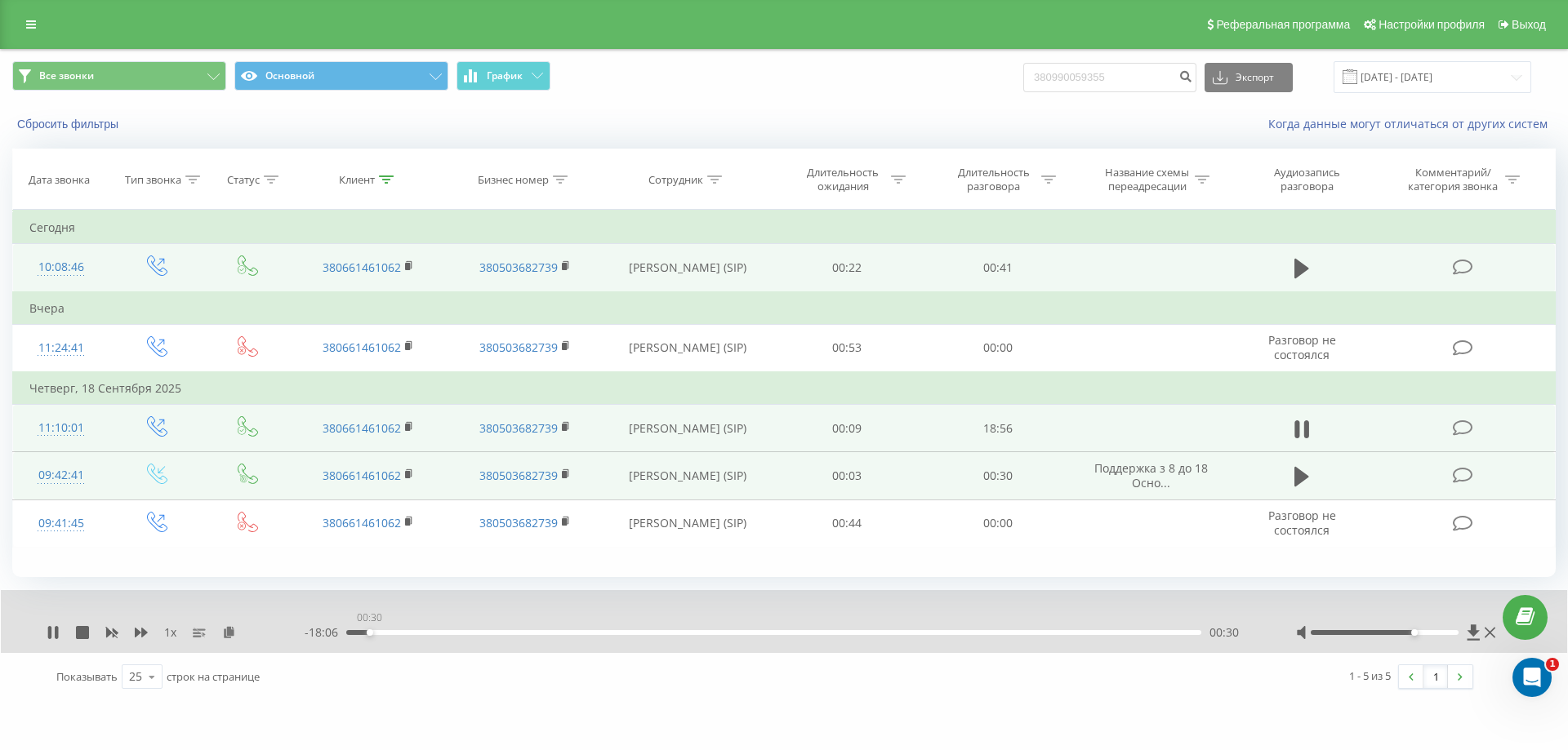
click at [369, 632] on div "00:30" at bounding box center [773, 633] width 855 height 5
click at [382, 631] on div "00:00" at bounding box center [773, 633] width 855 height 5
click at [405, 633] on div "01:28" at bounding box center [773, 633] width 855 height 5
click at [400, 632] on div "01:10" at bounding box center [773, 633] width 855 height 5
click at [50, 631] on icon at bounding box center [50, 633] width 3 height 13
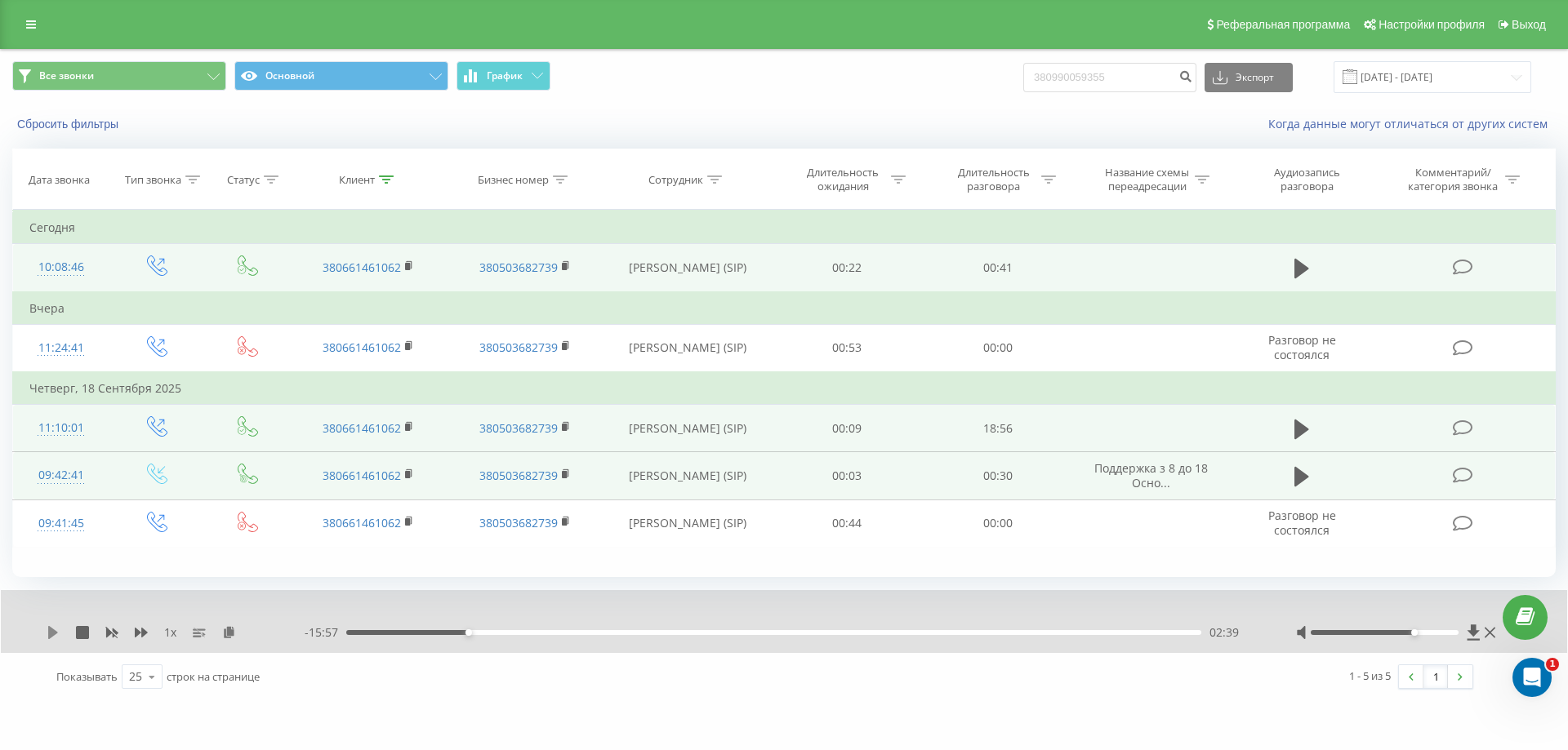
click at [50, 631] on icon at bounding box center [53, 633] width 10 height 13
click at [53, 633] on icon at bounding box center [53, 633] width 13 height 13
click at [48, 628] on icon at bounding box center [53, 633] width 13 height 13
click at [549, 631] on div "04:25" at bounding box center [773, 633] width 855 height 5
click at [544, 632] on div "04:30" at bounding box center [773, 633] width 855 height 5
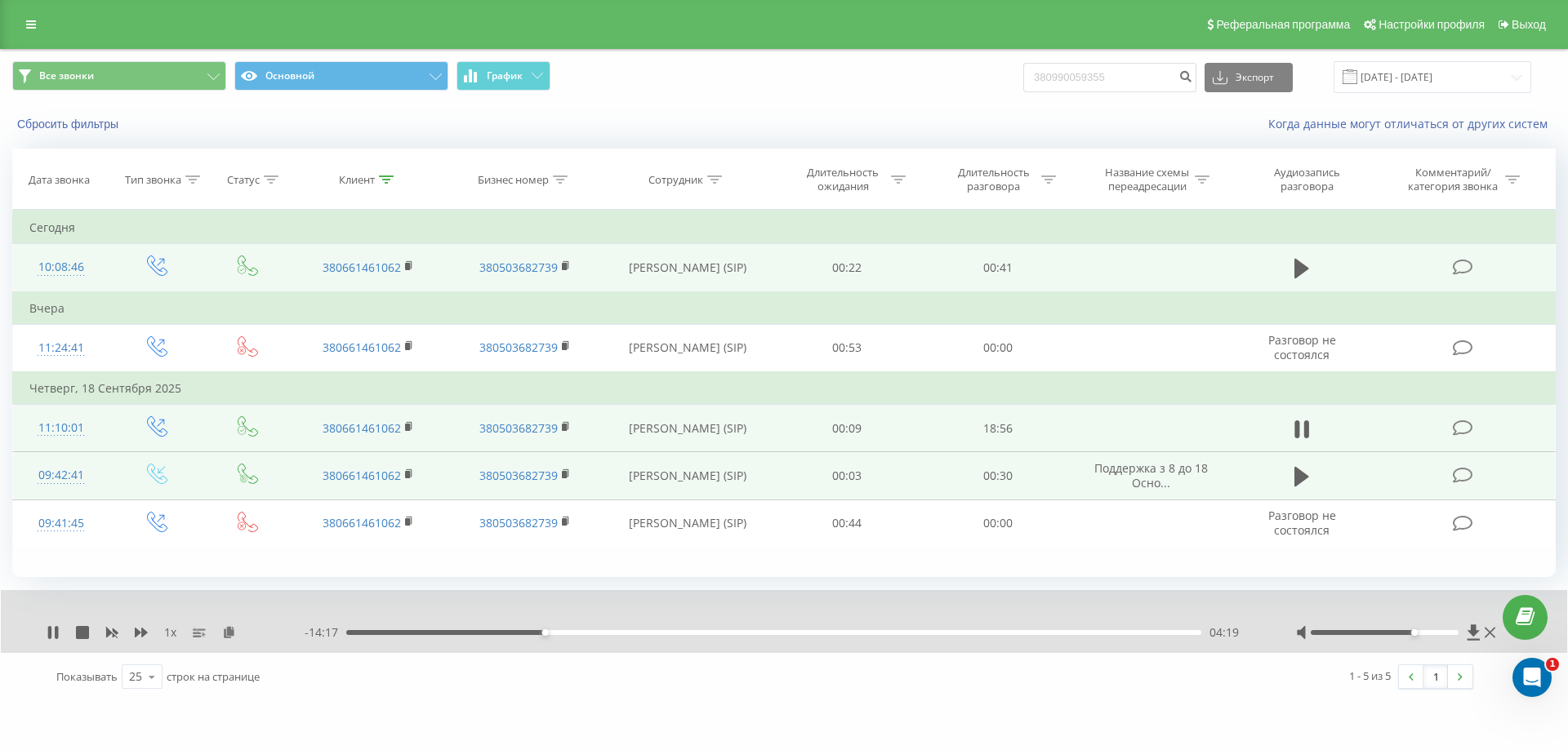
click at [537, 632] on div "04:19" at bounding box center [773, 633] width 855 height 5
click at [825, 632] on div "10:42" at bounding box center [773, 633] width 855 height 5
click at [813, 633] on div "10:10" at bounding box center [773, 633] width 855 height 5
click at [52, 627] on icon at bounding box center [53, 633] width 13 height 13
click at [45, 637] on div "1 x - 07:44 10:52 10:52" at bounding box center [784, 621] width 1566 height 63
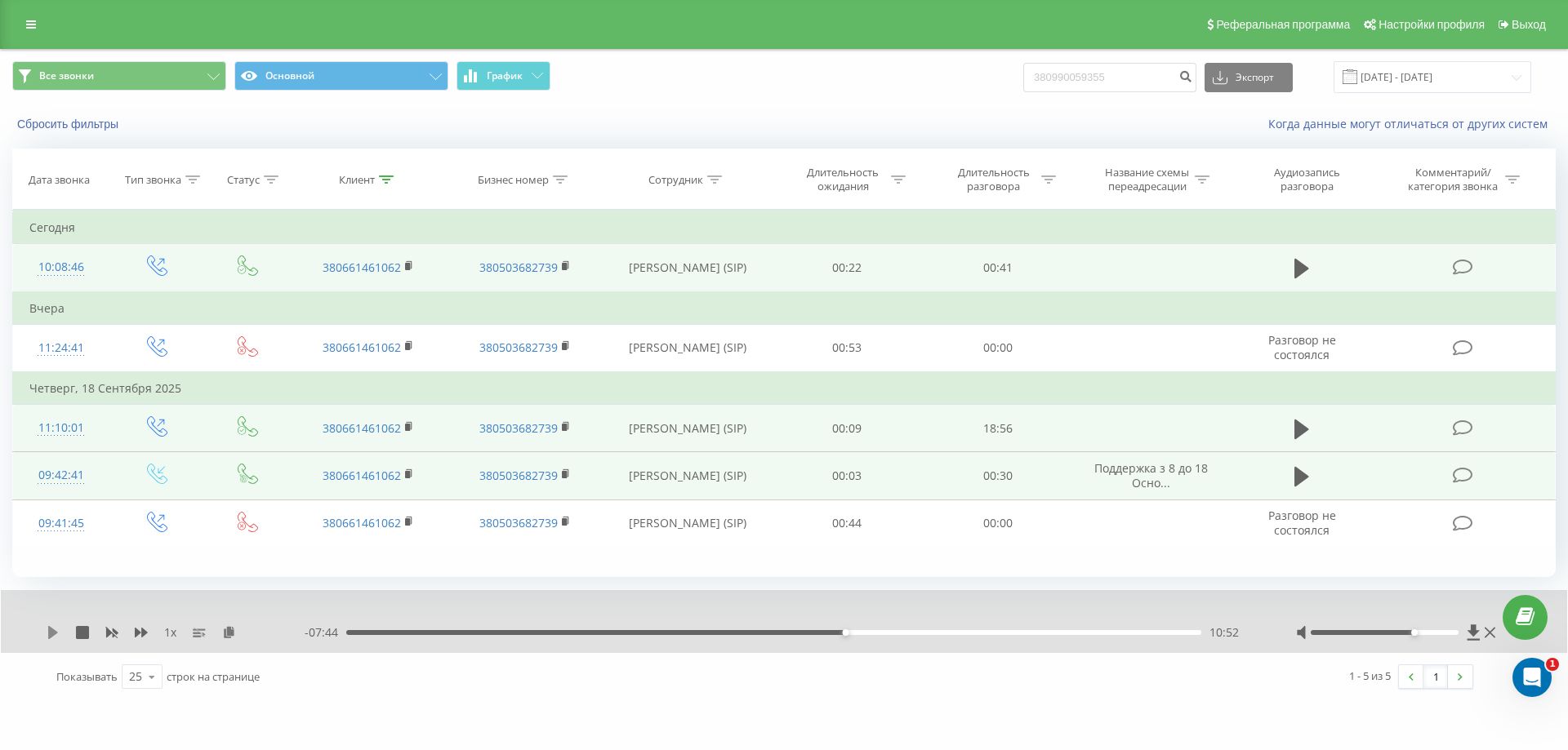
click at [50, 634] on icon at bounding box center [53, 633] width 10 height 13
click at [885, 634] on div "11:45" at bounding box center [773, 633] width 855 height 5
click at [49, 633] on icon at bounding box center [50, 633] width 3 height 13
click at [876, 632] on div "11:33" at bounding box center [773, 633] width 855 height 5
click at [50, 628] on icon at bounding box center [53, 633] width 10 height 13
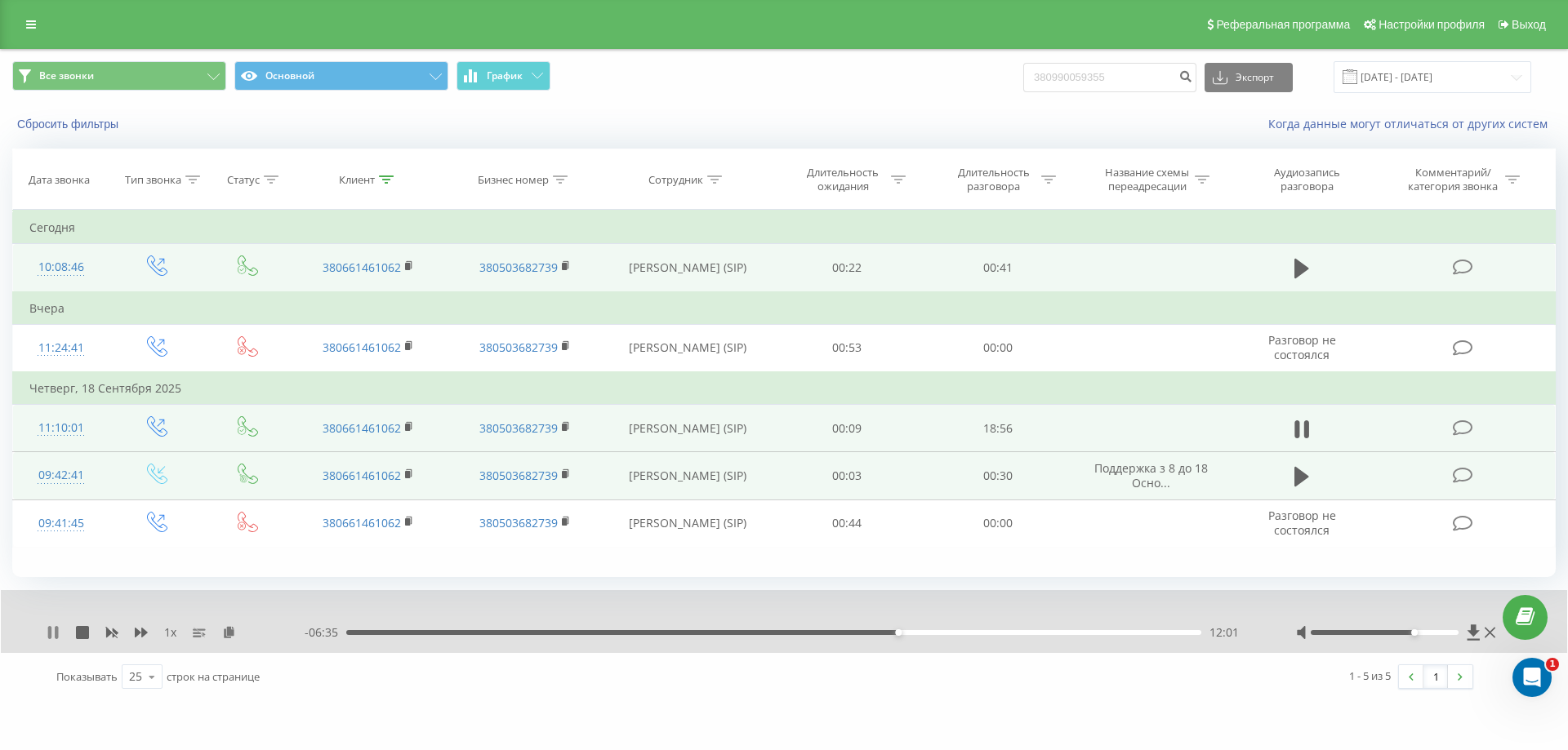
click at [55, 637] on icon at bounding box center [53, 633] width 13 height 13
click at [50, 638] on icon at bounding box center [53, 633] width 13 height 13
click at [55, 632] on icon at bounding box center [56, 633] width 3 height 13
click at [52, 637] on icon at bounding box center [53, 633] width 10 height 13
click at [54, 637] on icon at bounding box center [53, 633] width 13 height 13
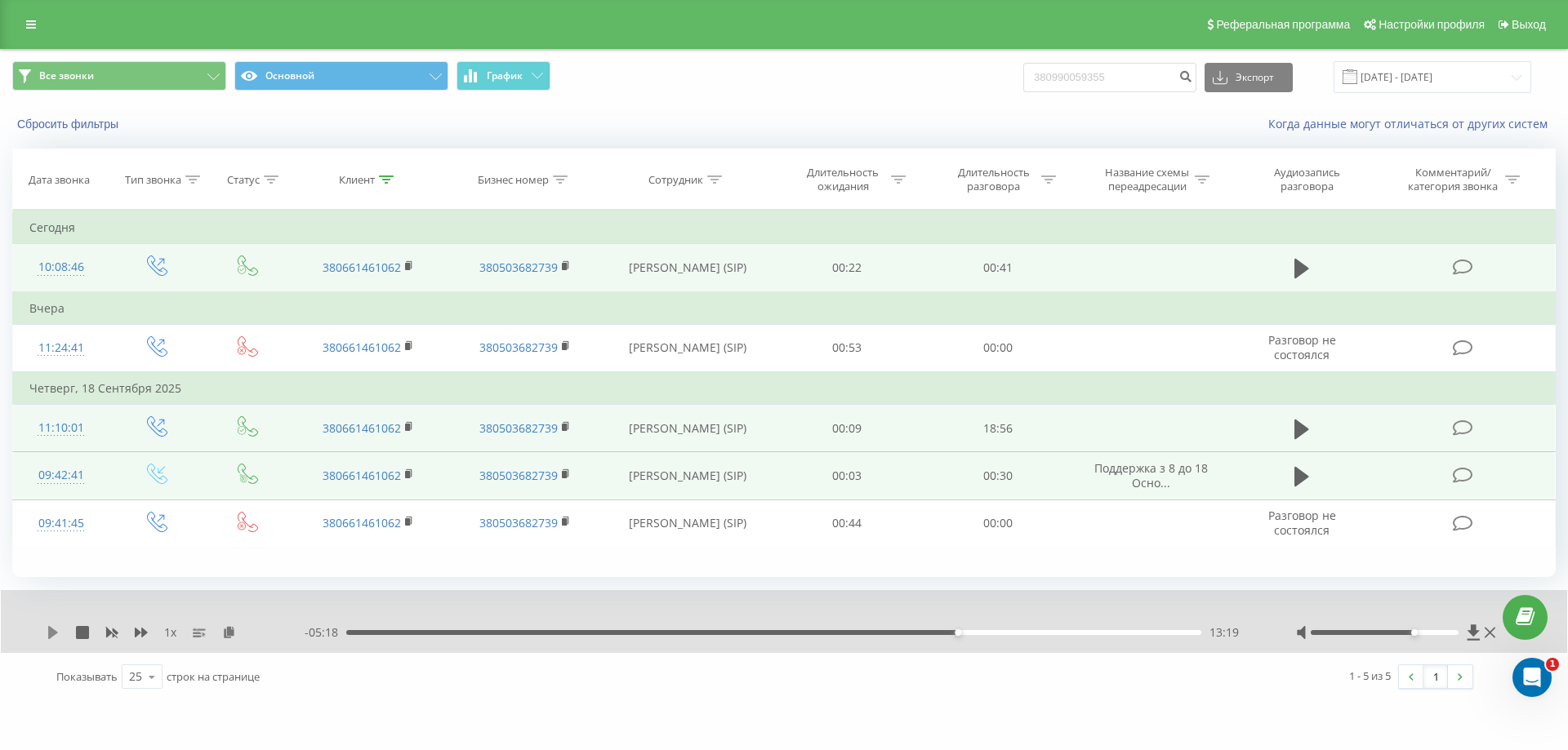
click at [50, 639] on icon at bounding box center [53, 633] width 13 height 13
click at [53, 632] on icon at bounding box center [53, 633] width 13 height 13
click at [48, 629] on icon at bounding box center [53, 633] width 13 height 13
click at [51, 633] on icon at bounding box center [50, 633] width 3 height 13
click at [50, 634] on icon at bounding box center [53, 633] width 10 height 13
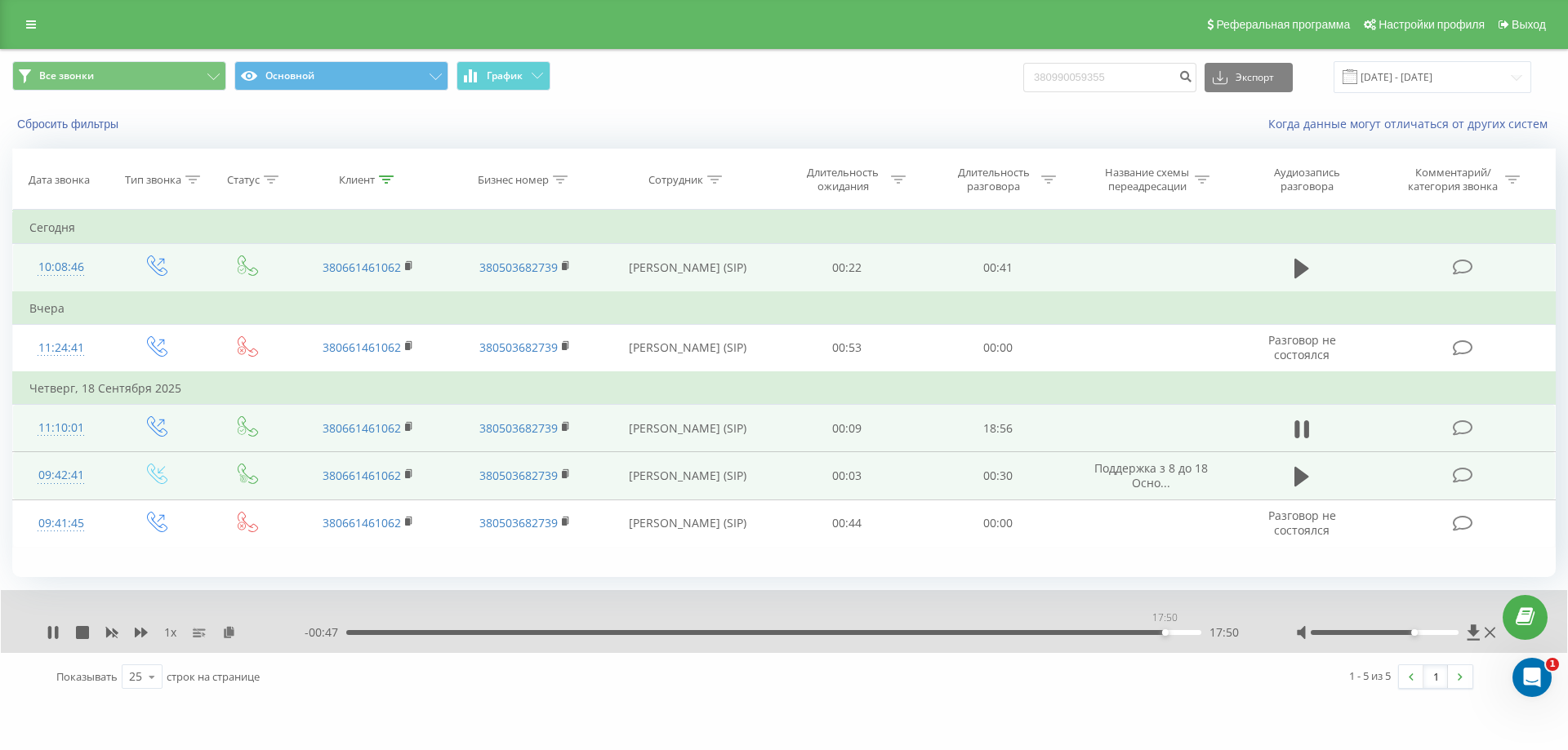
click at [1164, 631] on div "17:50" at bounding box center [773, 633] width 855 height 5
click at [1297, 274] on icon at bounding box center [1302, 268] width 15 height 19
click at [1301, 428] on icon at bounding box center [1302, 428] width 15 height 19
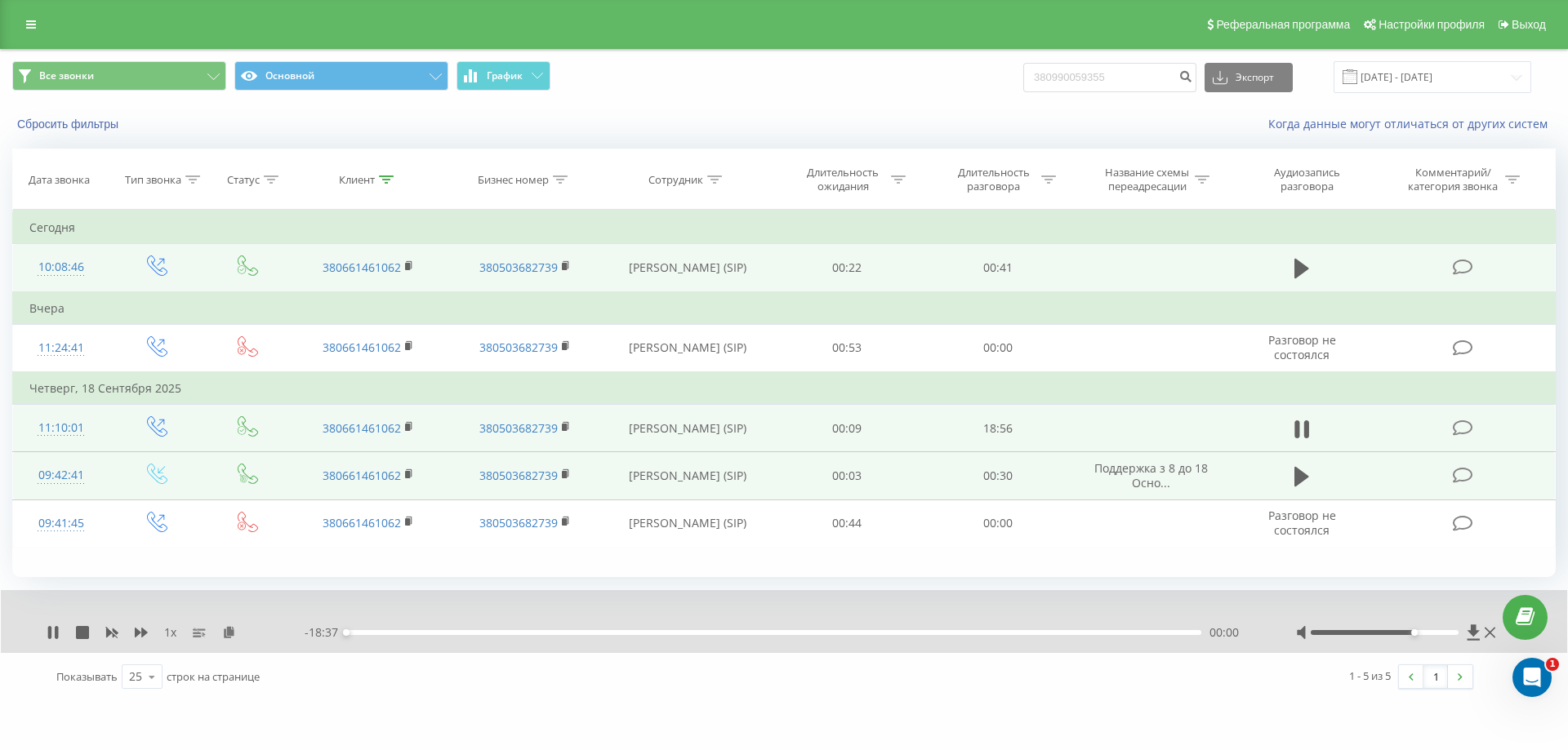
click at [1168, 634] on div "00:00" at bounding box center [773, 633] width 855 height 5
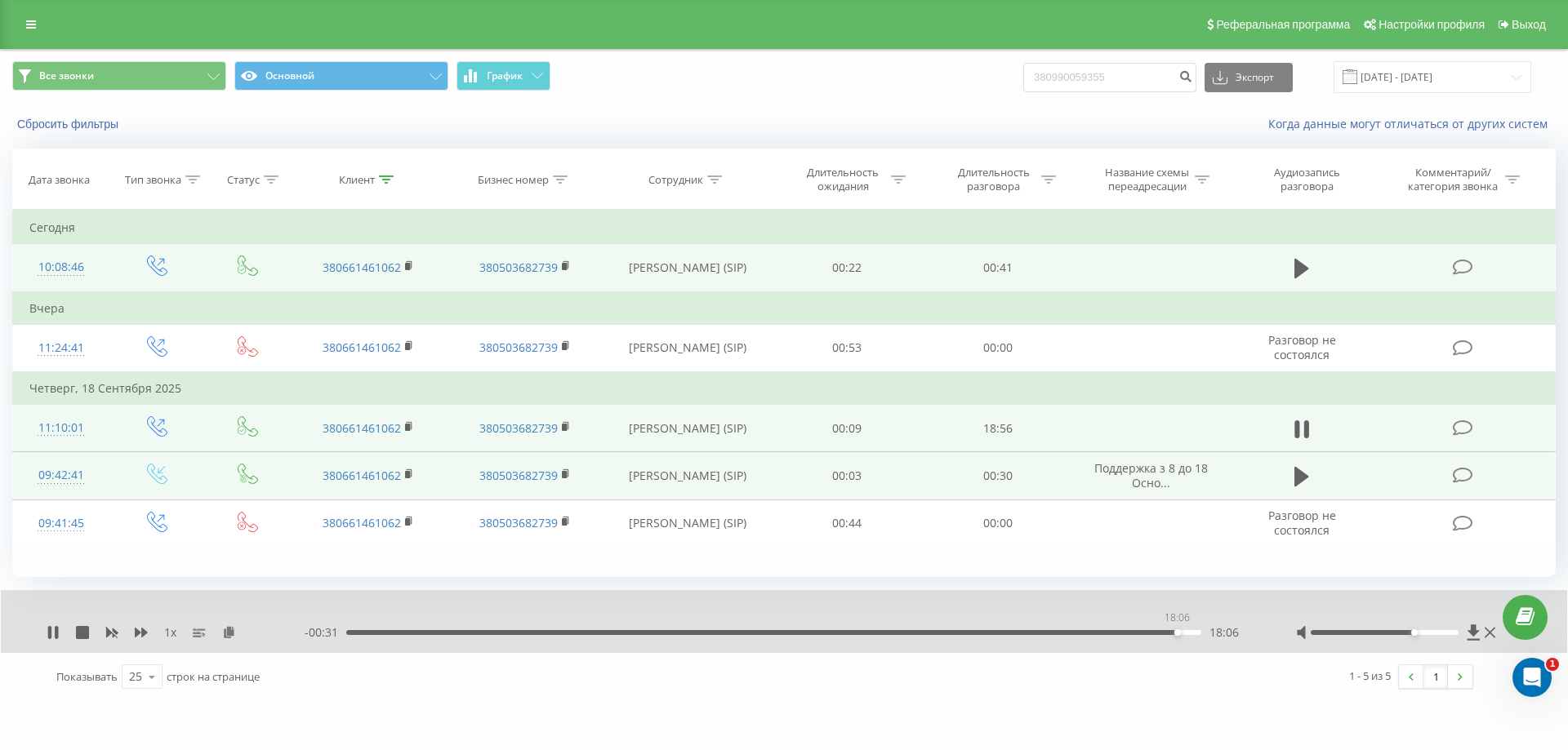
click at [1177, 633] on div "18:06" at bounding box center [773, 633] width 855 height 5
click at [51, 627] on icon at bounding box center [53, 633] width 13 height 13
click at [384, 184] on div at bounding box center [386, 180] width 15 height 14
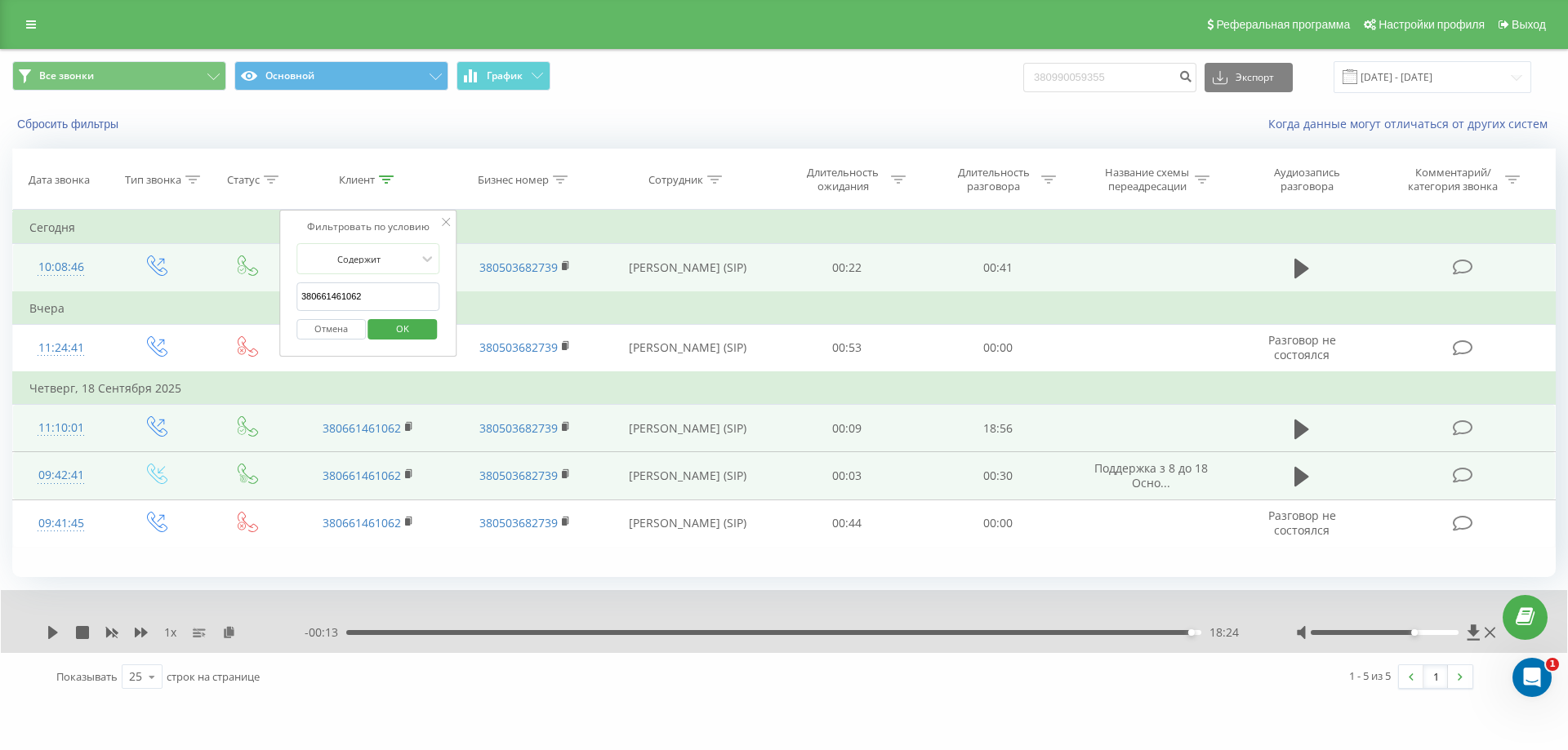
click at [404, 295] on input "380661461062" at bounding box center [368, 297] width 144 height 29
type input "3"
paste input "380509360856"
click at [416, 331] on span "OK" at bounding box center [402, 328] width 45 height 25
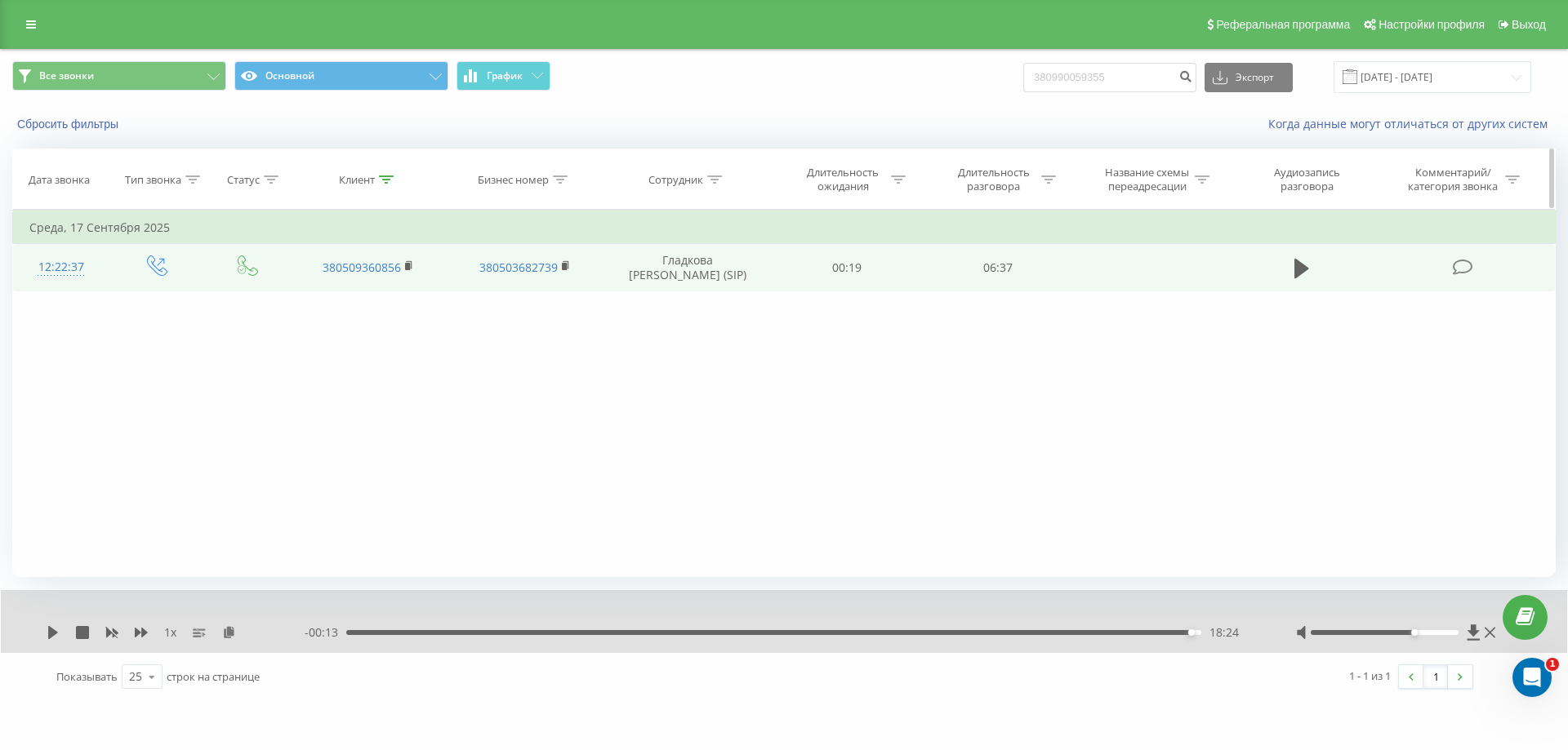
click at [373, 175] on div "Клиент" at bounding box center [357, 180] width 36 height 14
click at [385, 285] on input "380509360856" at bounding box center [368, 297] width 144 height 29
type input "3"
paste input "380676572676"
type input "380676572676"
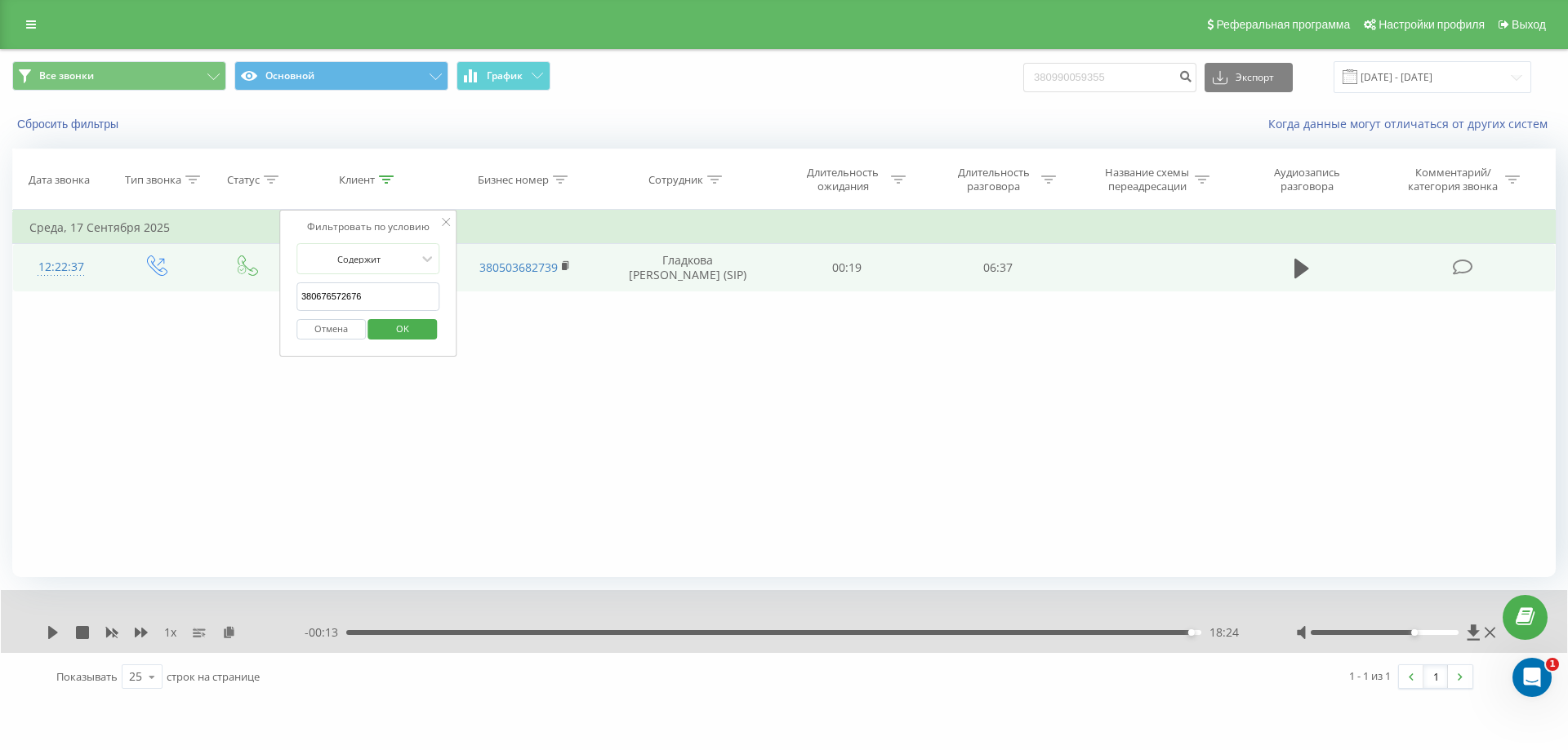
click at [415, 326] on span "OK" at bounding box center [402, 328] width 45 height 25
